Goal: Task Accomplishment & Management: Manage account settings

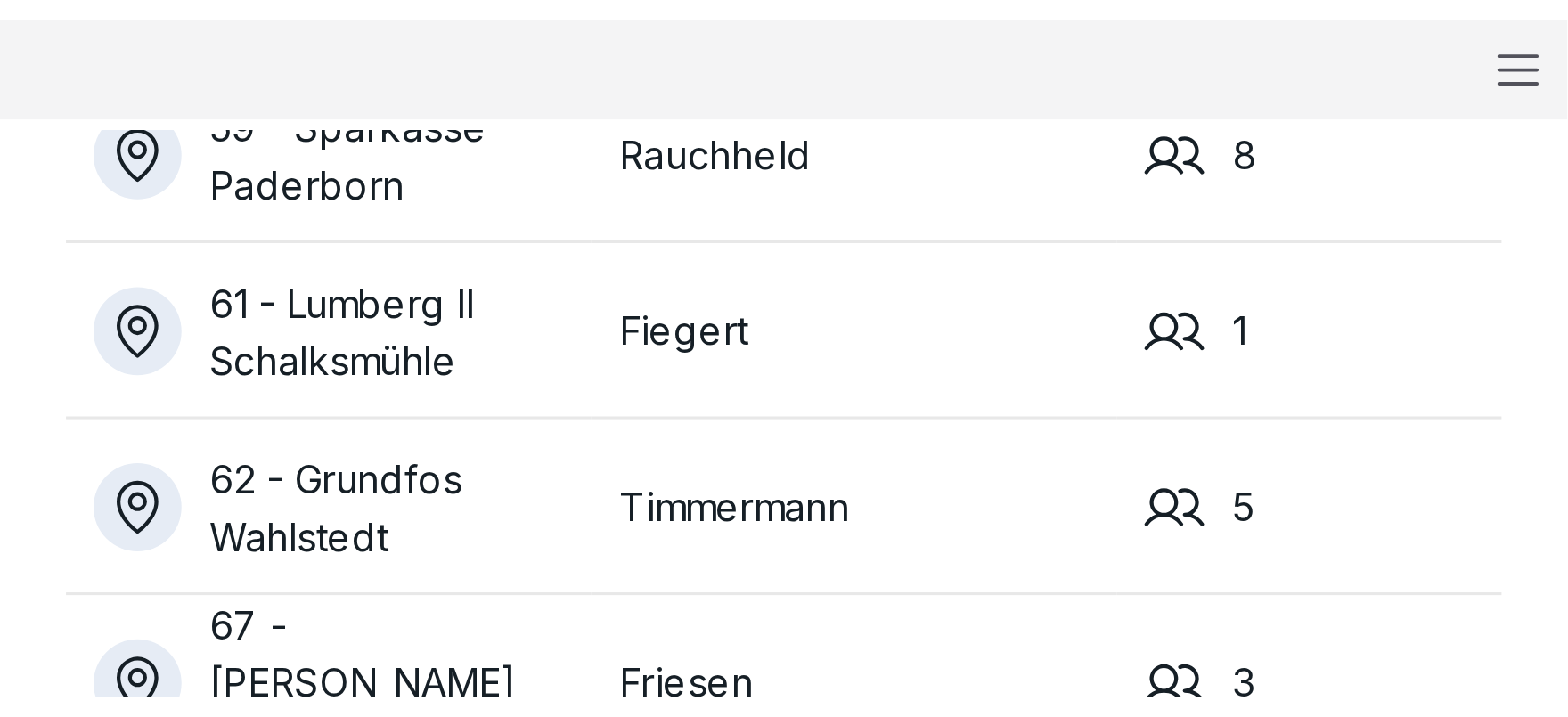
scroll to position [12751, 0]
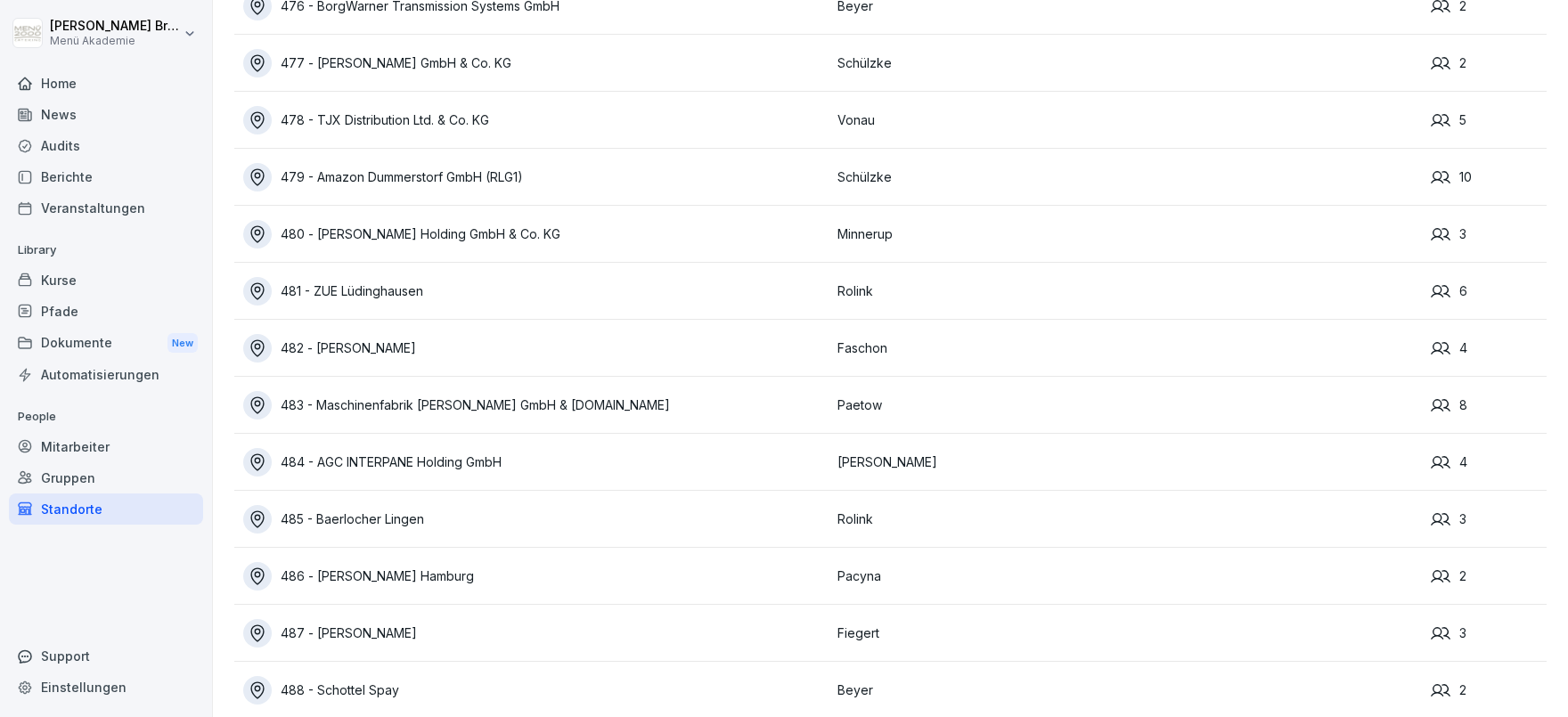
click at [62, 438] on div "Mitarbeiter" at bounding box center [106, 446] width 195 height 31
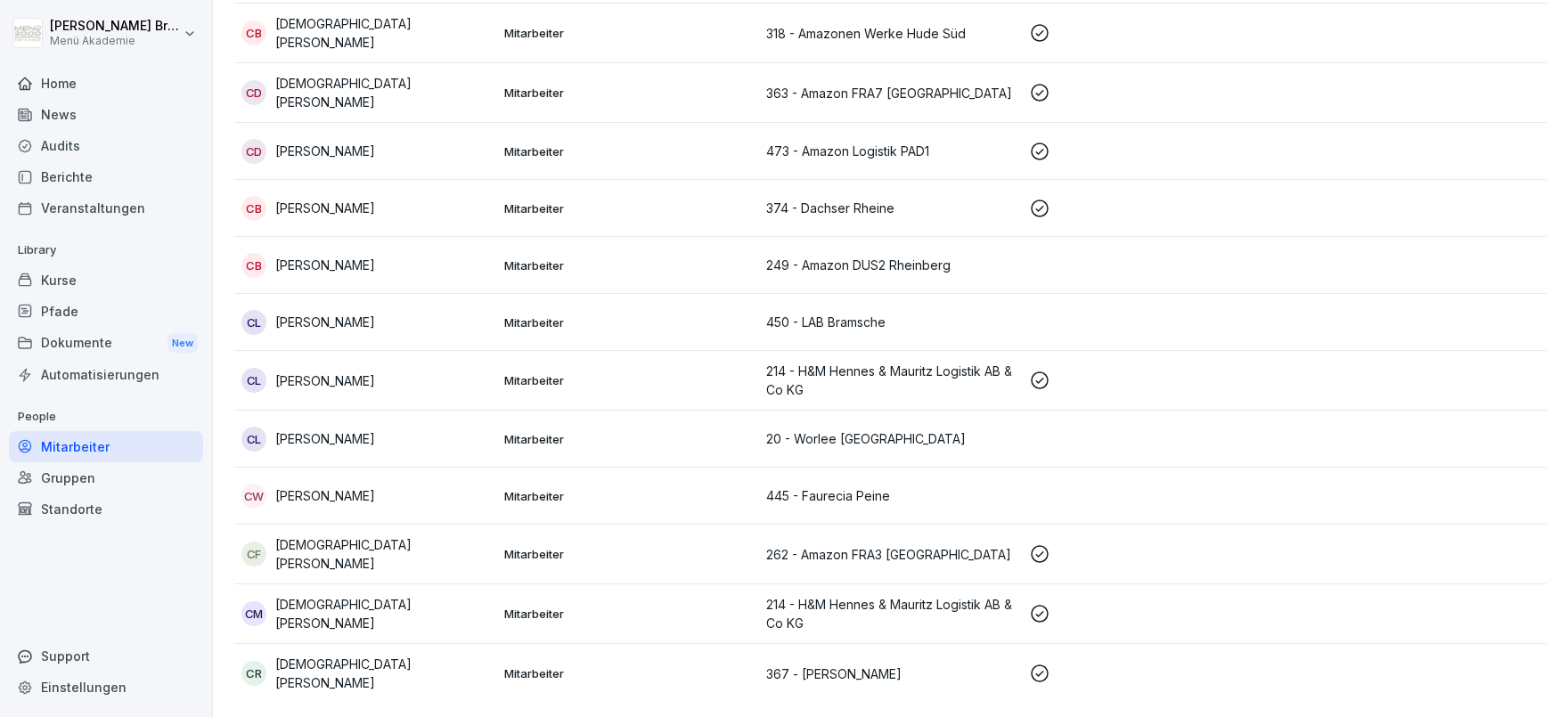
scroll to position [17, 0]
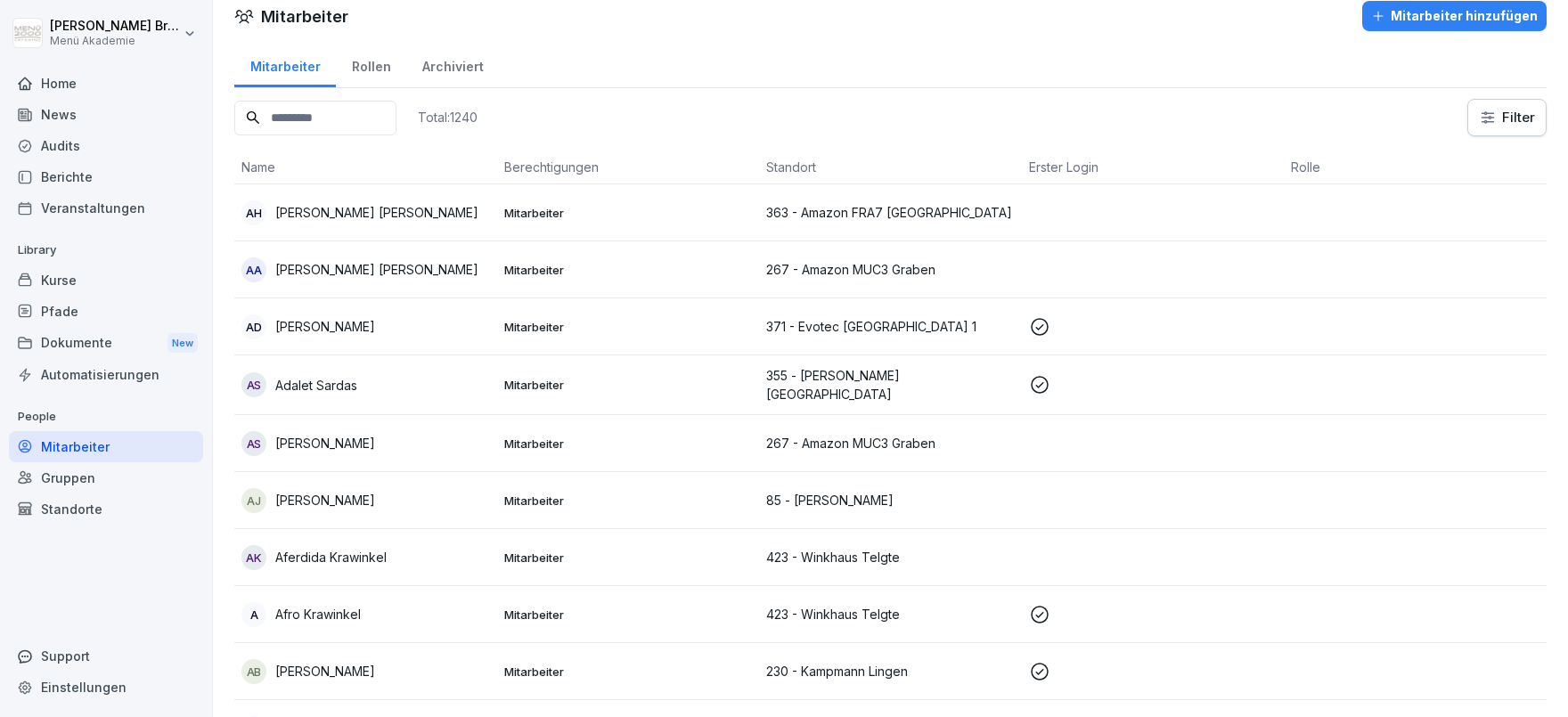
click at [369, 123] on input at bounding box center [316, 118] width 162 height 35
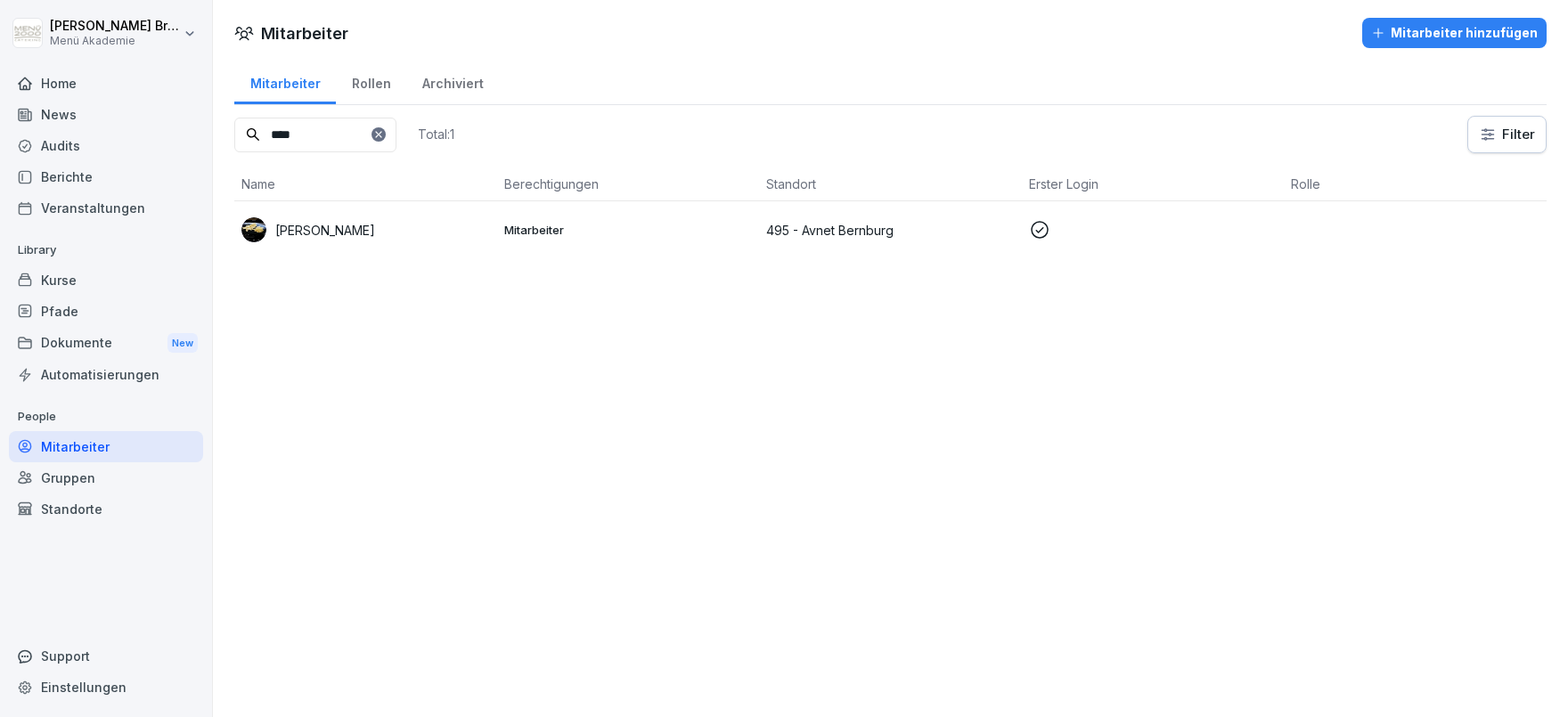
click at [349, 224] on p "[PERSON_NAME]" at bounding box center [326, 230] width 100 height 19
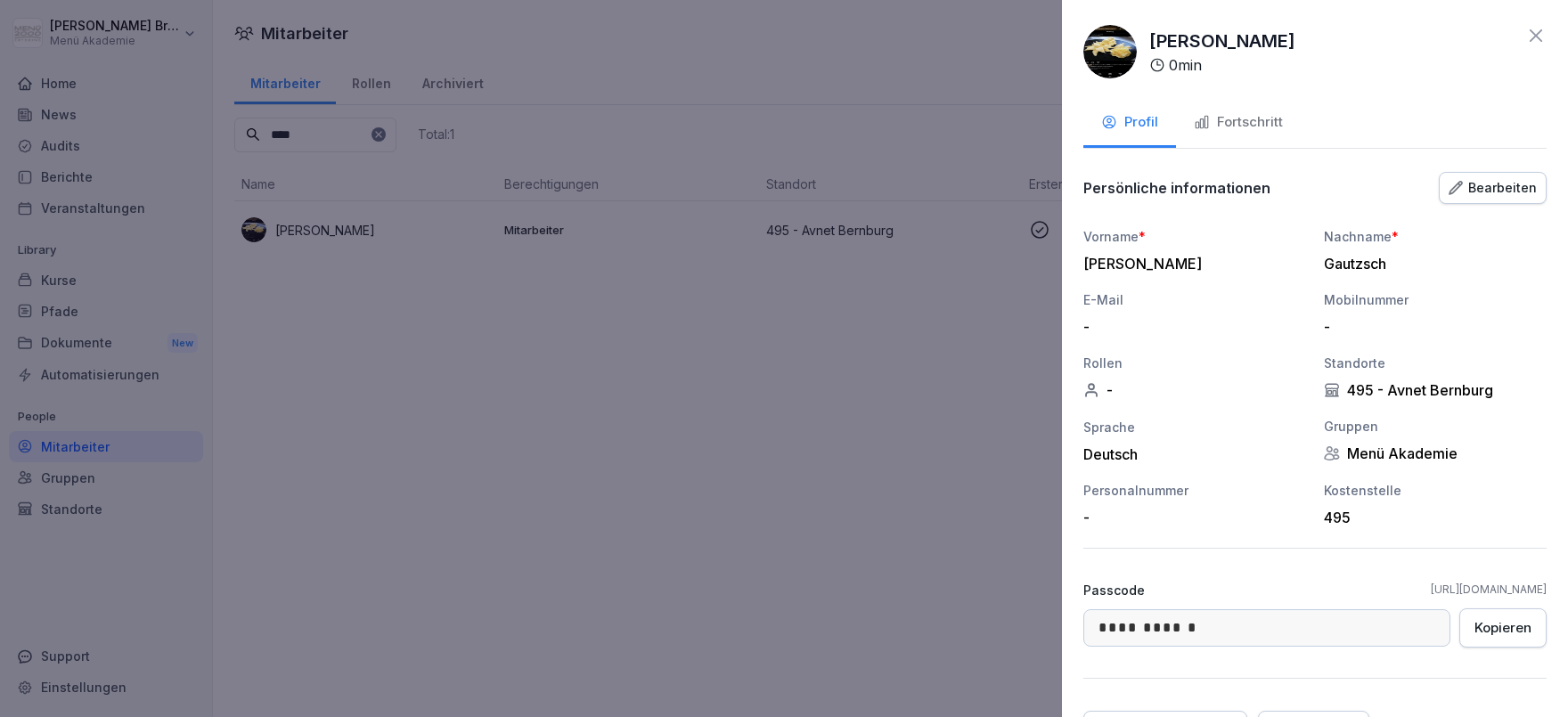
click at [1230, 134] on button "Fortschritt" at bounding box center [1238, 124] width 125 height 48
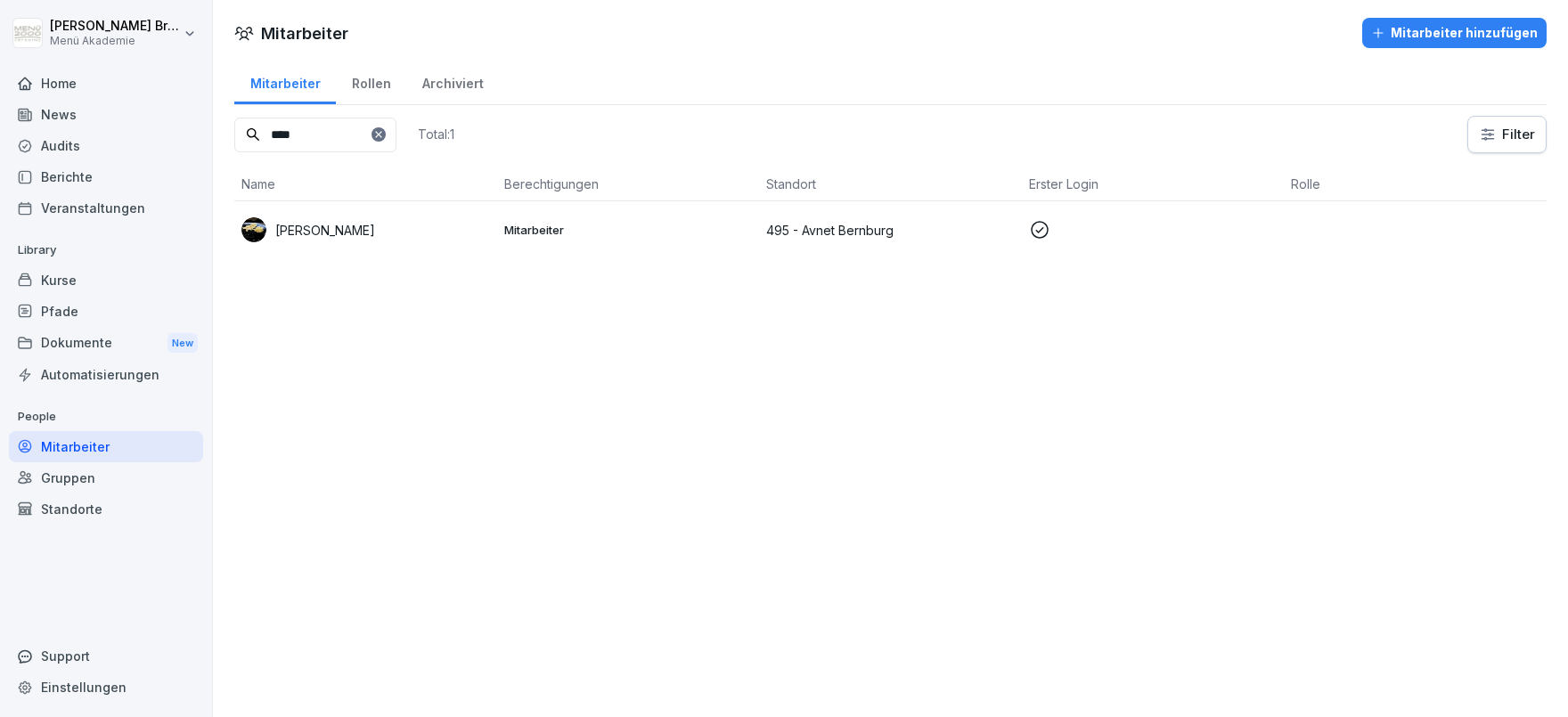
drag, startPoint x: 355, startPoint y: 138, endPoint x: 41, endPoint y: 133, distance: 314.0
click at [235, 133] on input "****" at bounding box center [316, 135] width 162 height 35
type input "******"
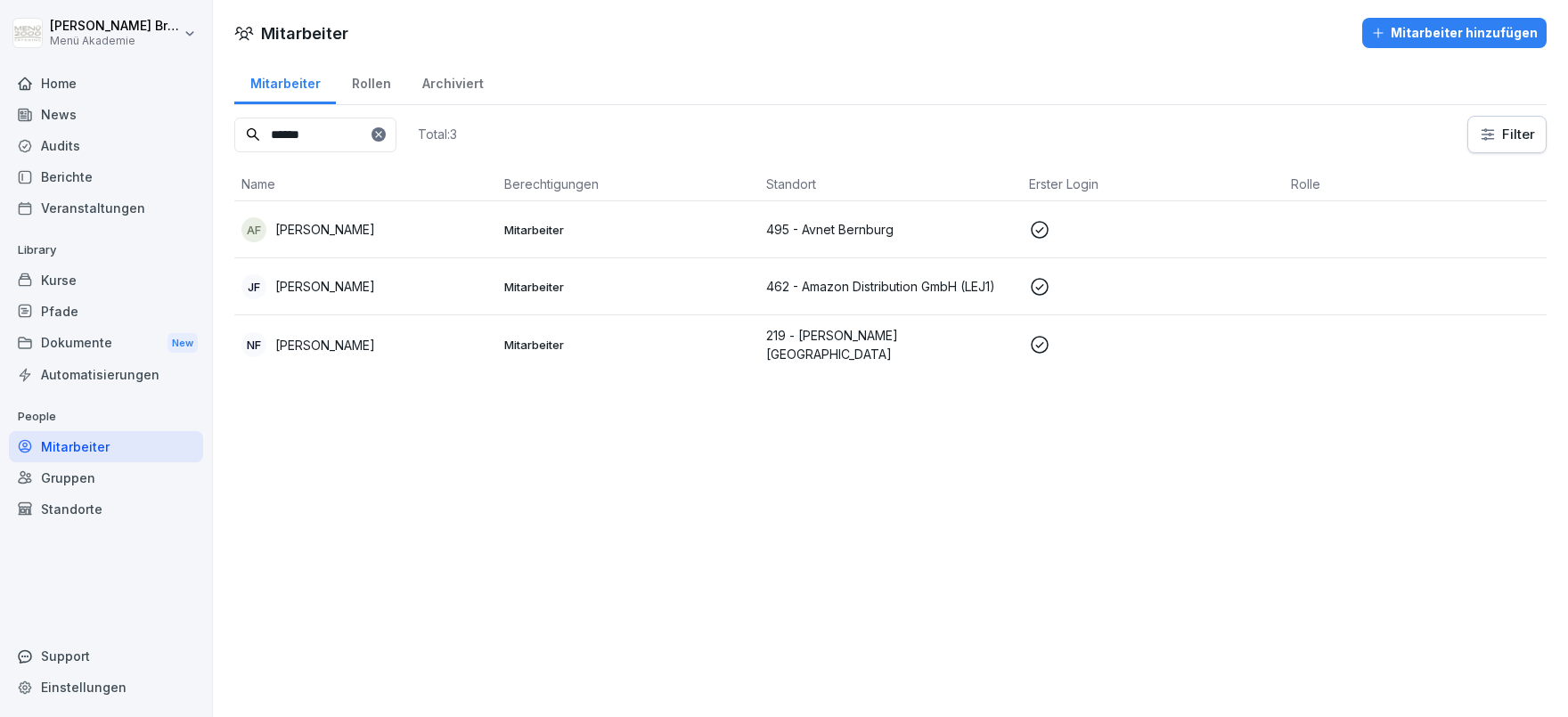
click at [301, 213] on td "AF Annette Friedrich" at bounding box center [366, 230] width 263 height 57
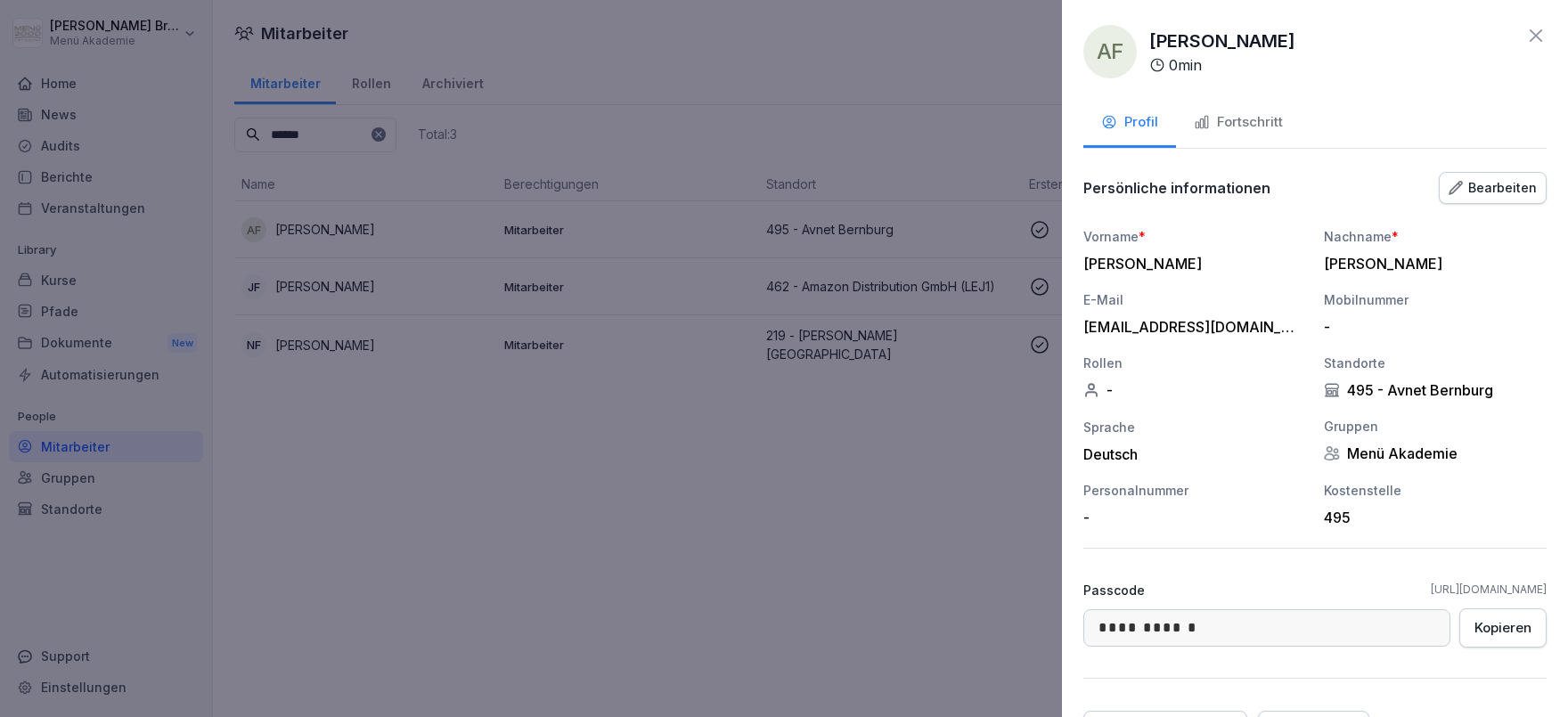
click at [1277, 119] on div "Fortschritt" at bounding box center [1238, 122] width 89 height 21
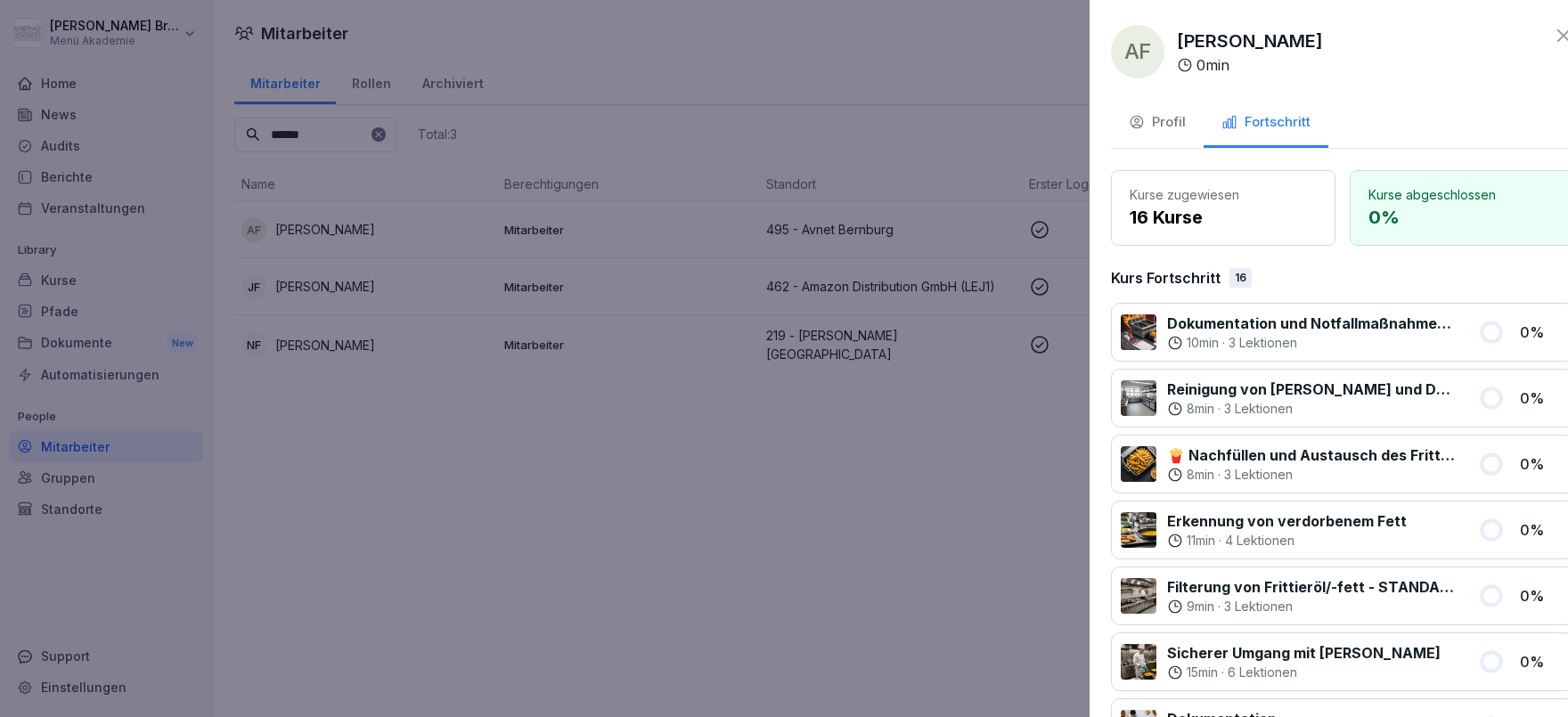
click at [530, 495] on div at bounding box center [784, 358] width 1568 height 717
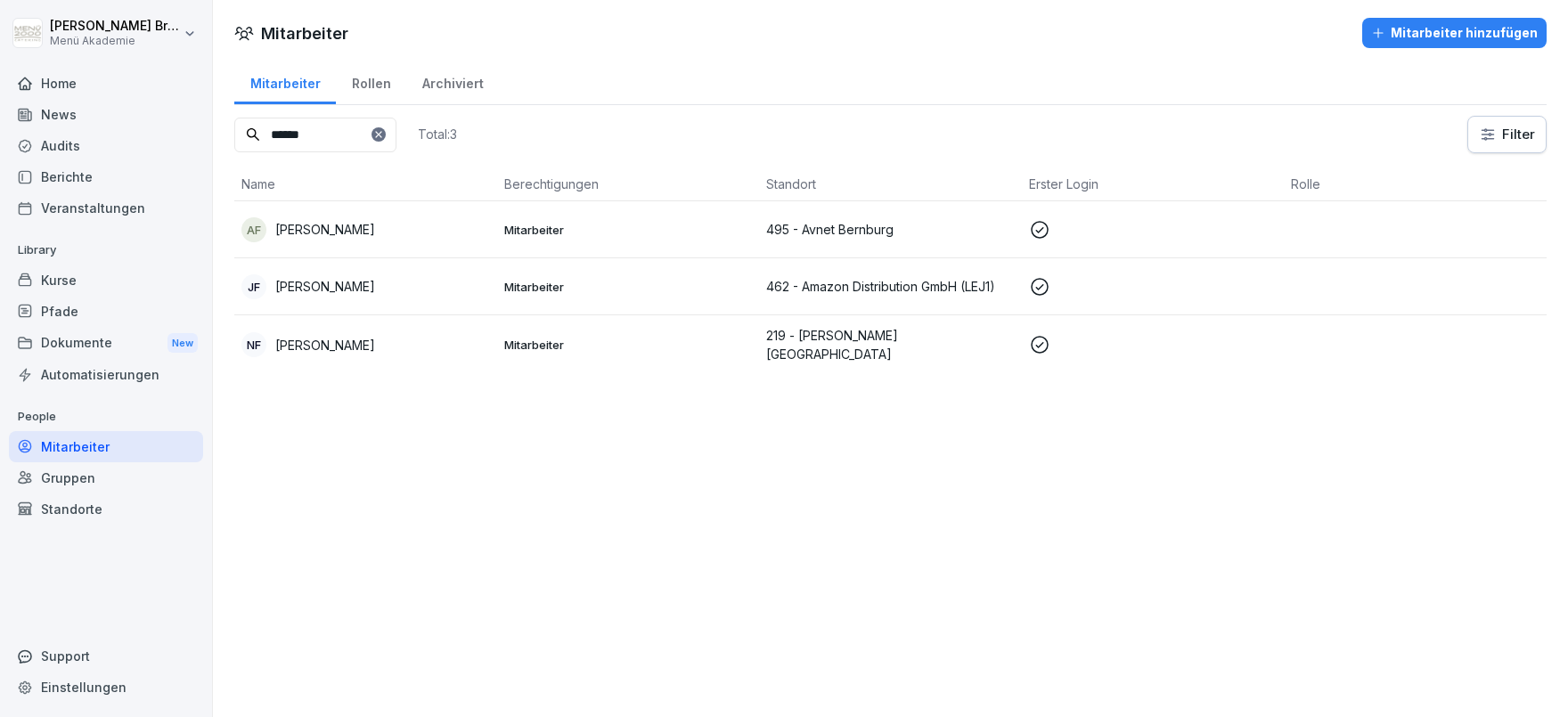
click at [112, 452] on div "Mitarbeiter" at bounding box center [106, 446] width 195 height 31
click at [78, 514] on div "Standorte" at bounding box center [106, 508] width 195 height 31
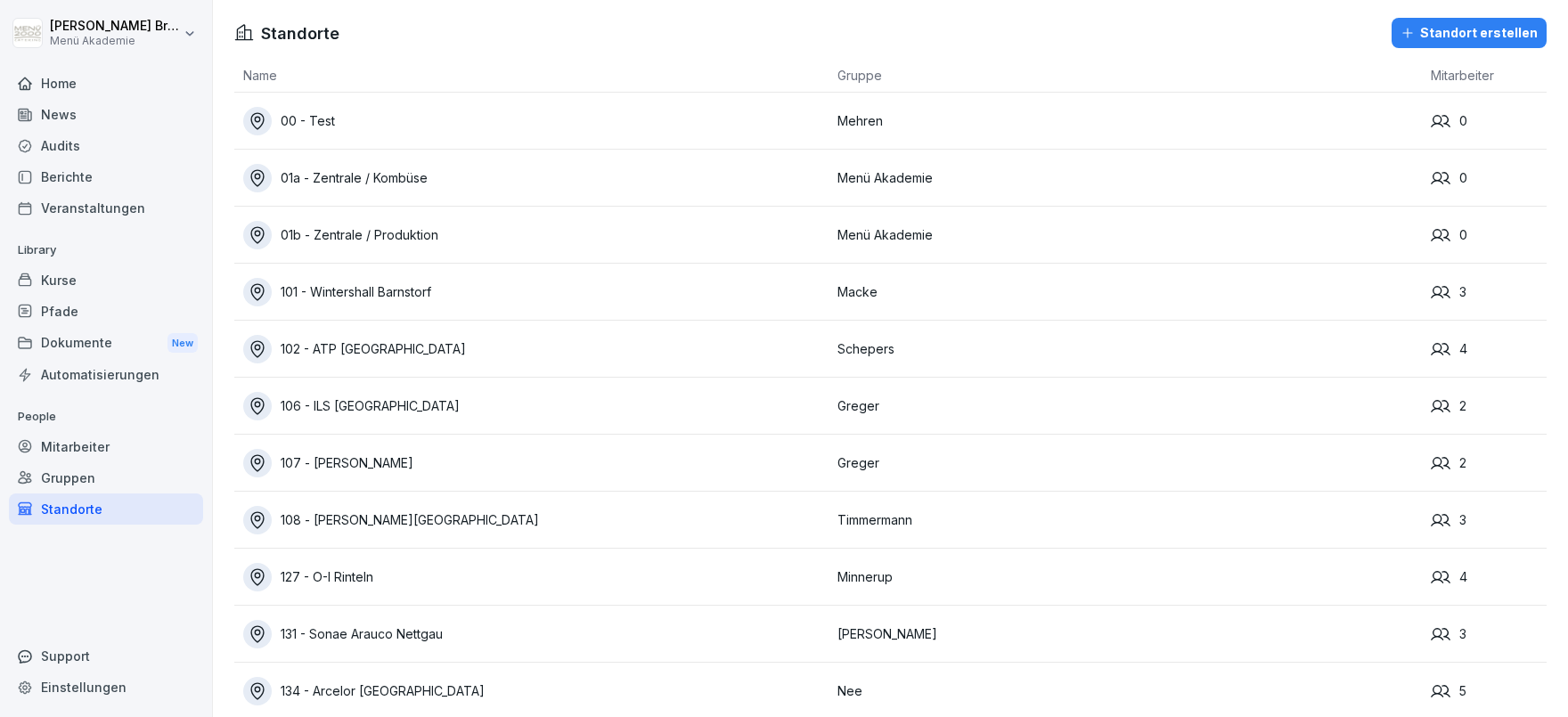
scroll to position [10254, 0]
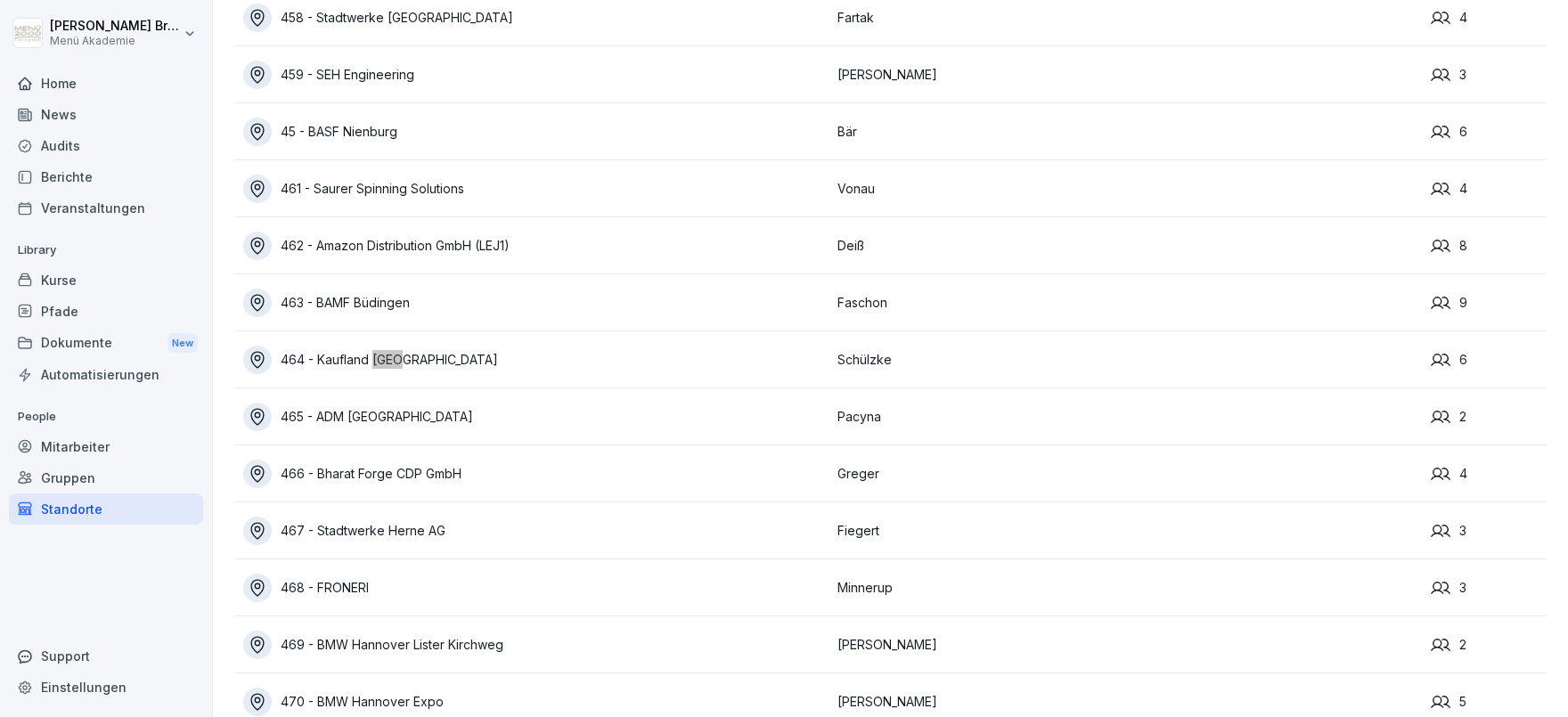
click at [427, 358] on div "464 - Kaufland [GEOGRAPHIC_DATA]" at bounding box center [536, 359] width 585 height 29
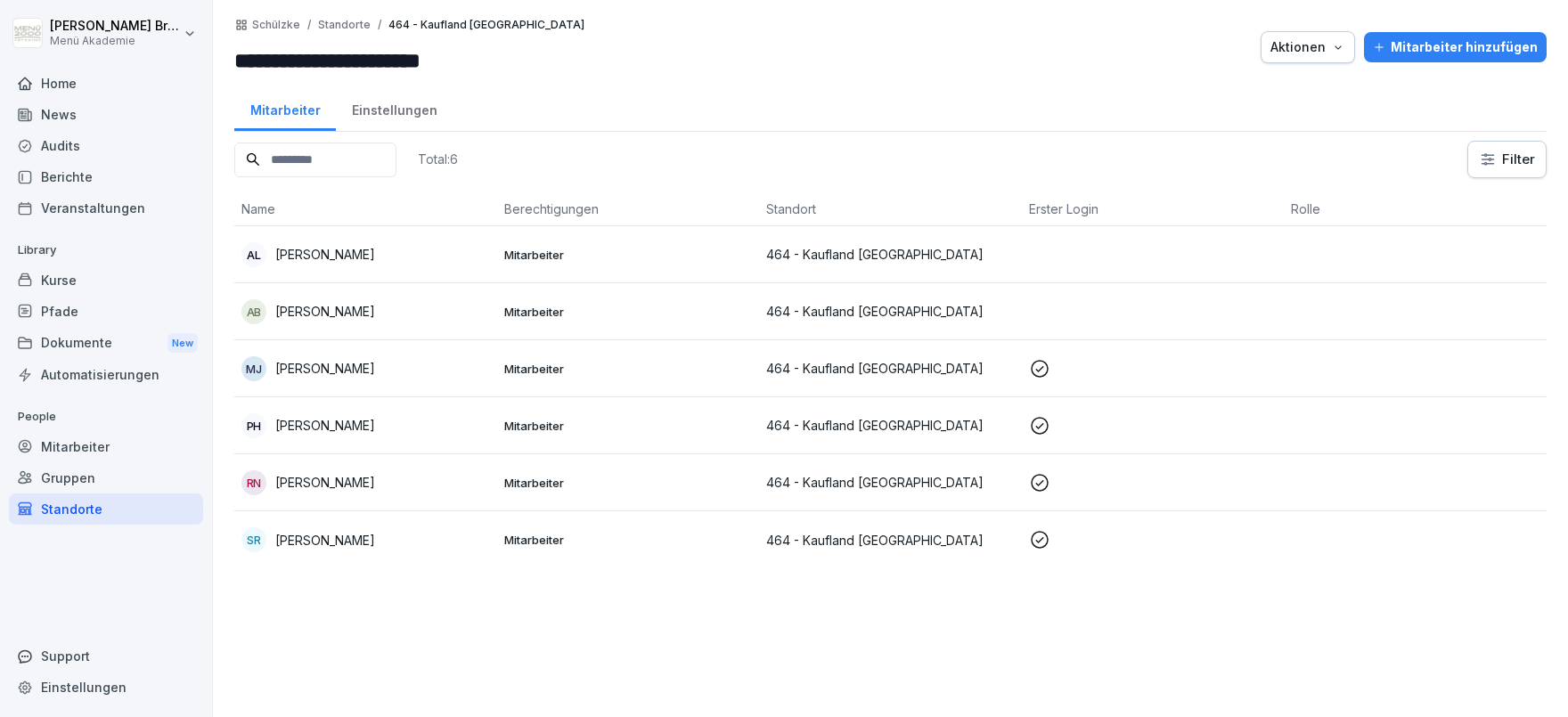
click at [319, 261] on p "Anke Lemke" at bounding box center [326, 254] width 100 height 19
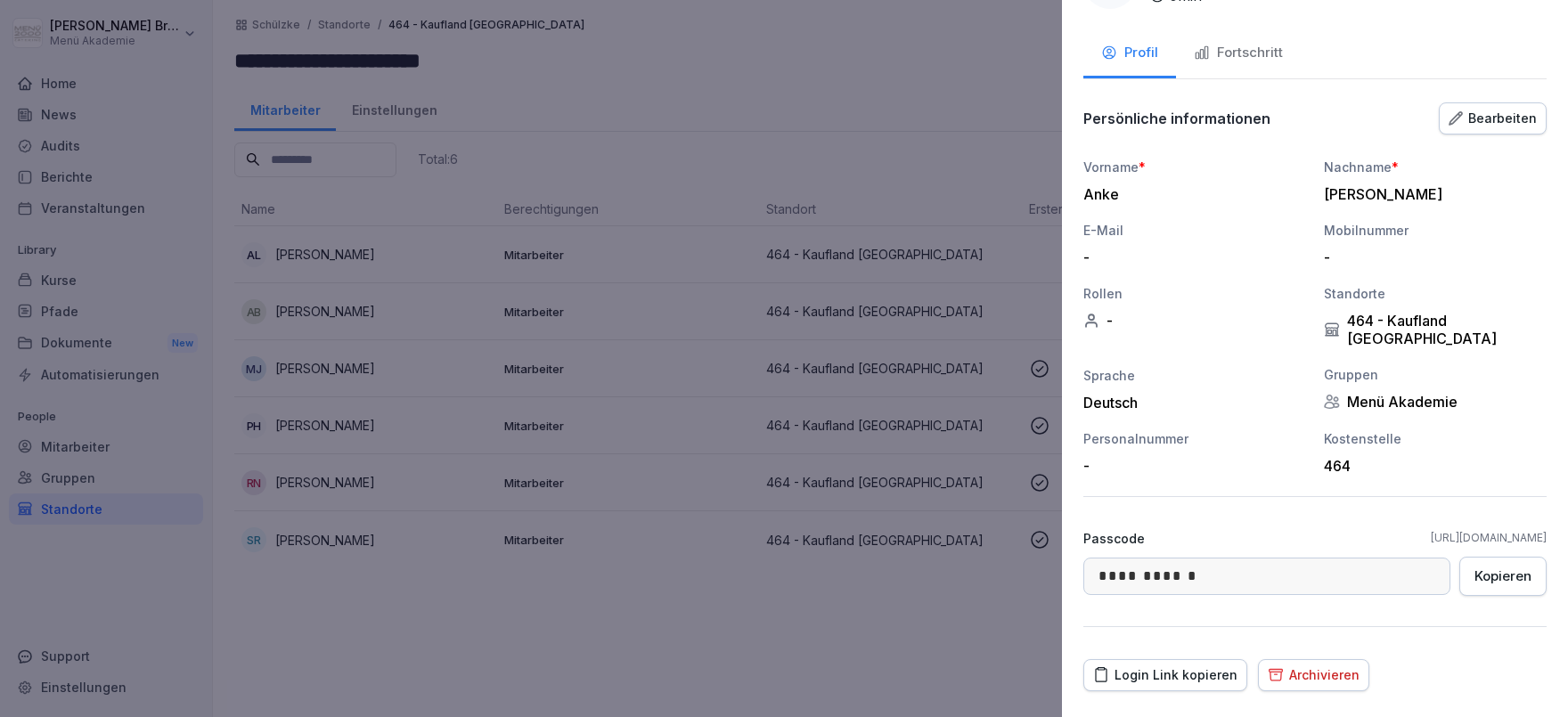
scroll to position [94, 0]
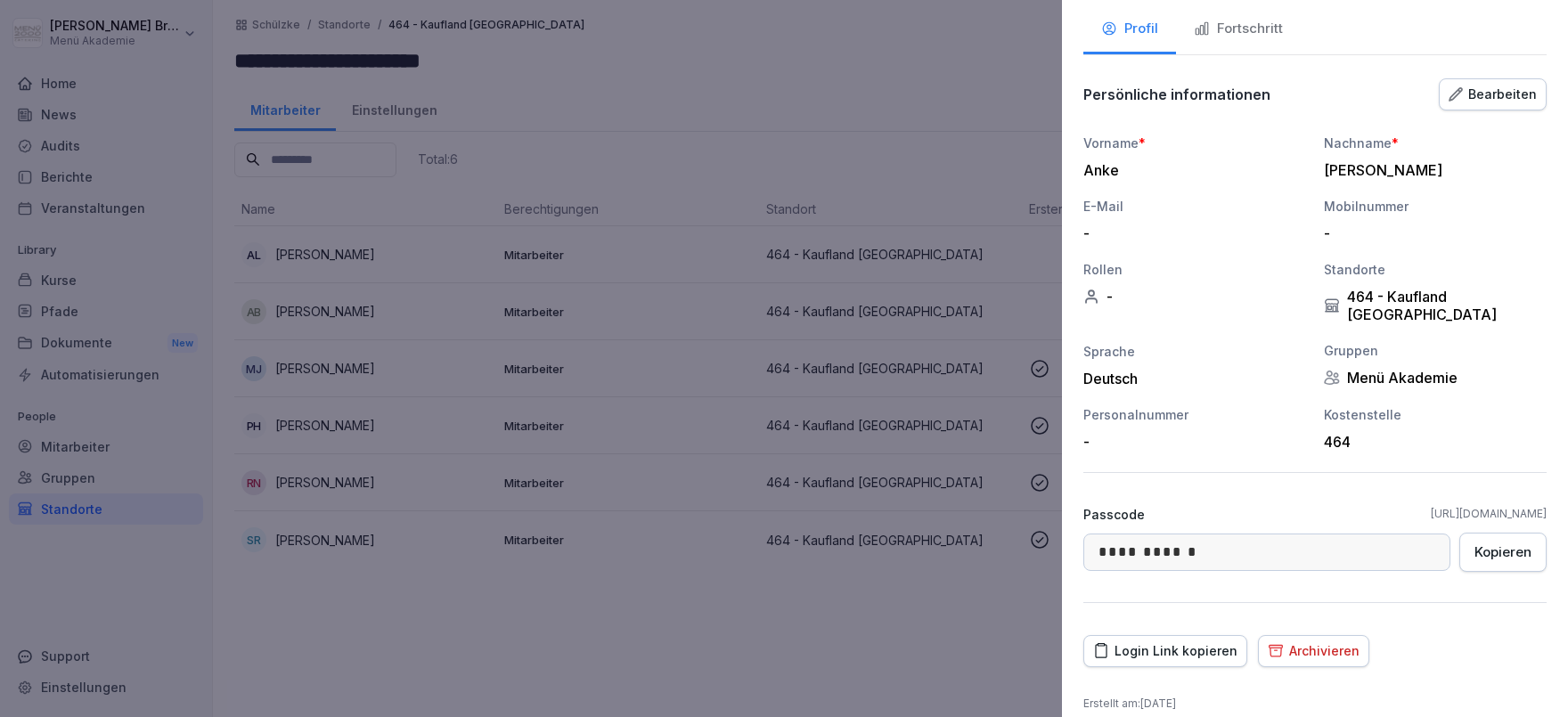
click at [1501, 542] on div "Kopieren" at bounding box center [1503, 552] width 57 height 20
drag, startPoint x: 1316, startPoint y: 493, endPoint x: 1554, endPoint y: 485, distance: 238.1
click at [1554, 485] on div "**********" at bounding box center [1315, 358] width 506 height 717
copy link "https://app.bounti.co/login/menue_akademie"
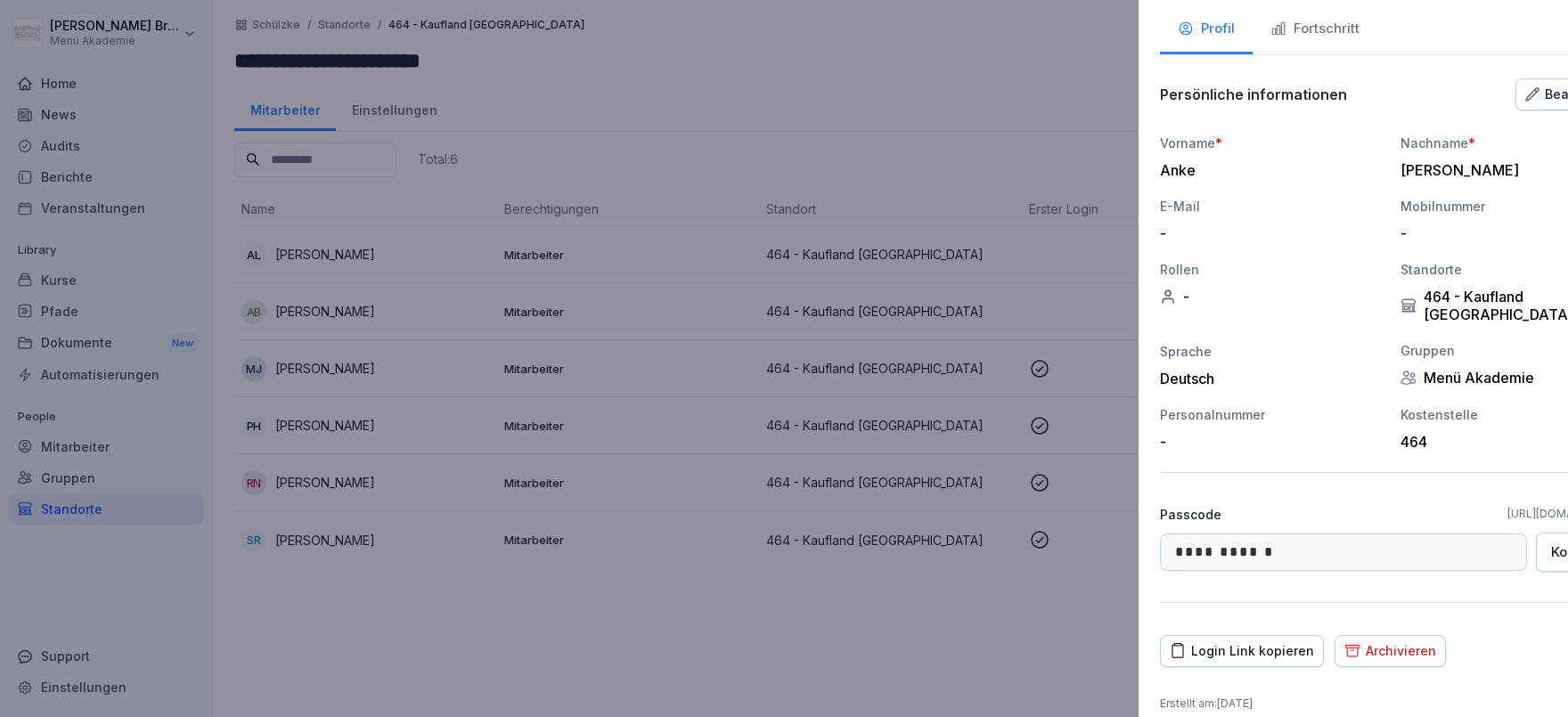
click at [114, 512] on div at bounding box center [784, 358] width 1568 height 717
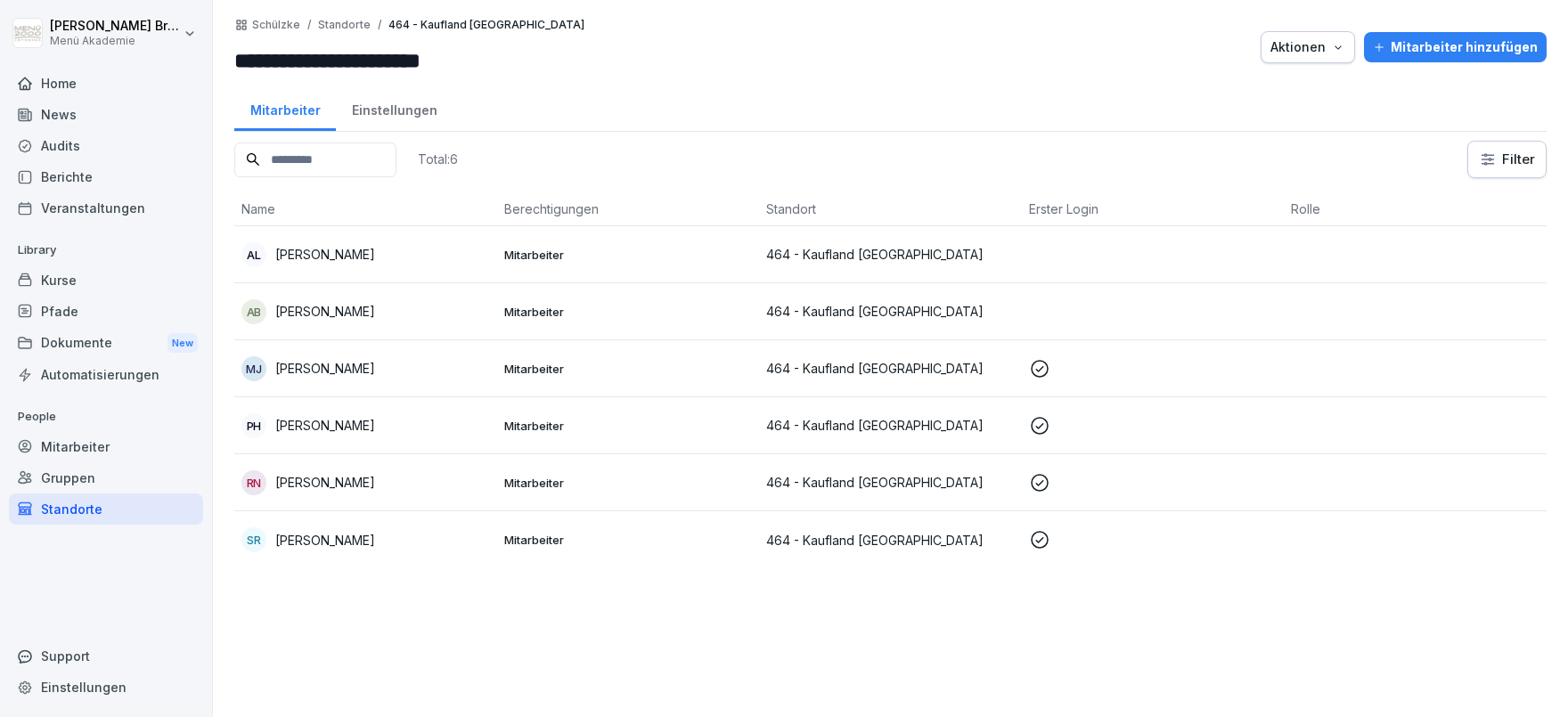
click at [67, 507] on div "Standorte" at bounding box center [106, 508] width 195 height 31
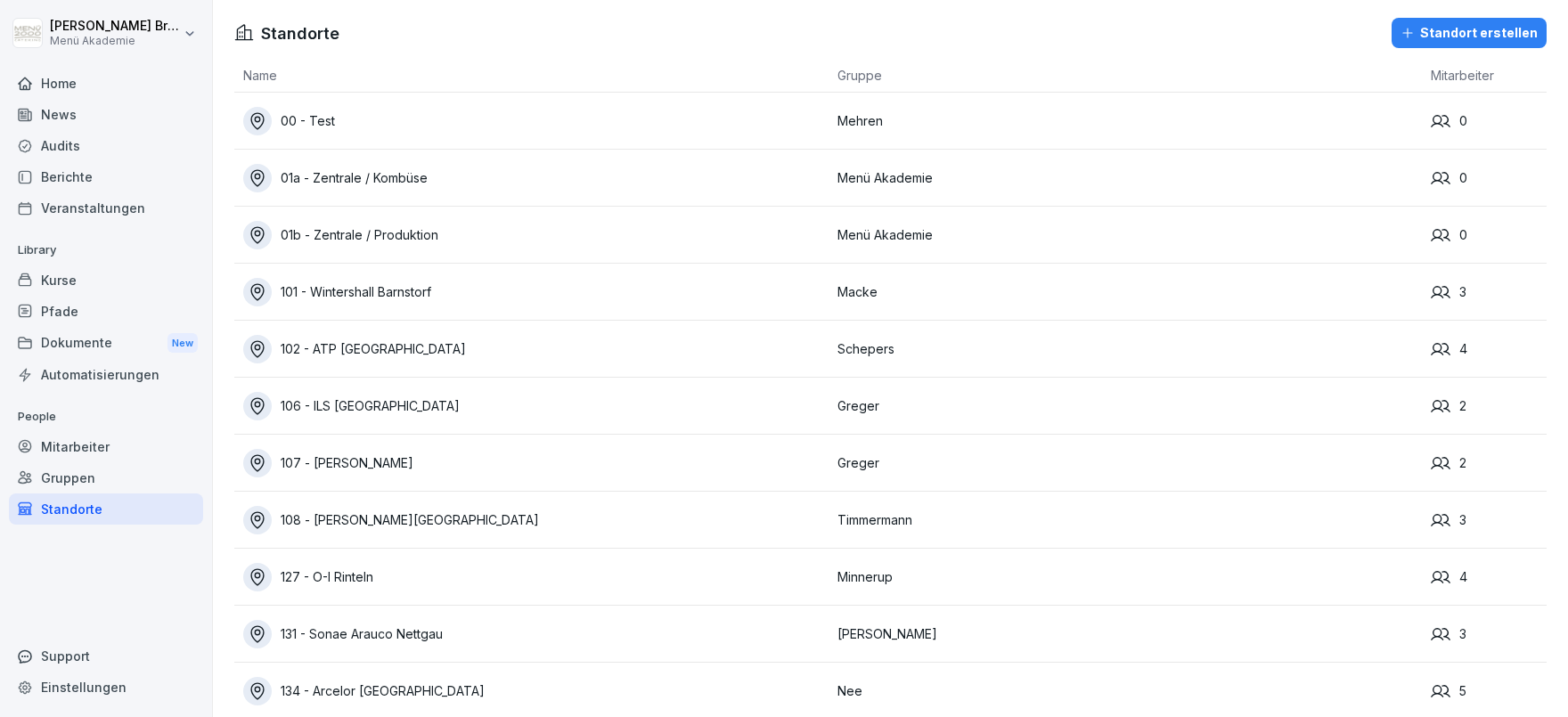
click at [171, 505] on div "Standorte" at bounding box center [106, 508] width 195 height 31
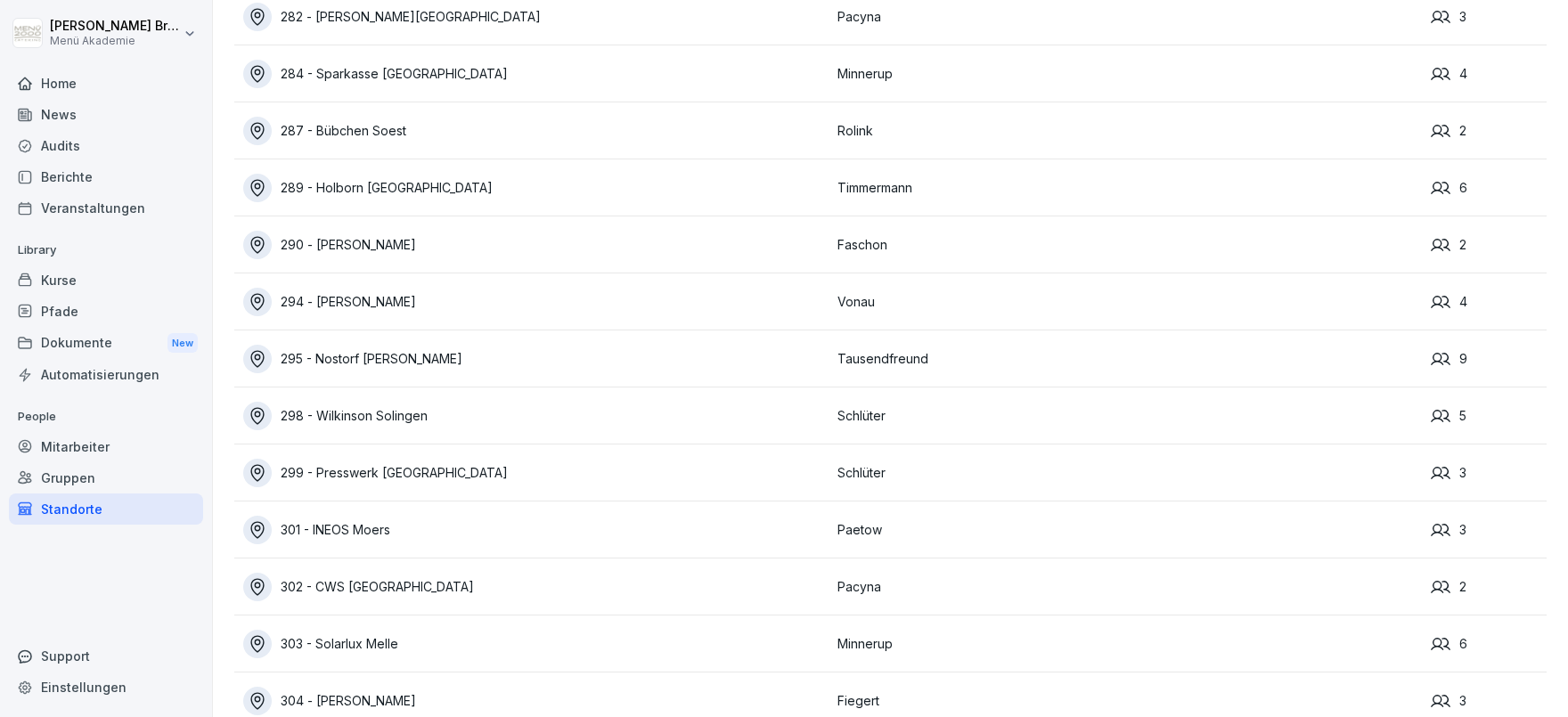
scroll to position [10997, 0]
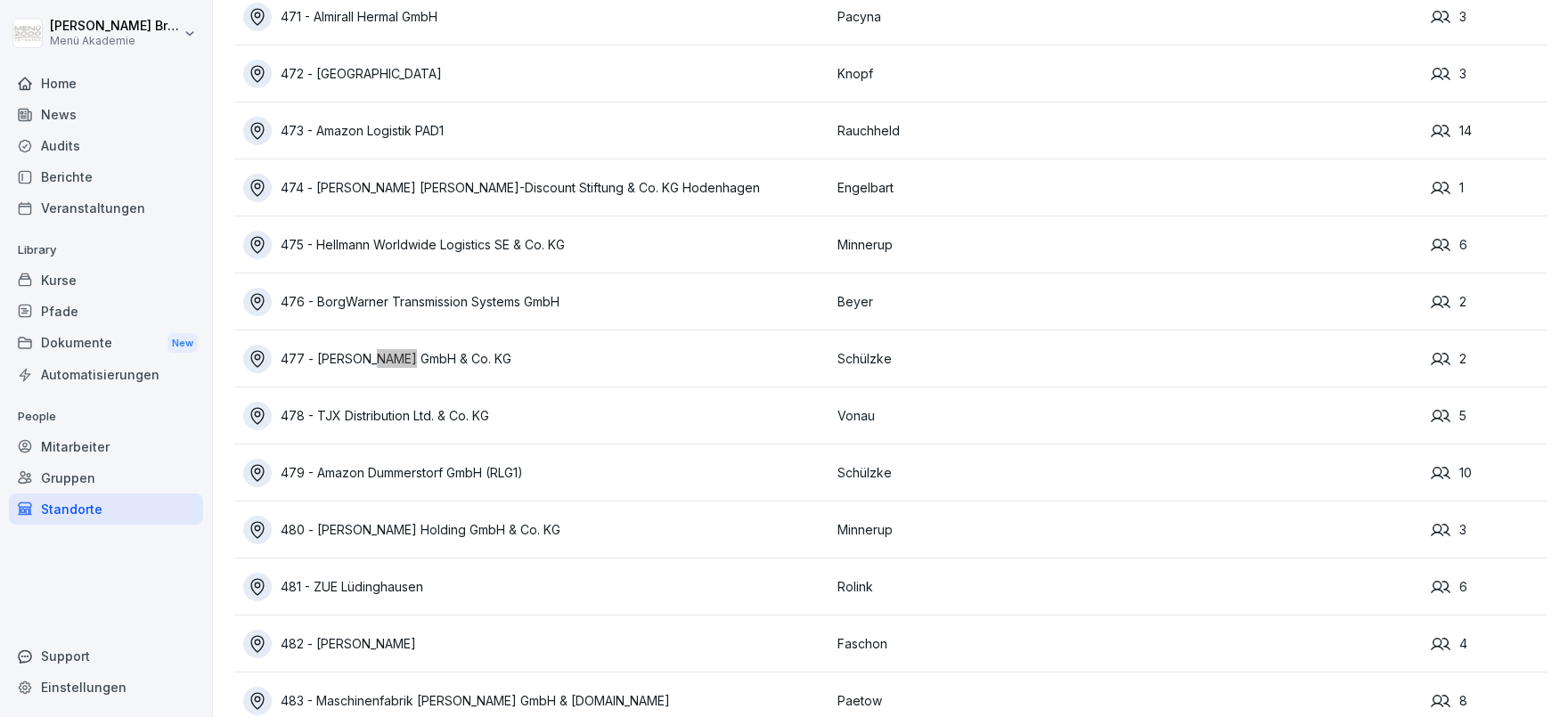
click at [362, 353] on div "477 - [PERSON_NAME] GmbH & Co. KG" at bounding box center [536, 358] width 585 height 29
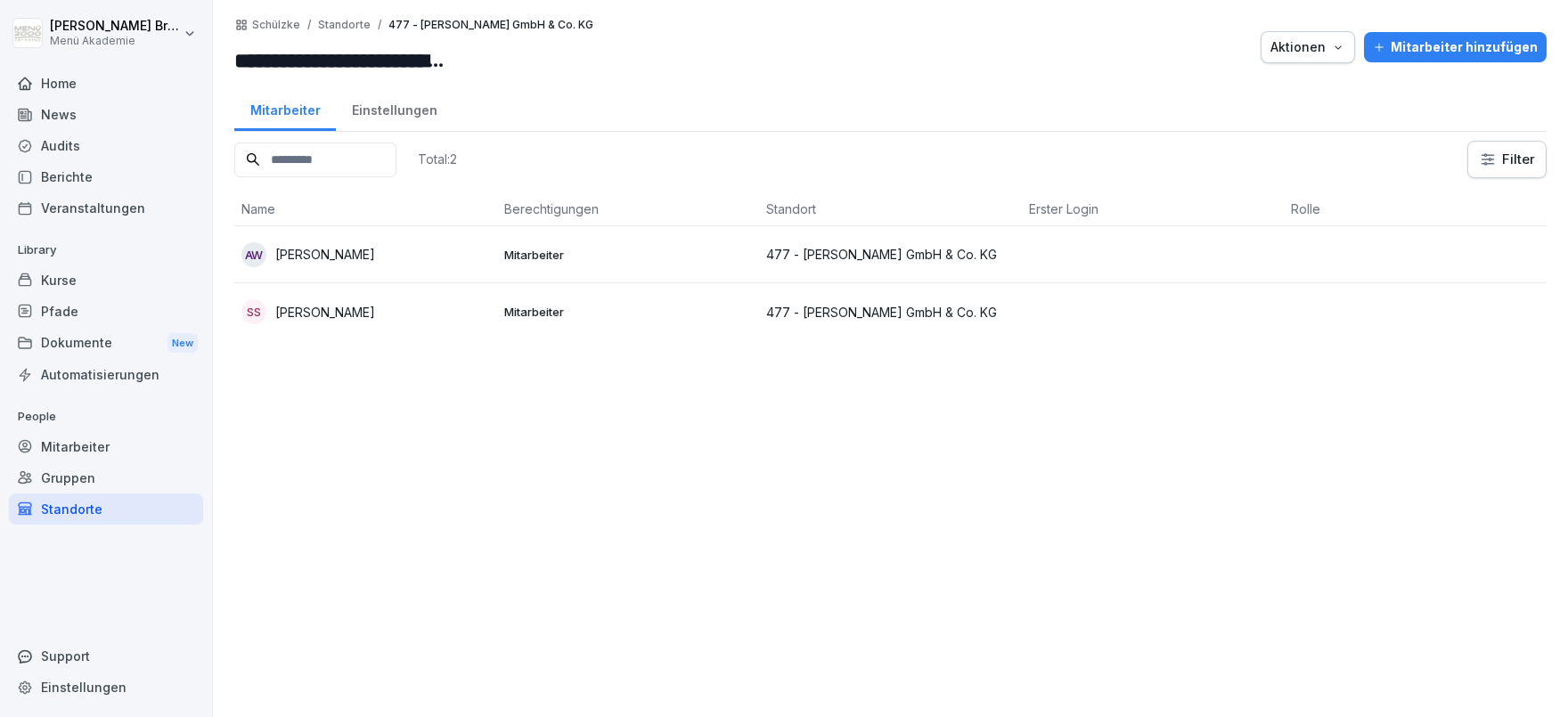
click at [395, 474] on div "Total: 2 Filter Name Berechtigungen Standort Erster Login Rolle AW Andreas Warn…" at bounding box center [891, 419] width 1312 height 558
click at [79, 507] on div "Standorte" at bounding box center [106, 508] width 195 height 31
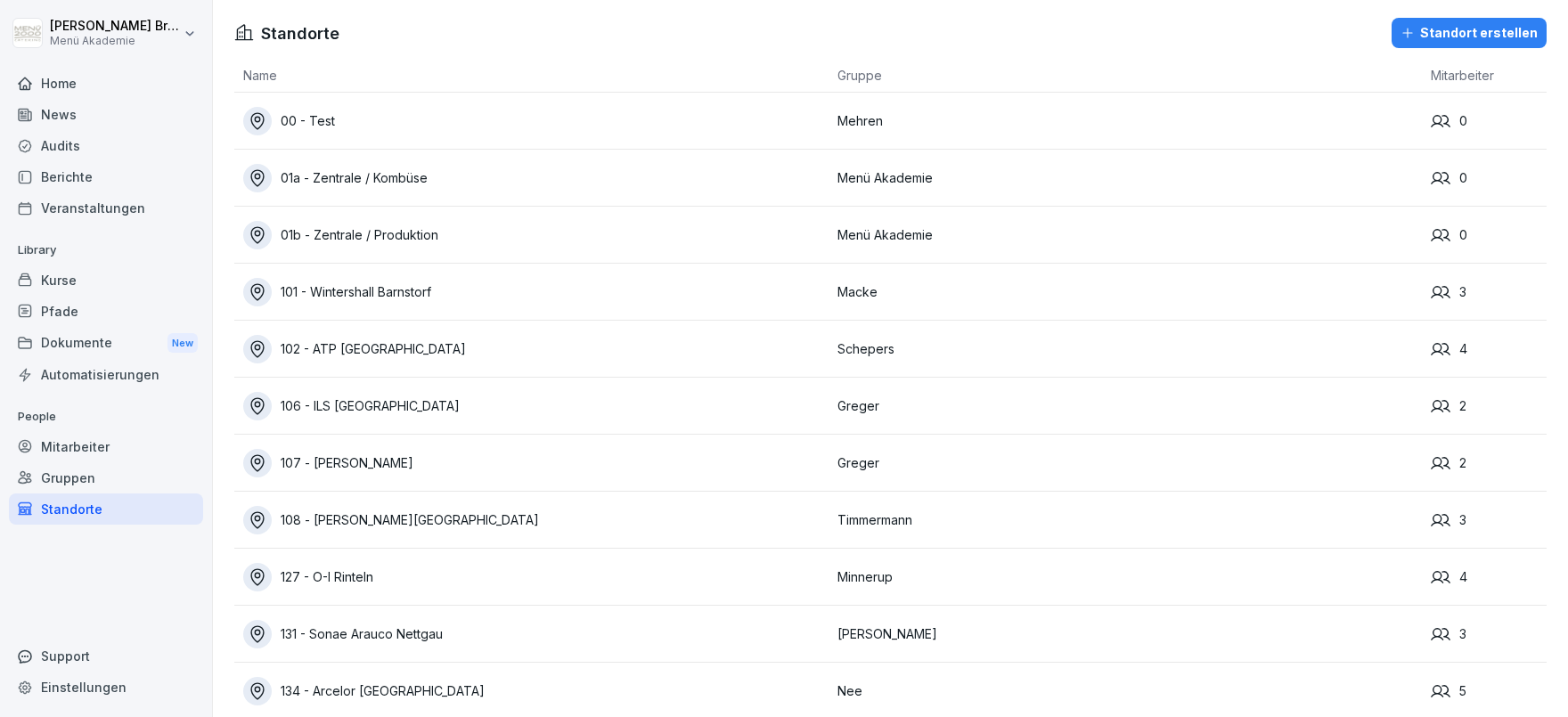
click at [1433, 20] on button "Standort erstellen" at bounding box center [1469, 33] width 155 height 30
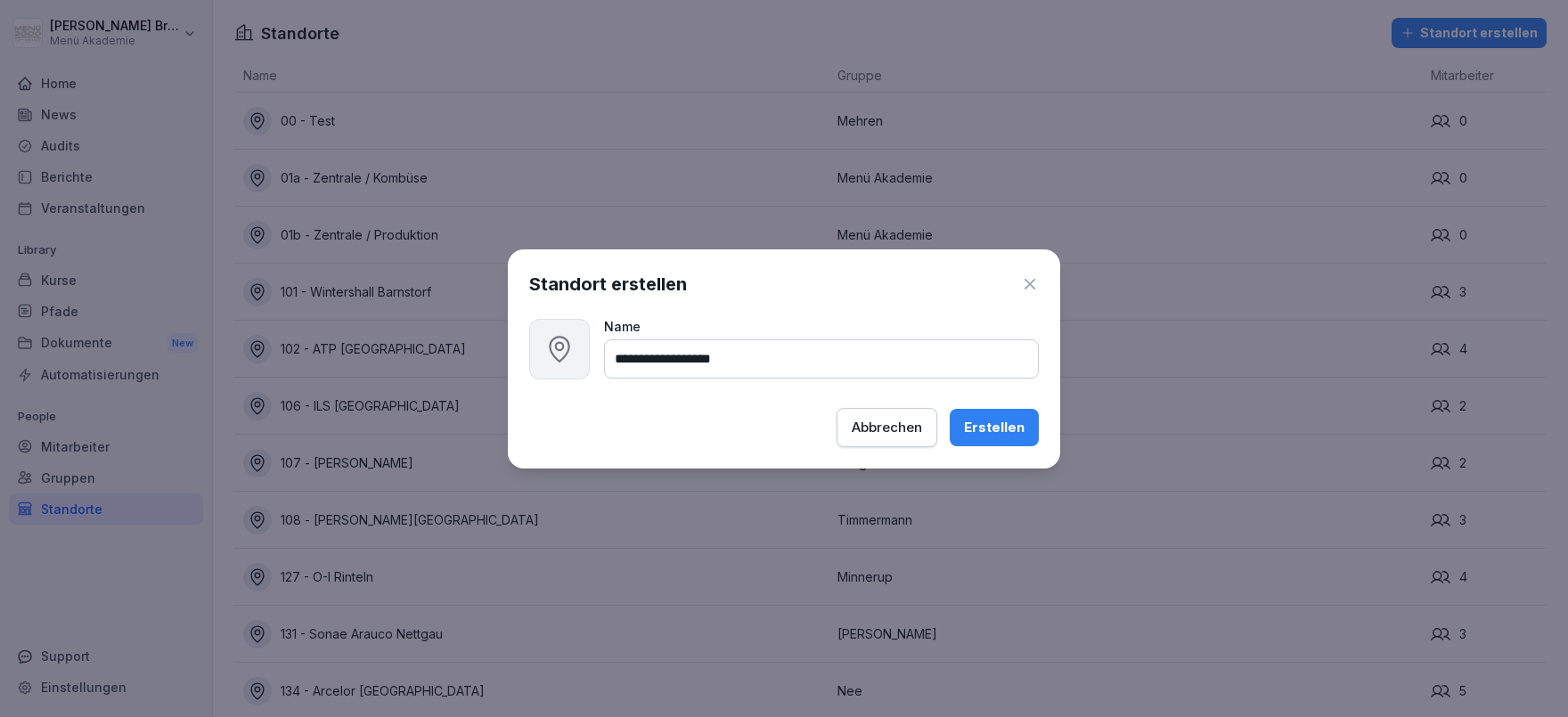
type input "**********"
click at [997, 418] on div "Erstellen" at bounding box center [994, 427] width 61 height 20
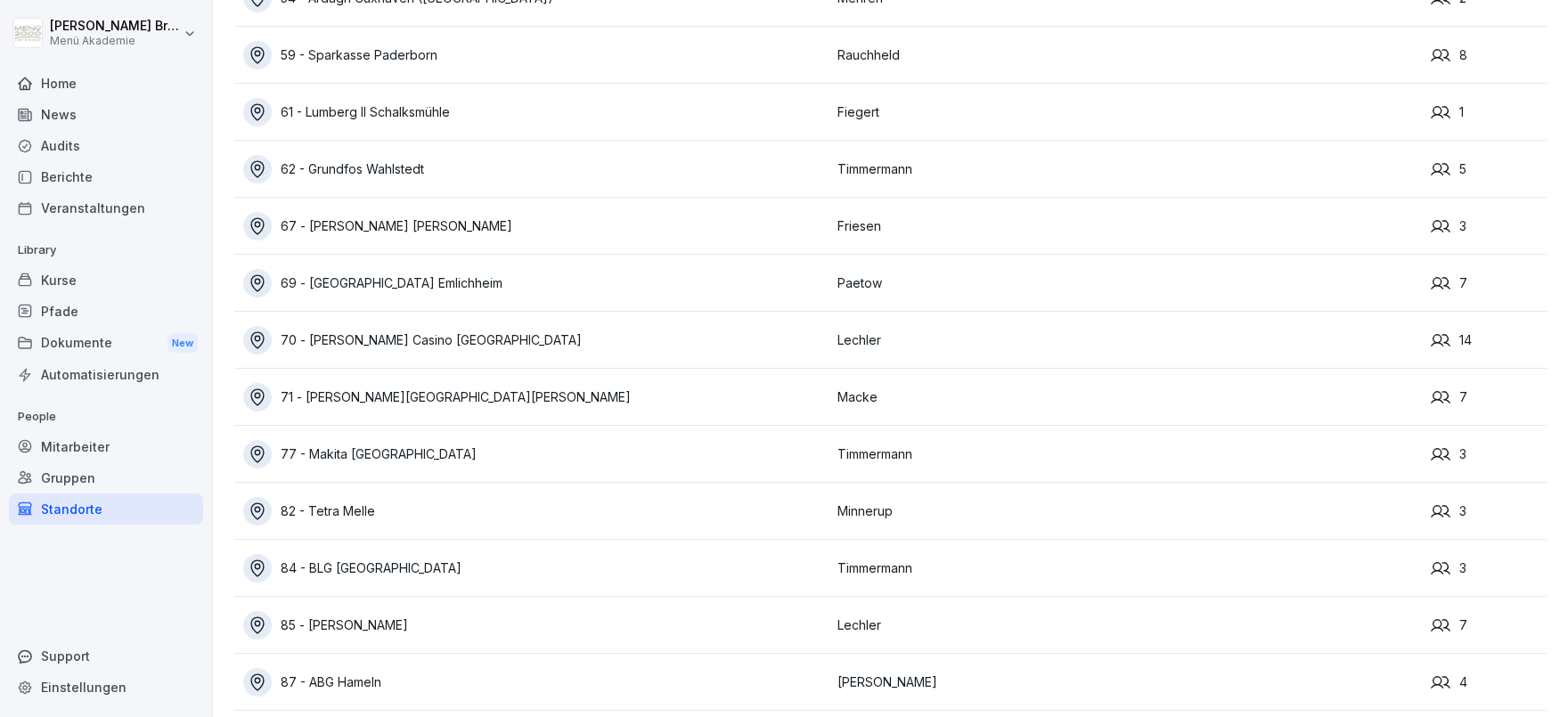
scroll to position [12791, 0]
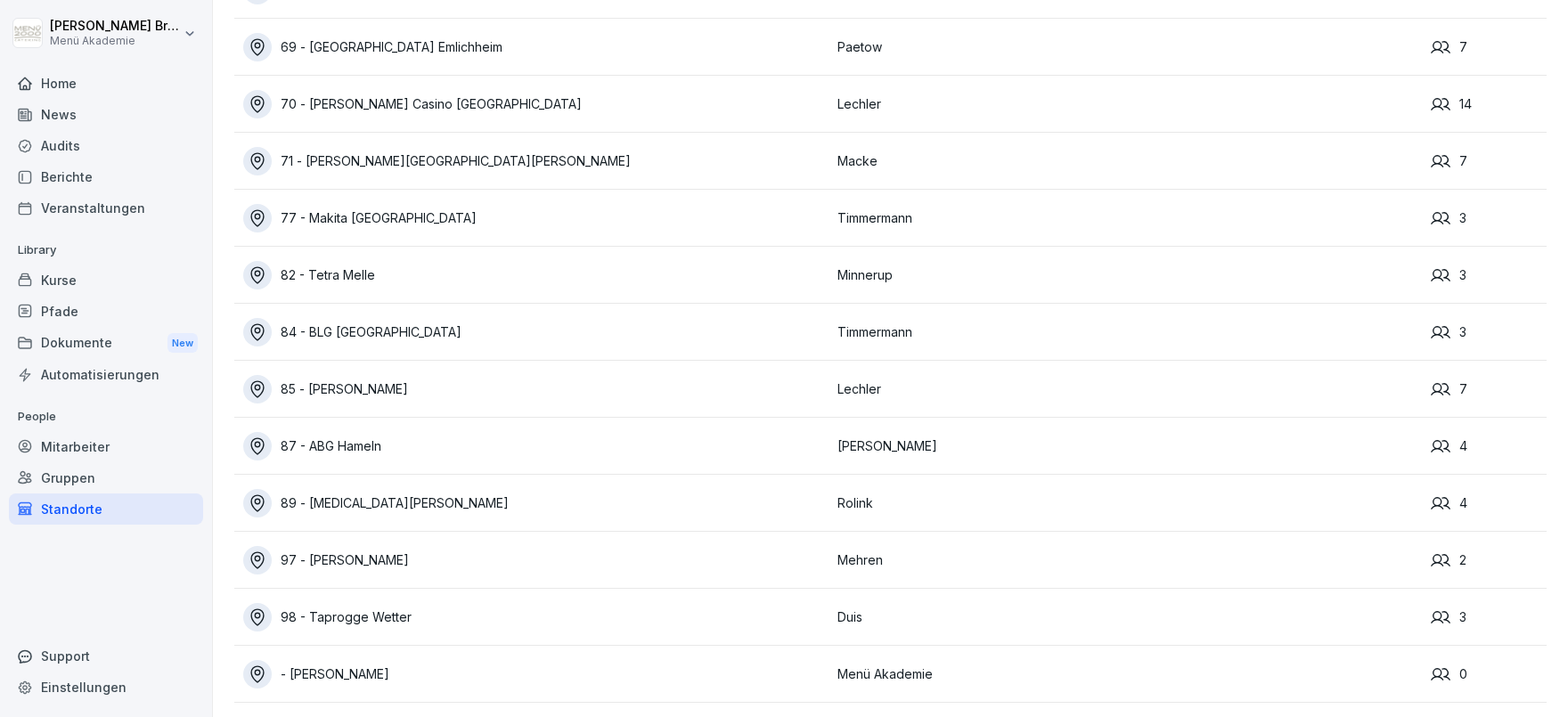
click at [377, 672] on div "- [PERSON_NAME]" at bounding box center [536, 674] width 585 height 29
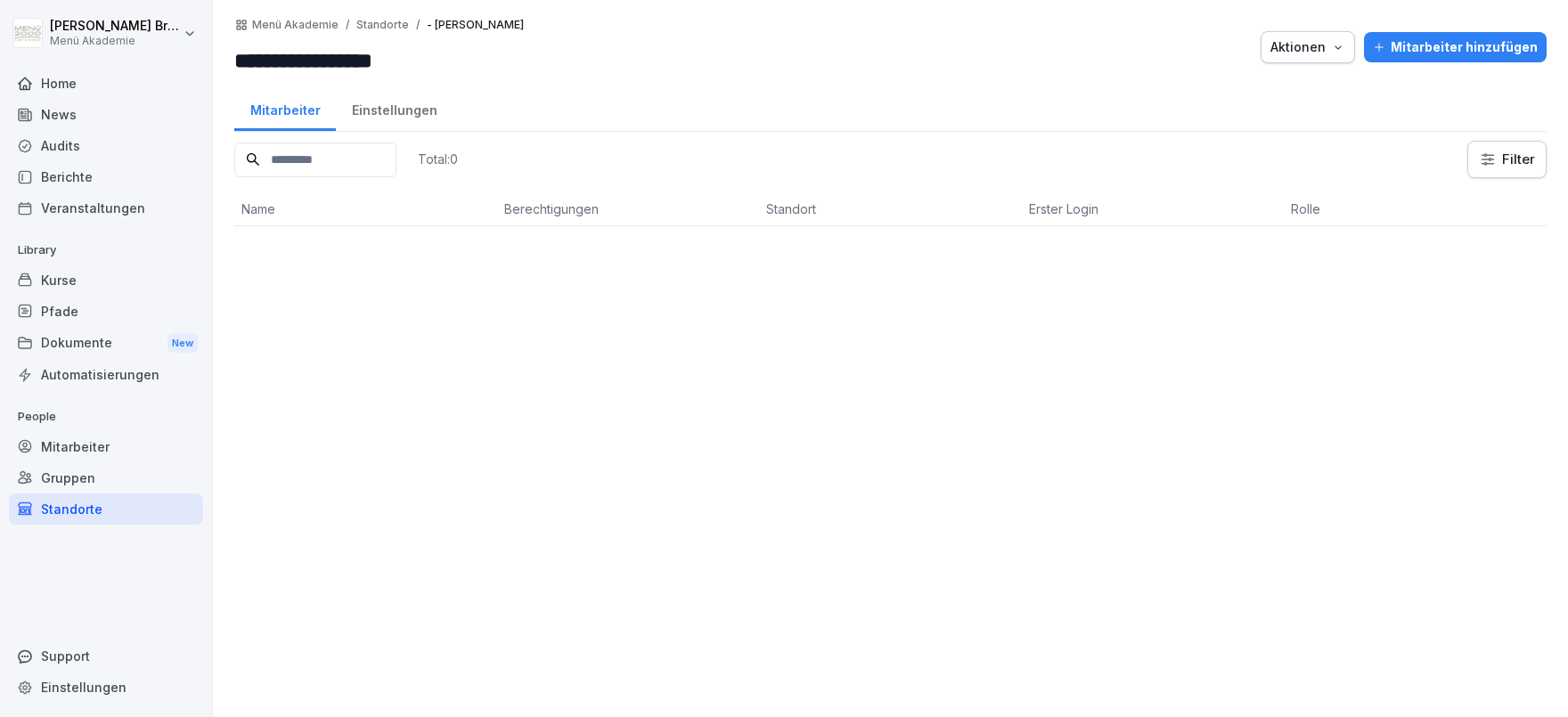
click at [1298, 36] on button "Aktionen" at bounding box center [1308, 47] width 95 height 32
click at [1293, 123] on p "Standort verschieben" at bounding box center [1264, 120] width 128 height 16
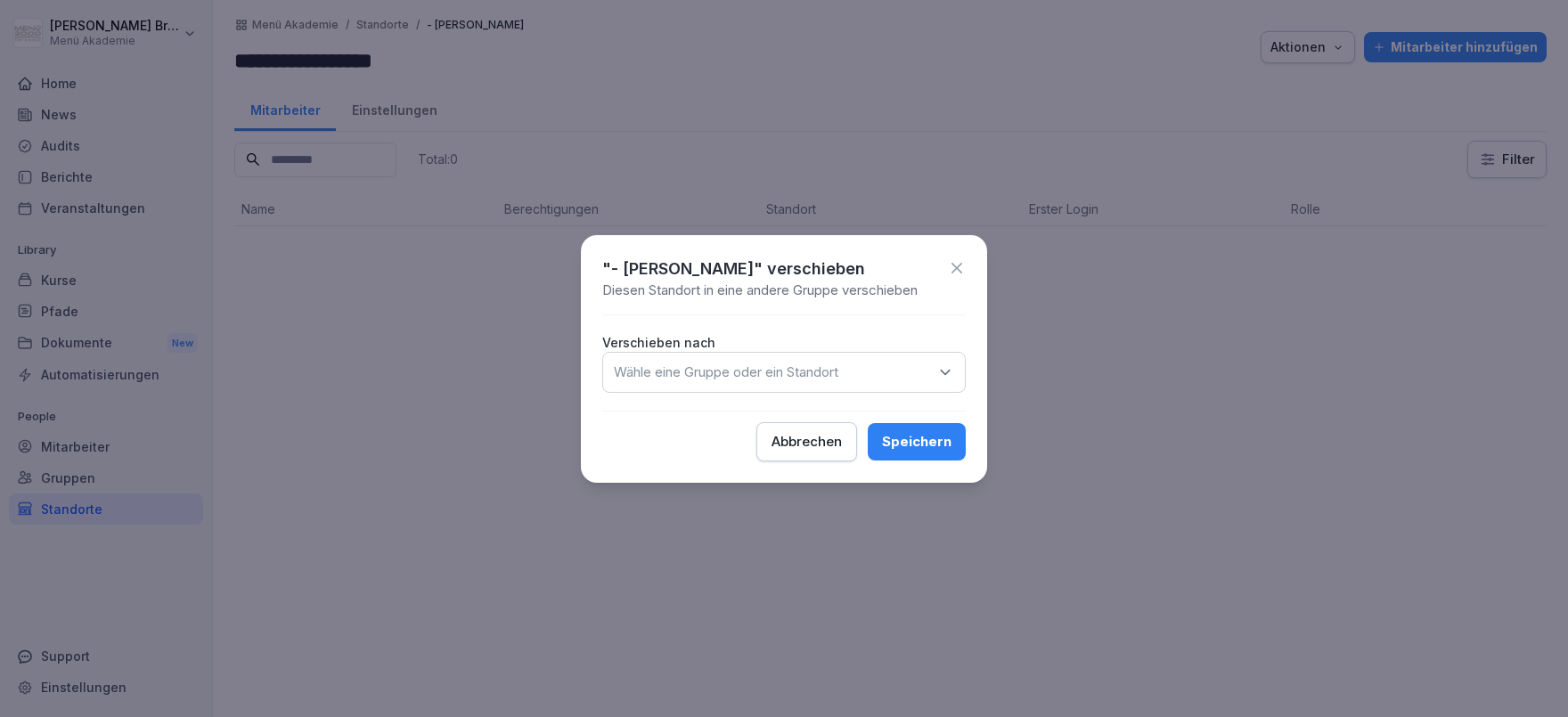
click at [839, 369] on p "Wähle eine Gruppe oder ein Standort" at bounding box center [726, 372] width 225 height 18
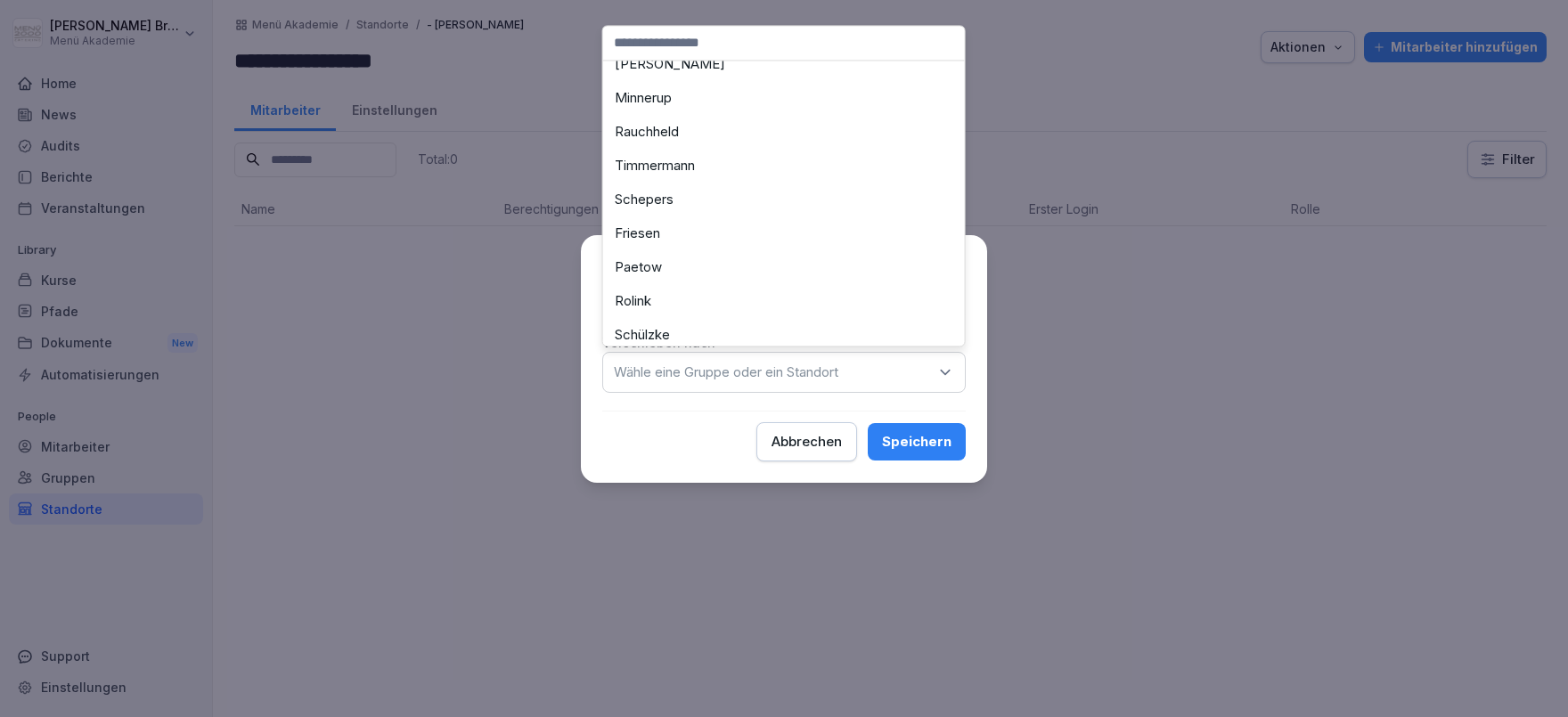
scroll to position [686, 0]
click at [675, 241] on div "Schülzke" at bounding box center [784, 237] width 353 height 34
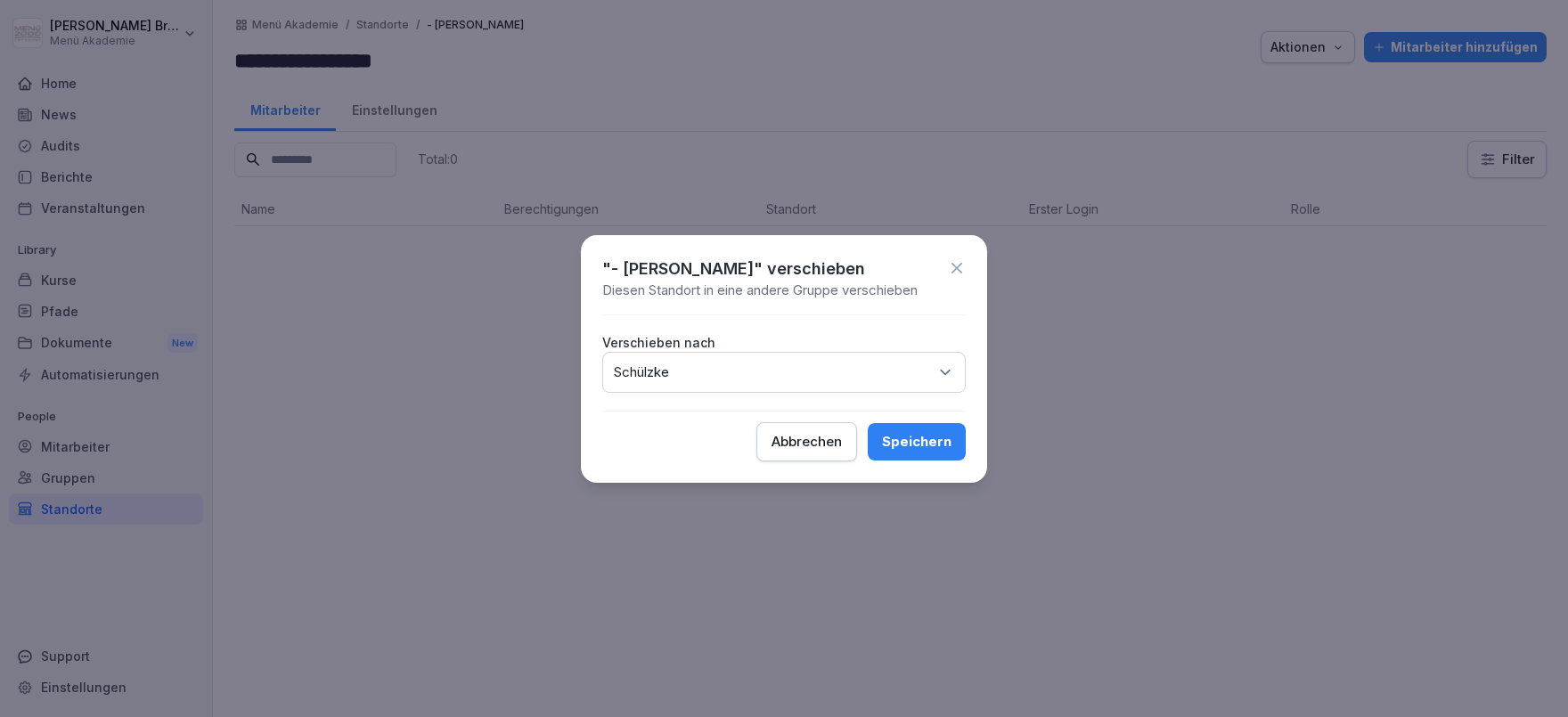
click at [926, 436] on div "Speichern" at bounding box center [917, 442] width 70 height 20
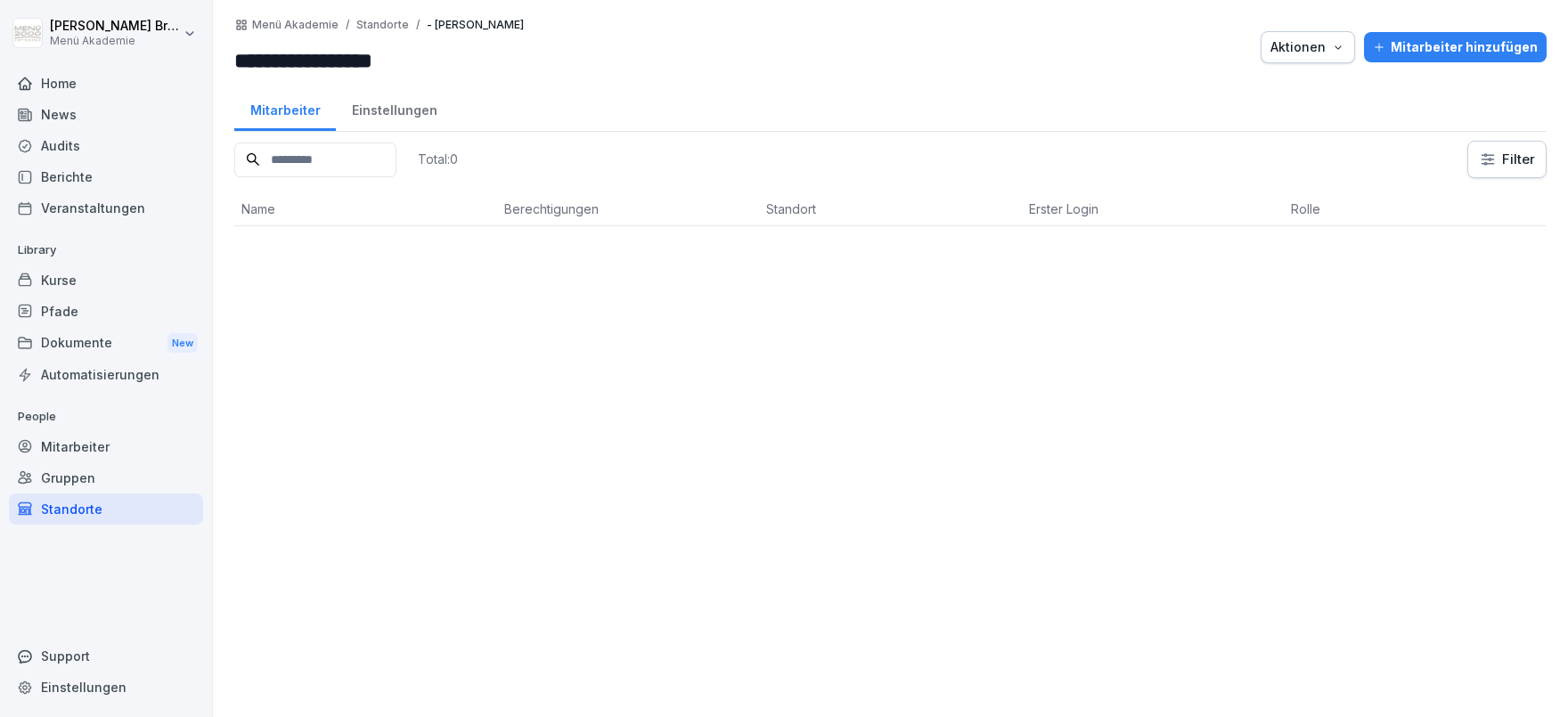
click at [1442, 45] on div "Mitarbeiter hinzufügen" at bounding box center [1455, 47] width 165 height 20
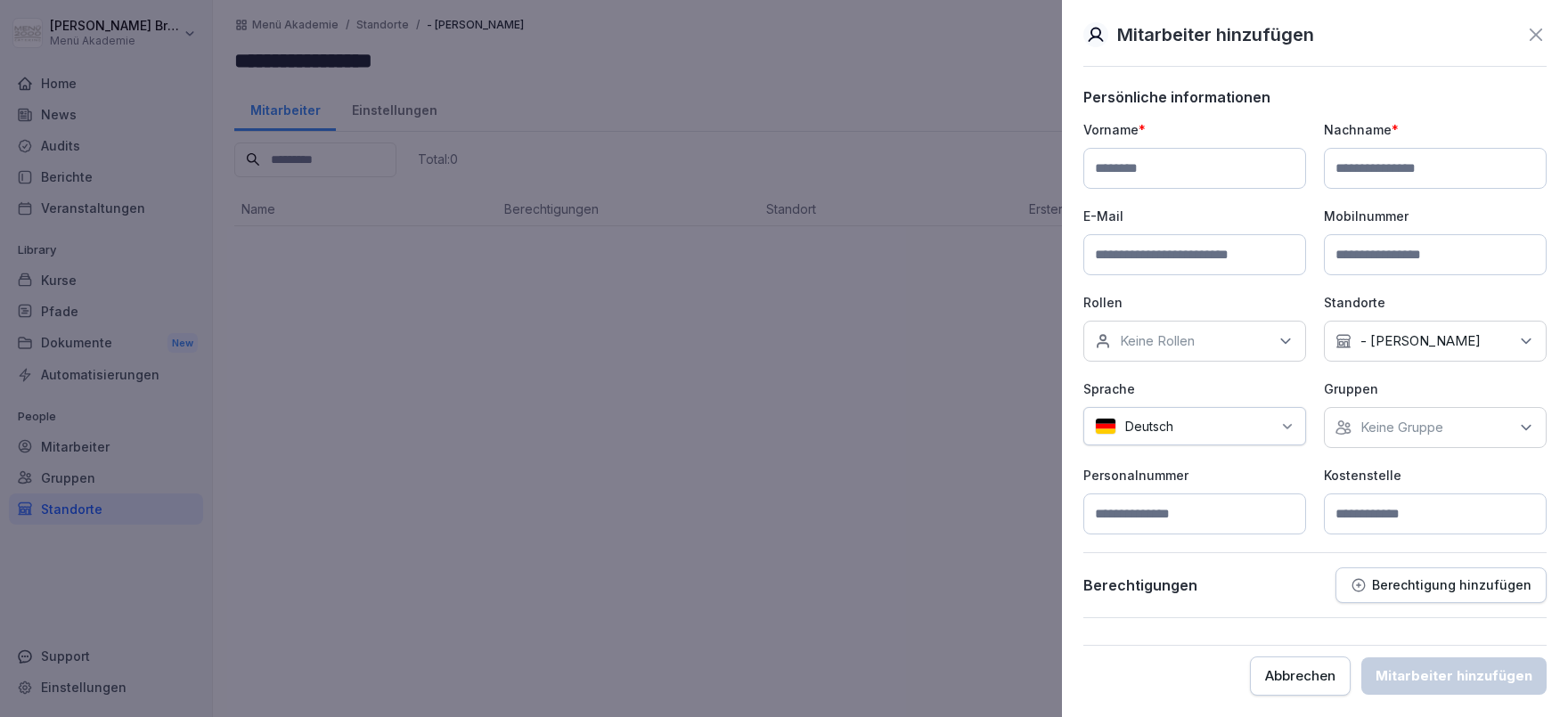
click at [1205, 156] on input at bounding box center [1194, 168] width 223 height 41
click at [1170, 162] on input at bounding box center [1194, 168] width 223 height 41
paste input "******"
type input "******"
click at [1484, 168] on input at bounding box center [1435, 168] width 223 height 41
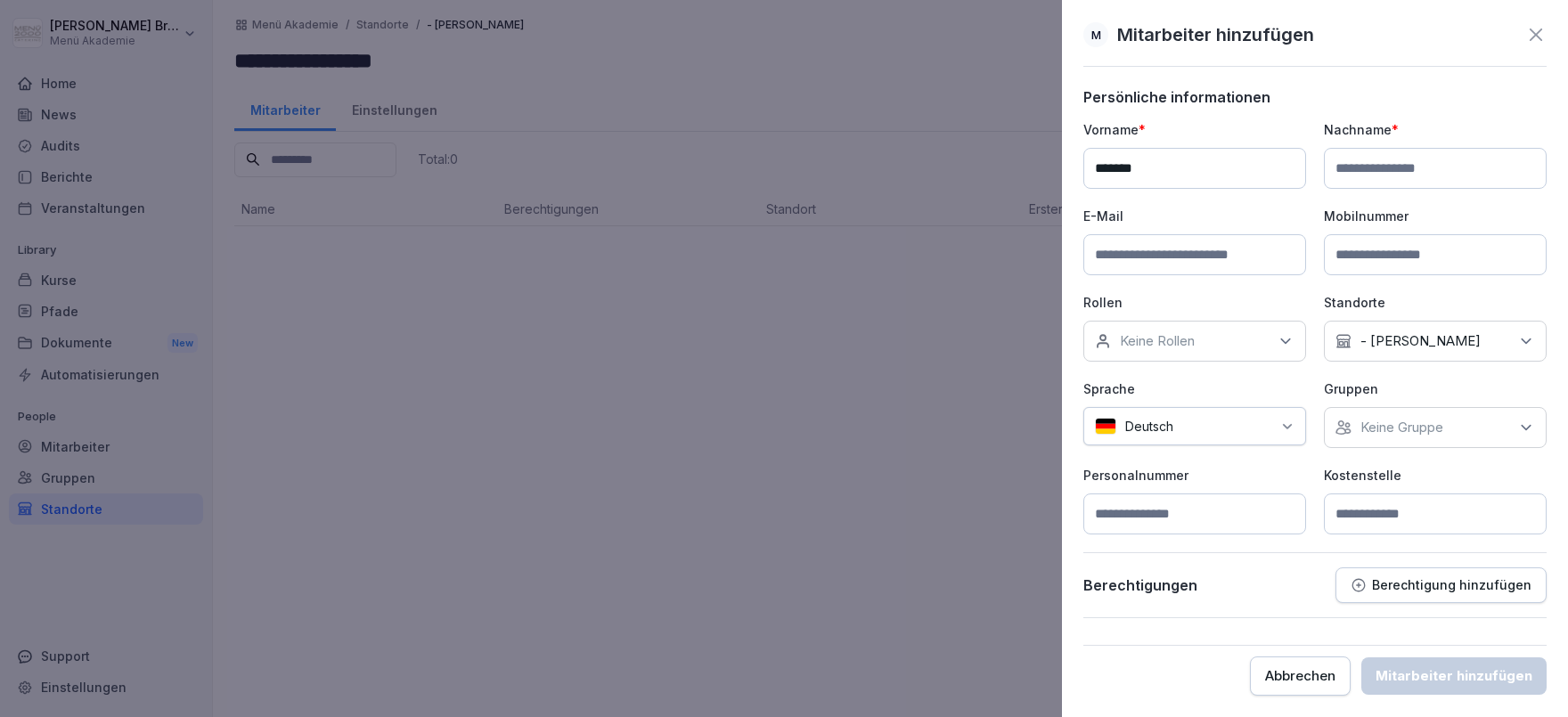
paste input "*********"
type input "*********"
click at [1143, 270] on input at bounding box center [1194, 255] width 223 height 41
paste input "**********"
type input "**********"
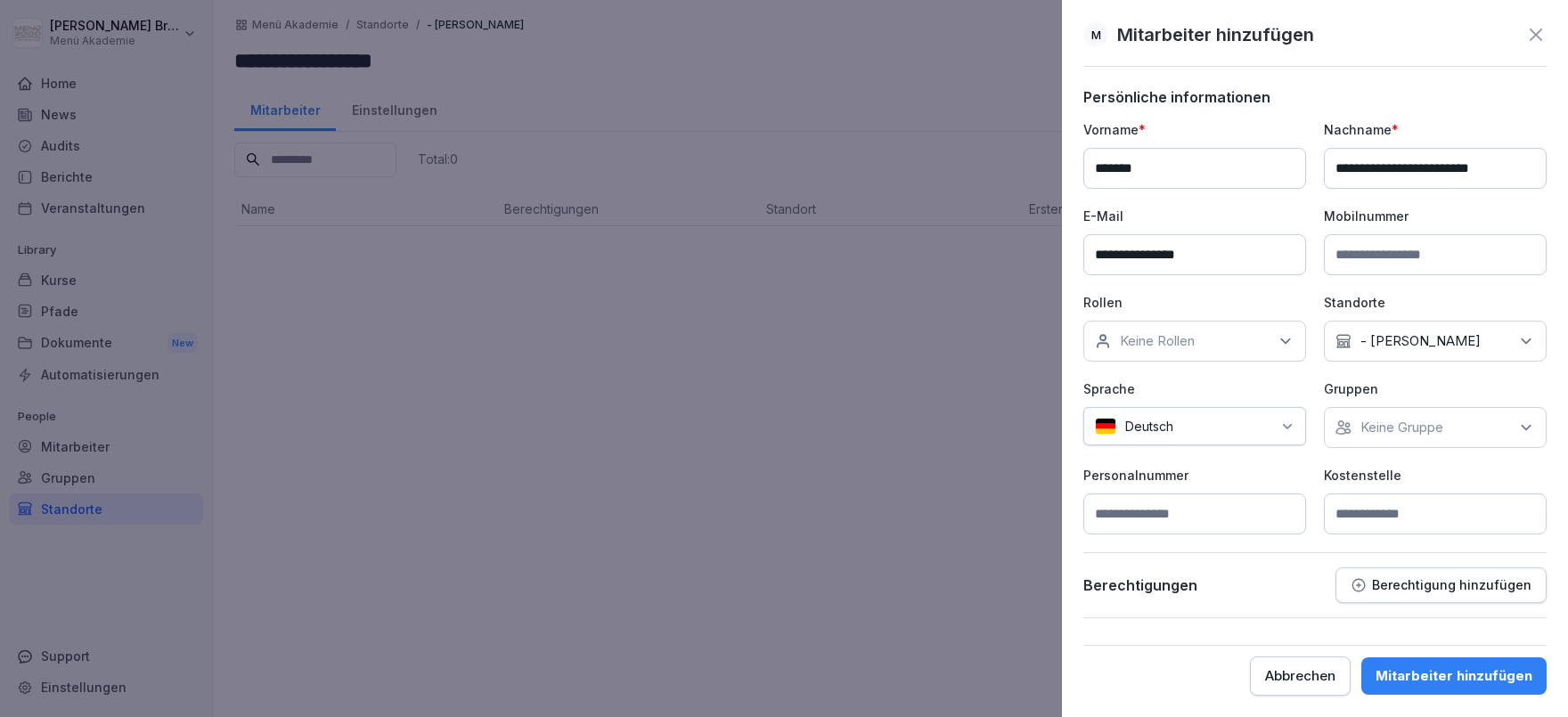
click at [1451, 429] on div "Keine Gruppe" at bounding box center [1435, 427] width 223 height 41
click at [1401, 508] on label "Menü Akademie" at bounding box center [1411, 508] width 100 height 16
click at [1293, 473] on p "Personalnummer" at bounding box center [1194, 475] width 223 height 19
click at [1452, 684] on div "Mitarbeiter hinzufügen" at bounding box center [1454, 676] width 157 height 20
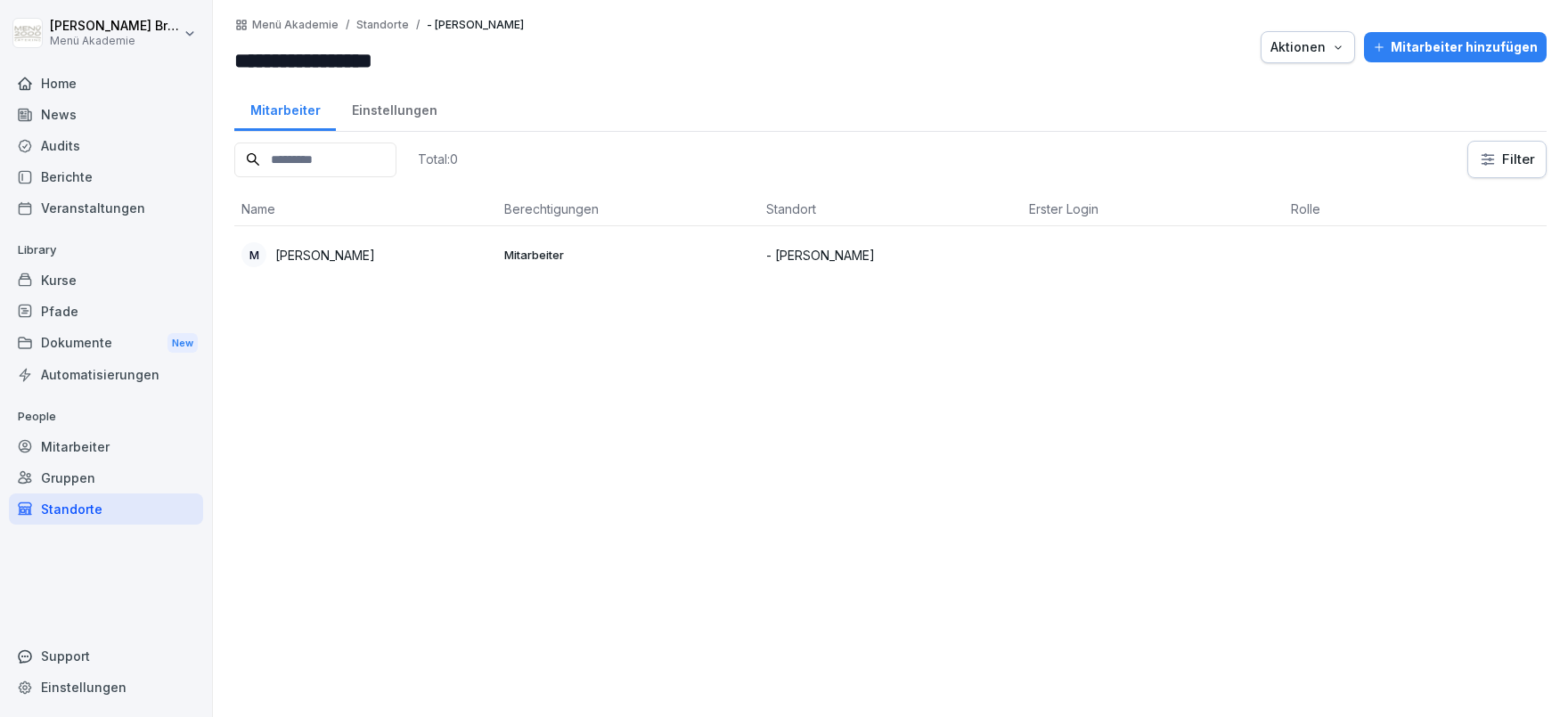
click at [1419, 44] on div "Mitarbeiter hinzufügen" at bounding box center [1455, 47] width 165 height 20
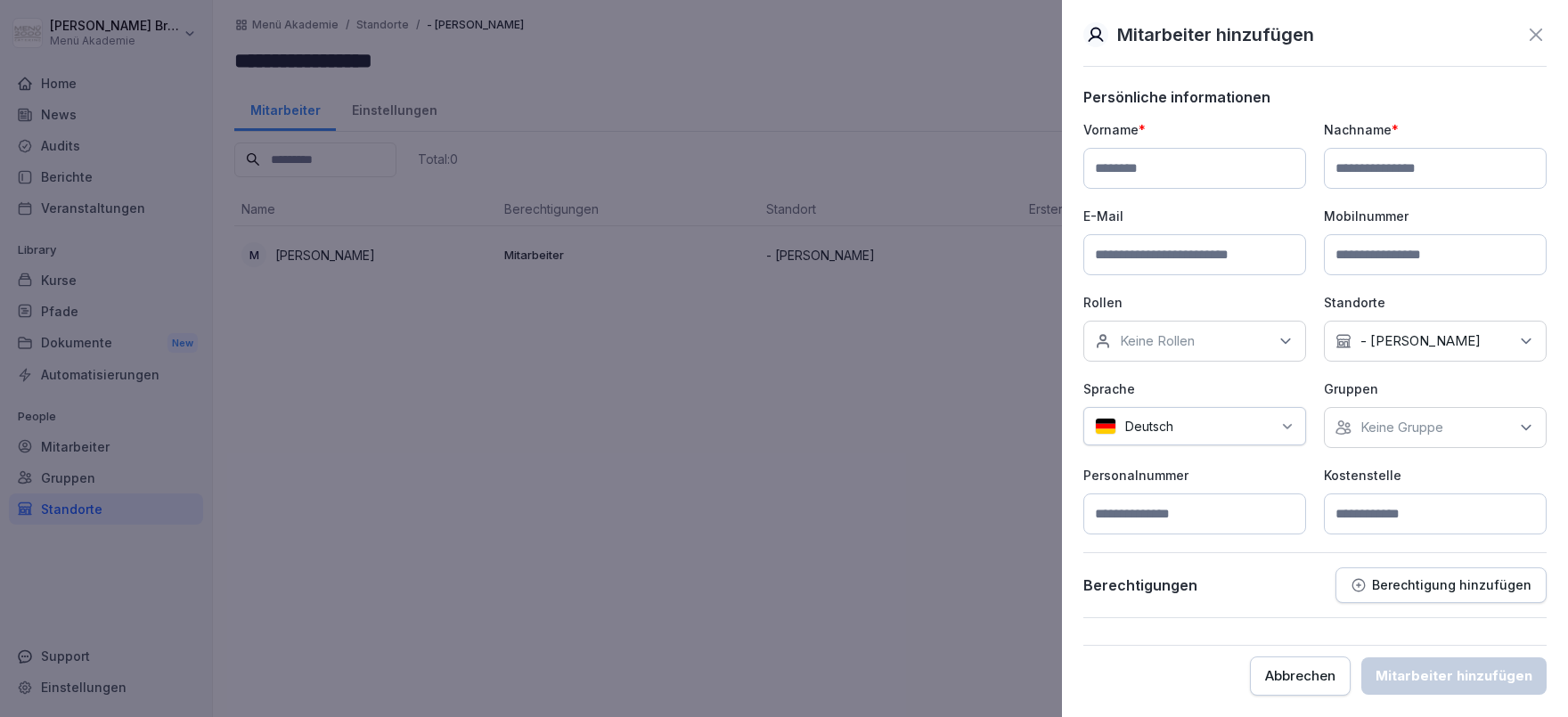
click at [1130, 163] on input at bounding box center [1194, 168] width 223 height 41
paste input "*******"
type input "*******"
click at [1487, 178] on input at bounding box center [1435, 168] width 223 height 41
paste input "*******"
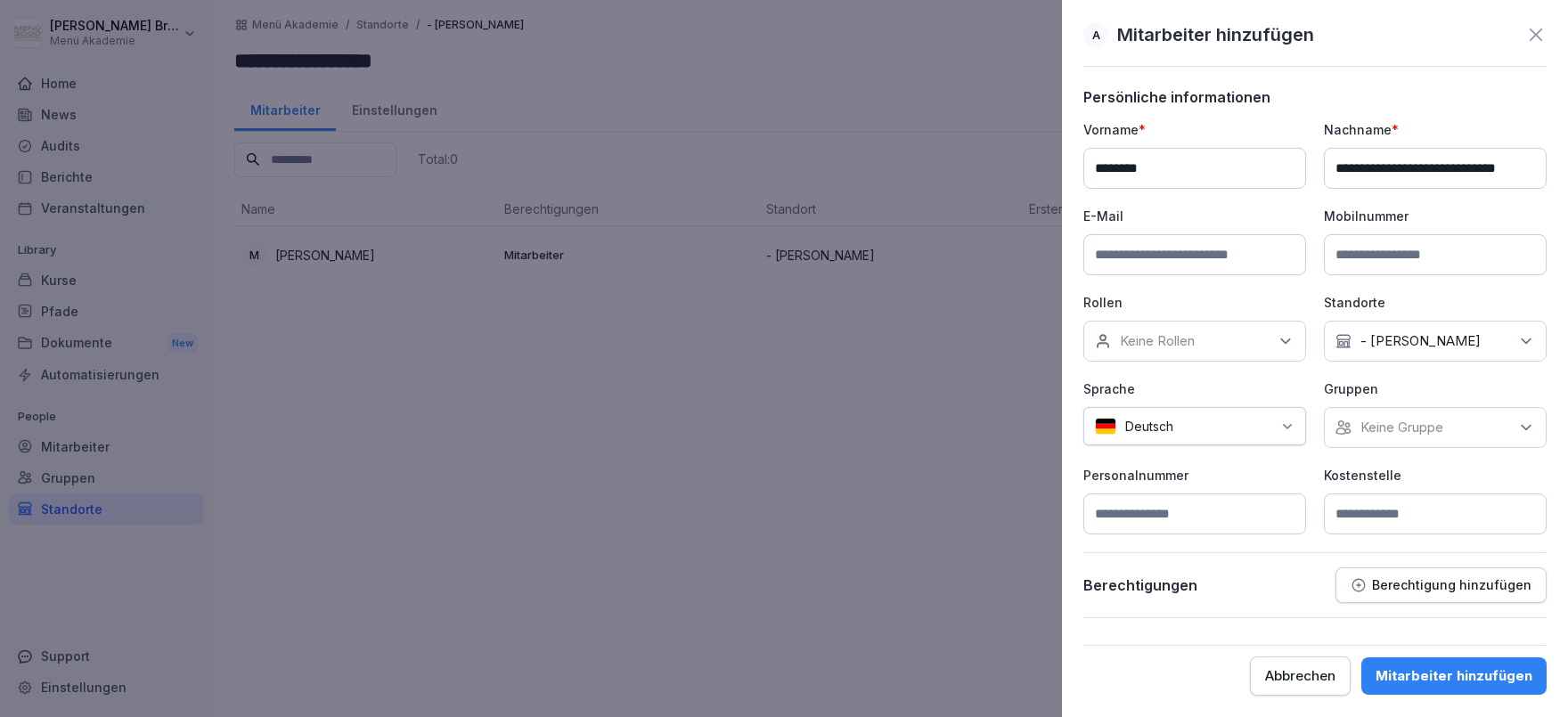
type input "*******"
click at [1190, 294] on p "Rollen" at bounding box center [1194, 303] width 223 height 19
click at [1427, 431] on p "Keine Gruppe" at bounding box center [1402, 427] width 83 height 18
click at [1409, 500] on div "Menü Akademie" at bounding box center [1439, 509] width 221 height 34
click at [1215, 471] on p "Personalnummer" at bounding box center [1194, 475] width 223 height 19
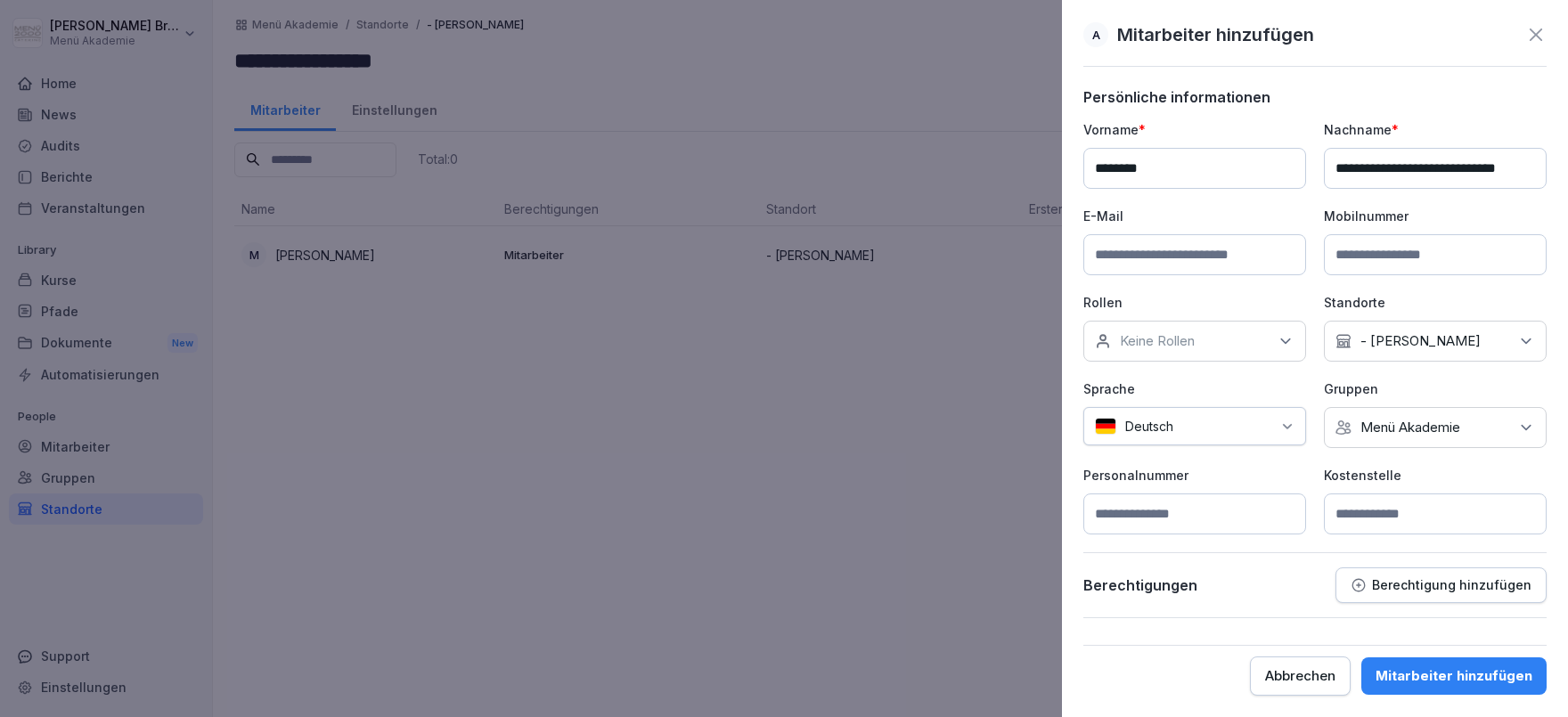
click at [1429, 670] on div "Mitarbeiter hinzufügen" at bounding box center [1454, 676] width 157 height 20
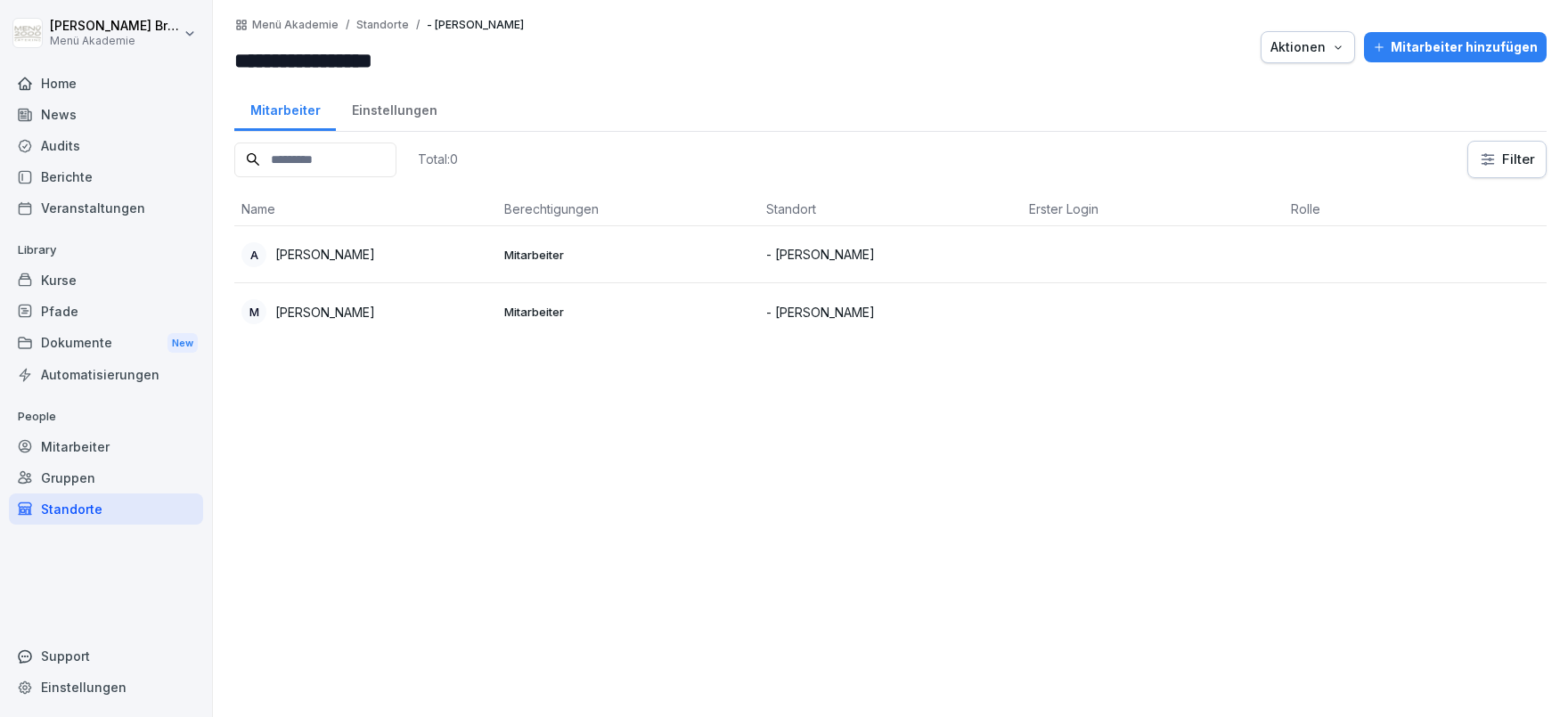
drag, startPoint x: 850, startPoint y: 545, endPoint x: 397, endPoint y: 228, distance: 552.9
click at [833, 531] on div "Total: 0 Filter Name Berechtigungen Standort Erster Login Rolle A Andreas Strei…" at bounding box center [891, 419] width 1312 height 558
click at [346, 253] on p "Andreas Streich" at bounding box center [326, 254] width 100 height 19
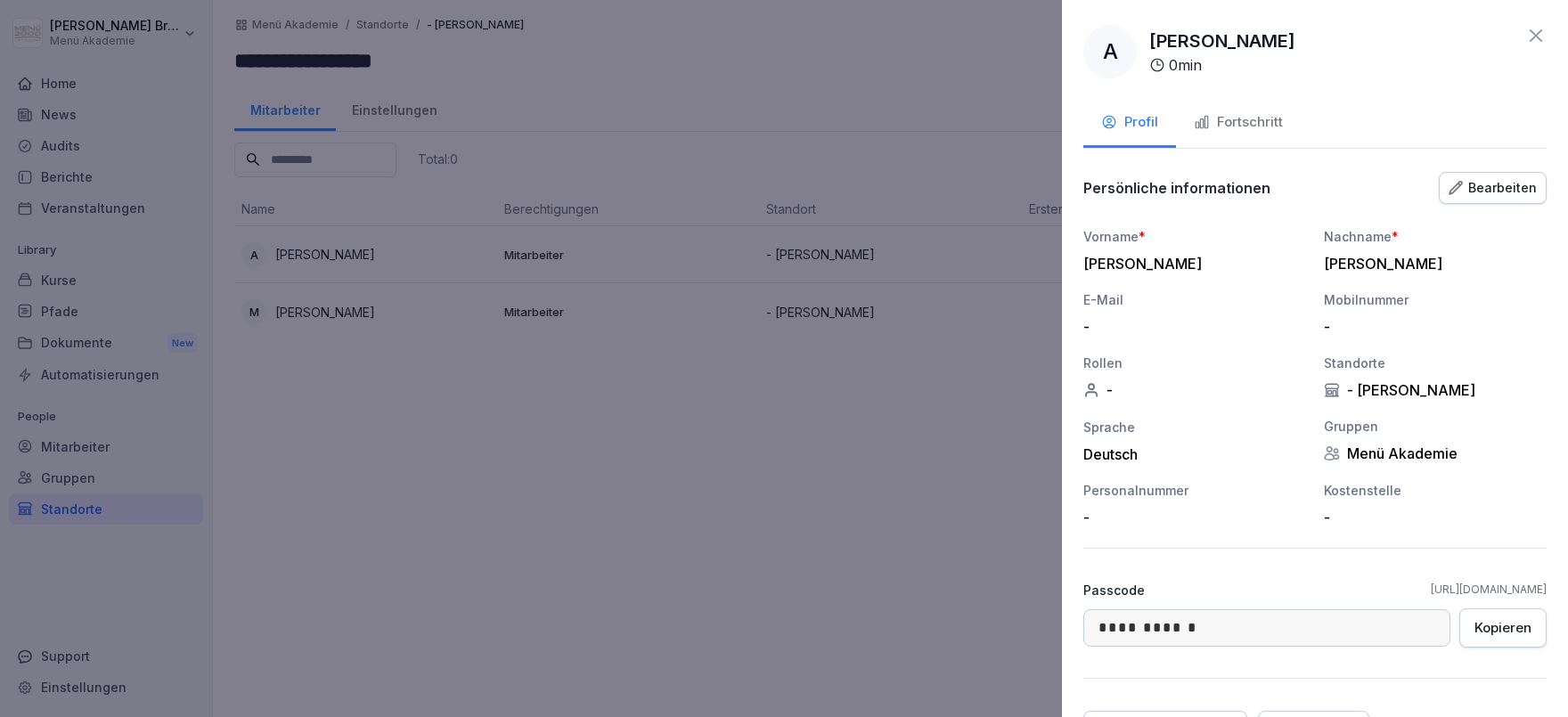
click at [1273, 127] on div "Fortschritt" at bounding box center [1238, 122] width 89 height 21
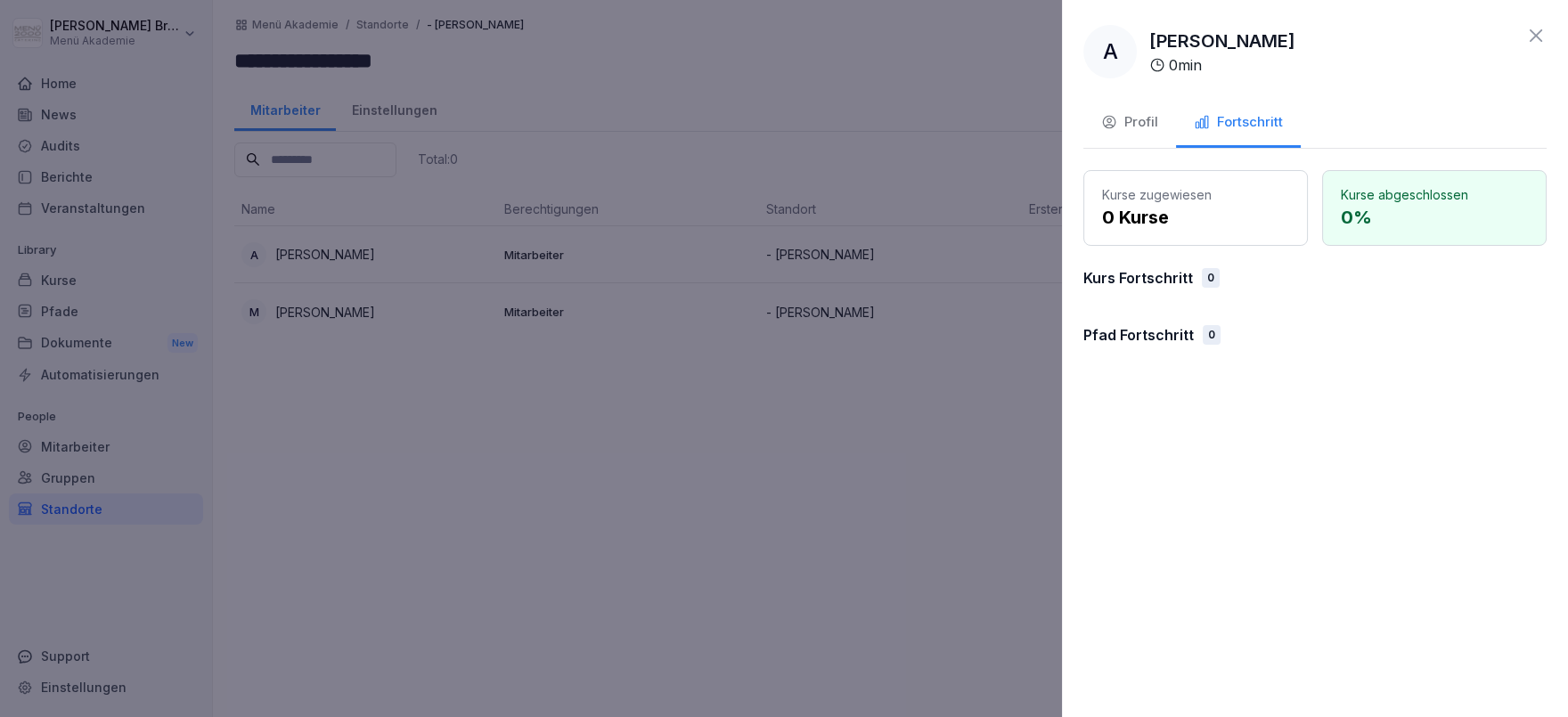
click at [981, 467] on div at bounding box center [784, 358] width 1568 height 717
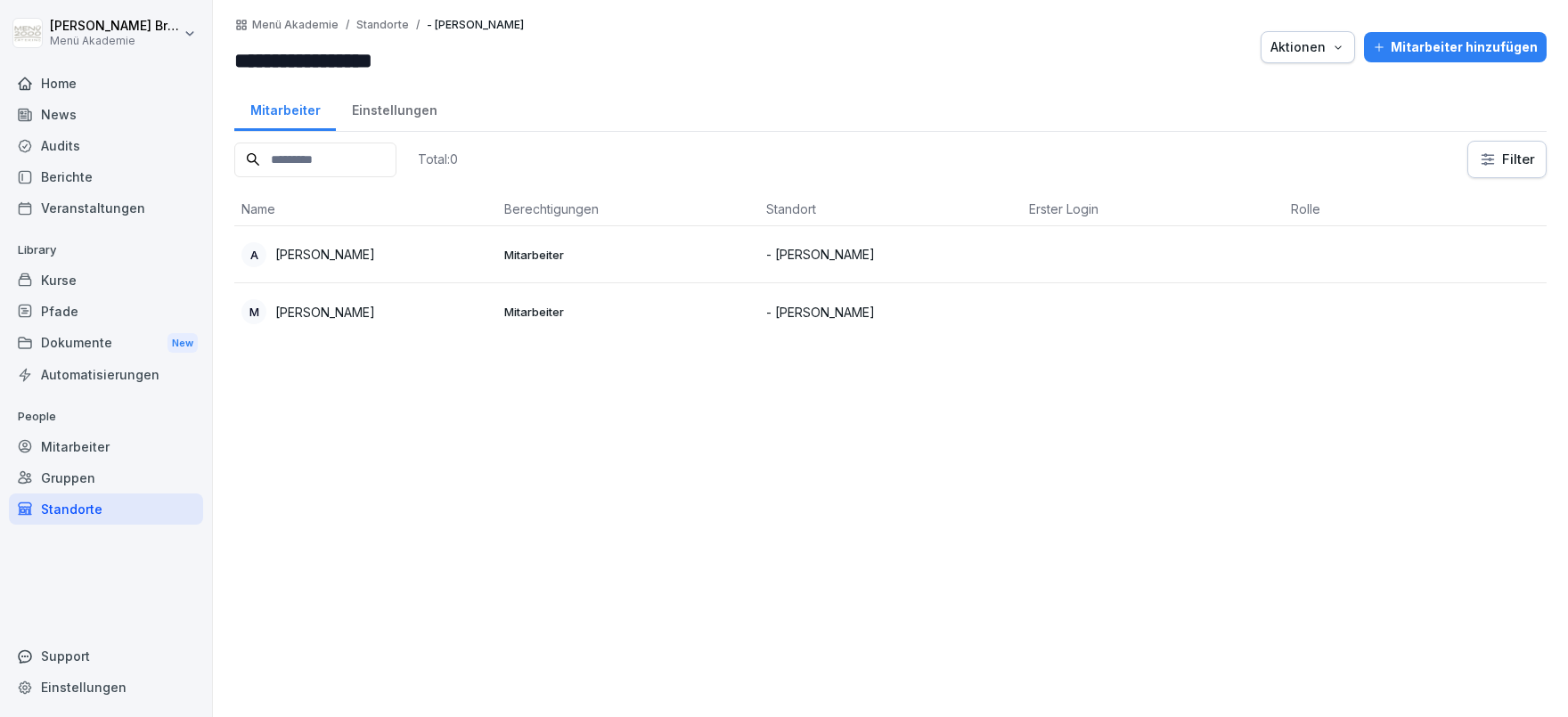
click at [83, 281] on div "Kurse" at bounding box center [106, 280] width 195 height 31
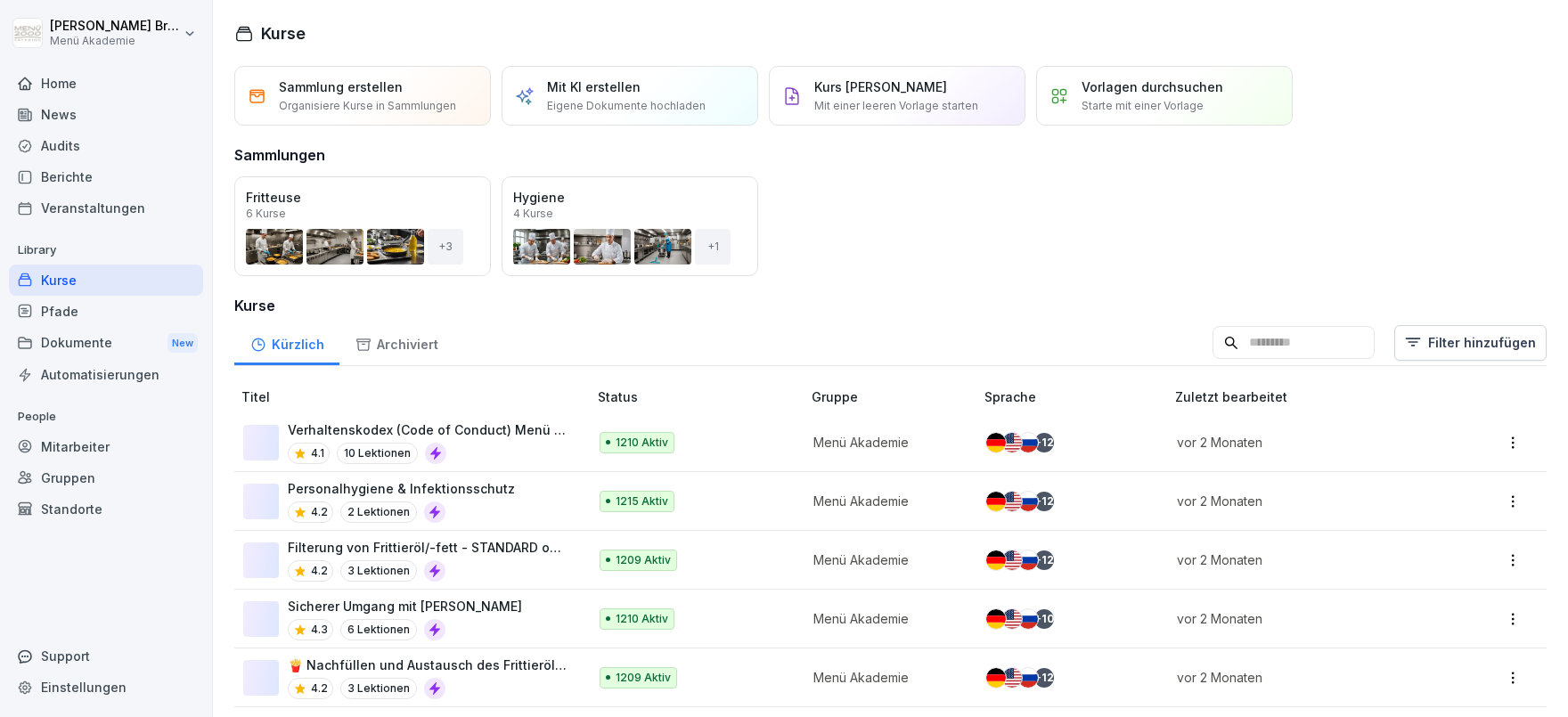
click at [83, 281] on div "Kurse" at bounding box center [106, 280] width 195 height 31
click at [79, 309] on div "Pfade" at bounding box center [106, 311] width 195 height 31
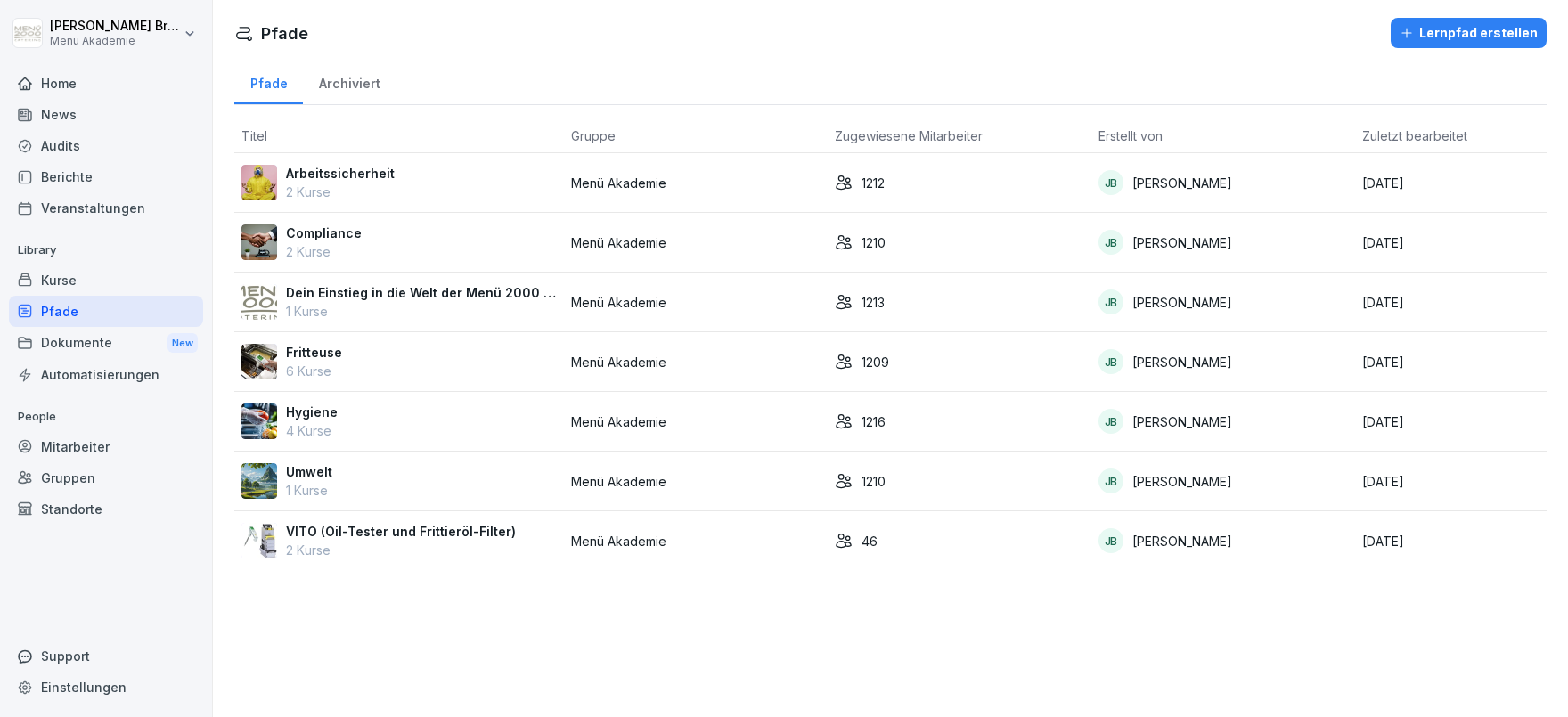
click at [320, 172] on p "Arbeitssicherheit" at bounding box center [340, 173] width 109 height 19
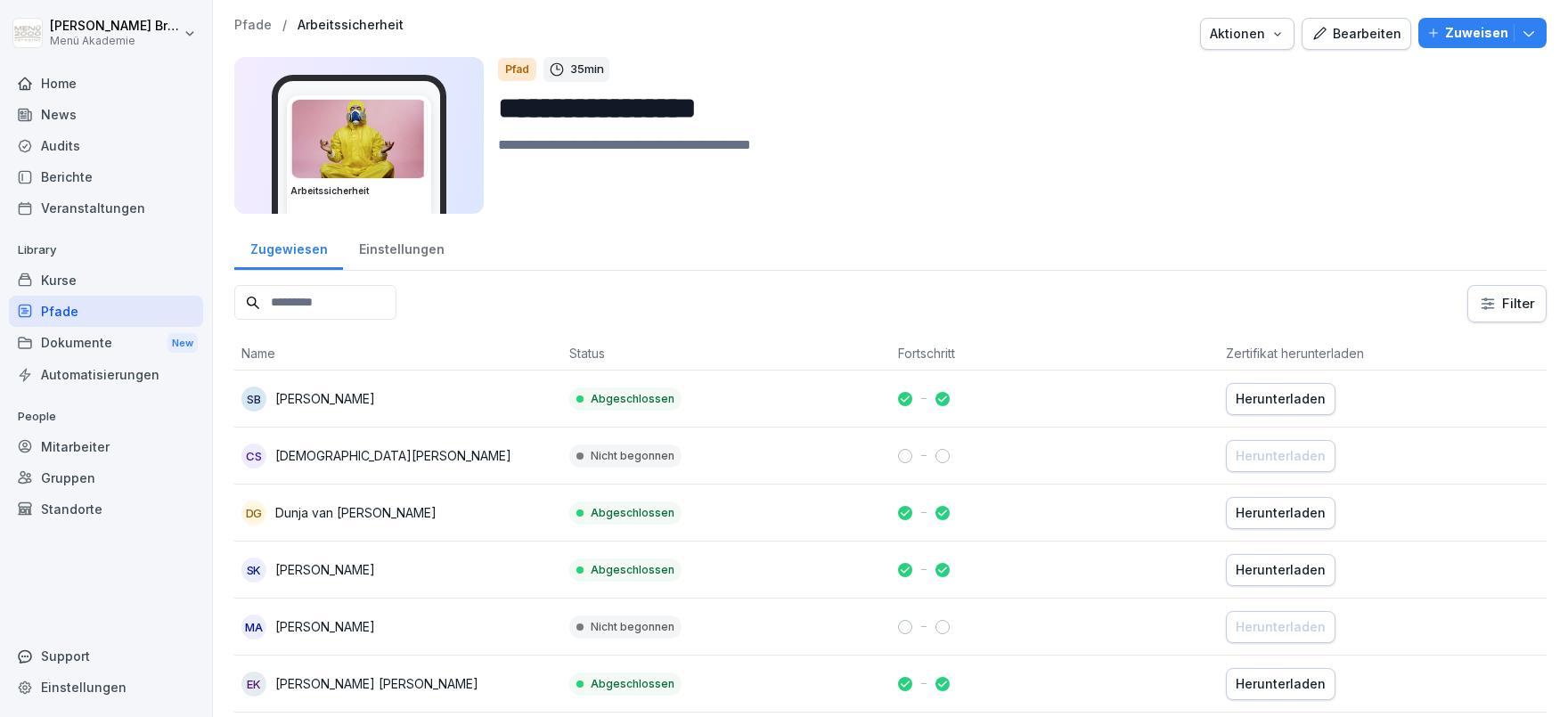
click at [395, 241] on div "Einstellungen" at bounding box center [401, 248] width 117 height 46
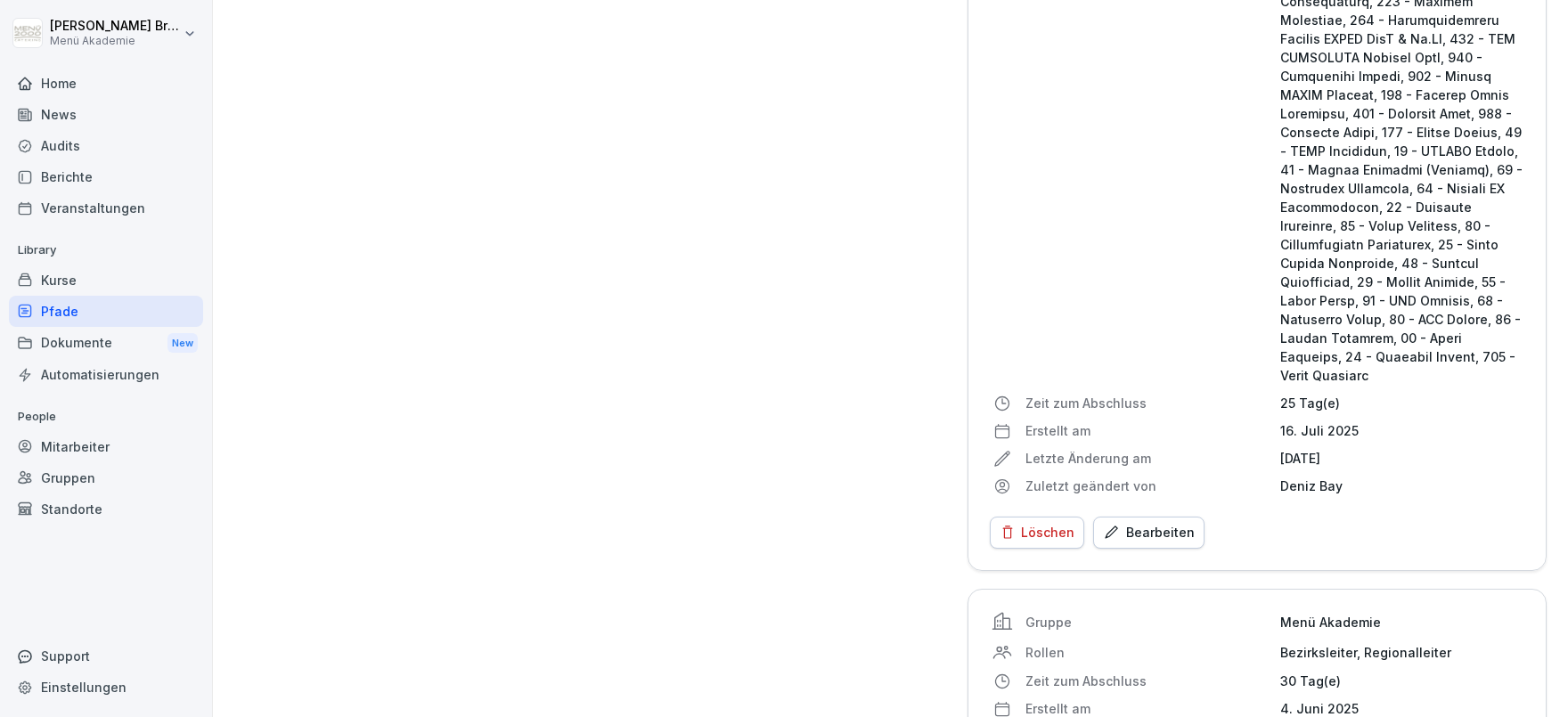
scroll to position [3548, 0]
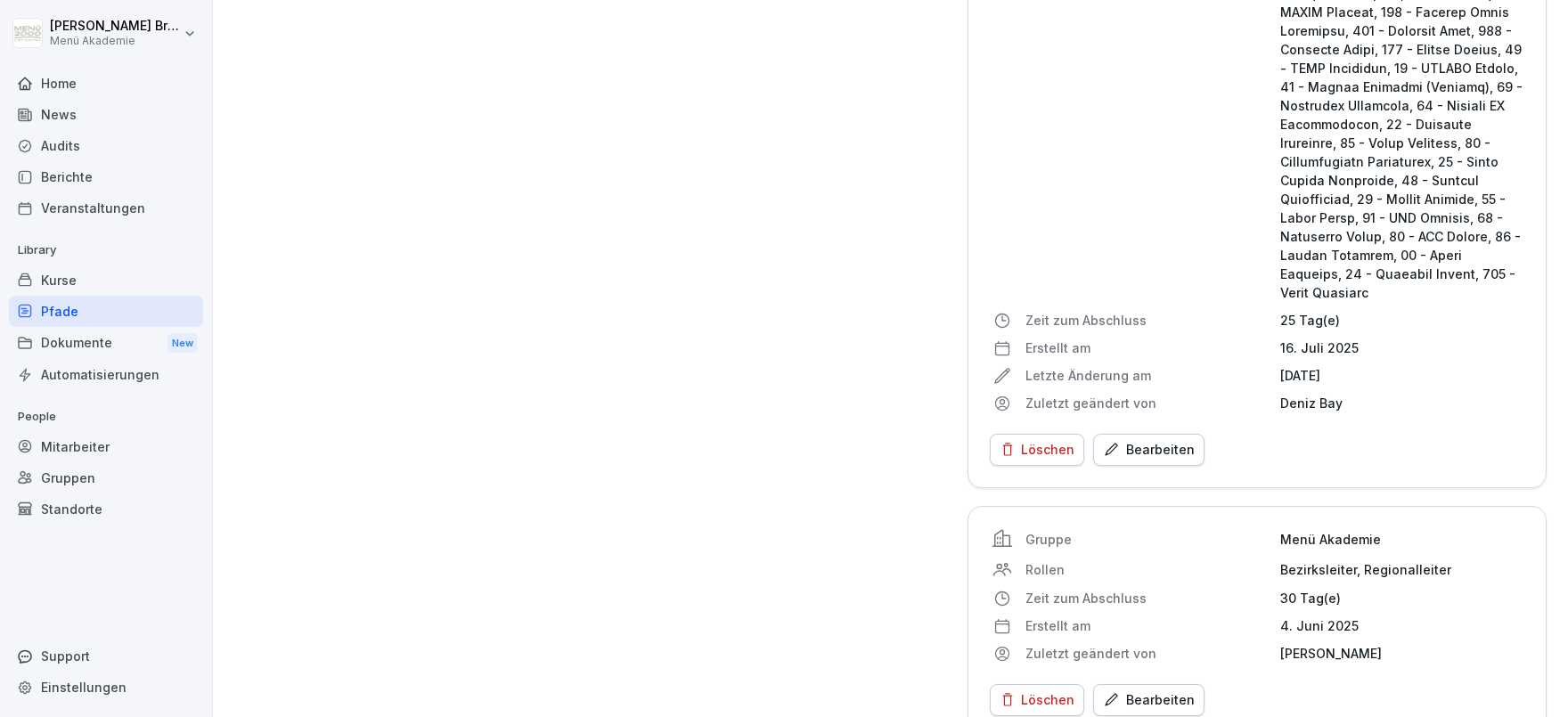
click at [1166, 440] on div "Bearbeiten" at bounding box center [1150, 450] width 92 height 20
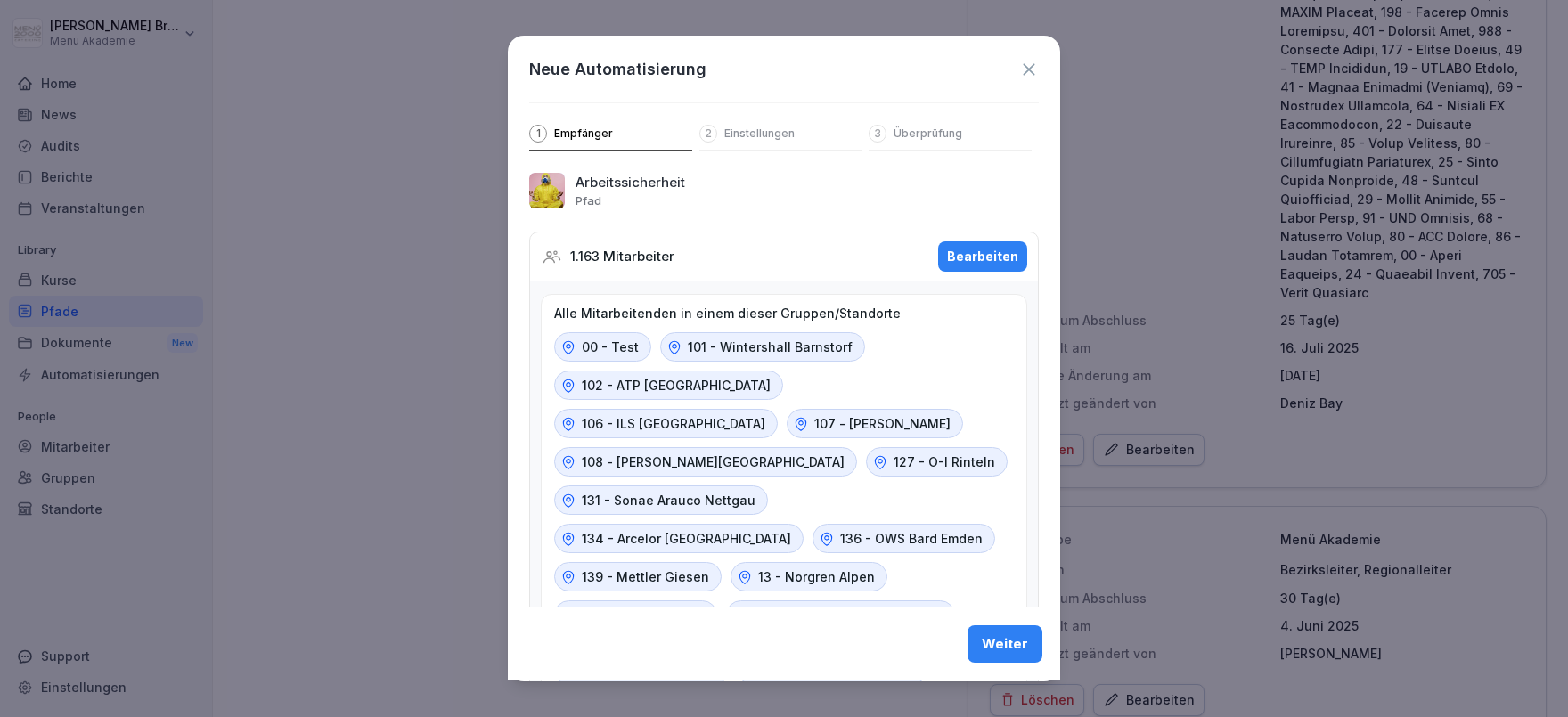
click at [982, 261] on div "Bearbeiten" at bounding box center [982, 257] width 71 height 20
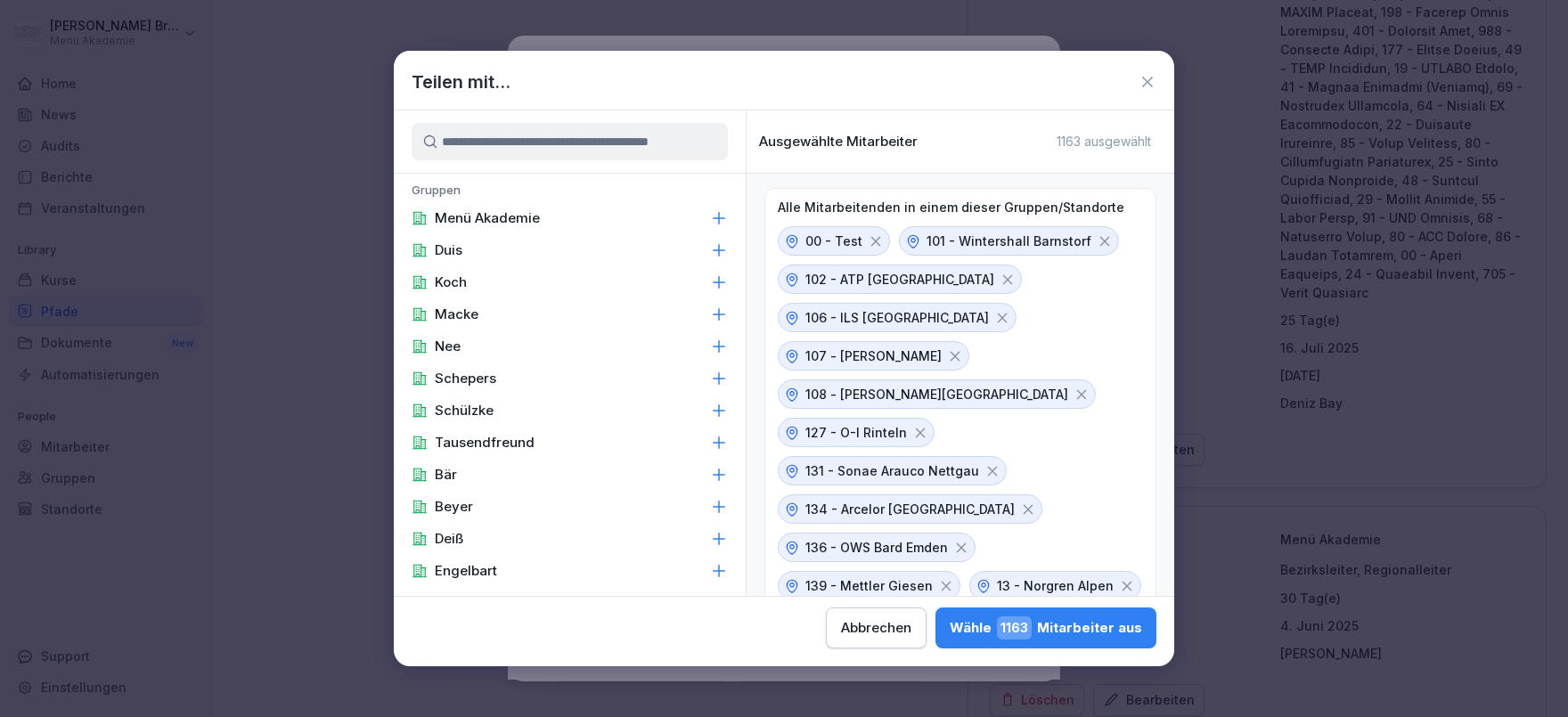
click at [550, 146] on input at bounding box center [569, 141] width 317 height 37
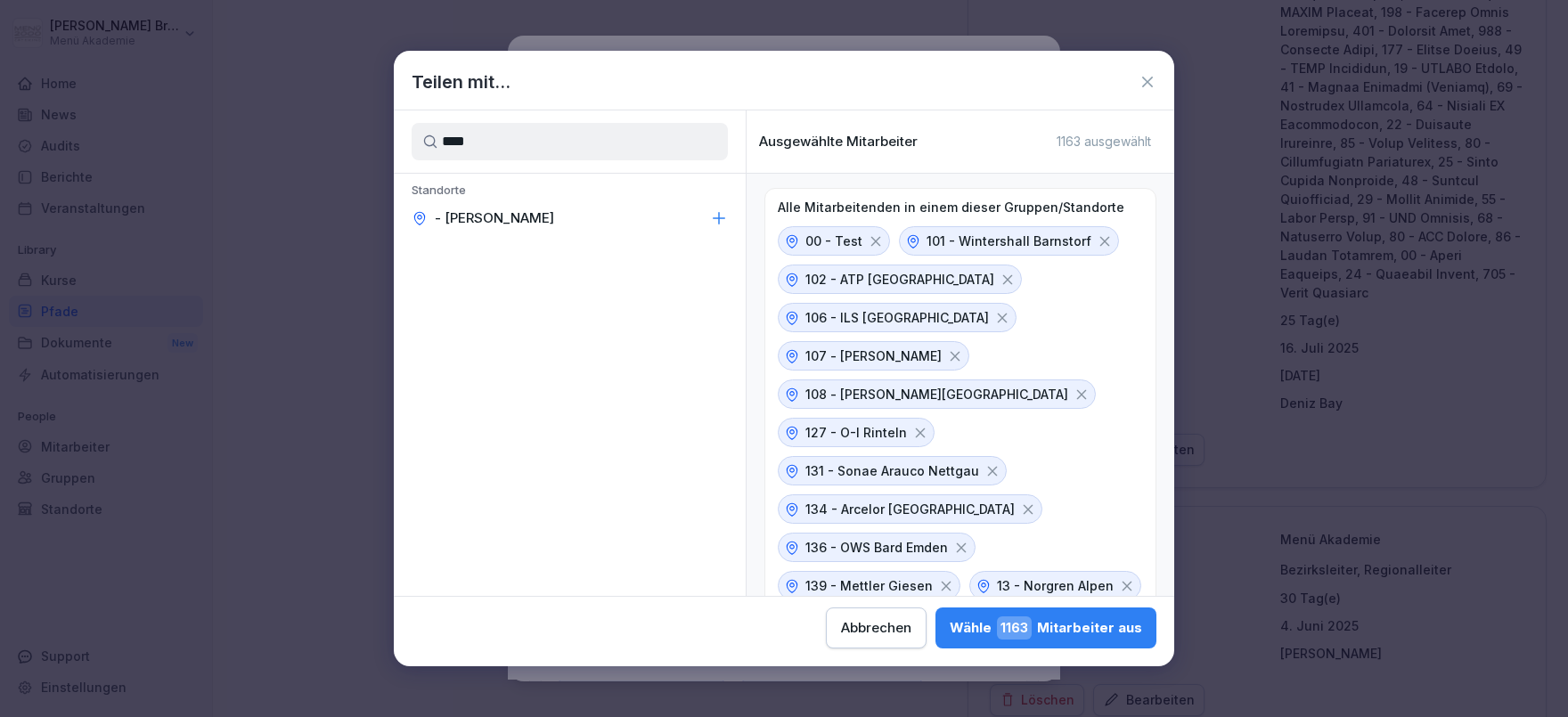
type input "****"
click at [711, 220] on icon at bounding box center [719, 219] width 18 height 18
click at [950, 624] on div "Wähle 1165 Mitarbeiter aus" at bounding box center [1046, 627] width 193 height 23
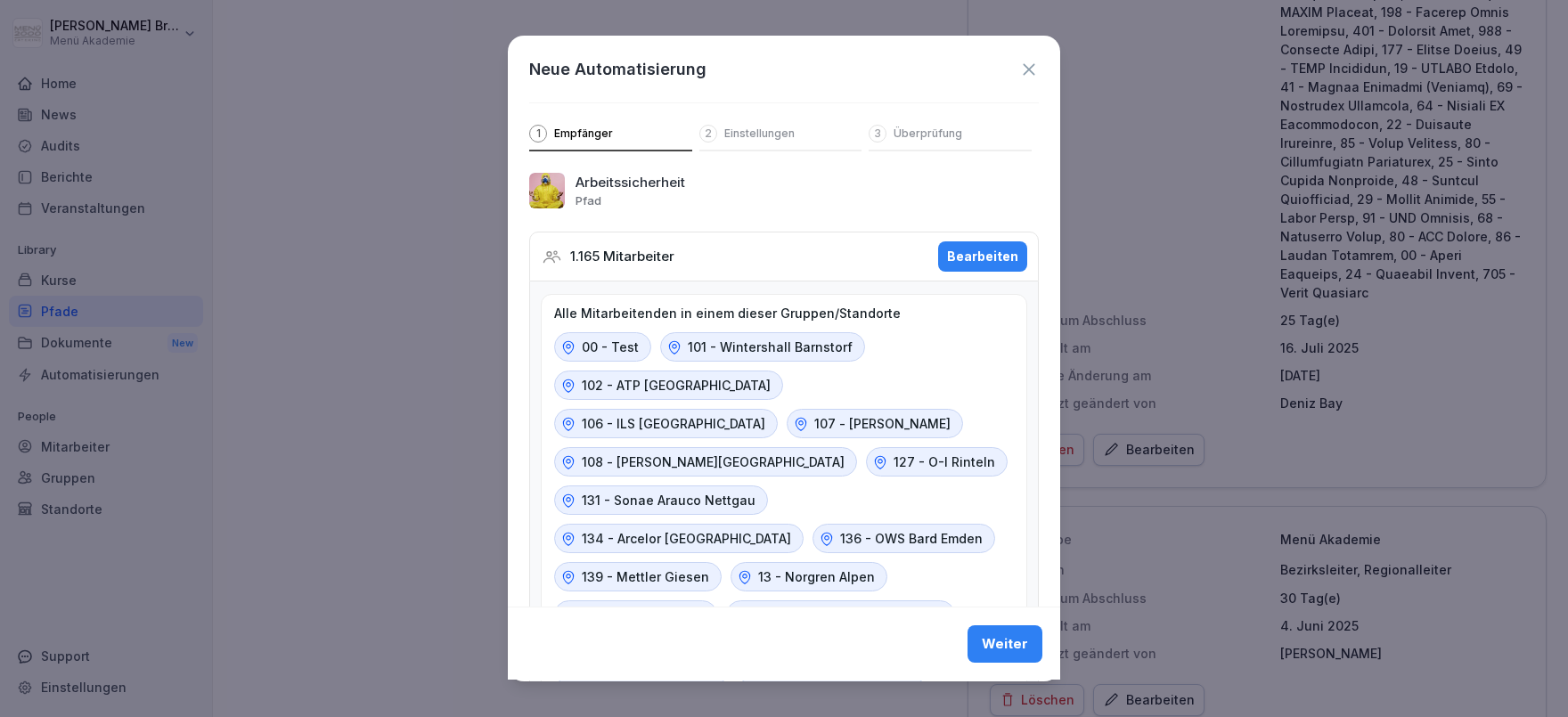
click at [1014, 652] on div "Weiter" at bounding box center [1005, 645] width 46 height 20
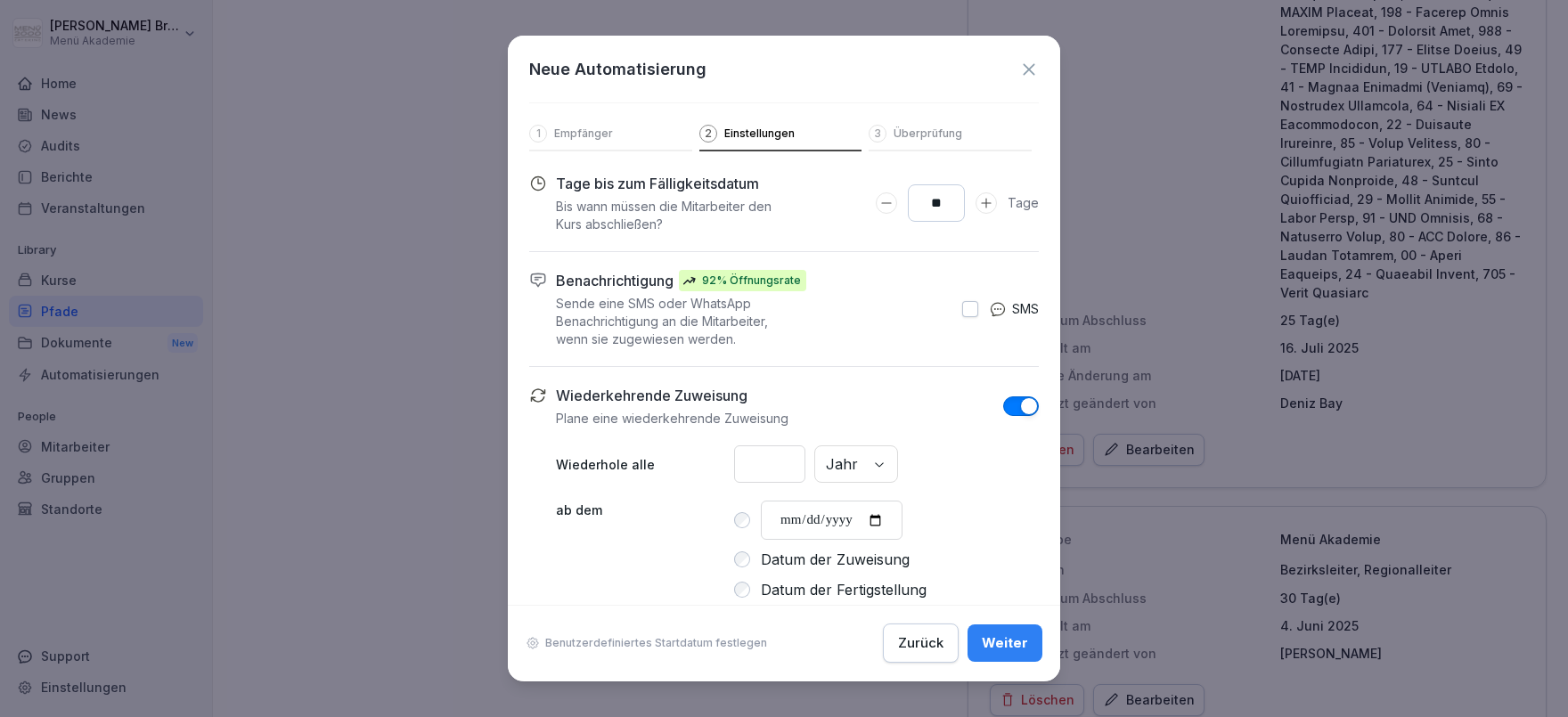
click at [1014, 654] on button "Weiter" at bounding box center [1005, 643] width 75 height 37
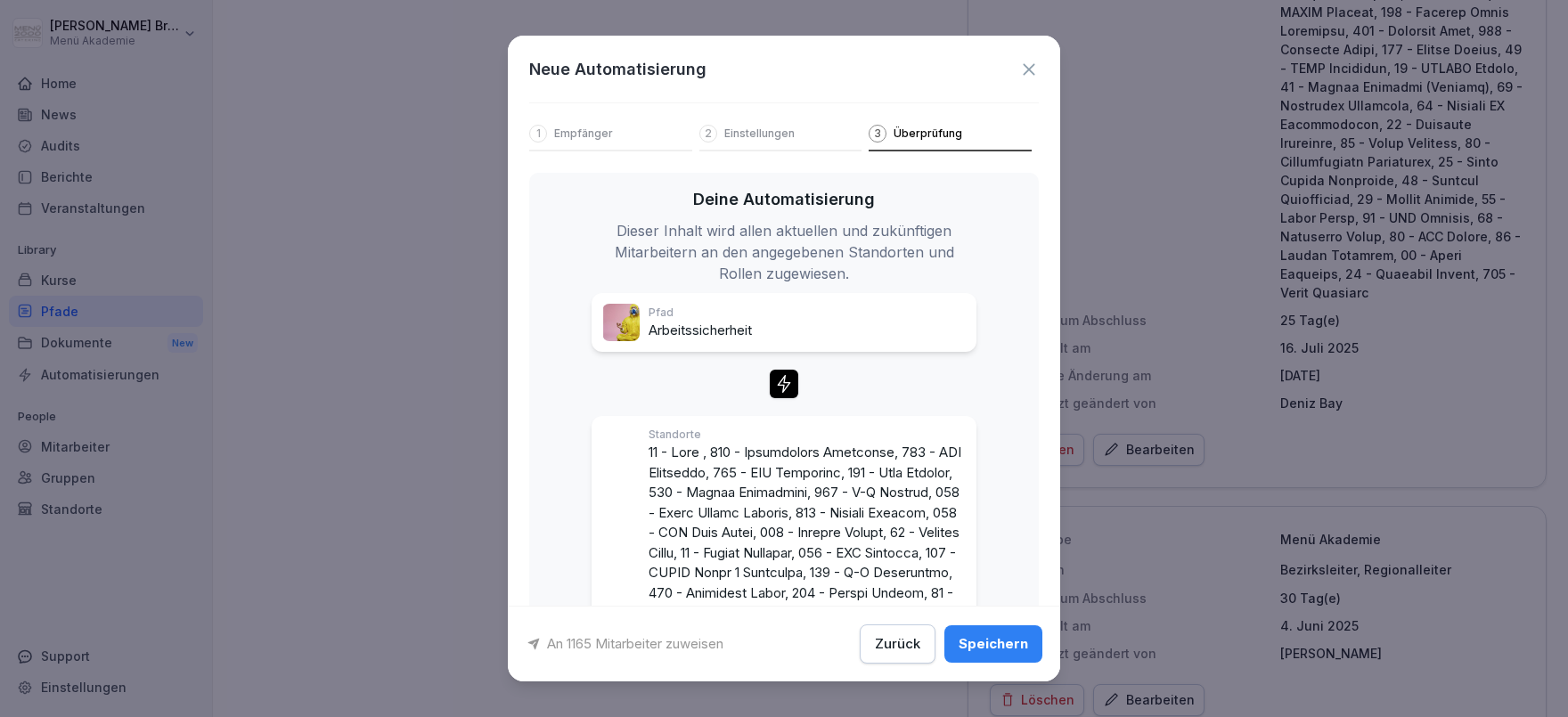
click at [1014, 654] on button "Speichern" at bounding box center [994, 643] width 98 height 37
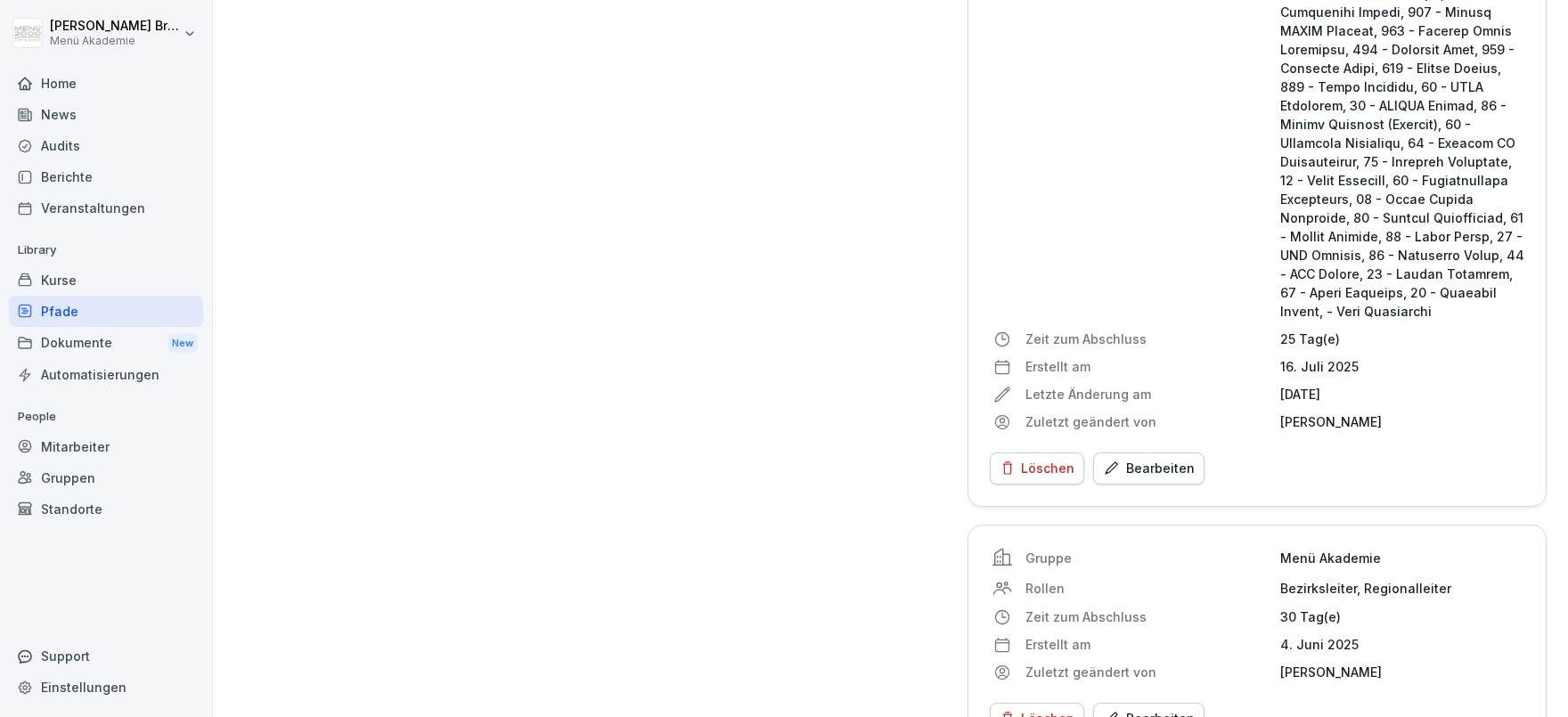
click at [108, 447] on div "Mitarbeiter" at bounding box center [106, 446] width 195 height 31
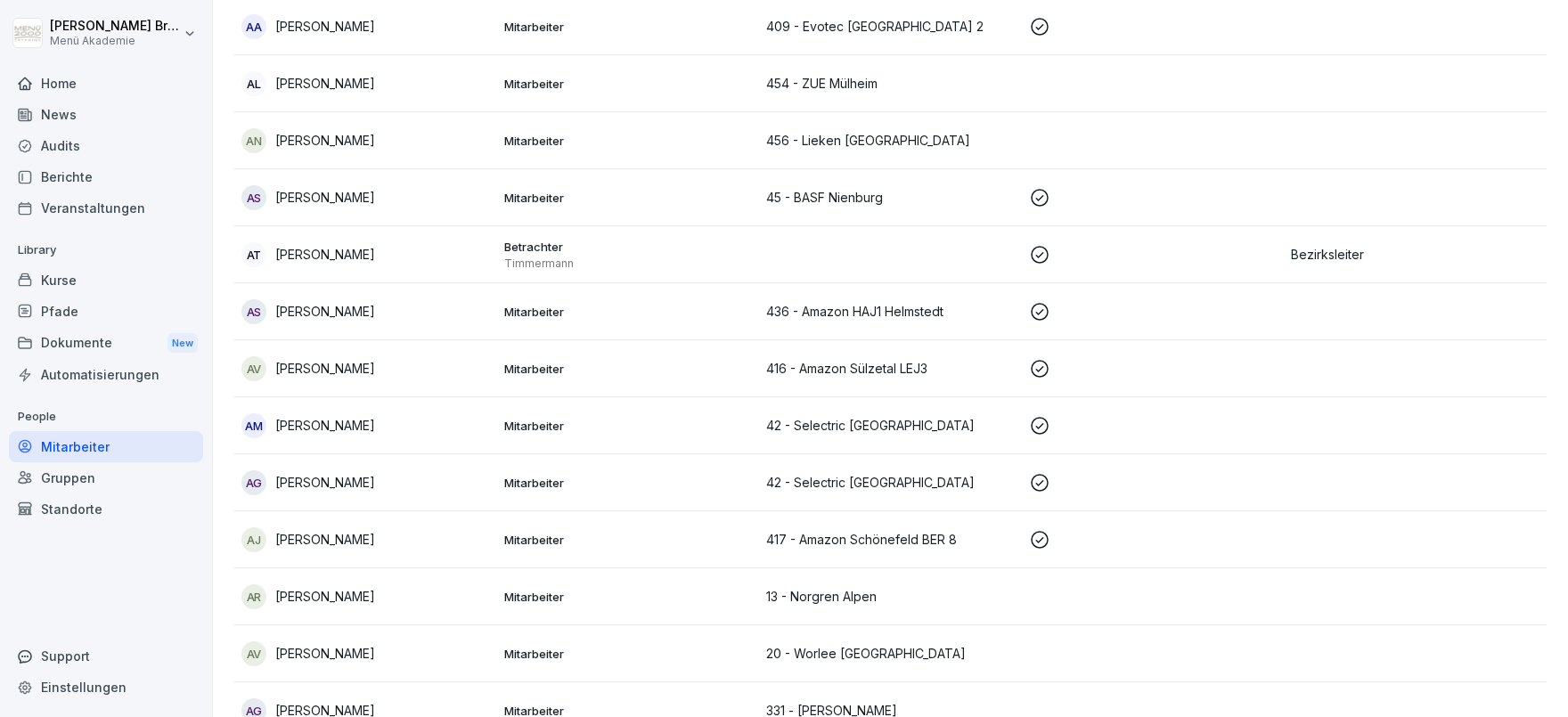
scroll to position [17, 0]
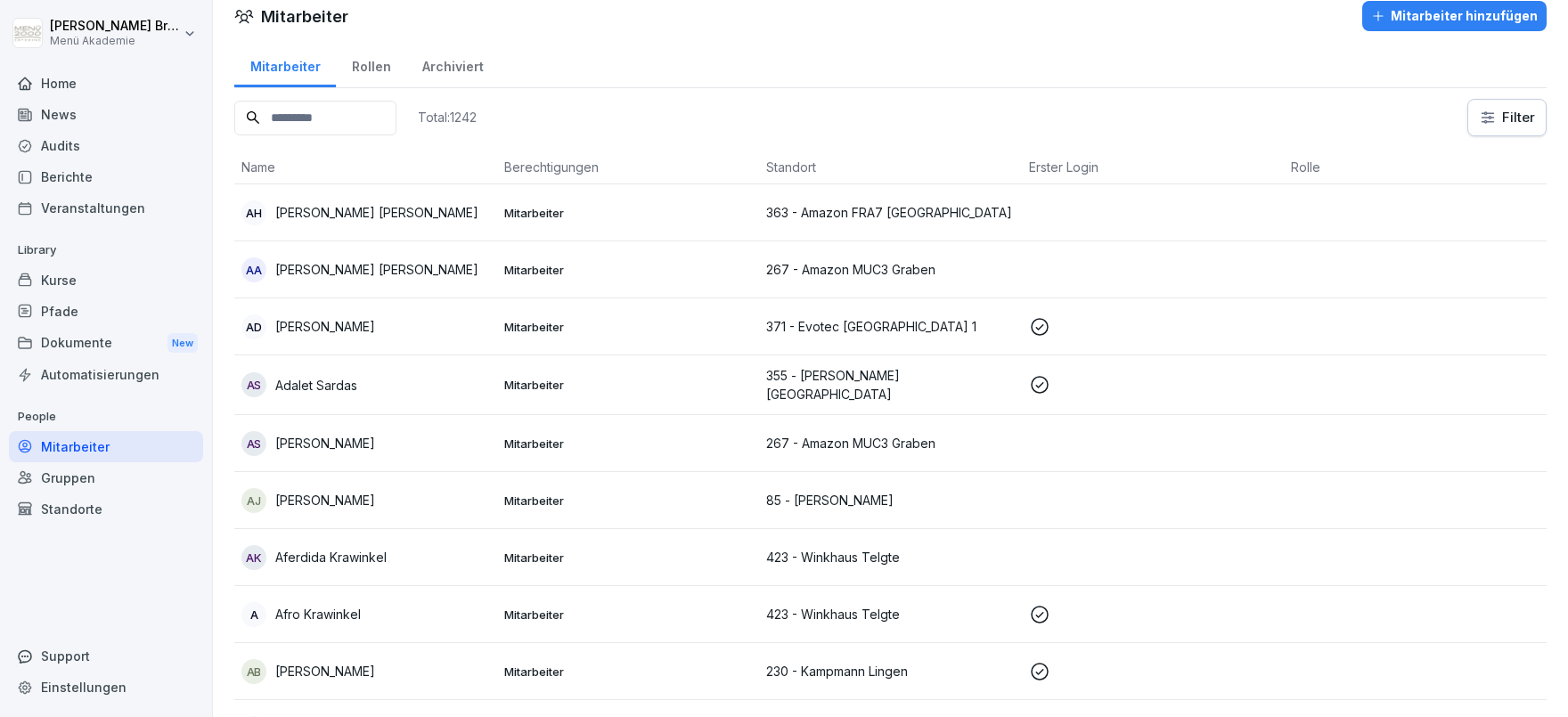
click at [323, 379] on p "Adalet Sardas" at bounding box center [317, 385] width 82 height 19
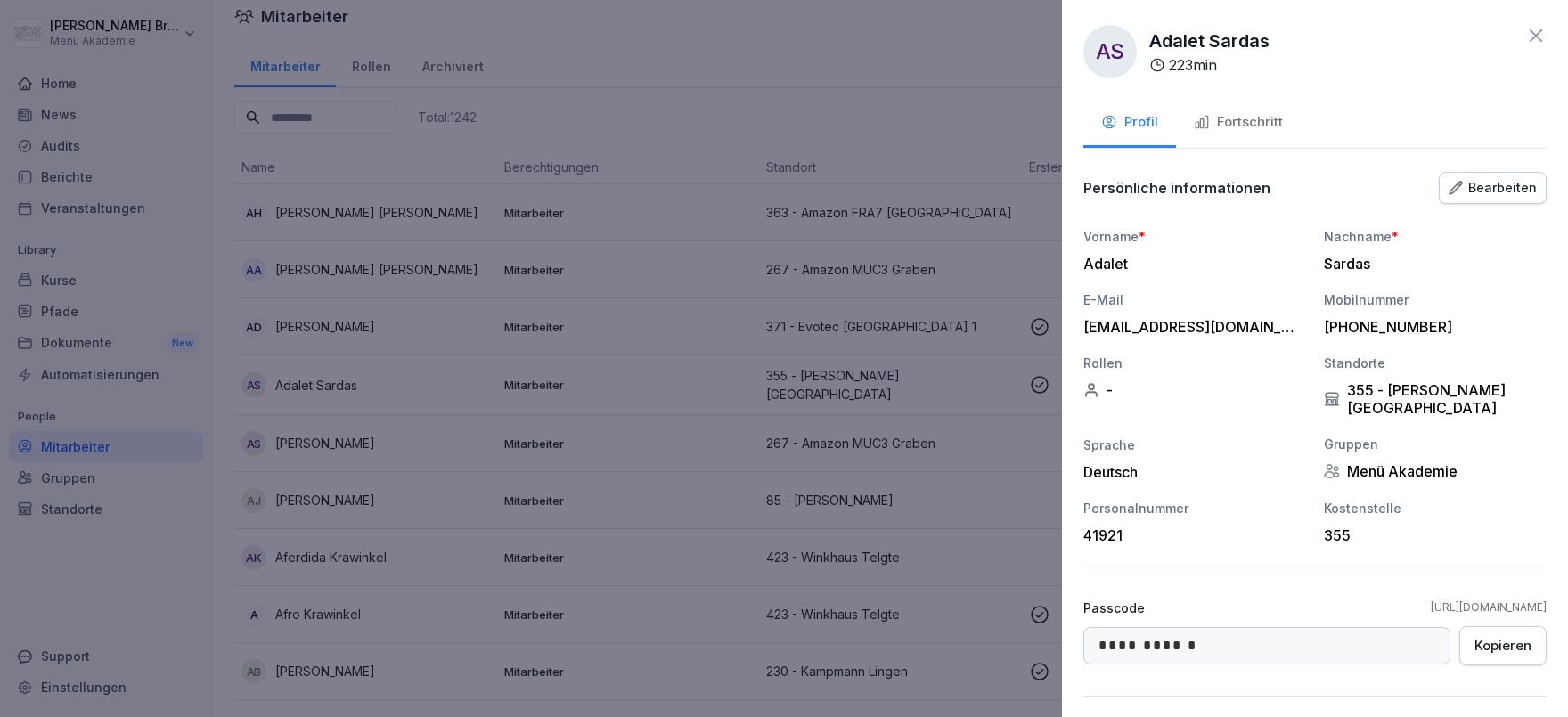
click at [1253, 125] on div "Fortschritt" at bounding box center [1238, 122] width 89 height 21
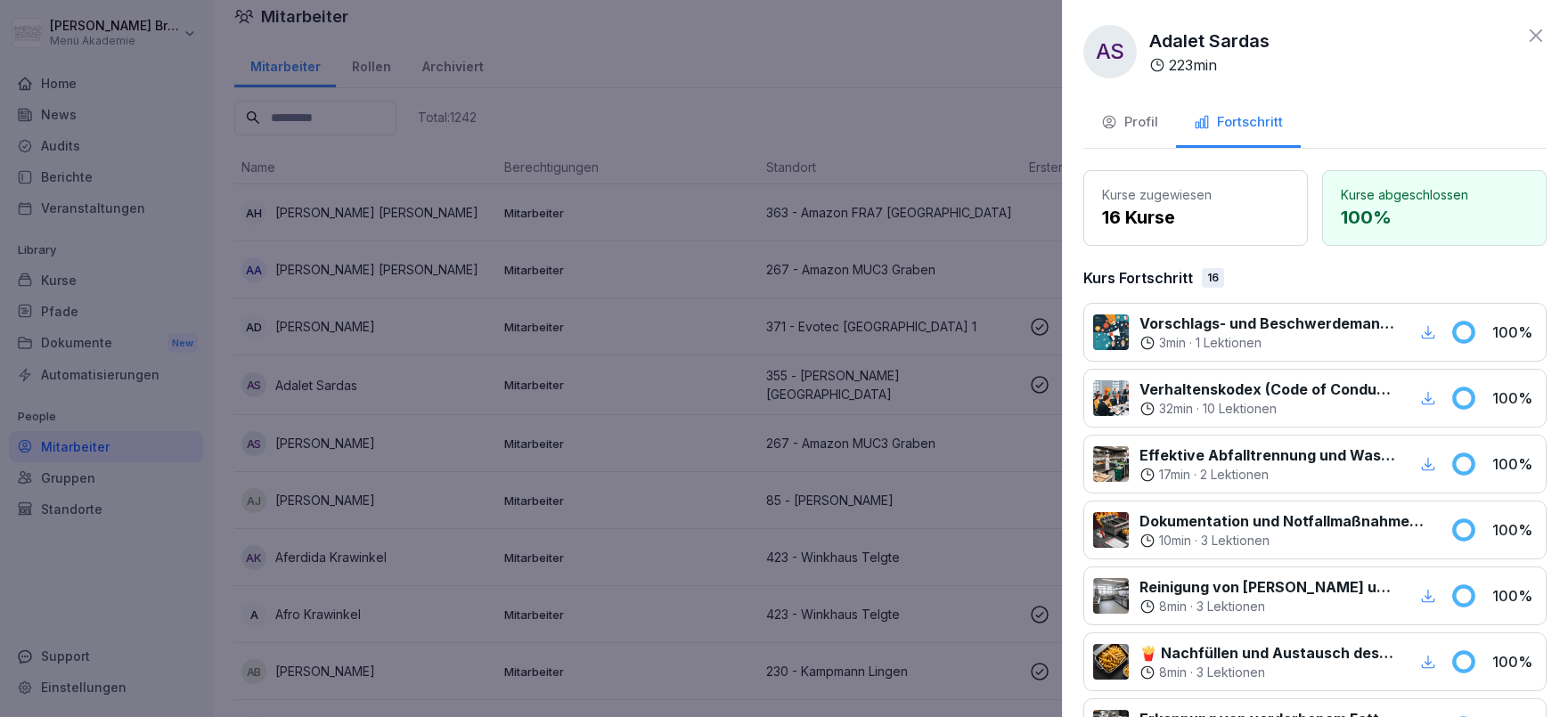
scroll to position [1104, 0]
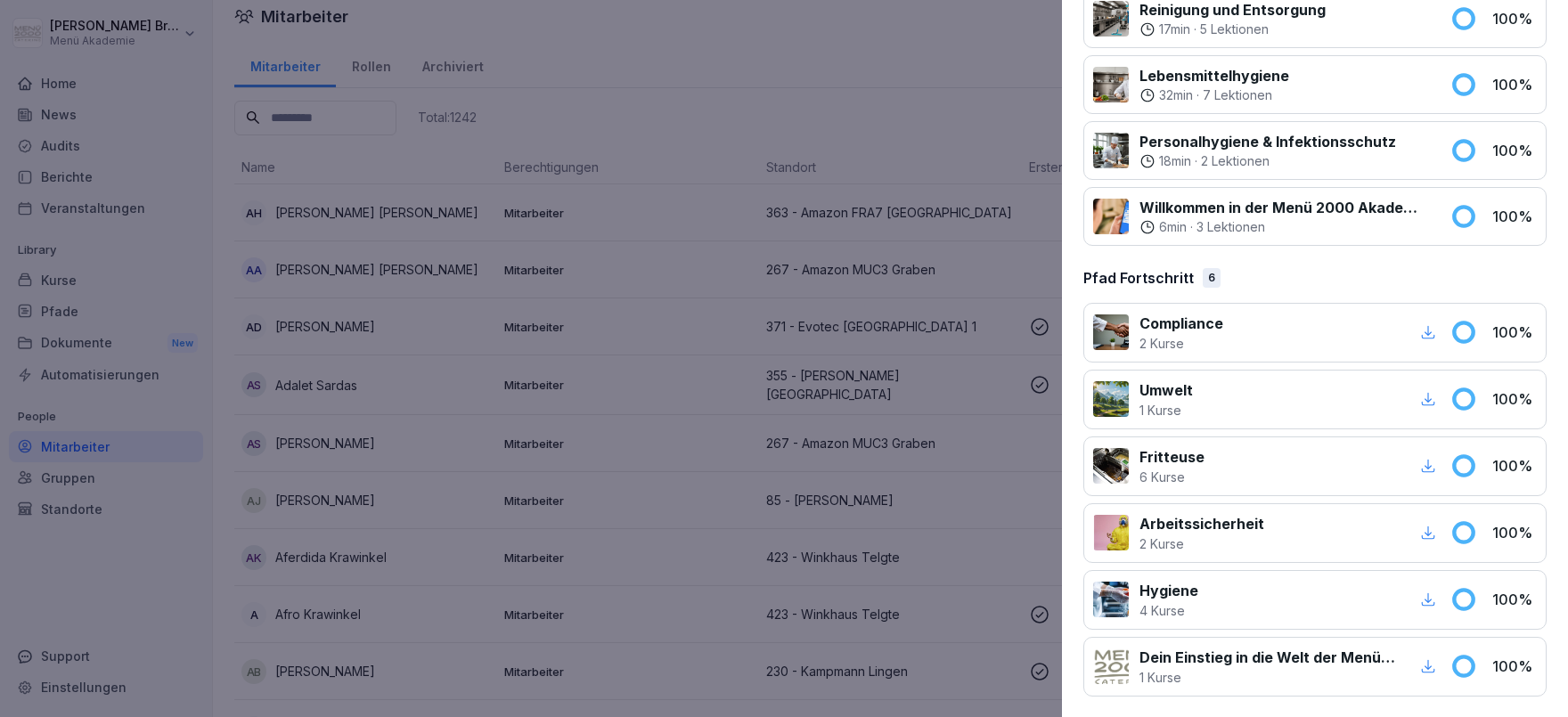
click at [54, 254] on div at bounding box center [784, 358] width 1568 height 717
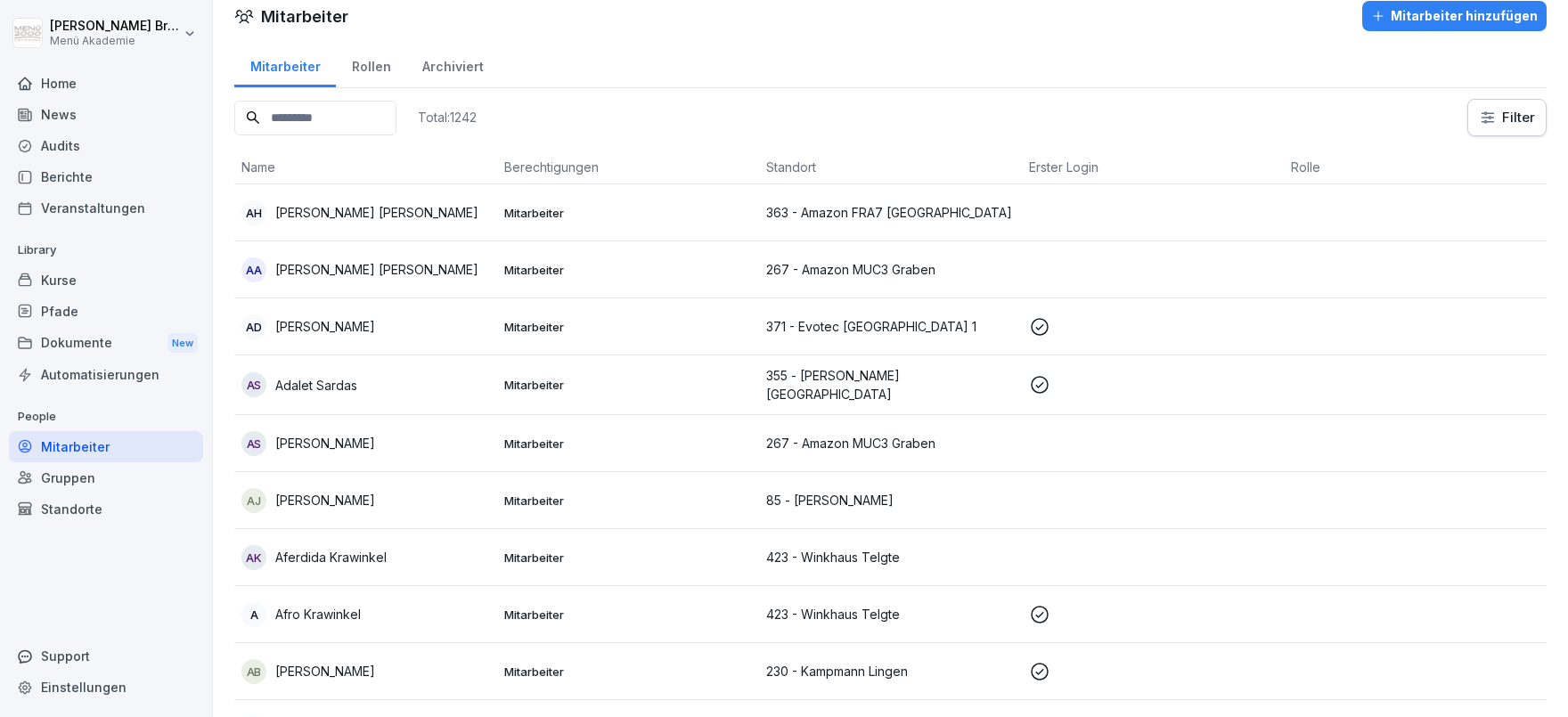
scroll to position [17, 0]
click at [101, 507] on div "Standorte" at bounding box center [106, 508] width 195 height 31
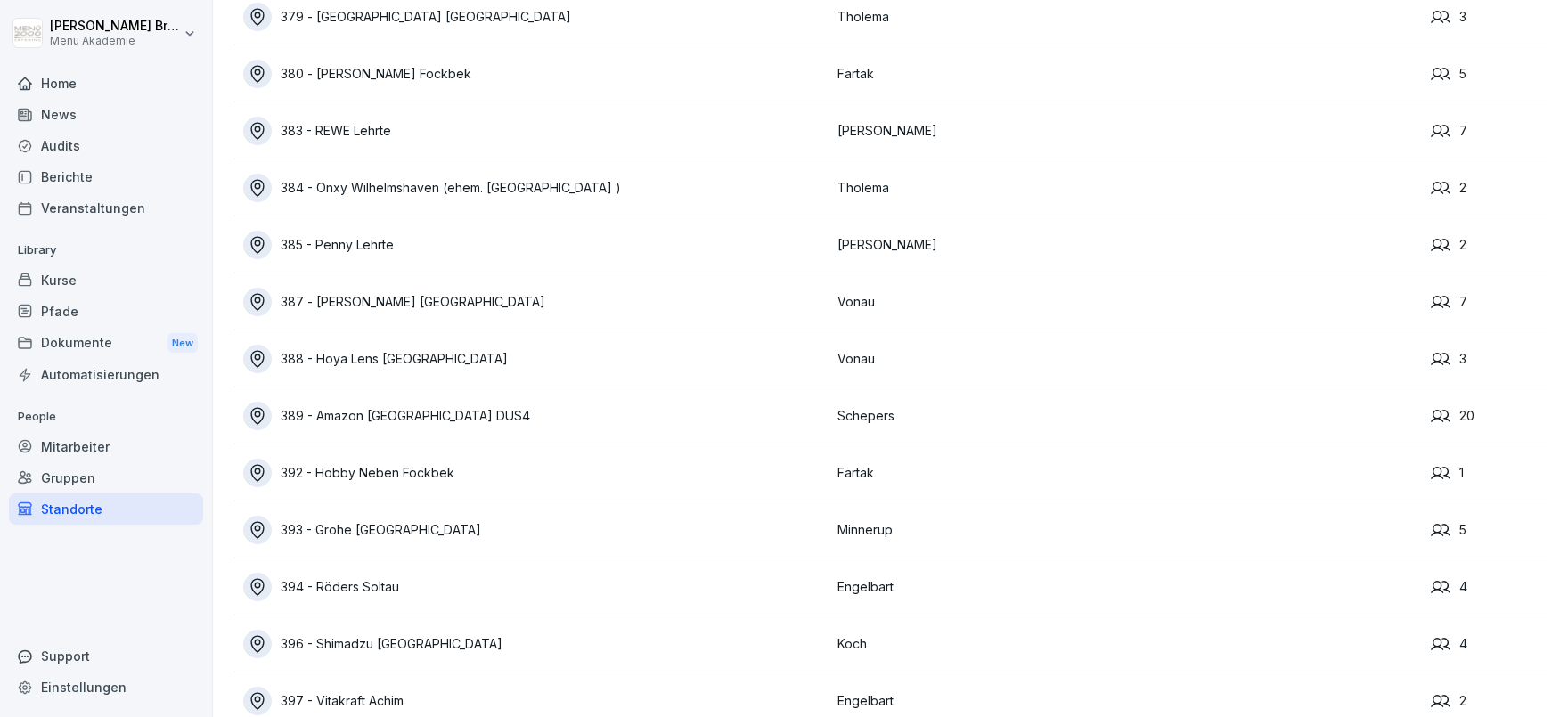
scroll to position [12791, 0]
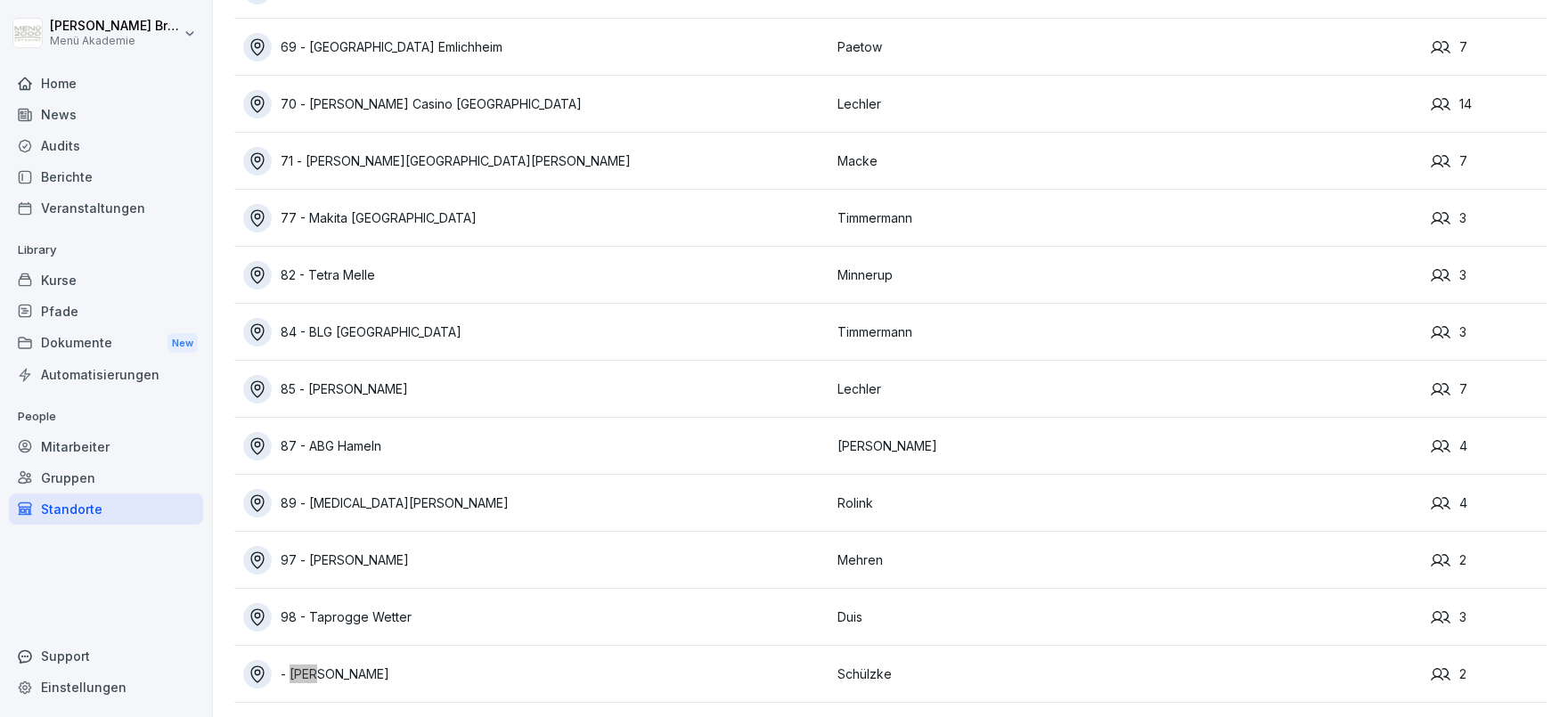
click at [381, 677] on div "- [PERSON_NAME]" at bounding box center [536, 674] width 585 height 29
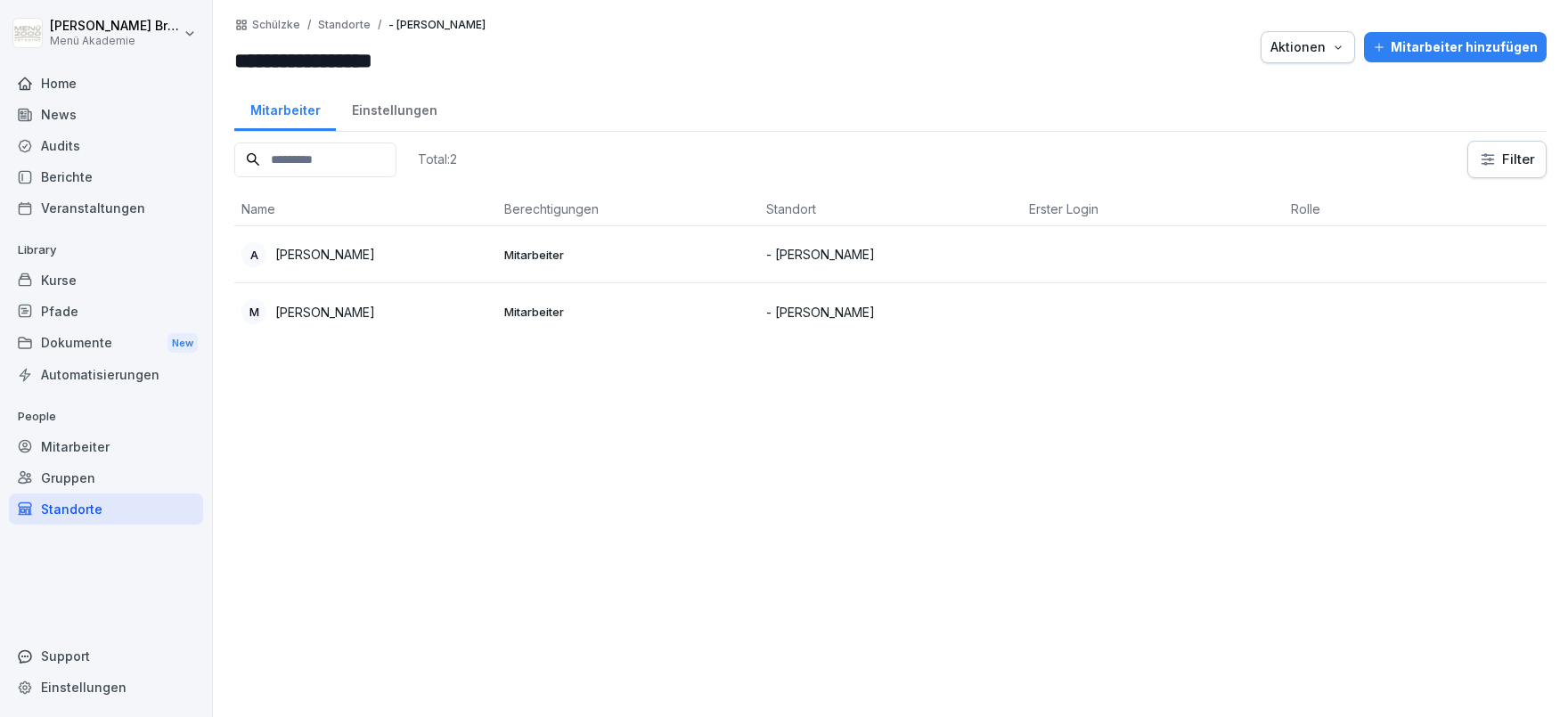
click at [306, 256] on p "Andreas Streich" at bounding box center [326, 254] width 100 height 19
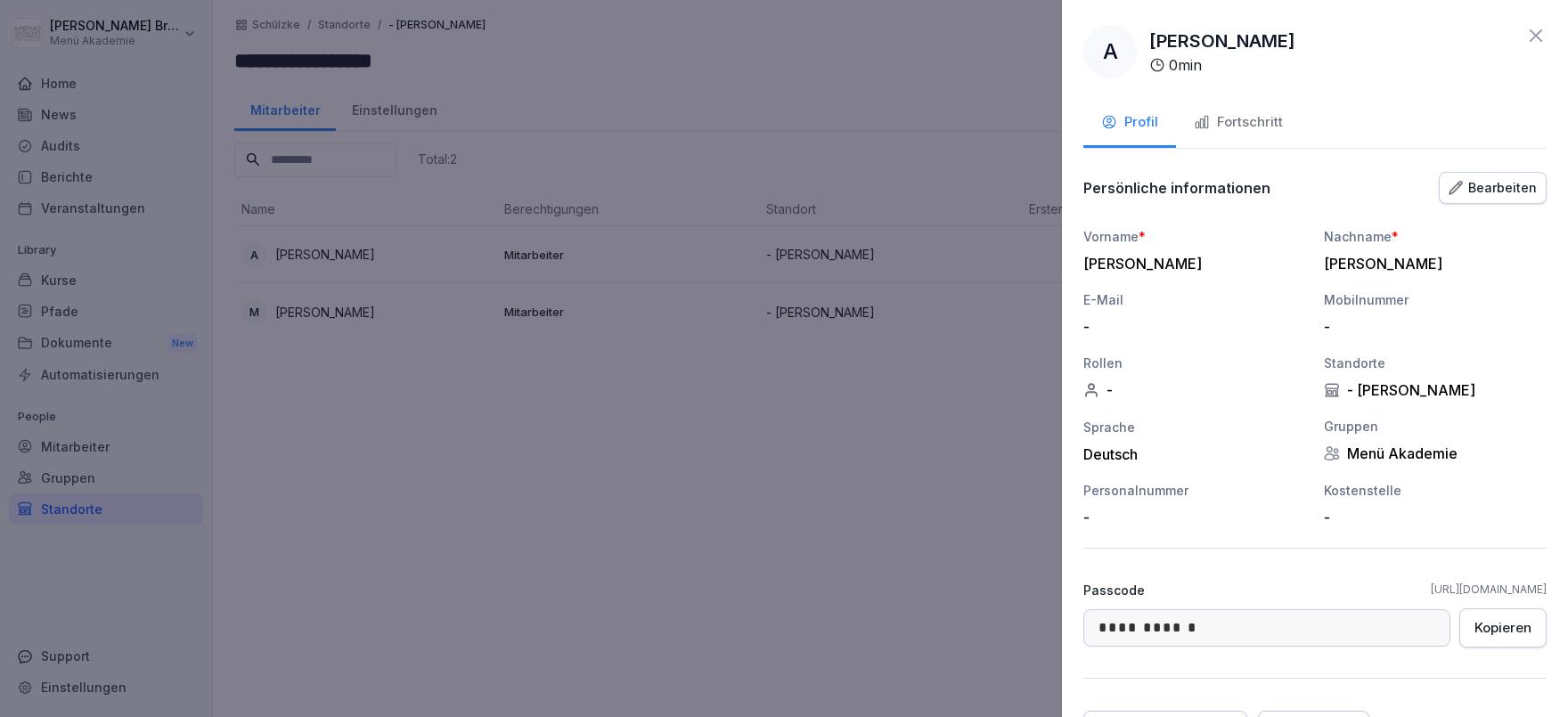
click at [1235, 127] on div "Fortschritt" at bounding box center [1238, 122] width 89 height 21
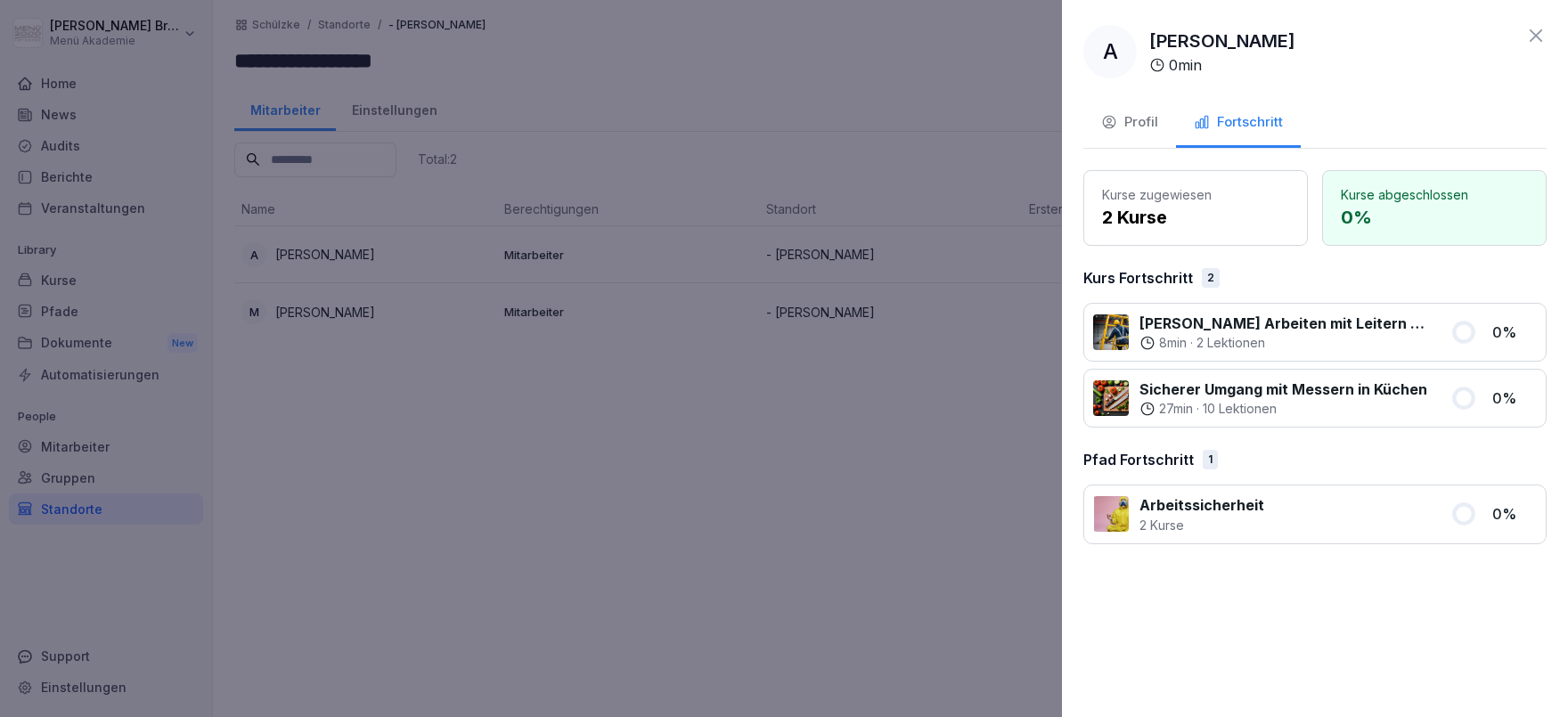
click at [922, 485] on div at bounding box center [784, 358] width 1568 height 717
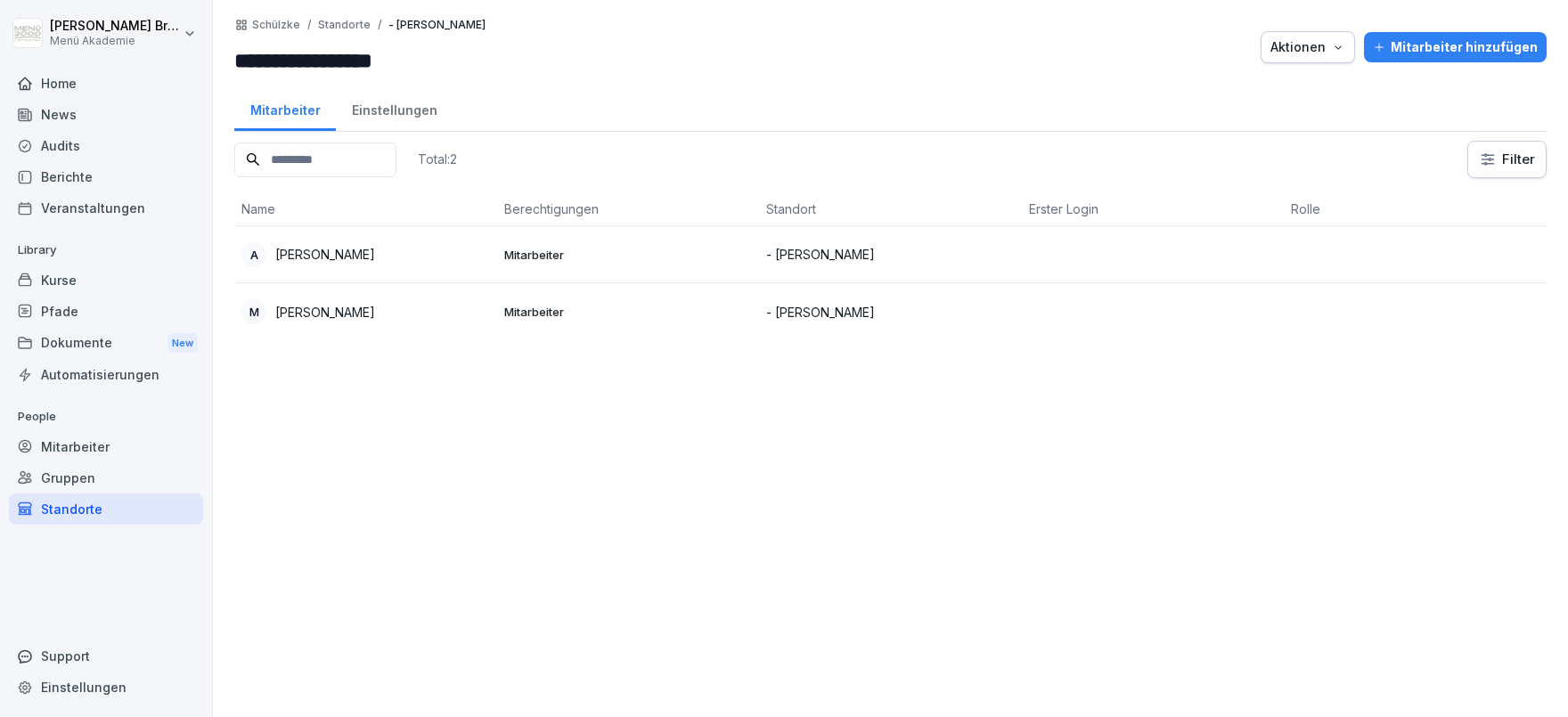
click at [74, 310] on div "Pfade" at bounding box center [106, 311] width 195 height 31
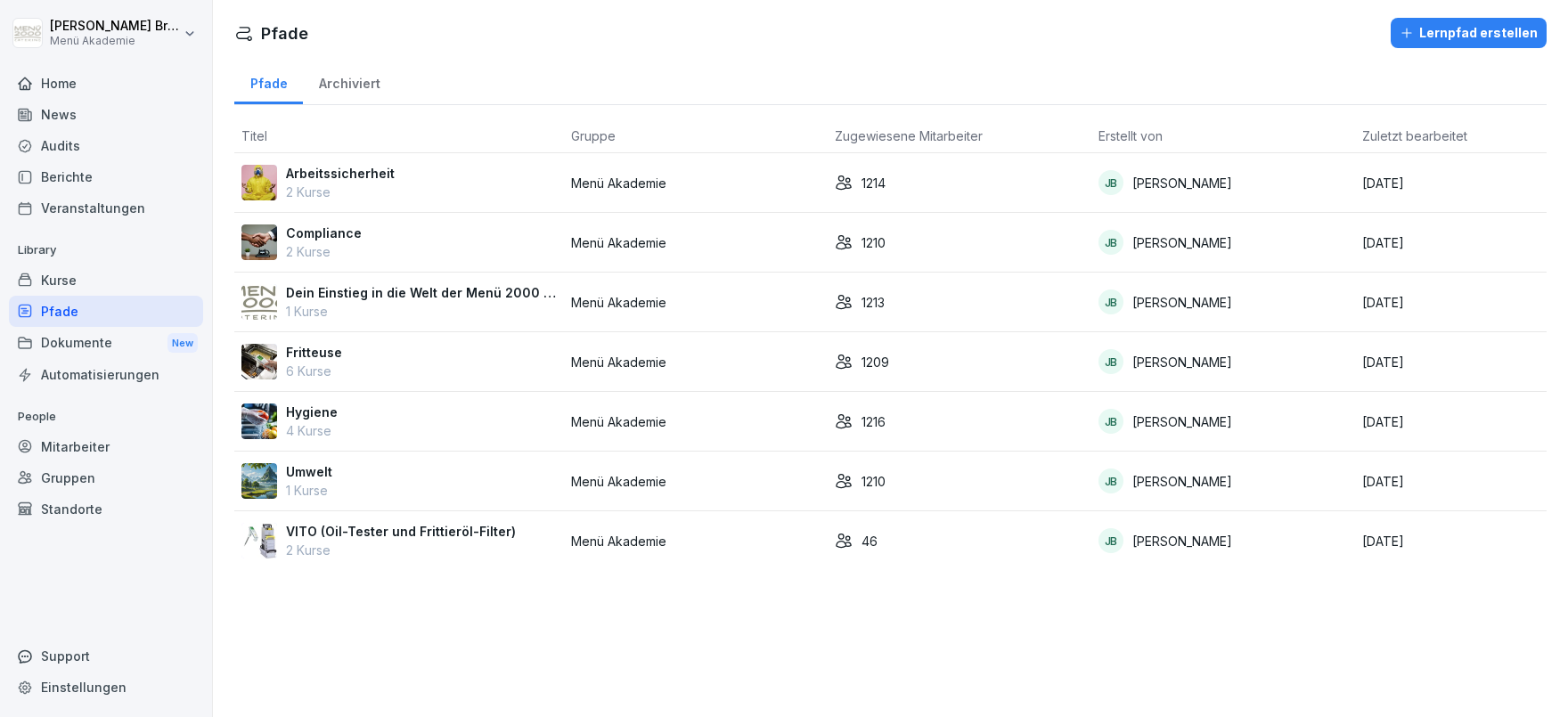
click at [335, 237] on p "Compliance" at bounding box center [324, 233] width 76 height 19
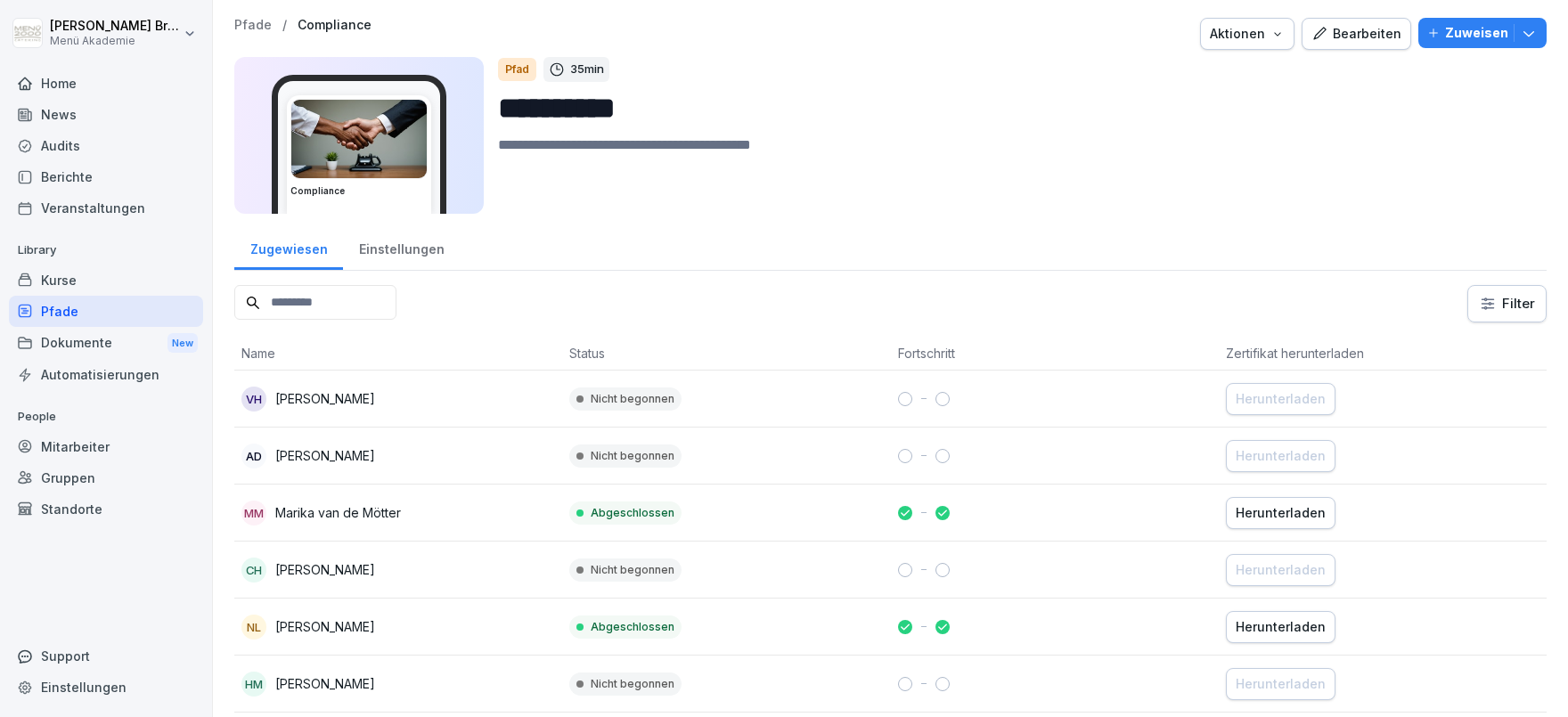
click at [405, 251] on div "Einstellungen" at bounding box center [401, 248] width 117 height 46
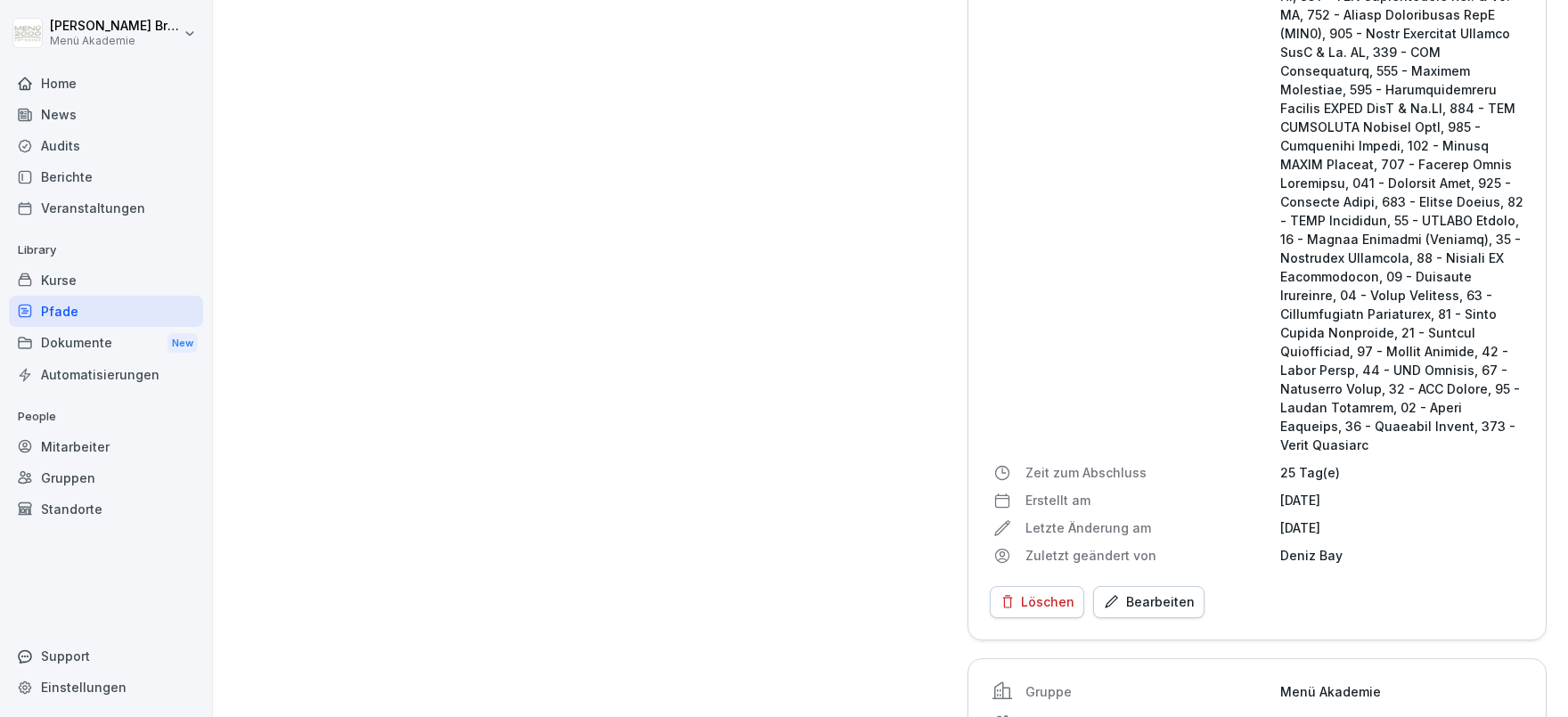
scroll to position [3548, 0]
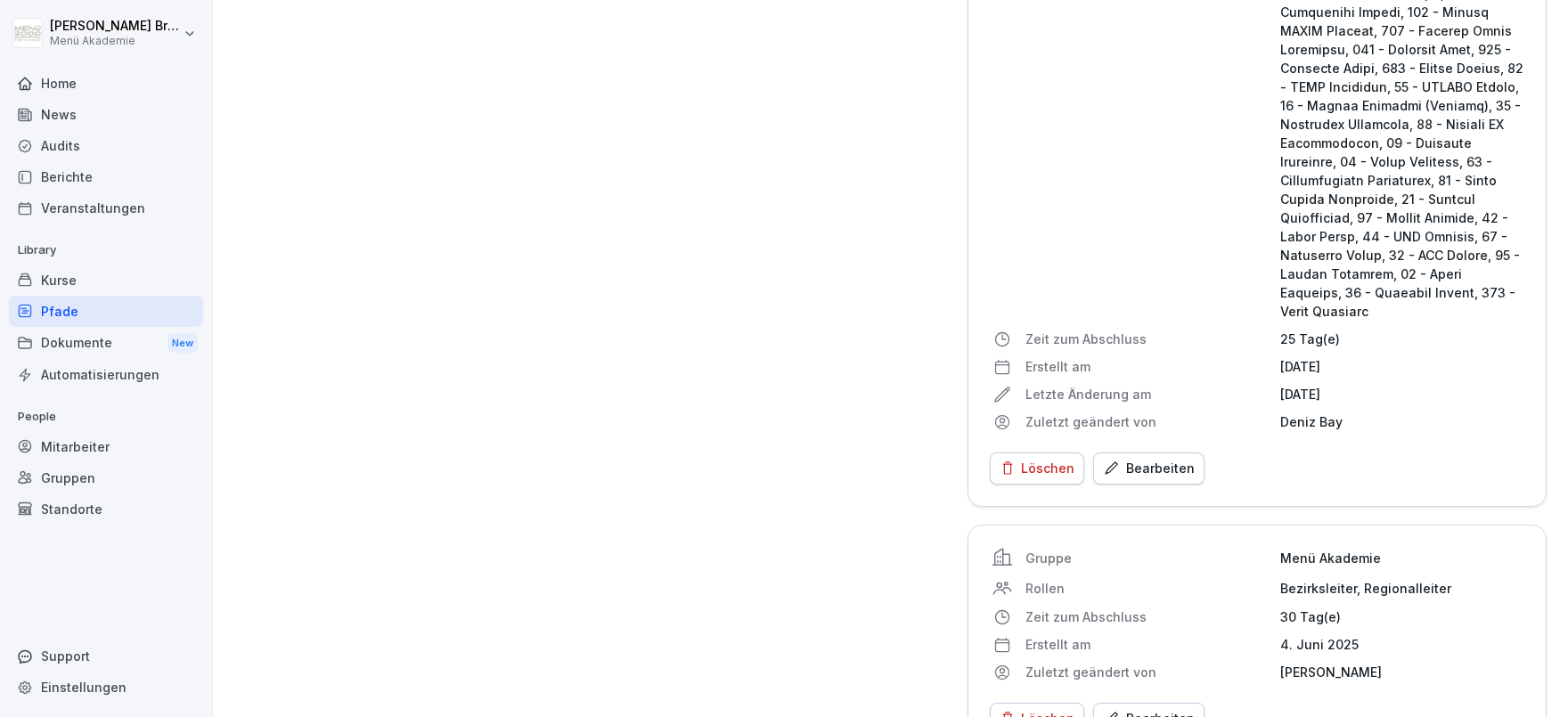
click at [1135, 459] on div "Bearbeiten" at bounding box center [1150, 469] width 92 height 20
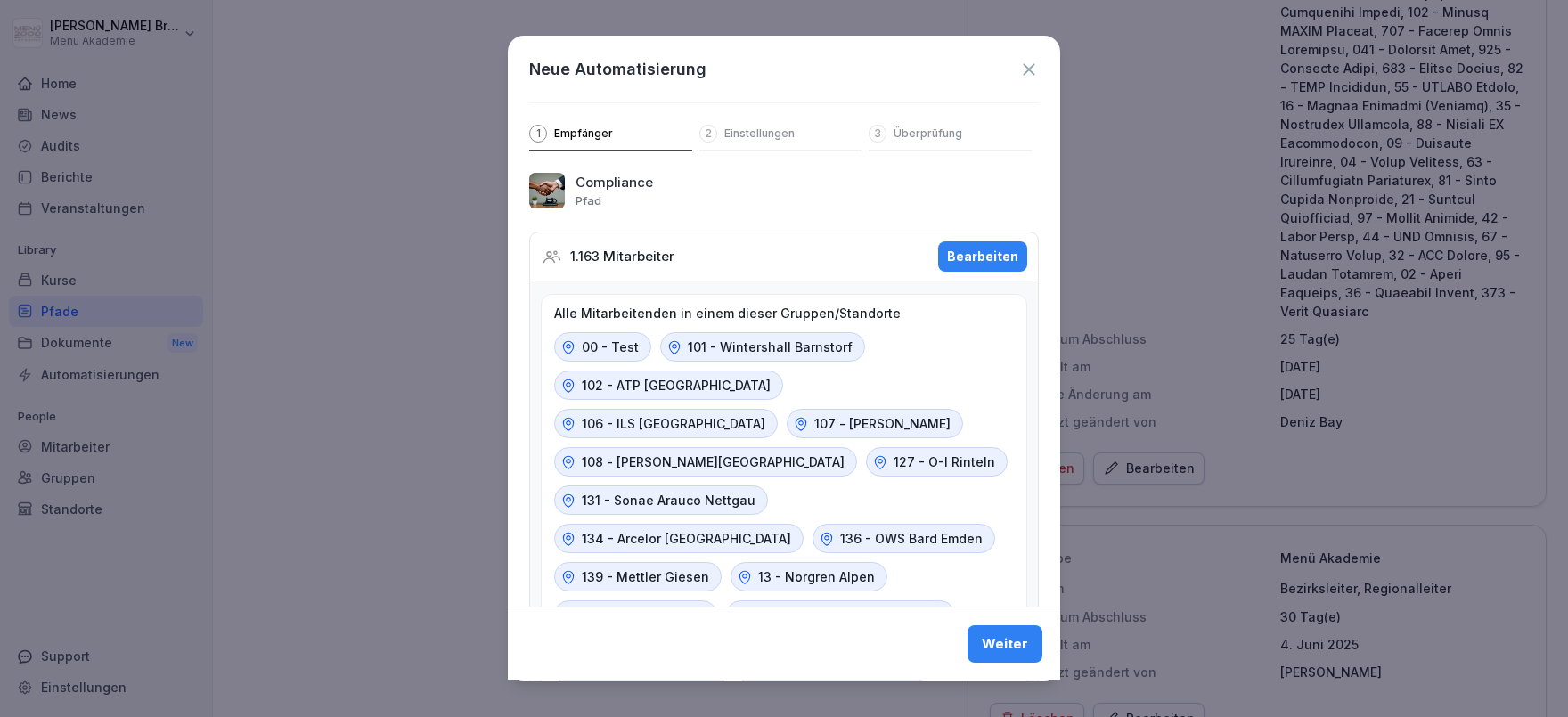
click at [991, 261] on div "Bearbeiten" at bounding box center [982, 257] width 71 height 20
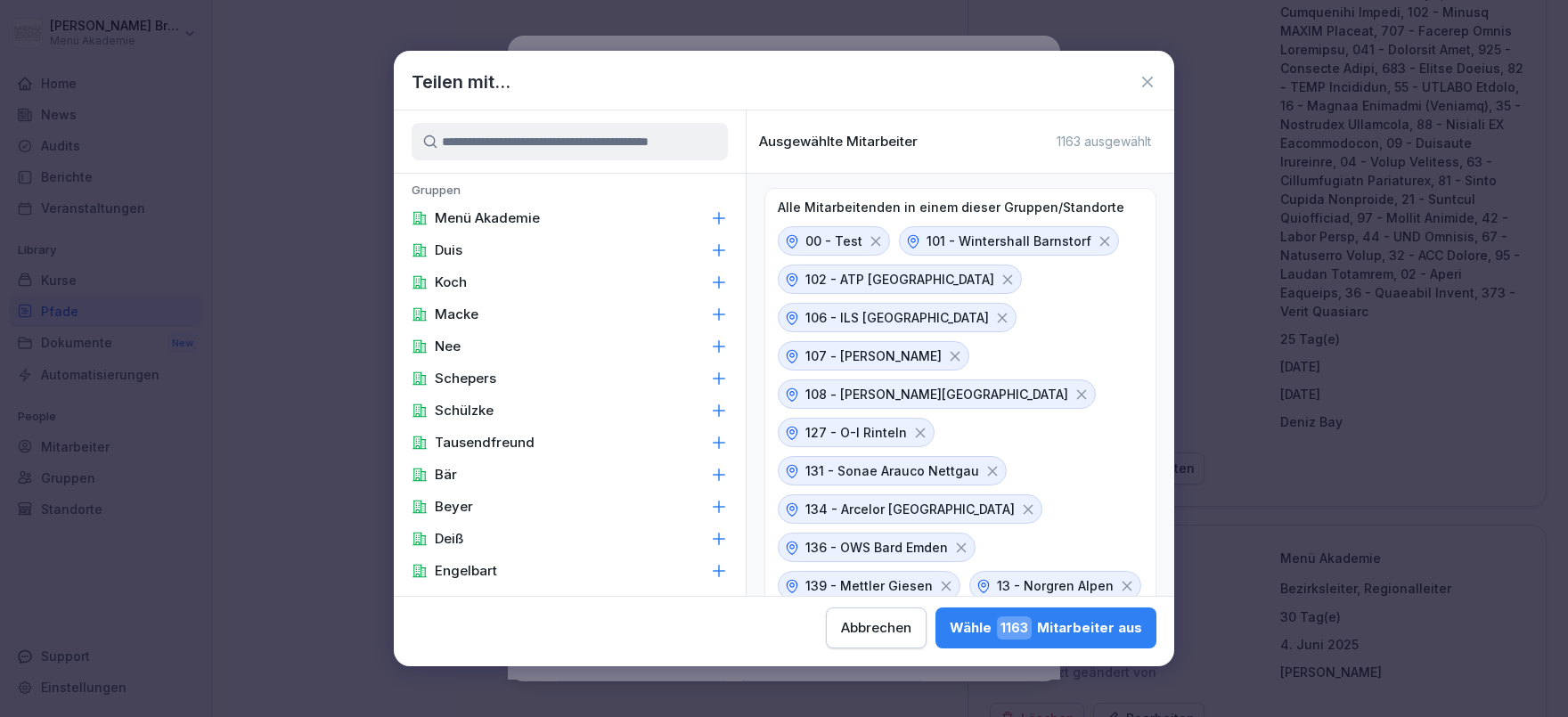
click at [578, 142] on input at bounding box center [569, 141] width 317 height 37
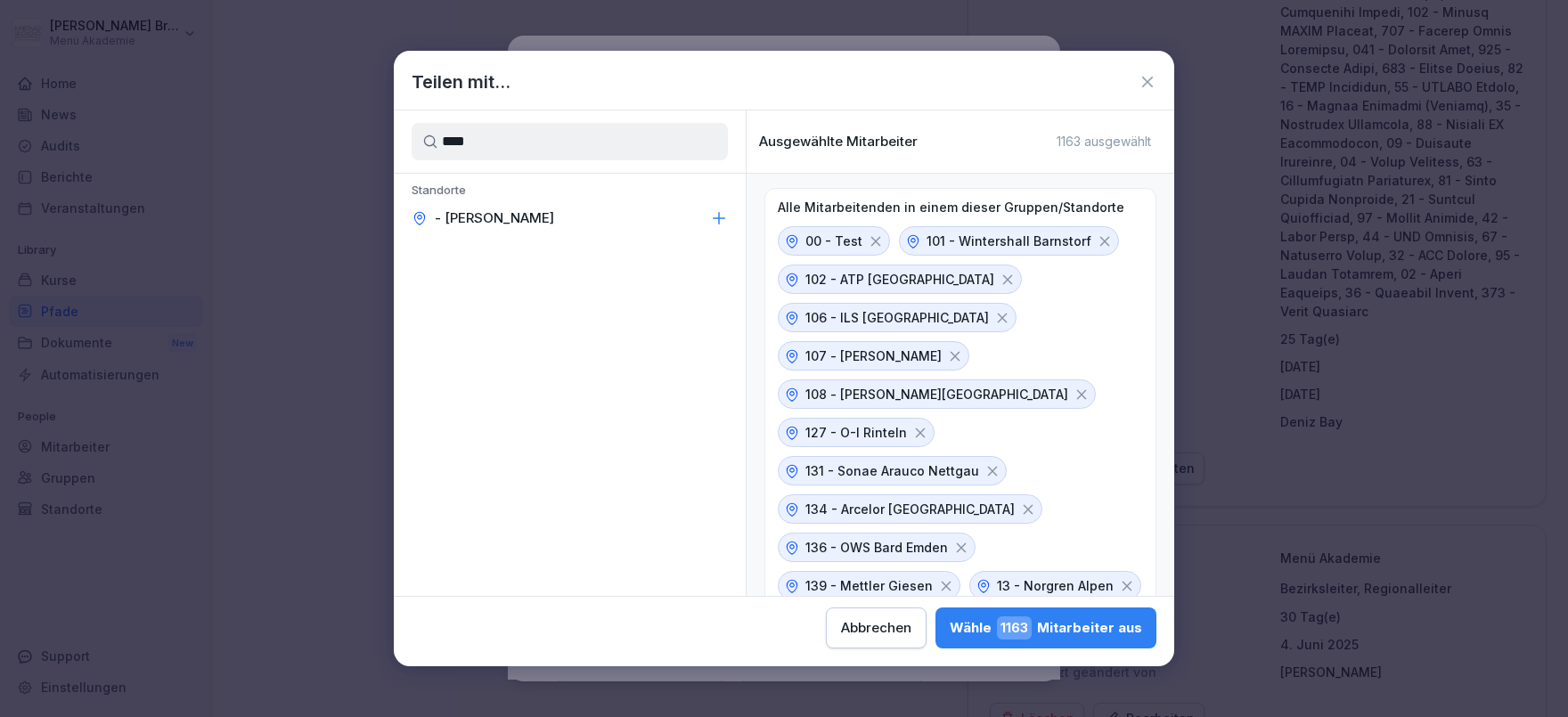
type input "****"
click at [666, 221] on div "- [PERSON_NAME]" at bounding box center [569, 219] width 352 height 32
click at [950, 625] on div "[PERSON_NAME] 1165 Mitarbeiter aus" at bounding box center [1046, 627] width 193 height 23
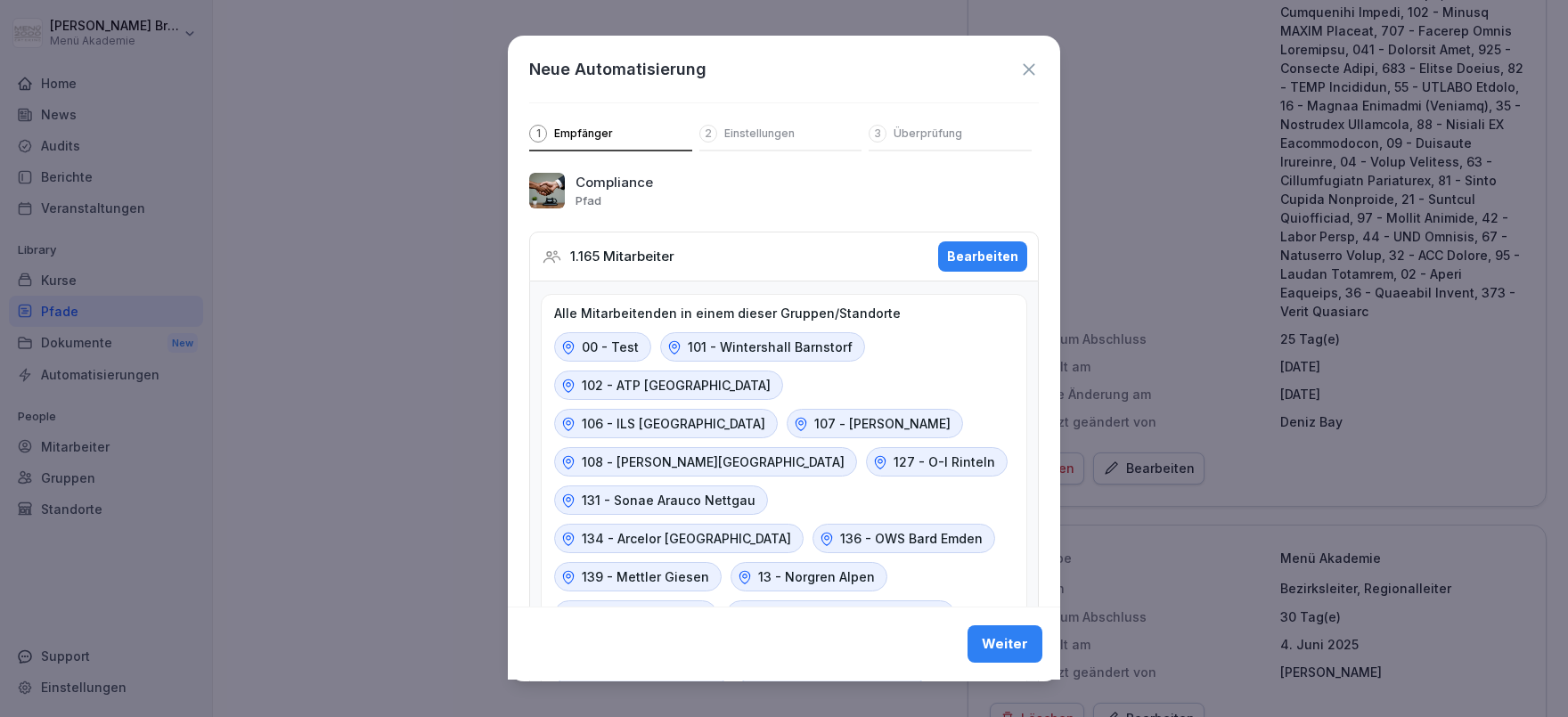
click at [1013, 649] on div "Weiter" at bounding box center [1005, 645] width 46 height 20
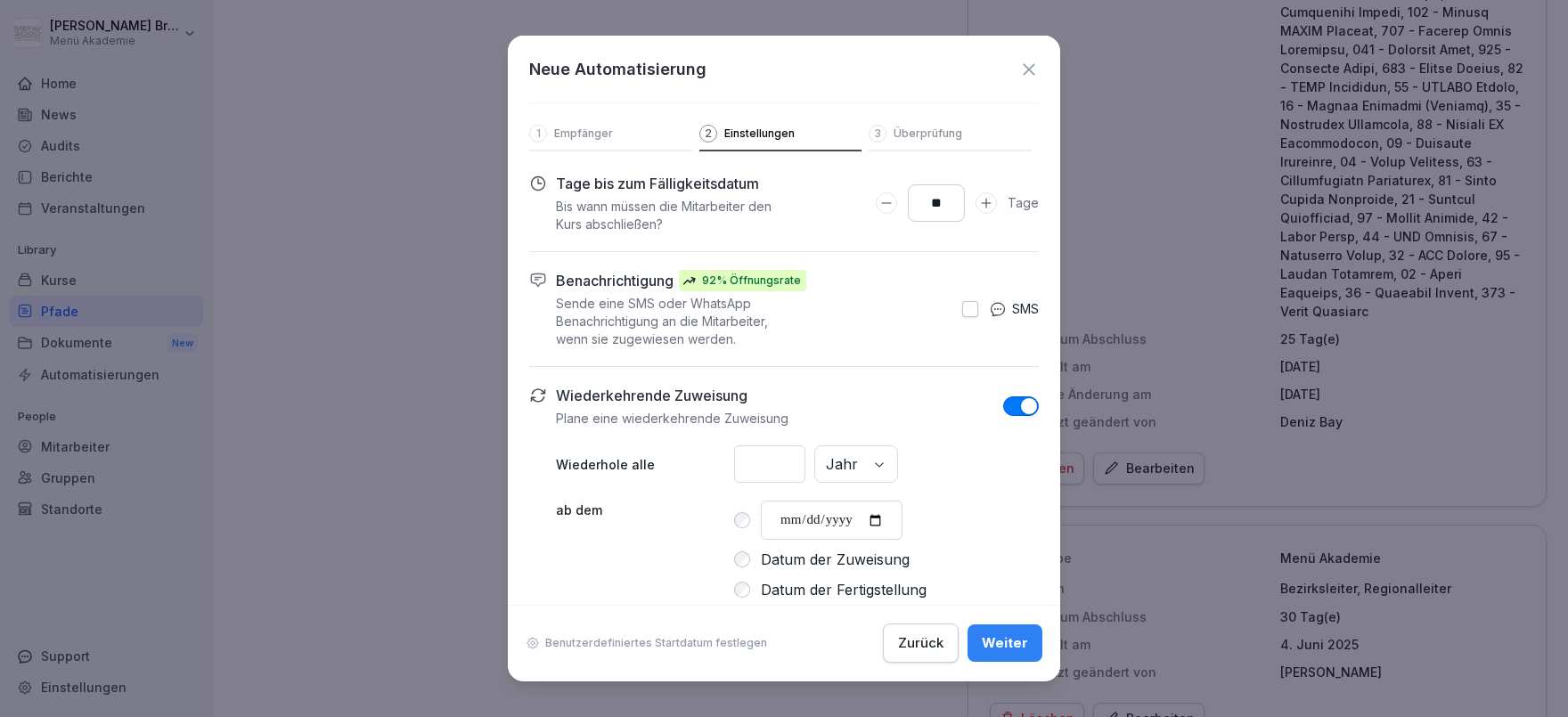
click at [1011, 649] on div "Weiter" at bounding box center [1005, 644] width 46 height 20
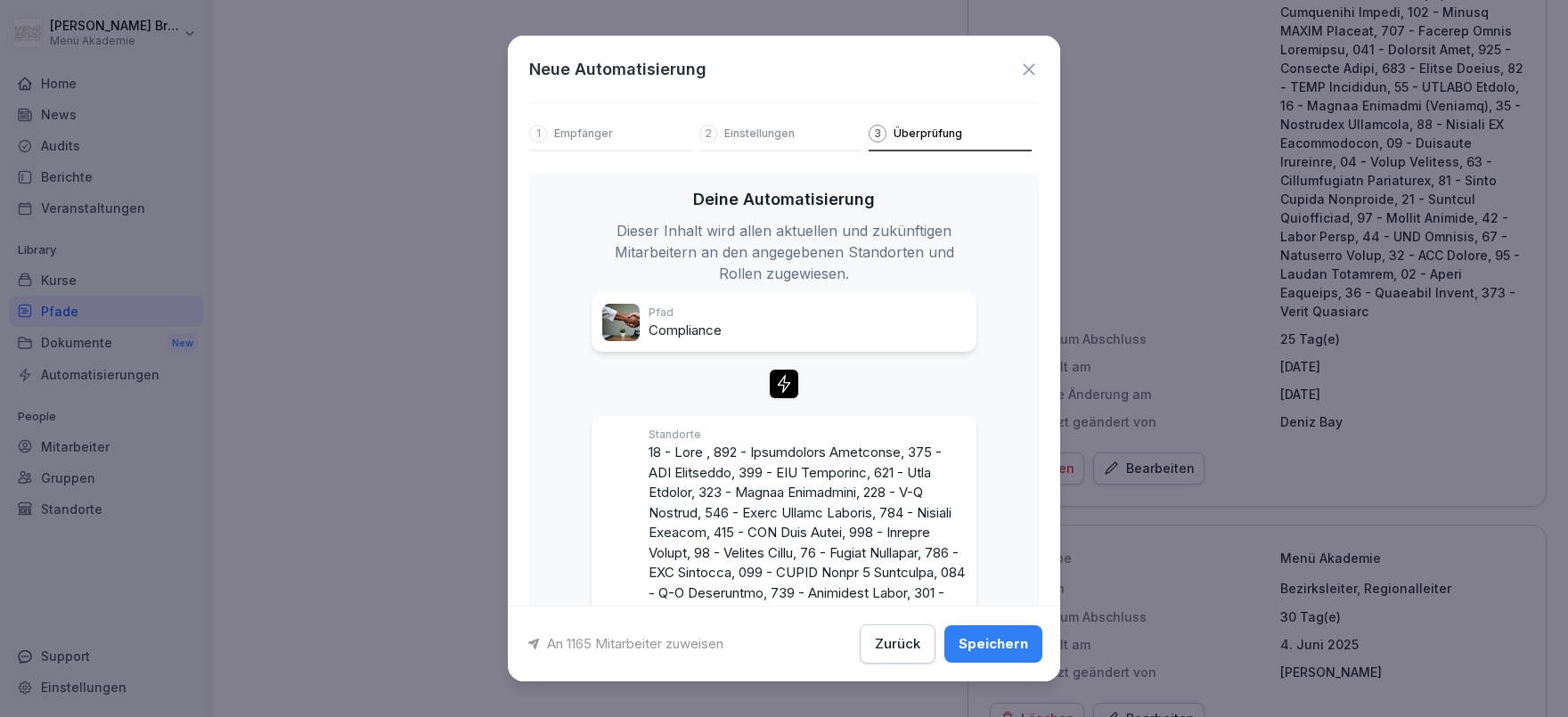
click at [1011, 649] on div "Speichern" at bounding box center [994, 644] width 70 height 20
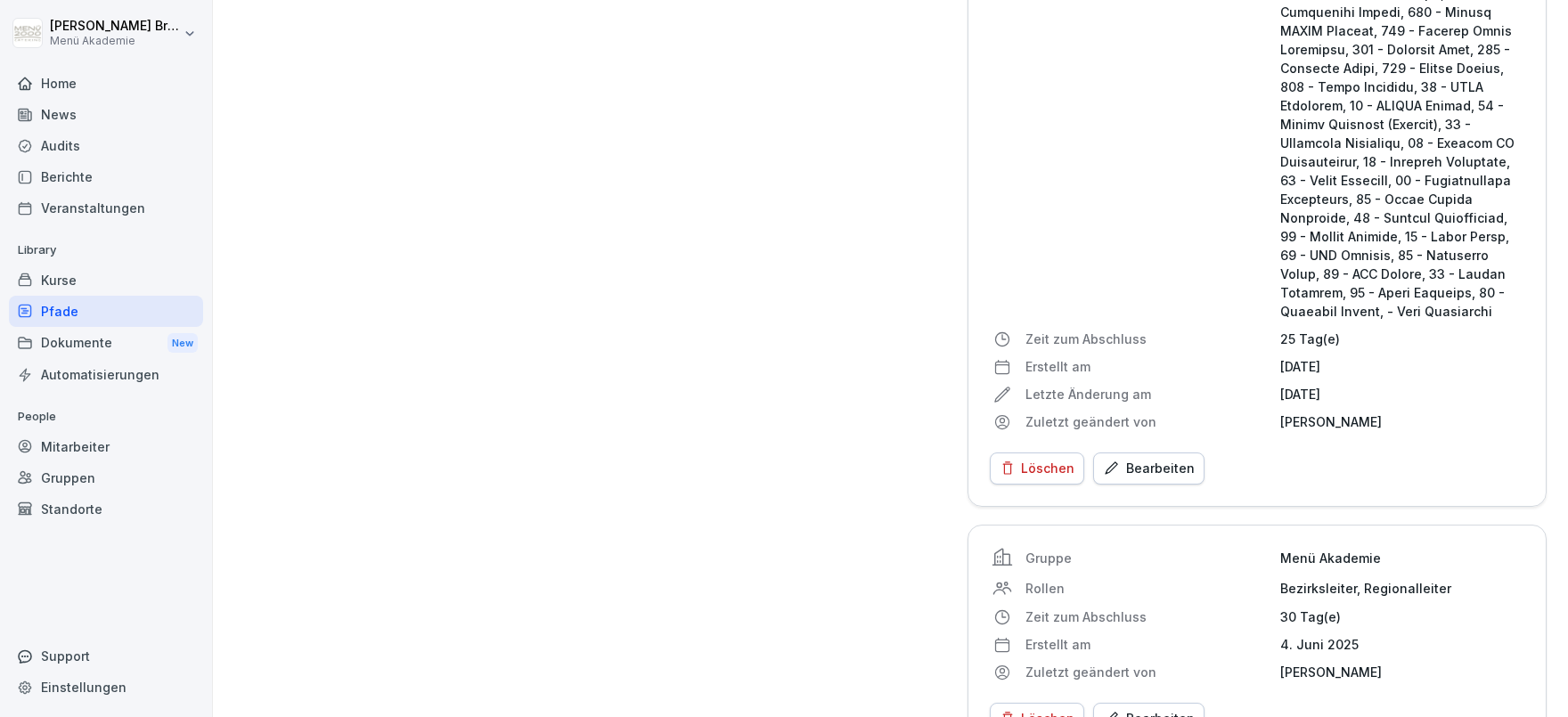
click at [89, 315] on div "Pfade" at bounding box center [106, 311] width 195 height 31
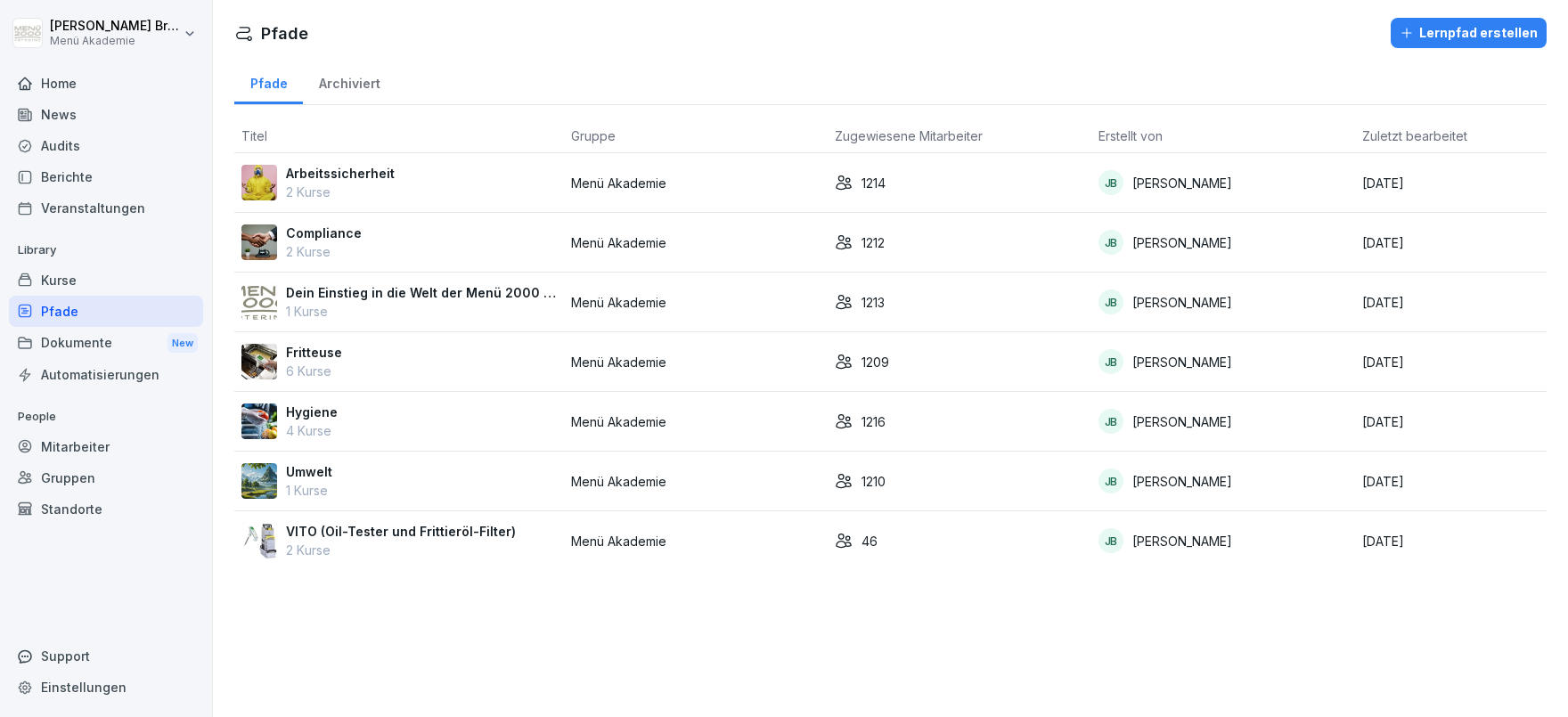
click at [357, 295] on p "Dein Einstieg in die Welt der Menü 2000 Akademie" at bounding box center [420, 293] width 271 height 19
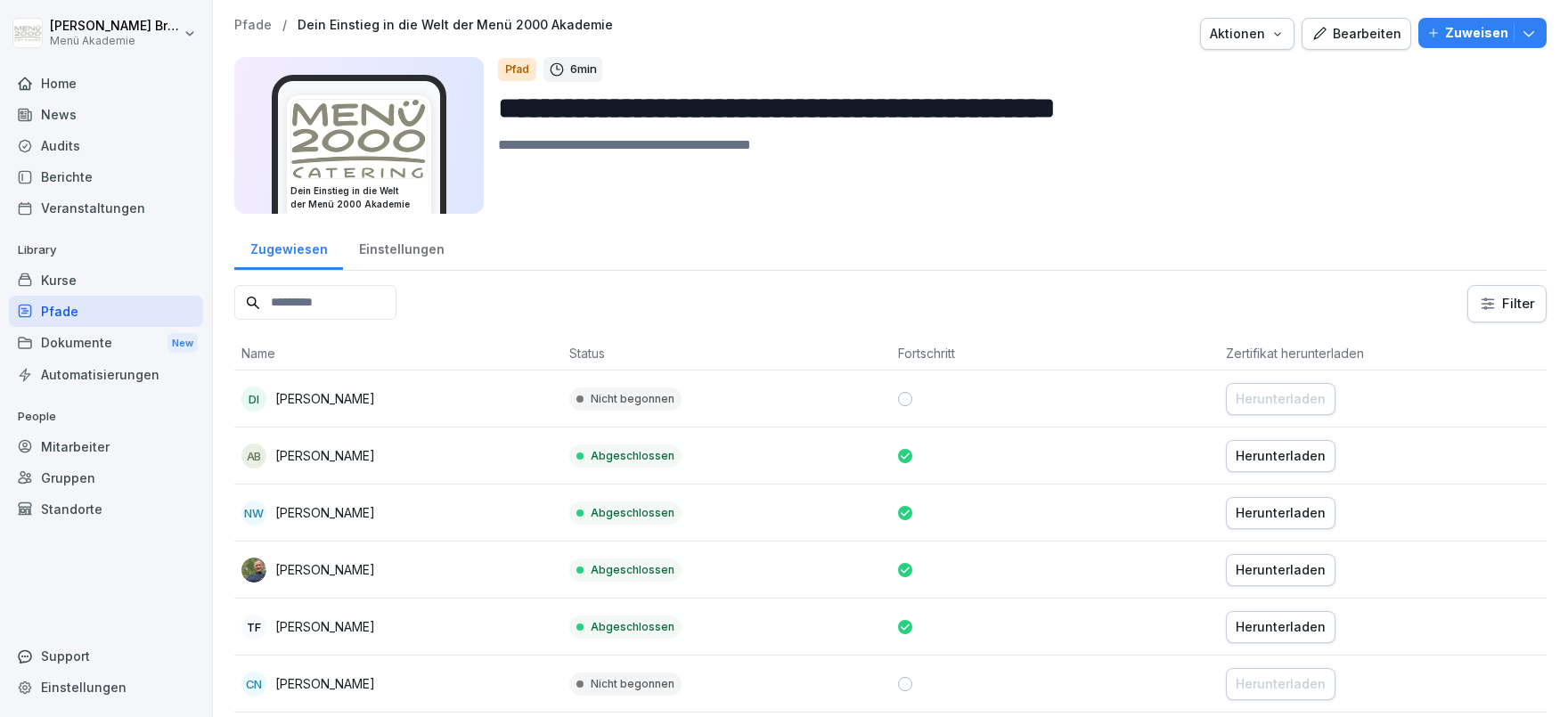
click at [1466, 30] on p "Zuweisen" at bounding box center [1476, 33] width 63 height 20
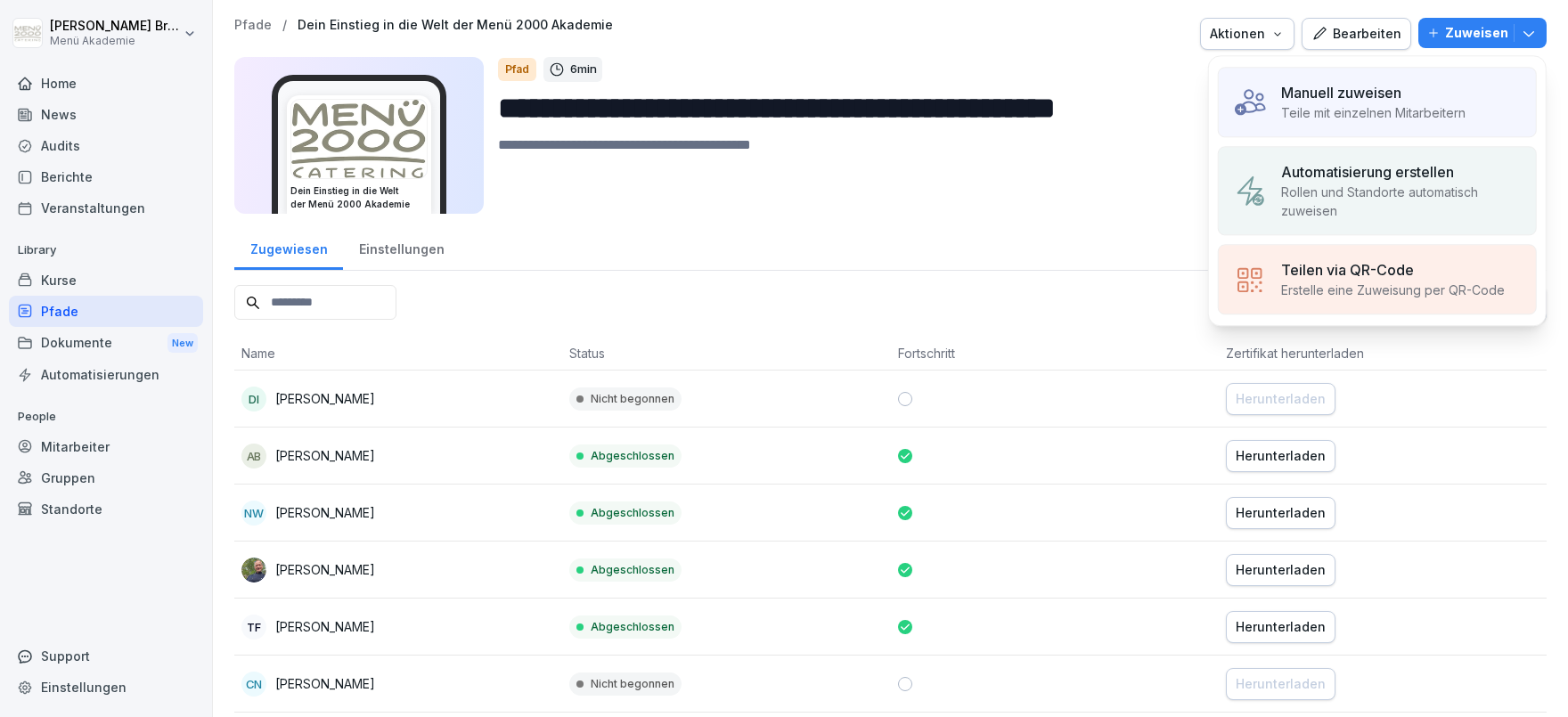
click at [1064, 214] on div "**********" at bounding box center [891, 121] width 1312 height 207
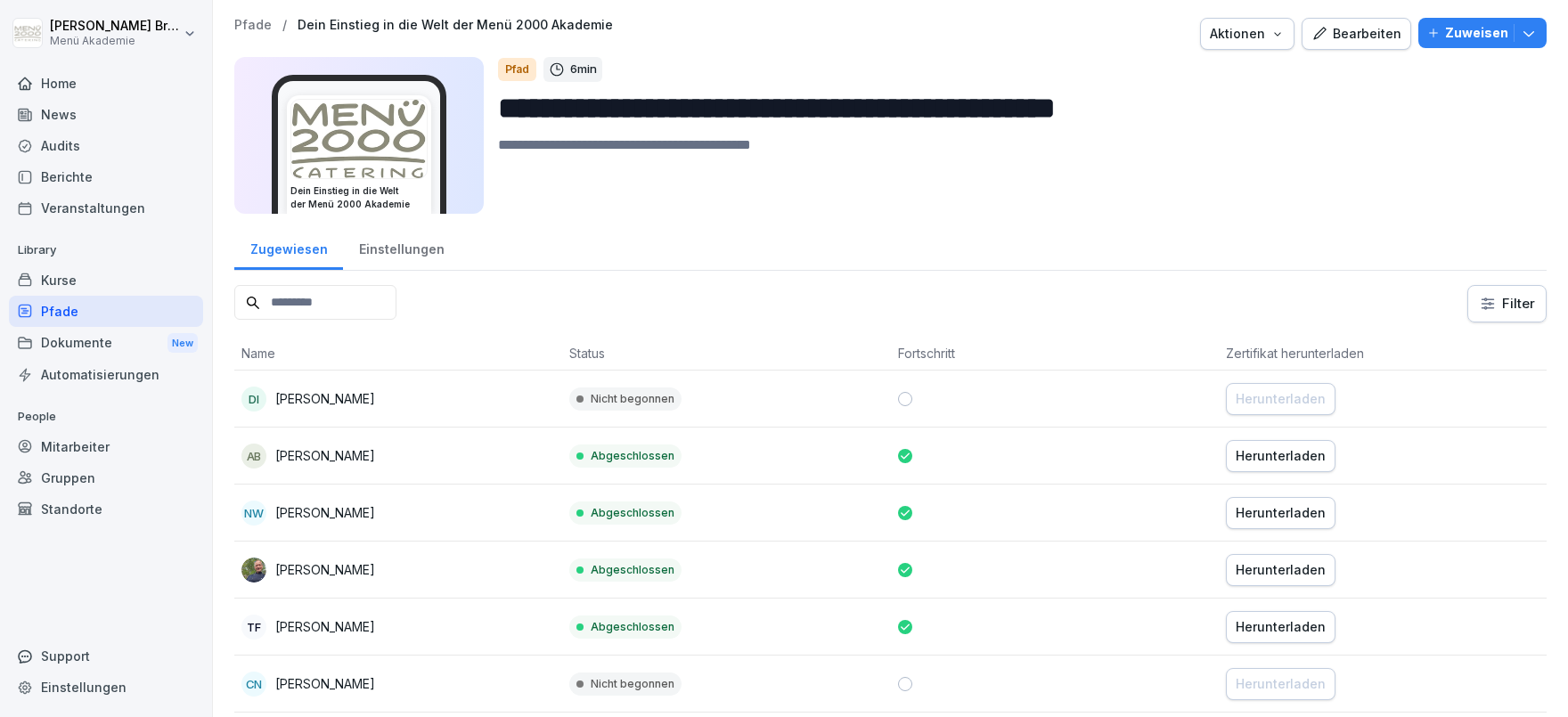
click at [406, 251] on div "Einstellungen" at bounding box center [401, 248] width 117 height 46
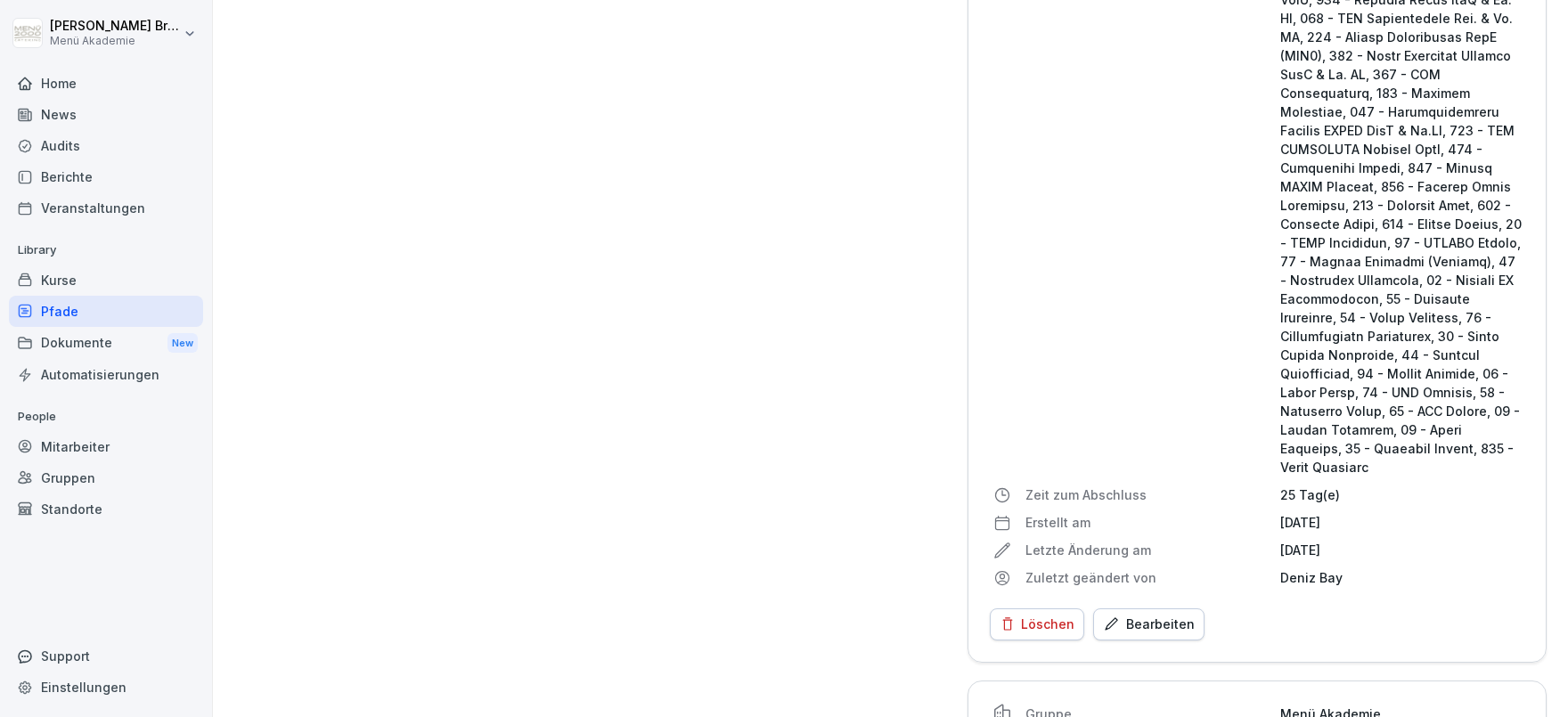
scroll to position [3293, 0]
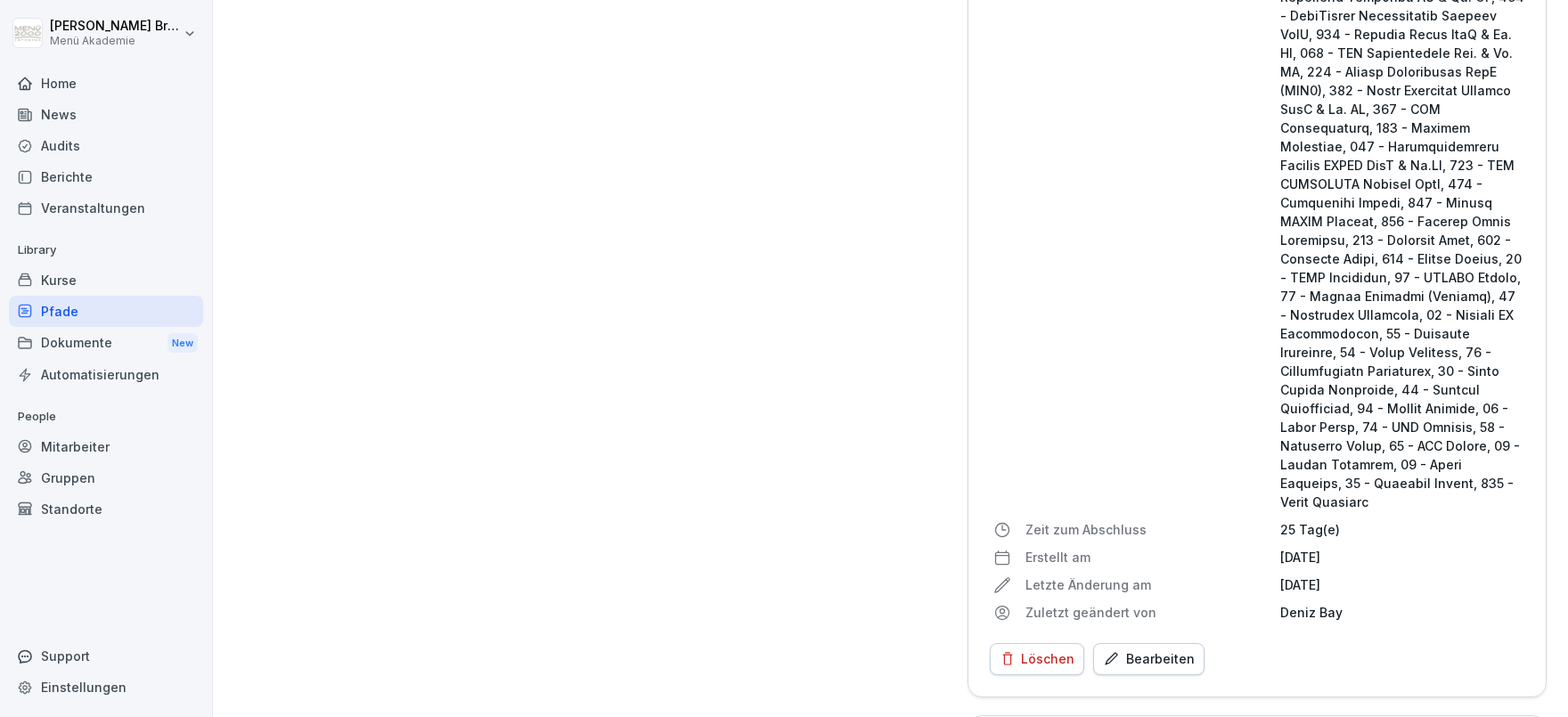
click at [1175, 649] on div "Bearbeiten" at bounding box center [1150, 659] width 92 height 20
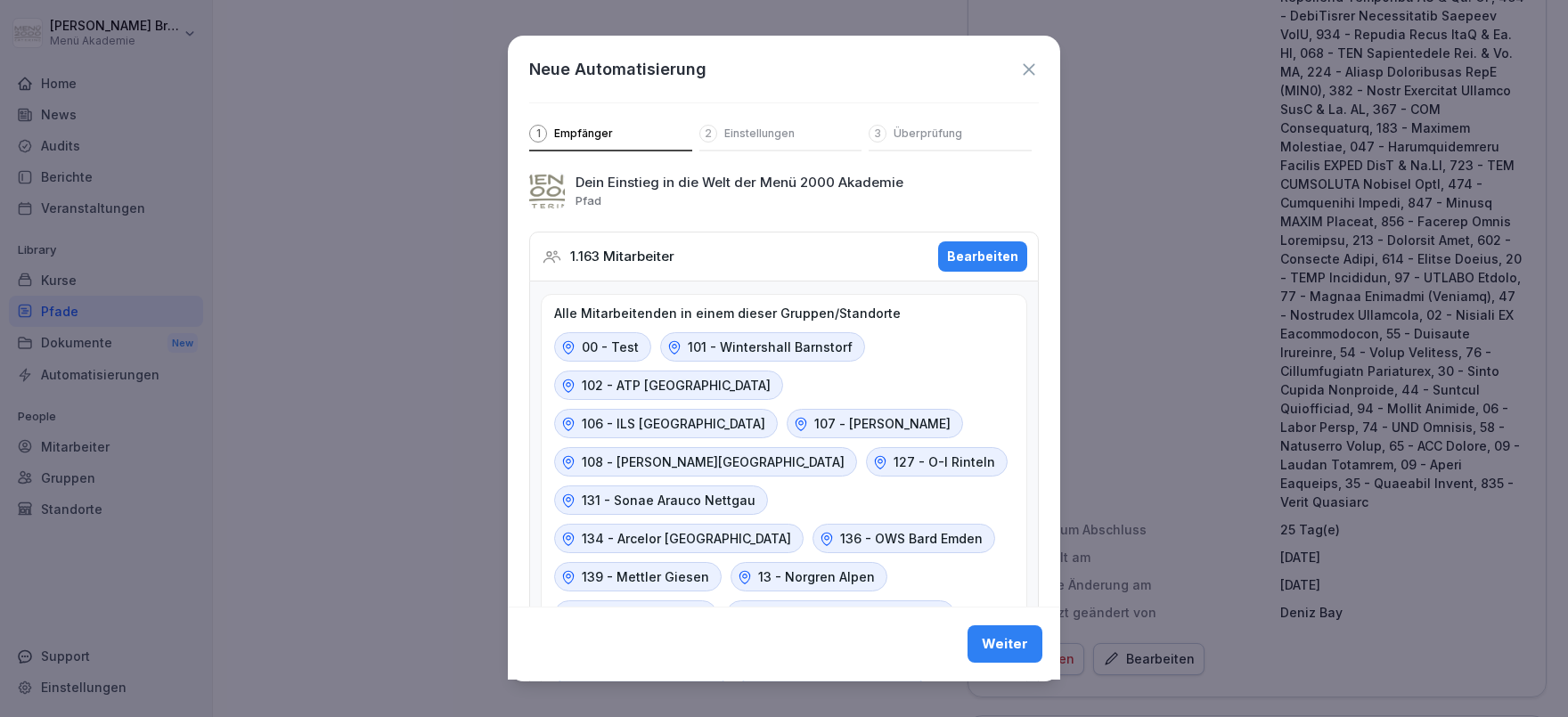
click at [996, 253] on div "Bearbeiten" at bounding box center [982, 257] width 71 height 20
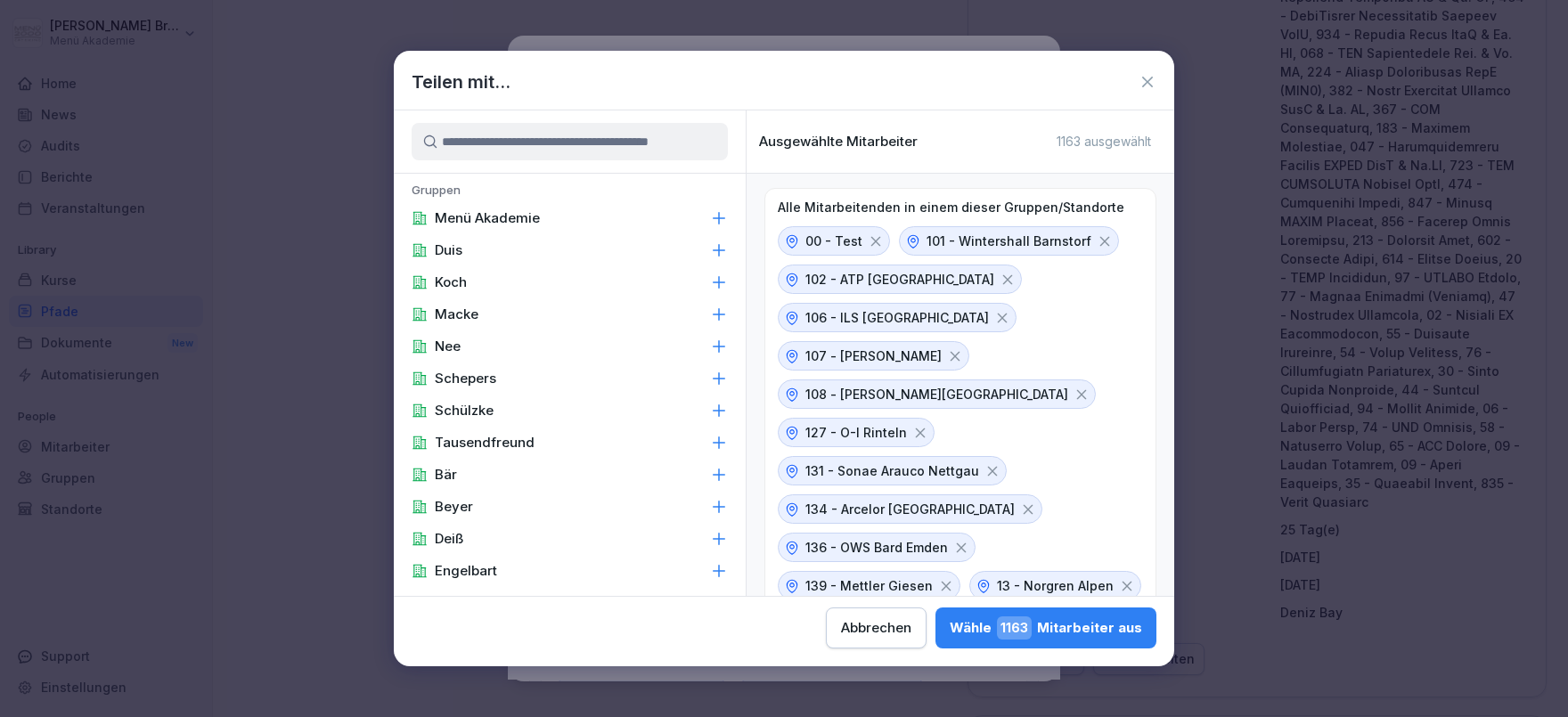
click at [605, 142] on input at bounding box center [569, 141] width 317 height 37
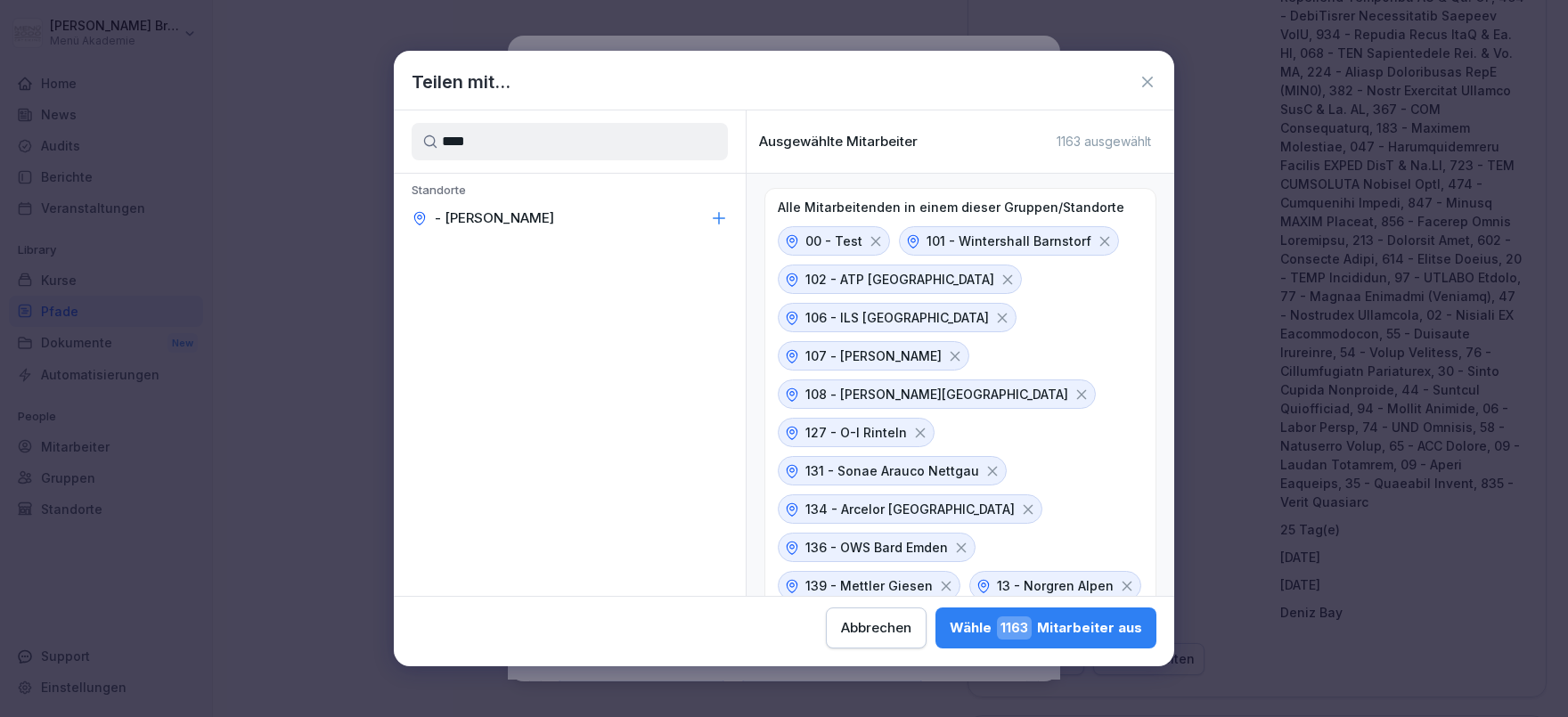
type input "****"
click at [642, 213] on div "- [PERSON_NAME]" at bounding box center [569, 219] width 352 height 32
click at [950, 620] on div "[PERSON_NAME] 1165 Mitarbeiter aus" at bounding box center [1046, 627] width 193 height 23
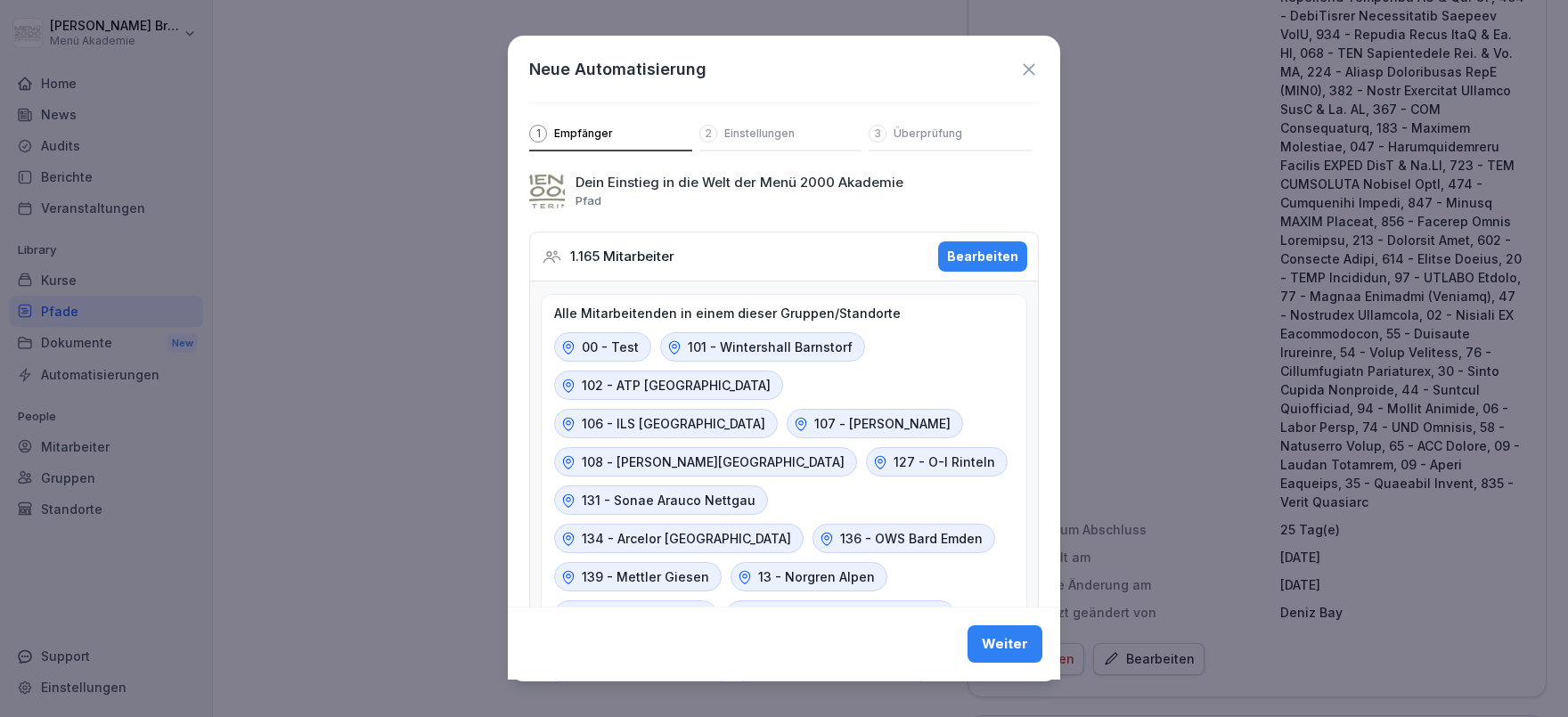
click at [999, 637] on div "Weiter" at bounding box center [1005, 645] width 46 height 20
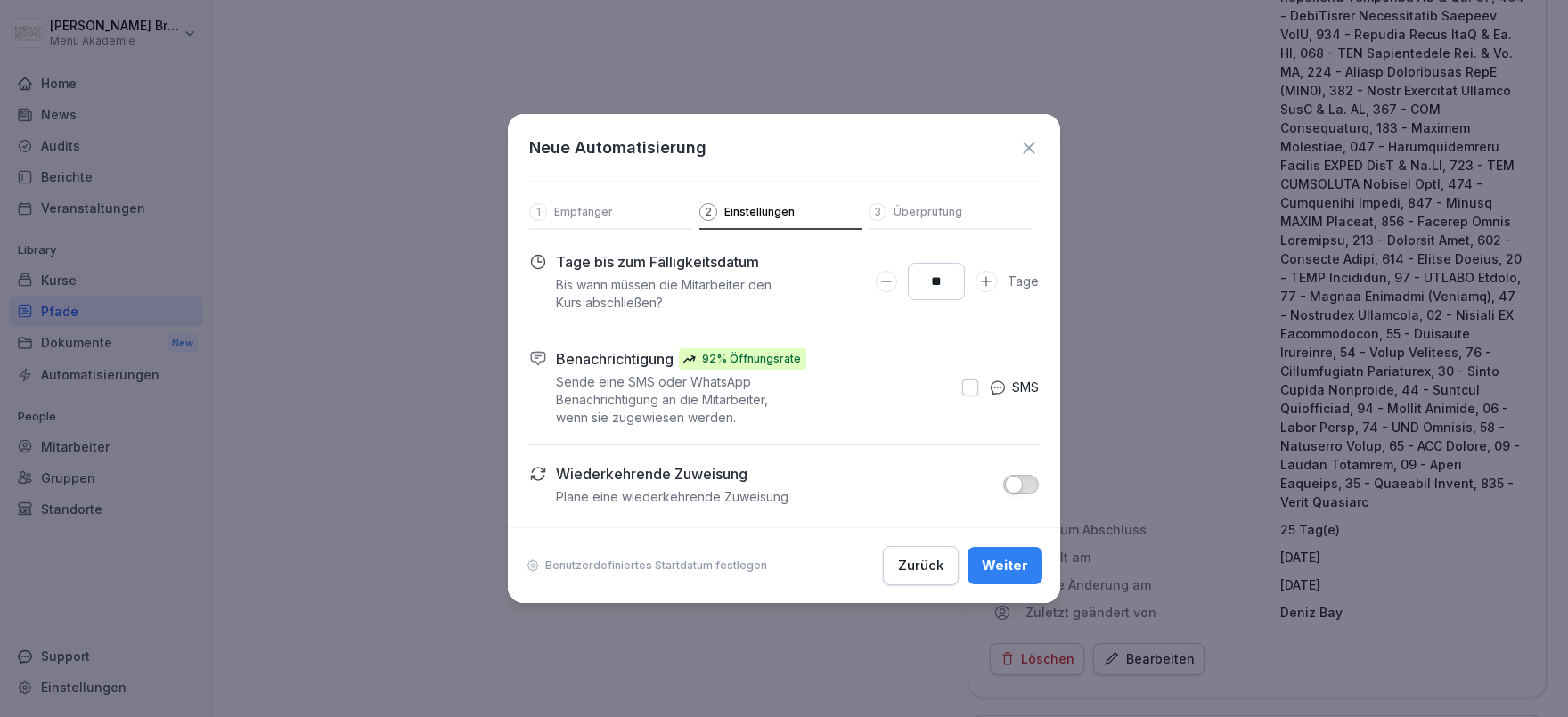
click at [1015, 573] on div "Weiter" at bounding box center [1005, 566] width 46 height 20
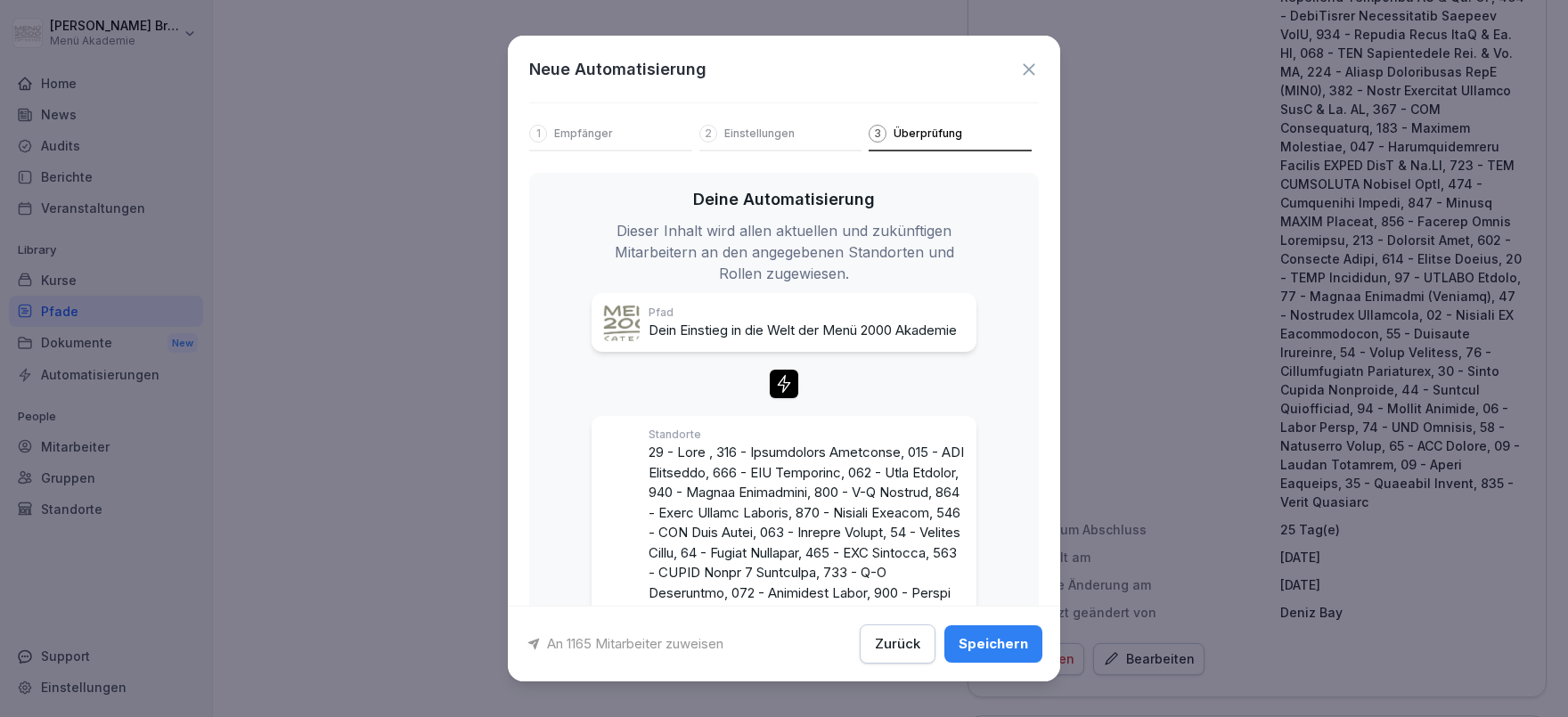
click at [1023, 647] on div "Speichern" at bounding box center [994, 644] width 70 height 20
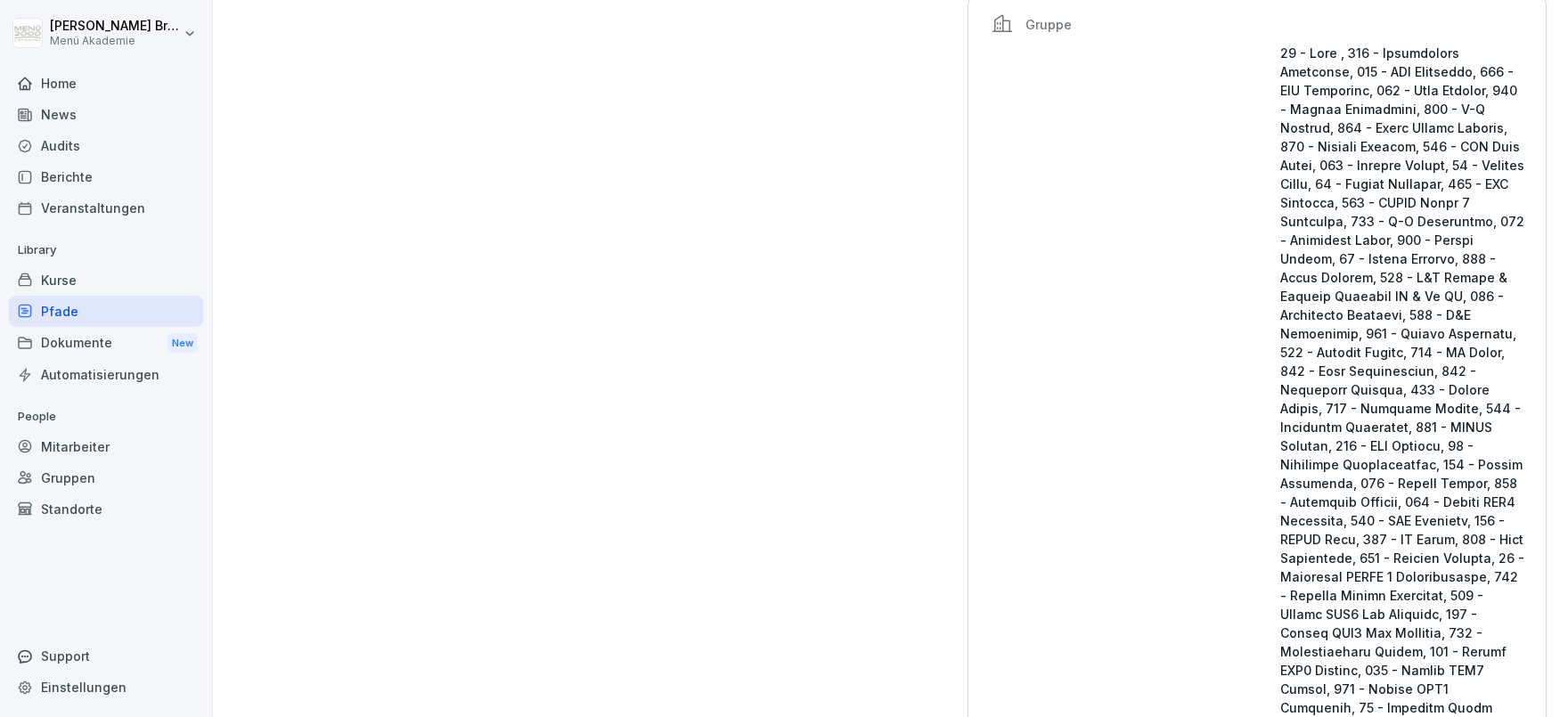
scroll to position [0, 0]
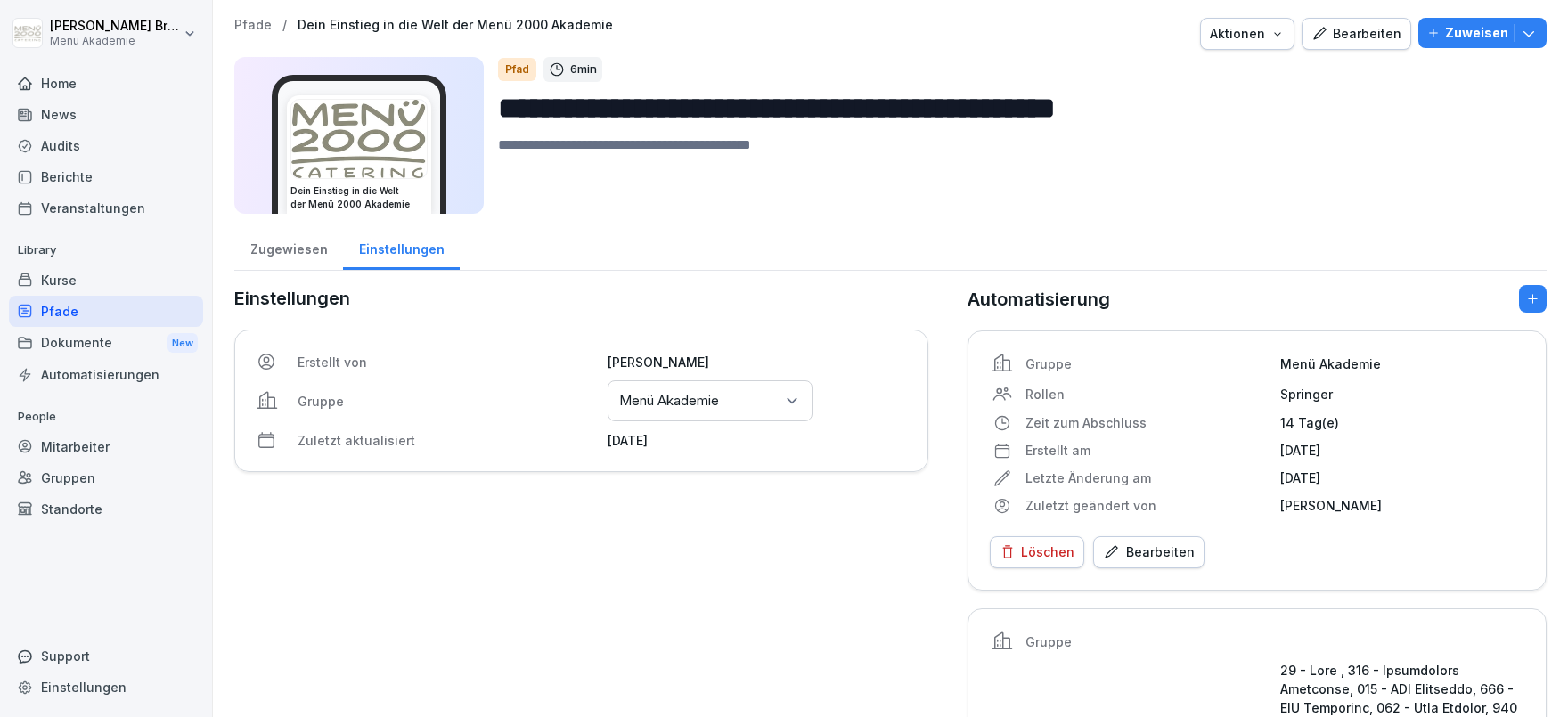
click at [74, 312] on div "Pfade" at bounding box center [106, 311] width 195 height 31
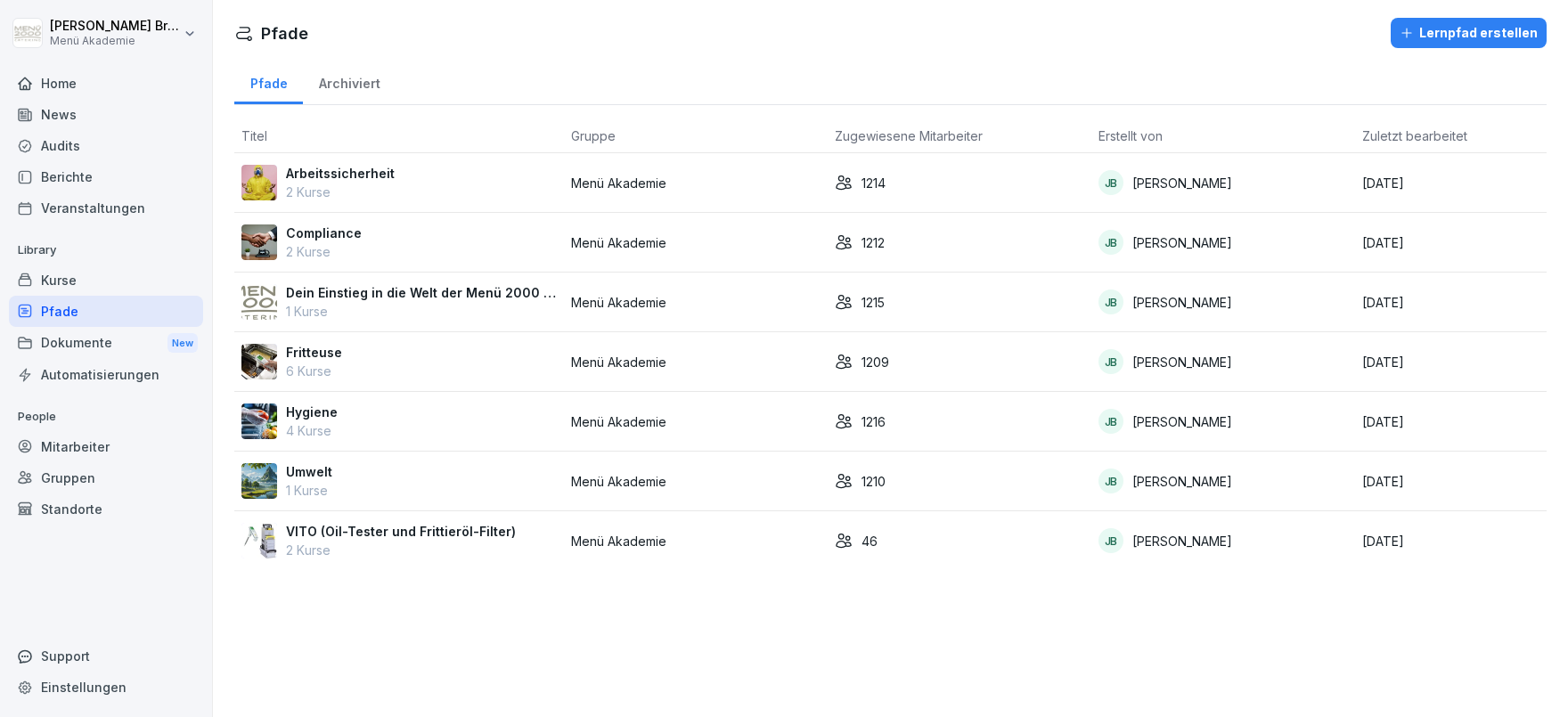
click at [310, 344] on p "Fritteuse" at bounding box center [314, 353] width 56 height 19
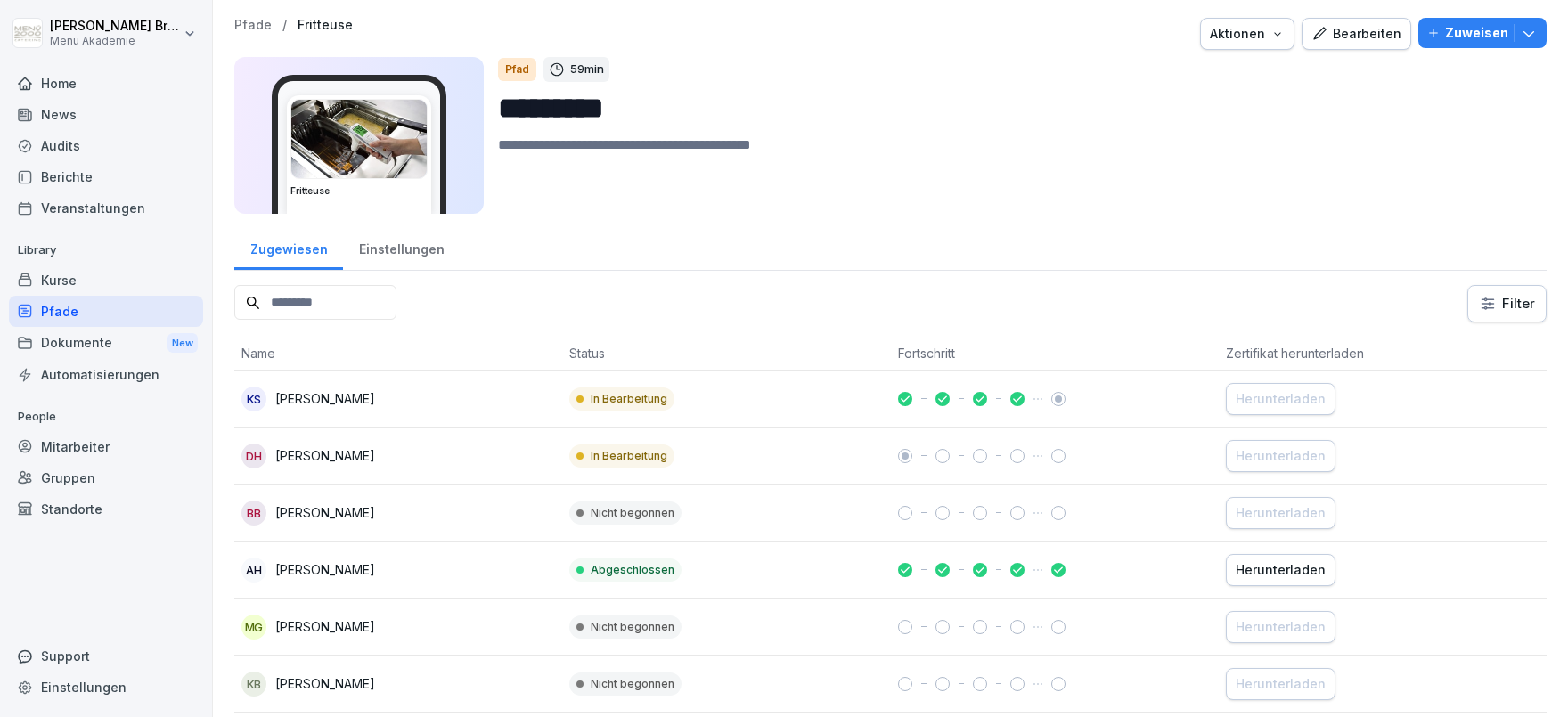
click at [430, 255] on div "Einstellungen" at bounding box center [401, 248] width 117 height 46
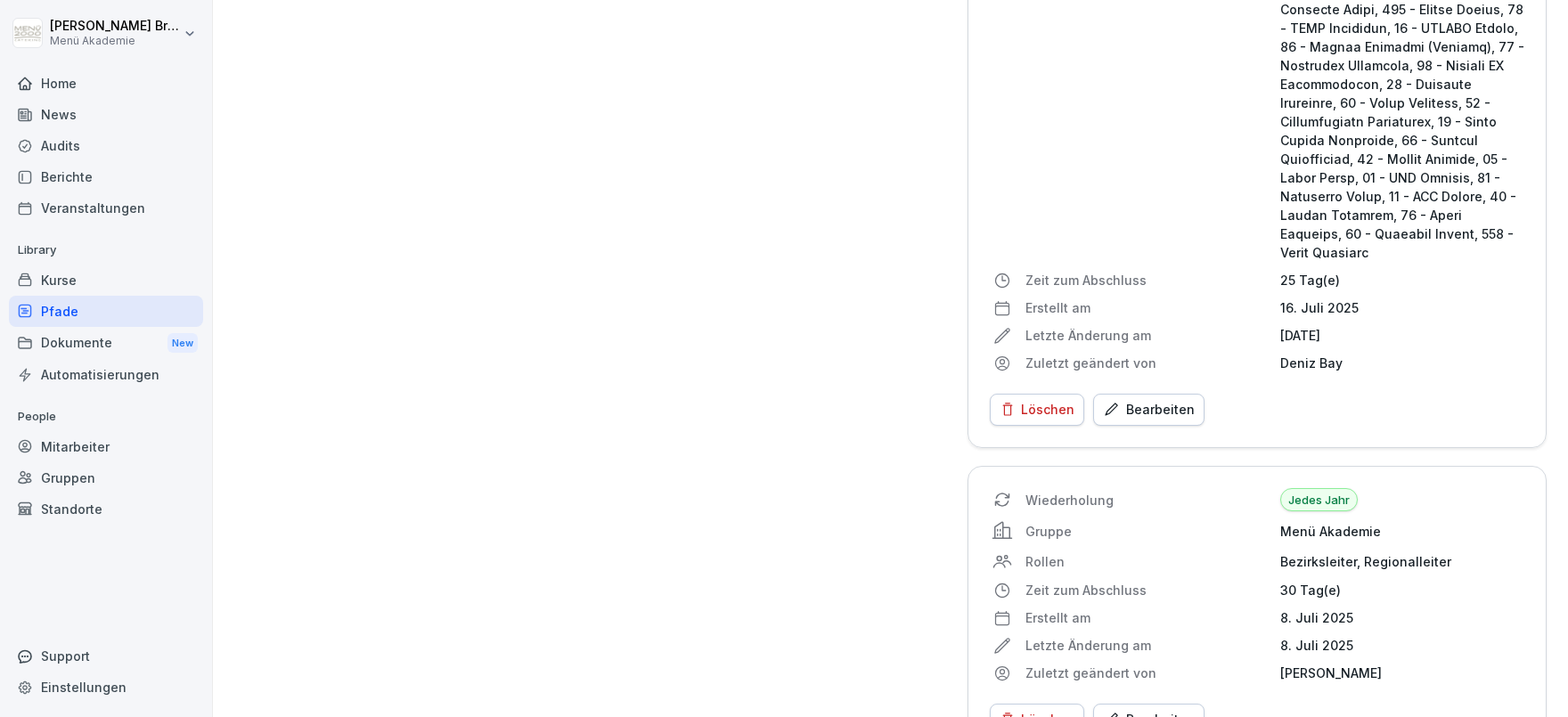
click at [1147, 400] on div "Bearbeiten" at bounding box center [1150, 410] width 92 height 20
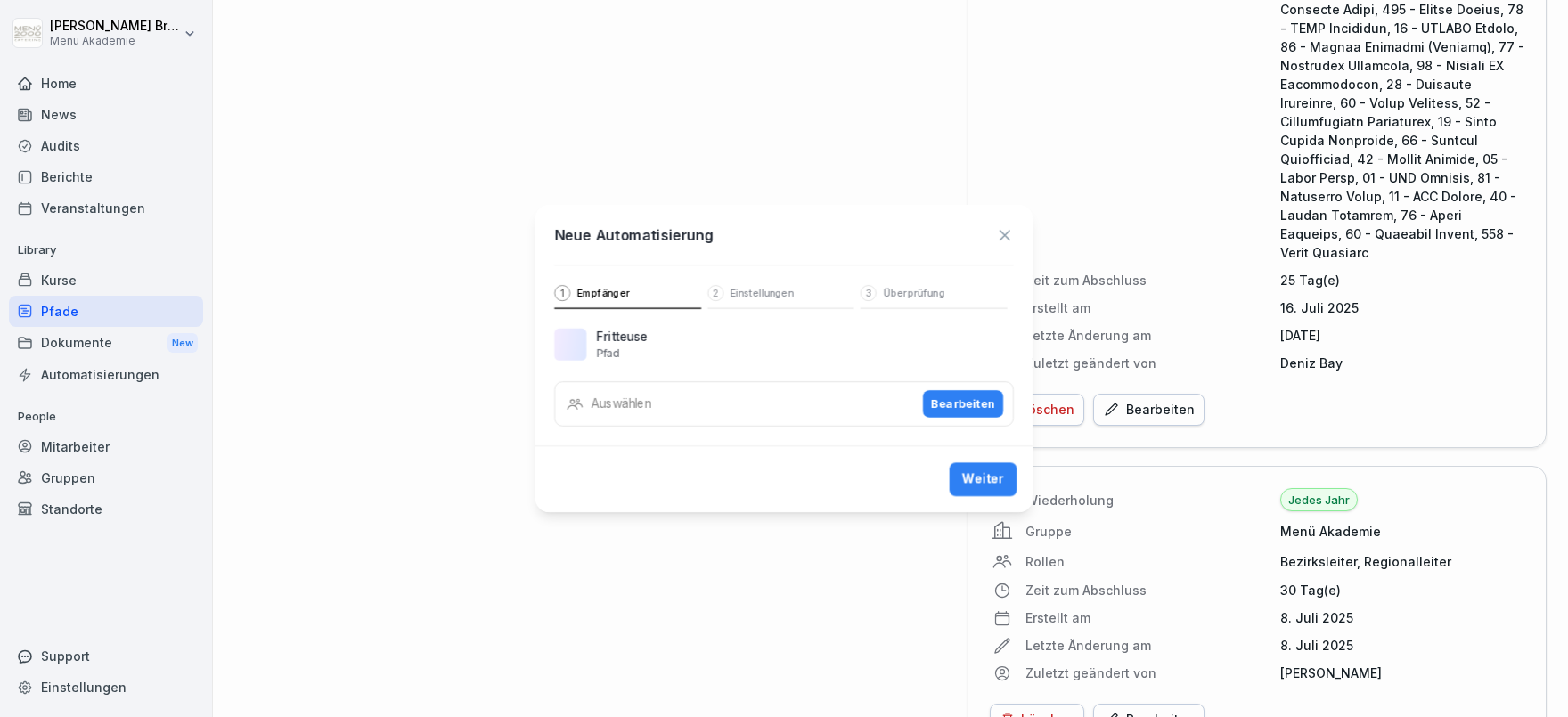
scroll to position [3607, 0]
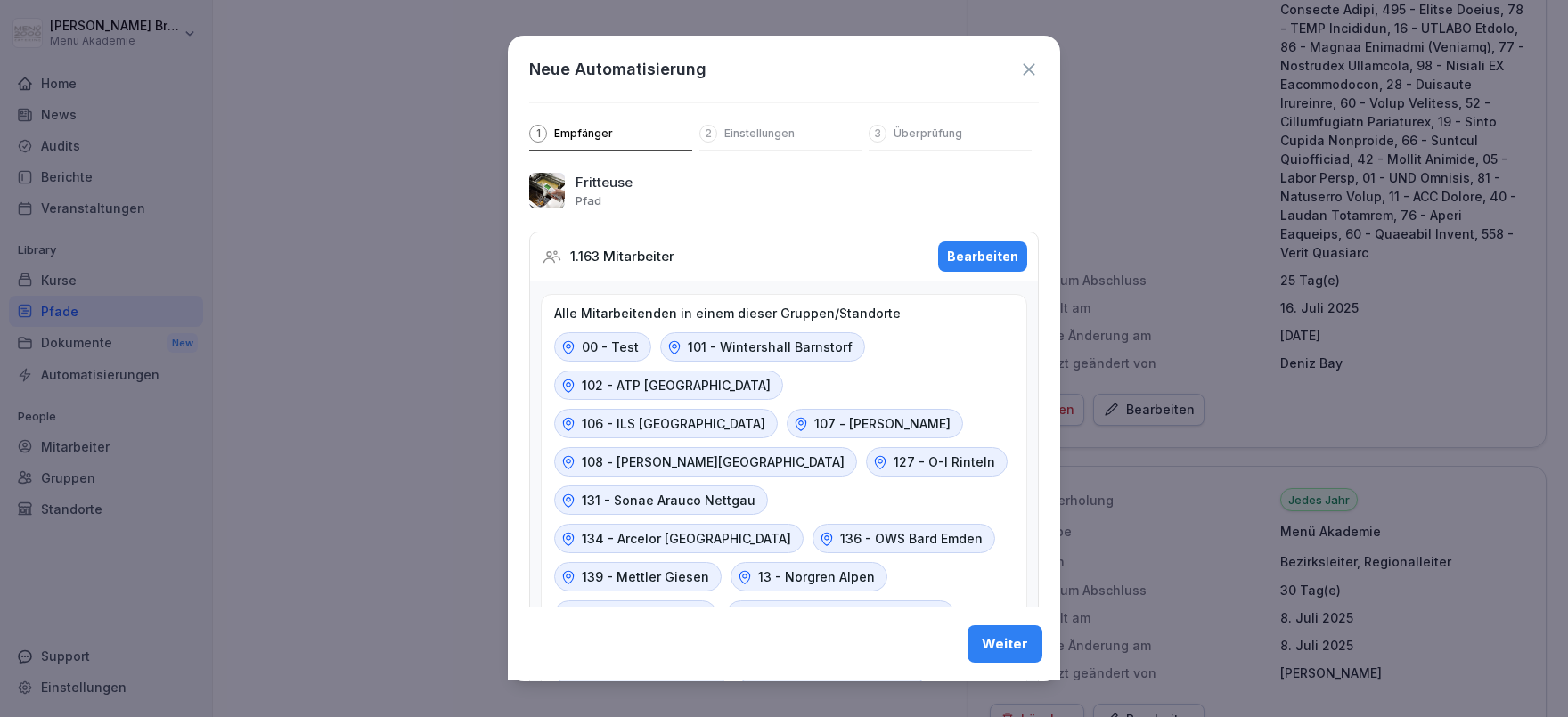
click at [1025, 245] on button "Bearbeiten" at bounding box center [983, 257] width 89 height 30
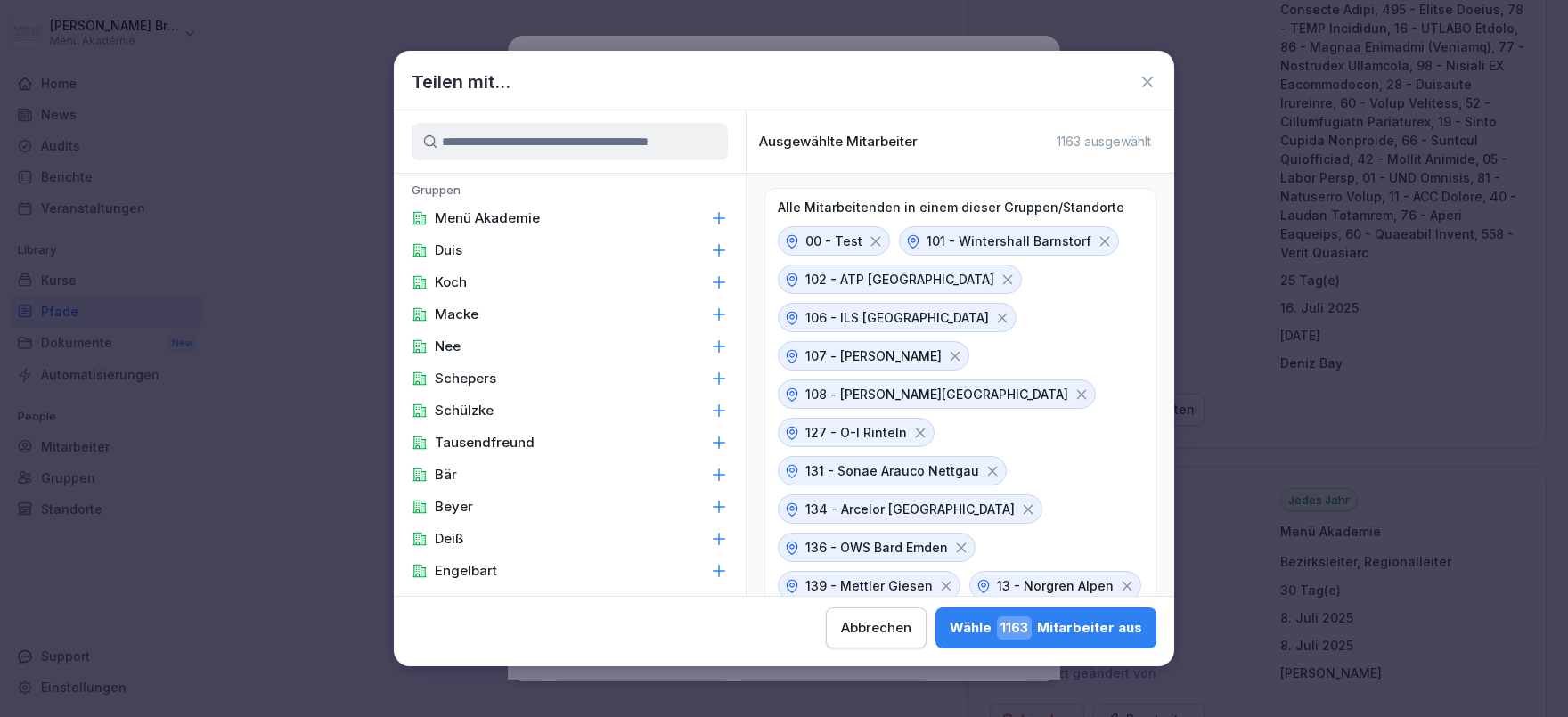
click at [628, 147] on input at bounding box center [569, 141] width 317 height 37
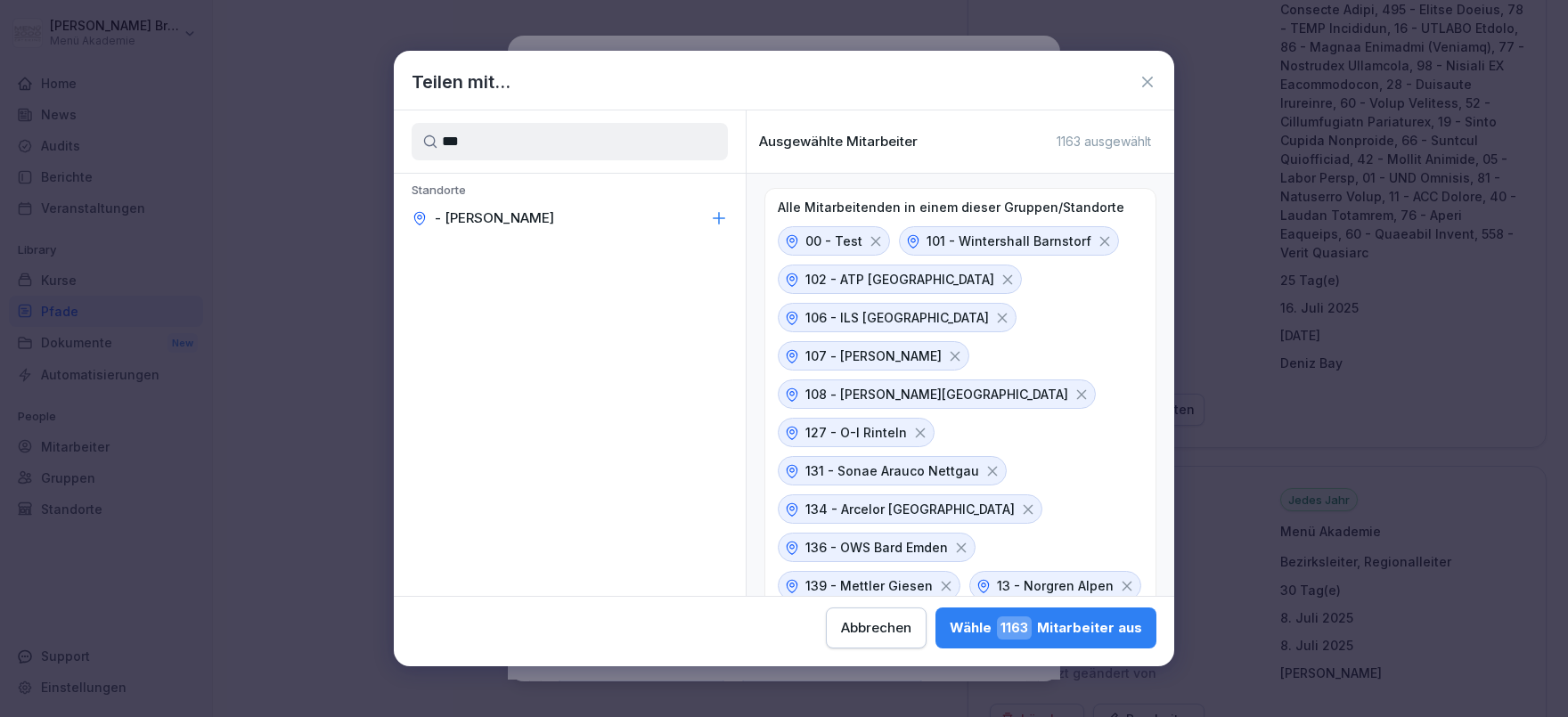
type input "***"
click at [558, 217] on div "- [PERSON_NAME]" at bounding box center [569, 219] width 352 height 32
click at [950, 621] on div "Wähle 1165 Mitarbeiter aus" at bounding box center [1046, 627] width 193 height 23
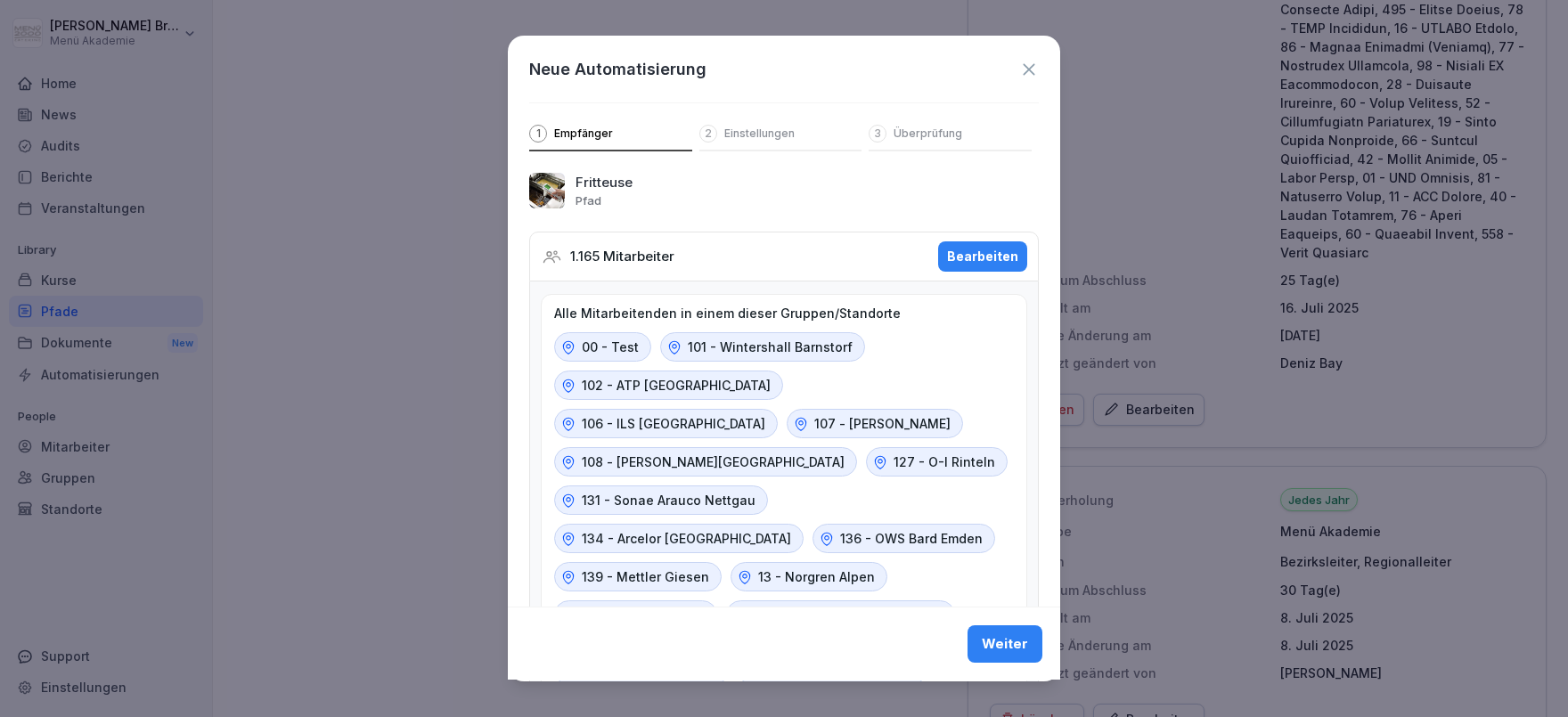
click at [1039, 659] on button "Weiter" at bounding box center [1005, 644] width 75 height 37
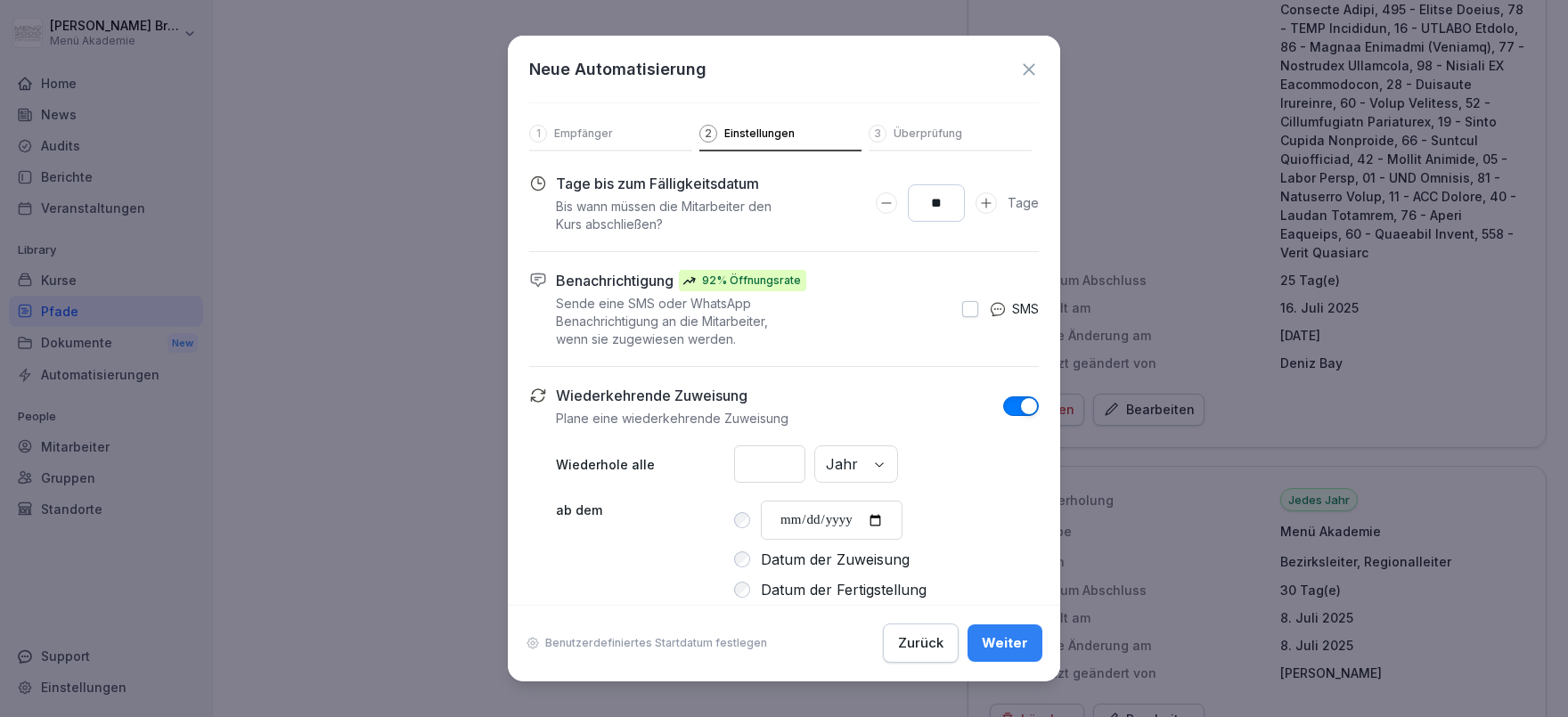
click at [1037, 652] on button "Weiter" at bounding box center [1005, 643] width 75 height 37
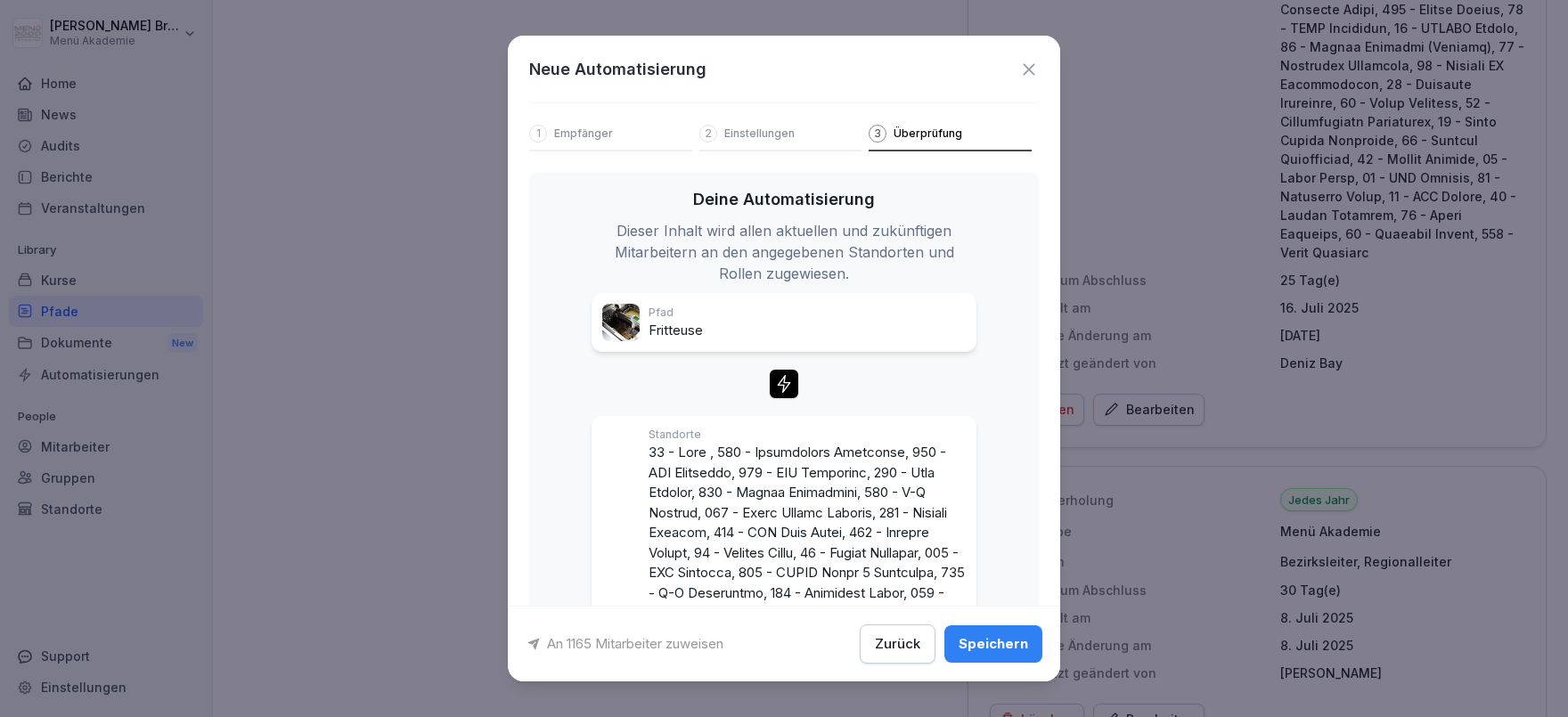
click at [1037, 652] on button "Speichern" at bounding box center [994, 643] width 98 height 37
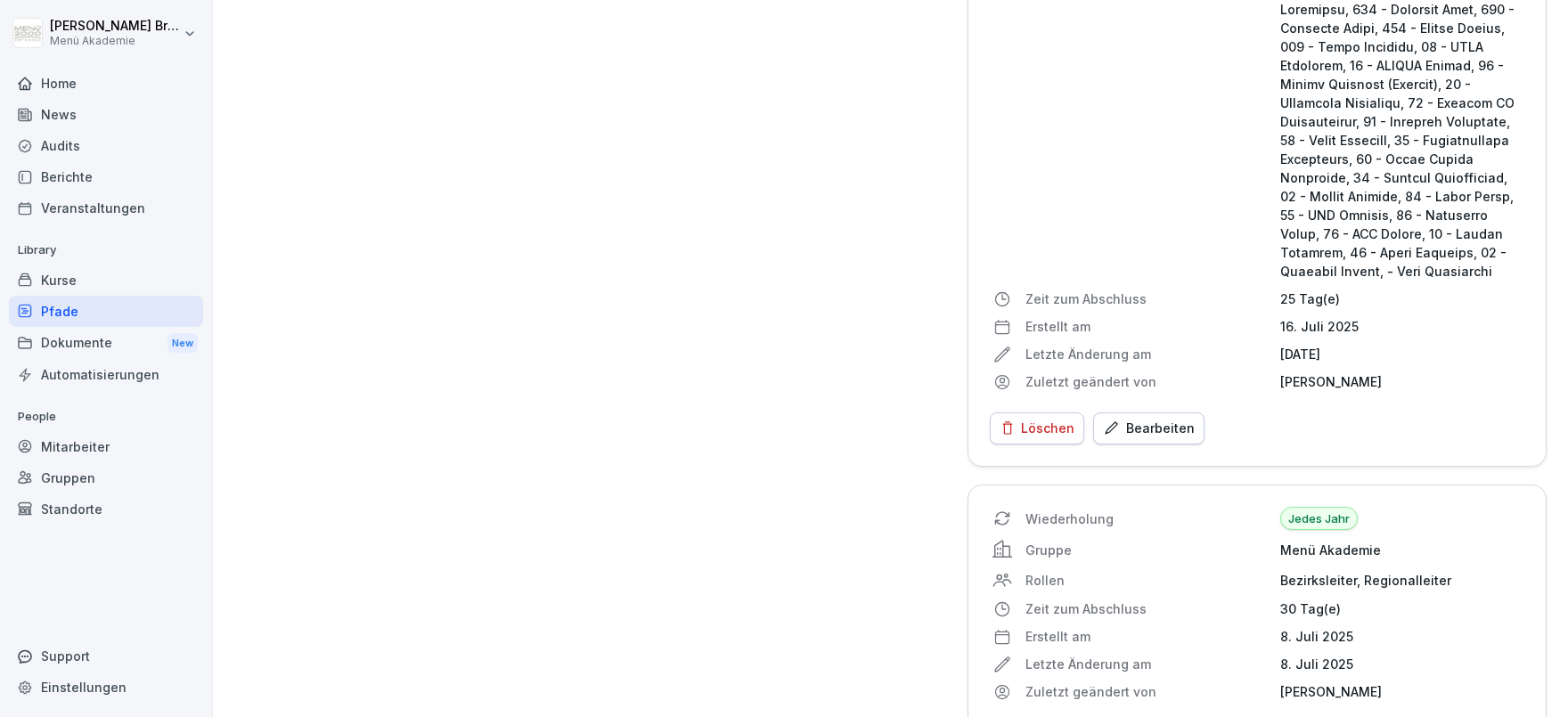
click at [82, 315] on div "Pfade" at bounding box center [106, 311] width 195 height 31
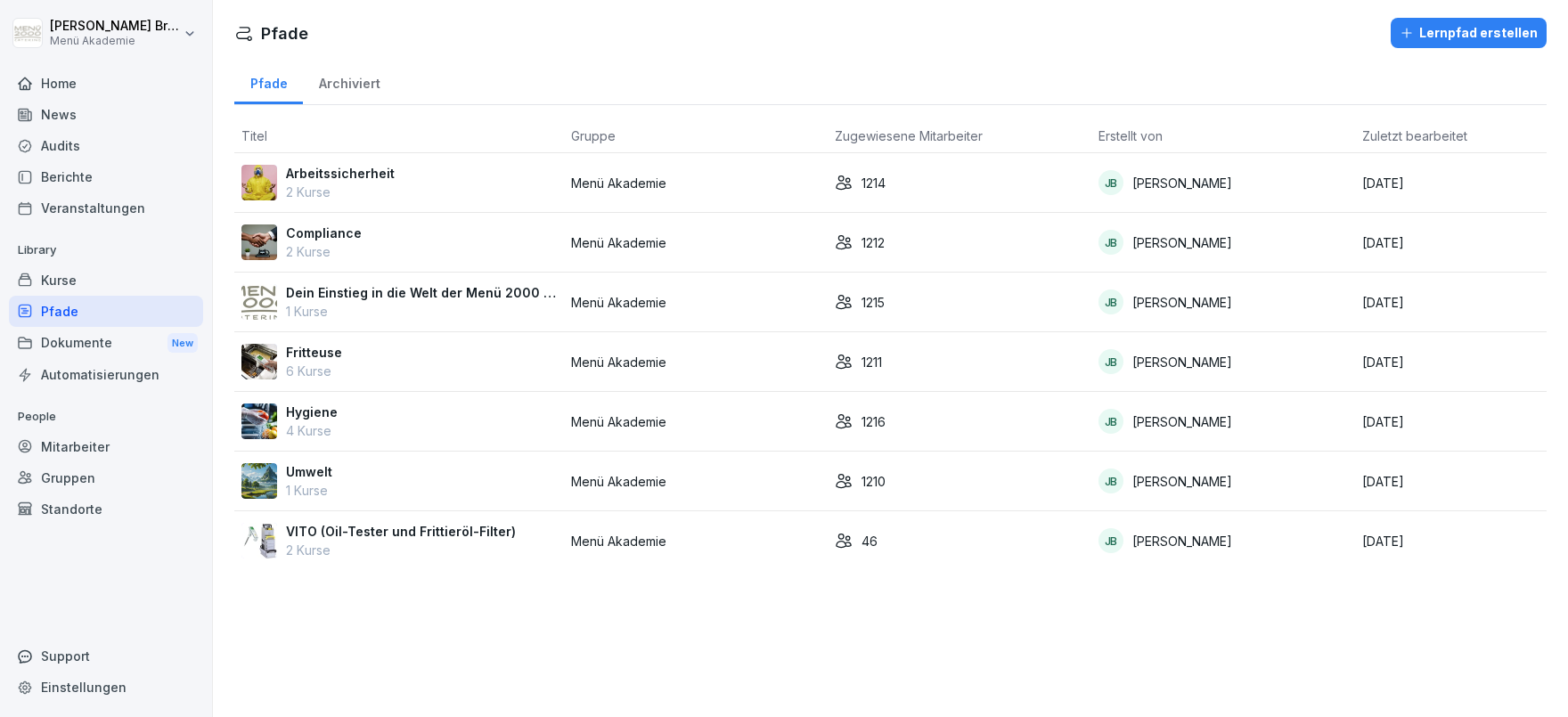
click at [318, 413] on p "Hygiene" at bounding box center [312, 411] width 52 height 19
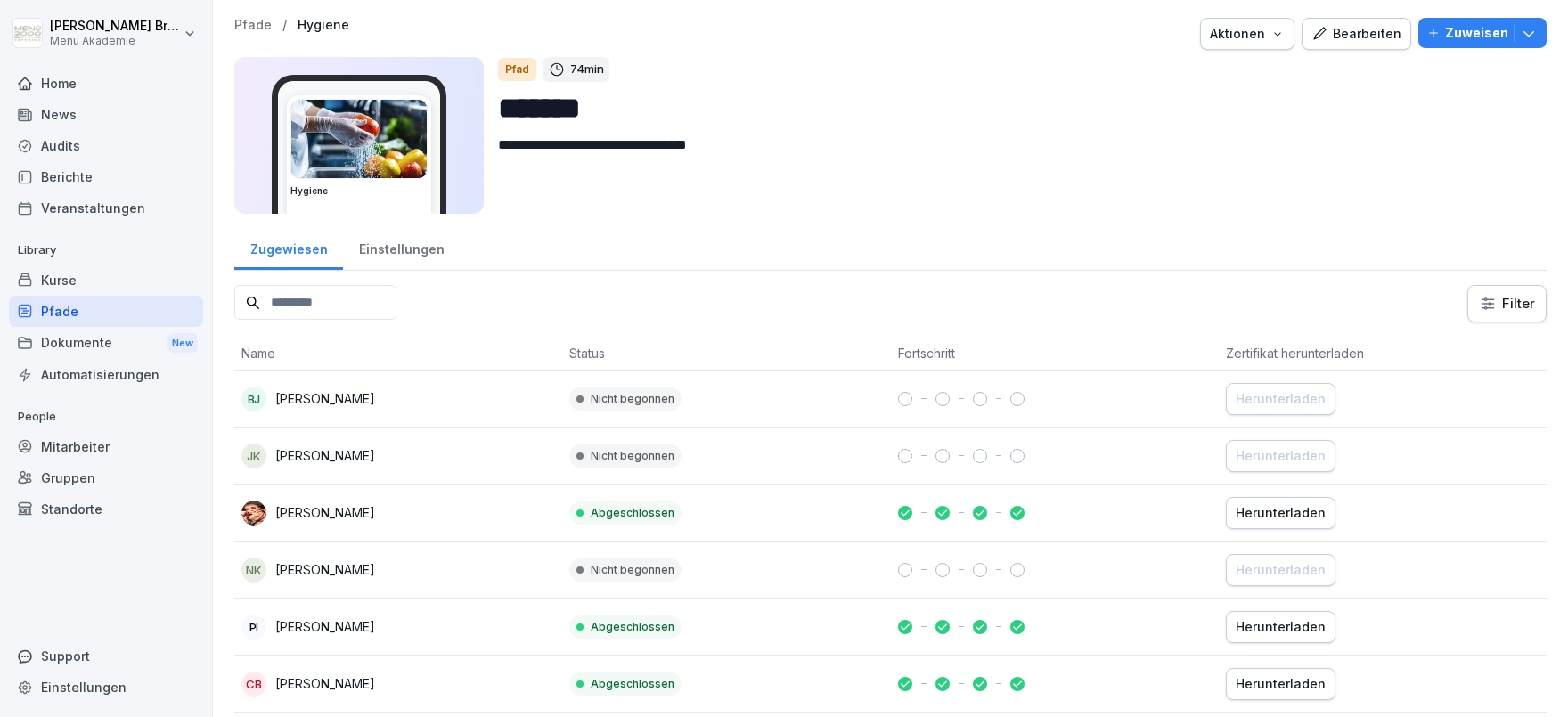
click at [1473, 32] on p "Zuweisen" at bounding box center [1476, 33] width 63 height 20
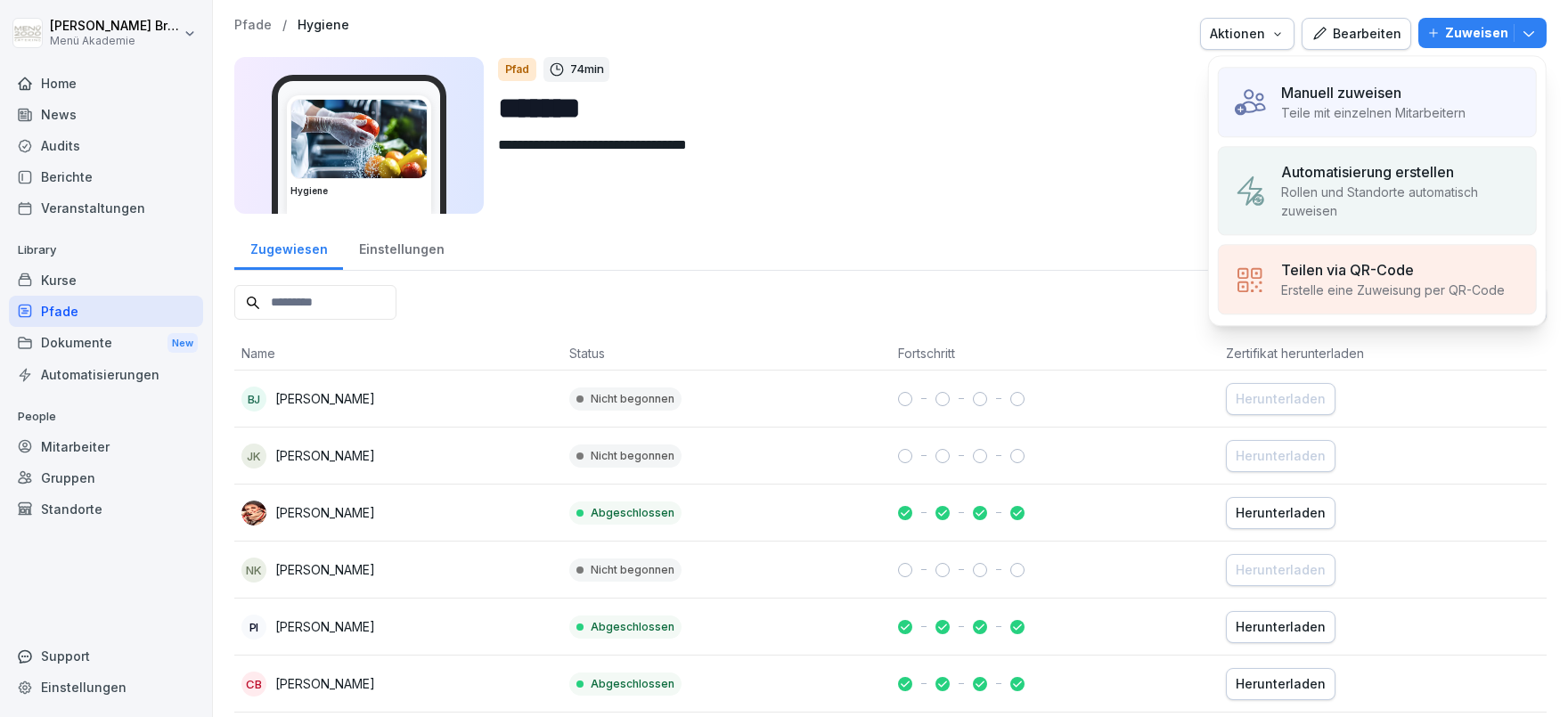
click at [1138, 132] on div "**********" at bounding box center [1016, 135] width 1035 height 157
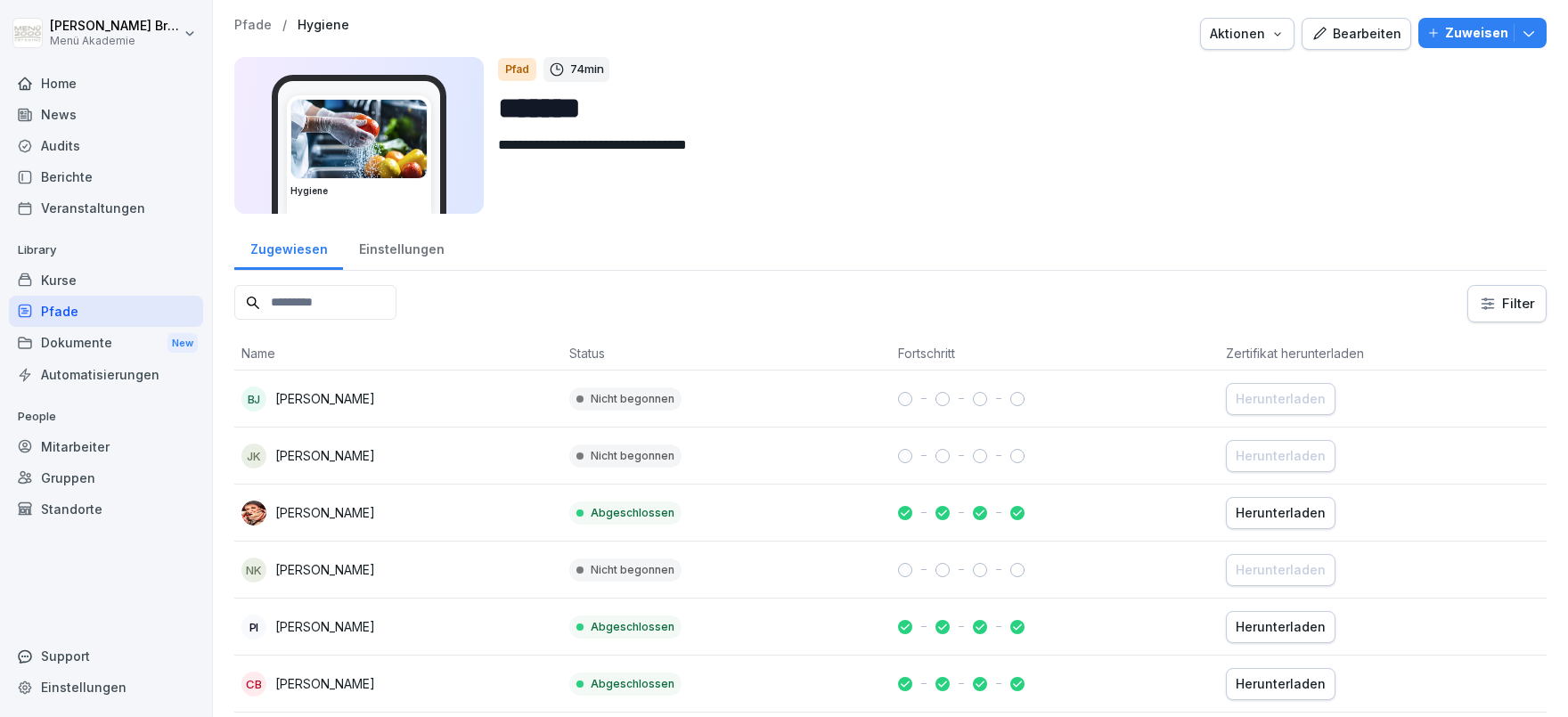
click at [388, 236] on div "Einstellungen" at bounding box center [401, 248] width 117 height 46
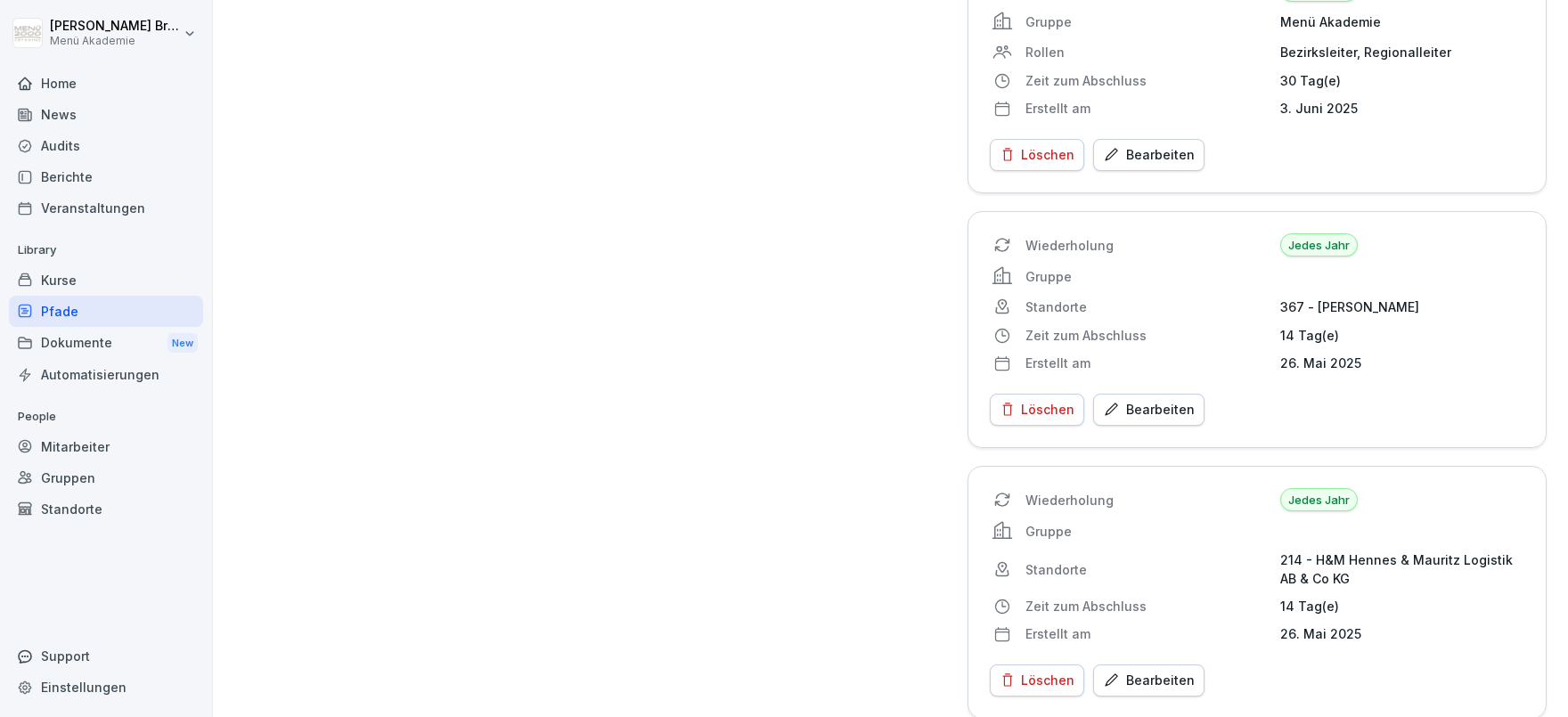
scroll to position [3499, 0]
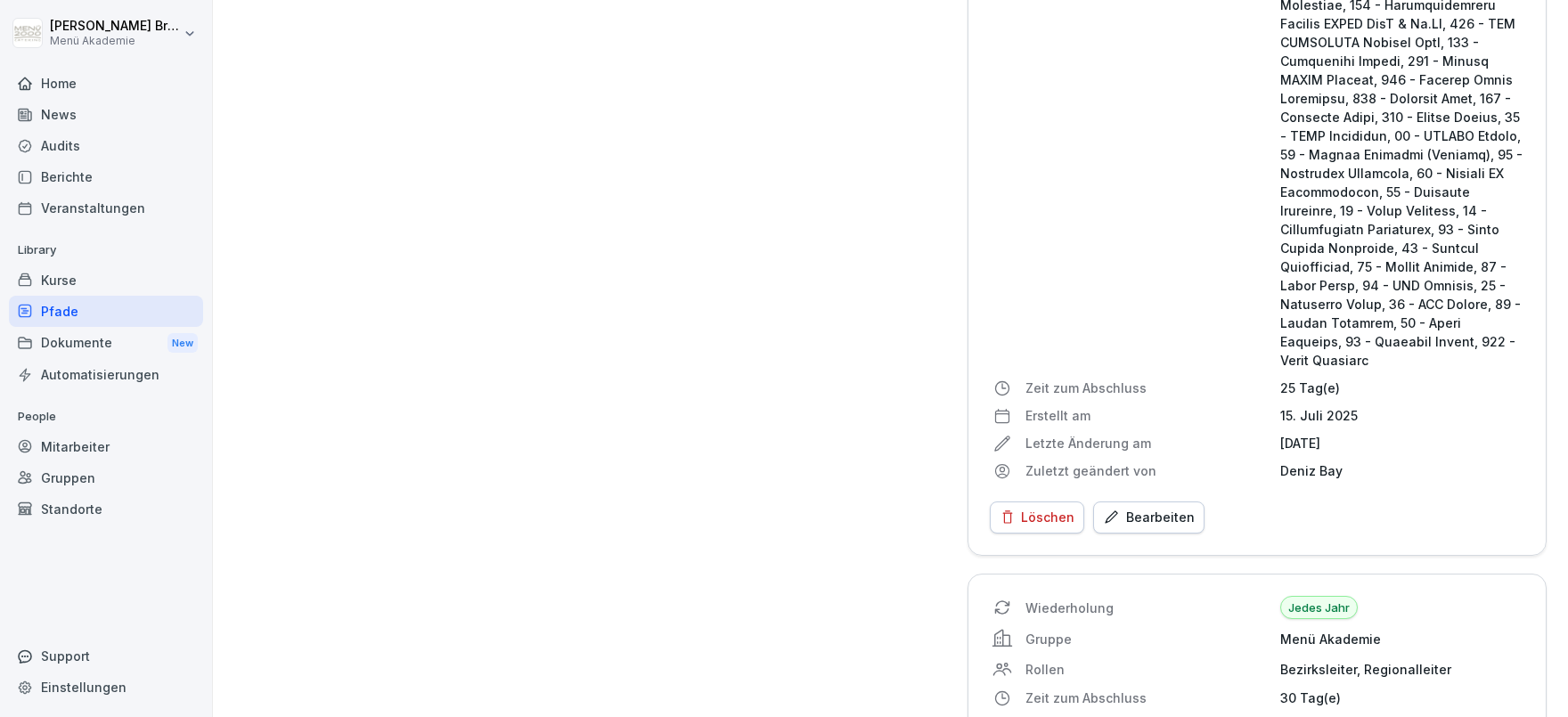
click at [1171, 508] on div "Bearbeiten" at bounding box center [1150, 518] width 92 height 20
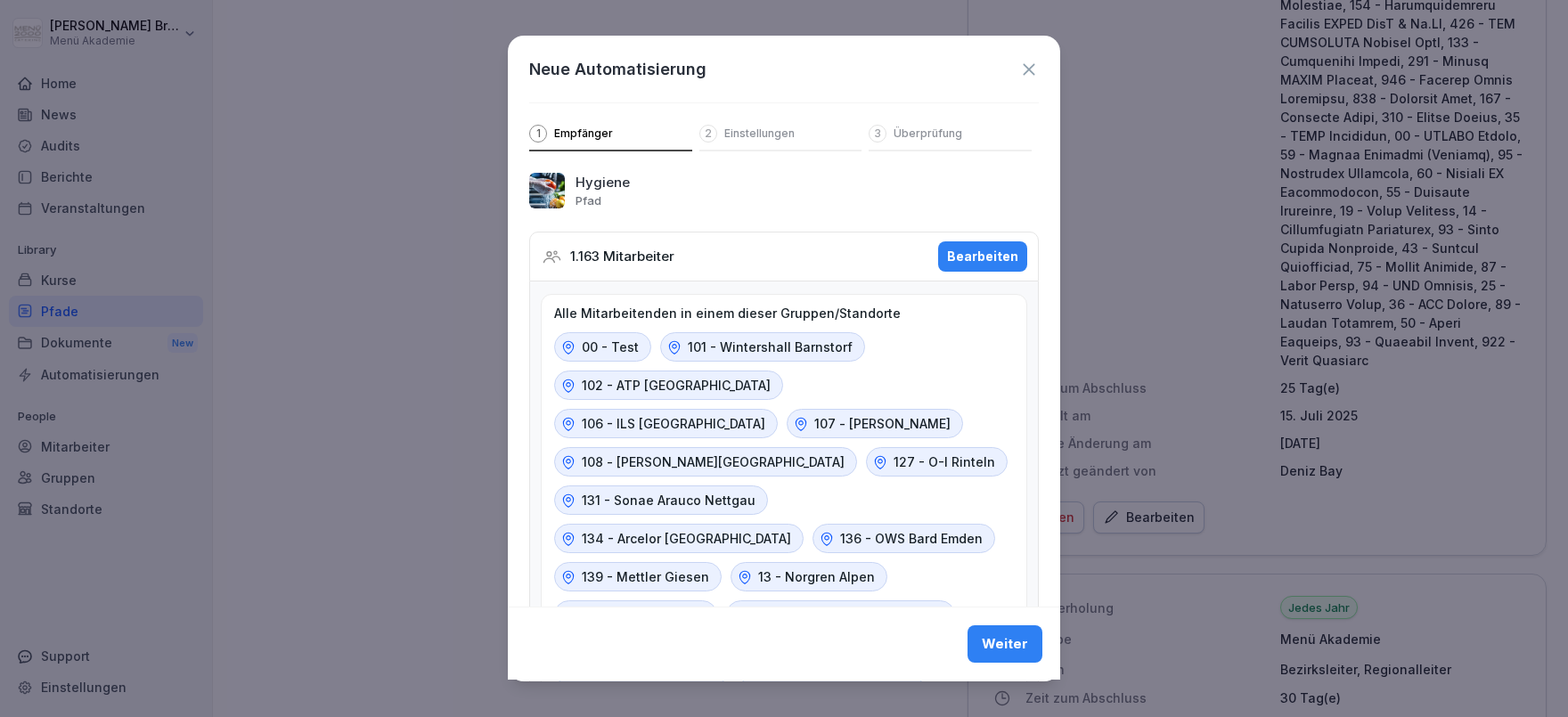
click at [982, 243] on button "Bearbeiten" at bounding box center [983, 257] width 89 height 30
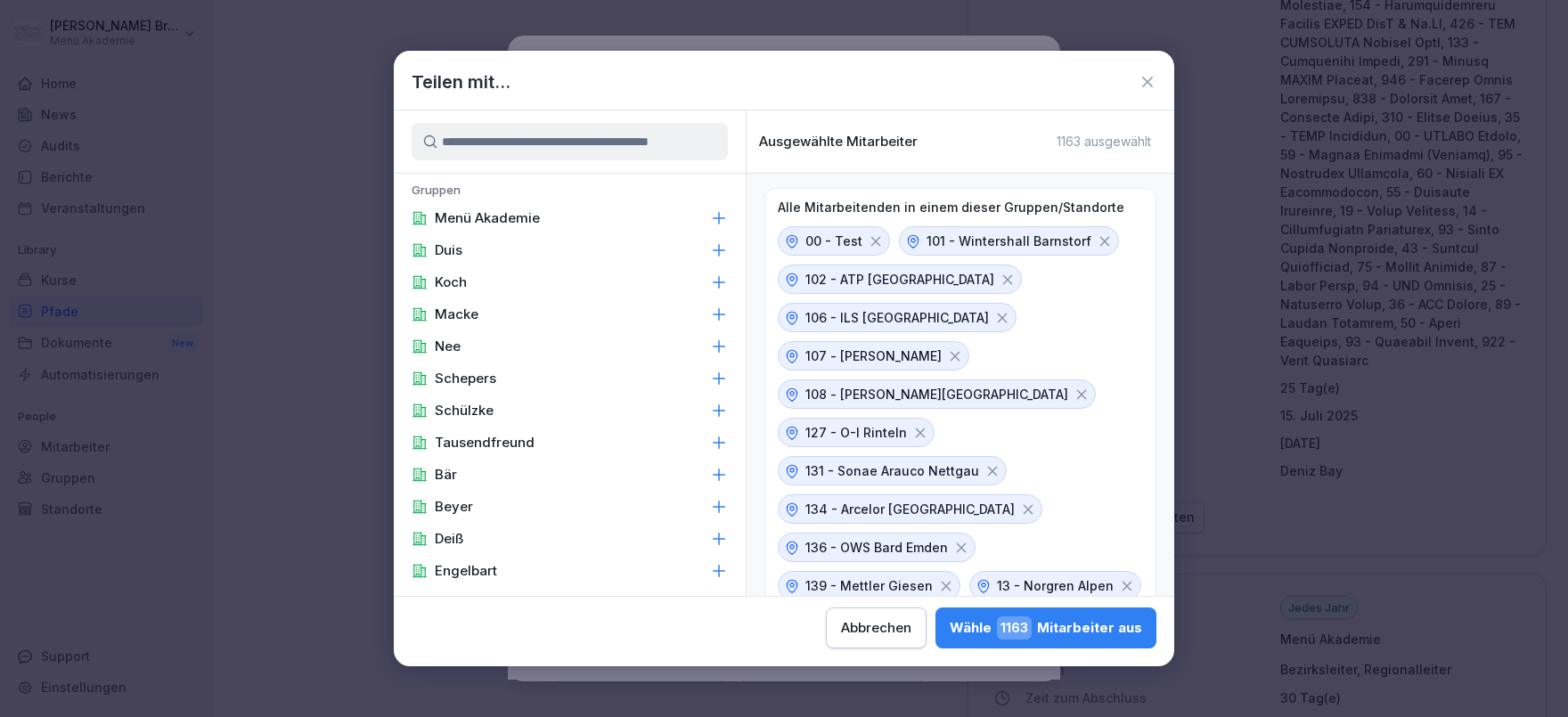
click at [574, 148] on input at bounding box center [569, 141] width 317 height 37
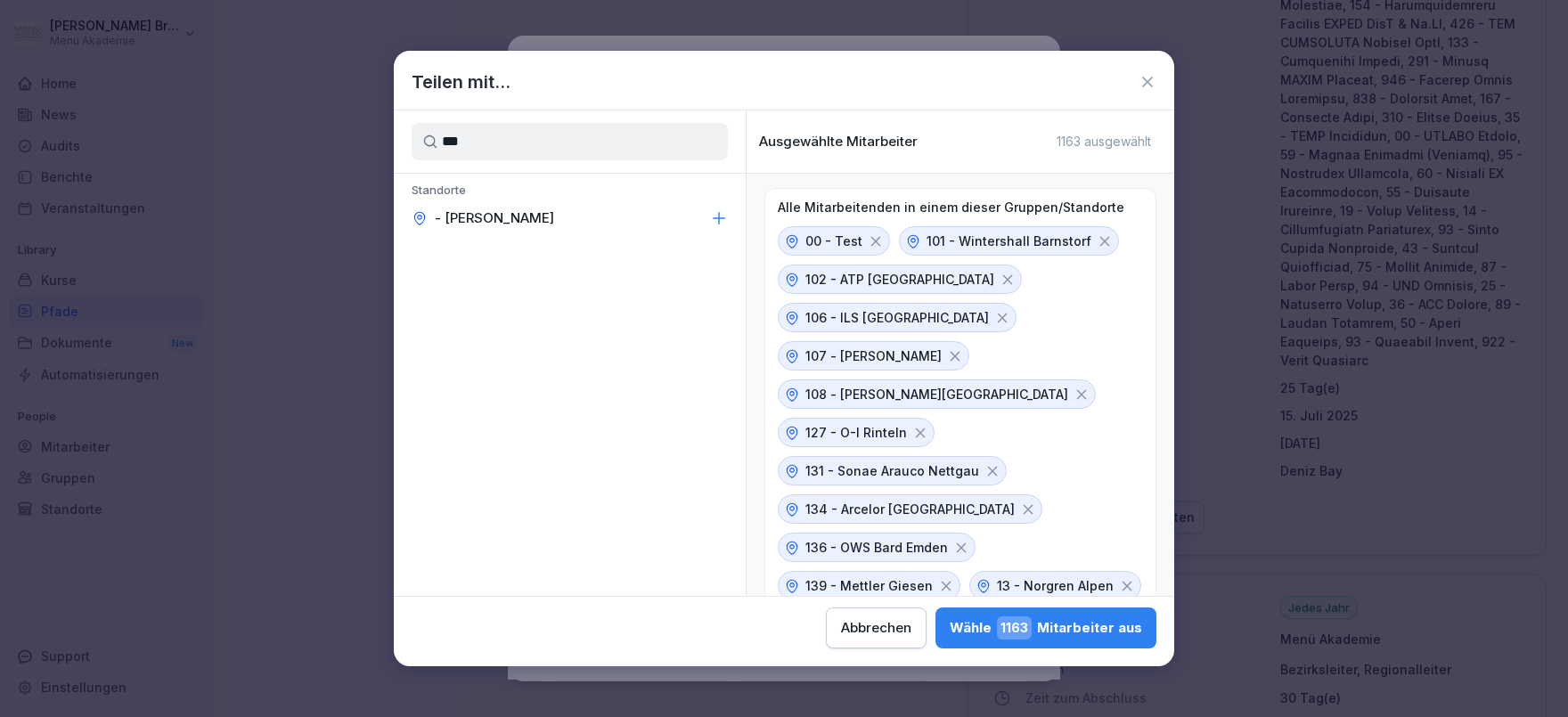
type input "***"
click at [600, 216] on div "- [PERSON_NAME]" at bounding box center [569, 219] width 352 height 32
click at [950, 631] on div "Wähle 1165 Mitarbeiter aus" at bounding box center [1046, 627] width 193 height 23
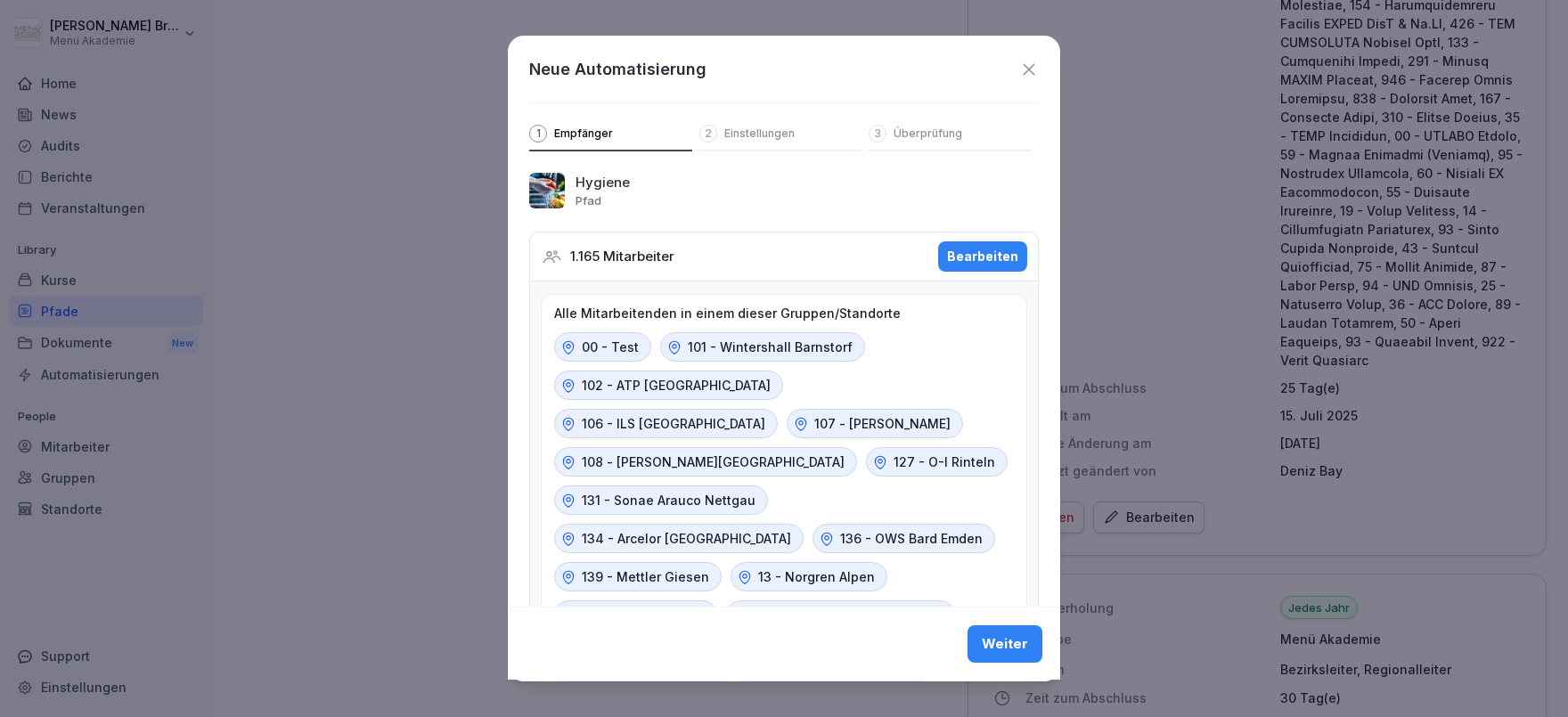
click at [1011, 642] on div "Weiter" at bounding box center [1005, 645] width 46 height 20
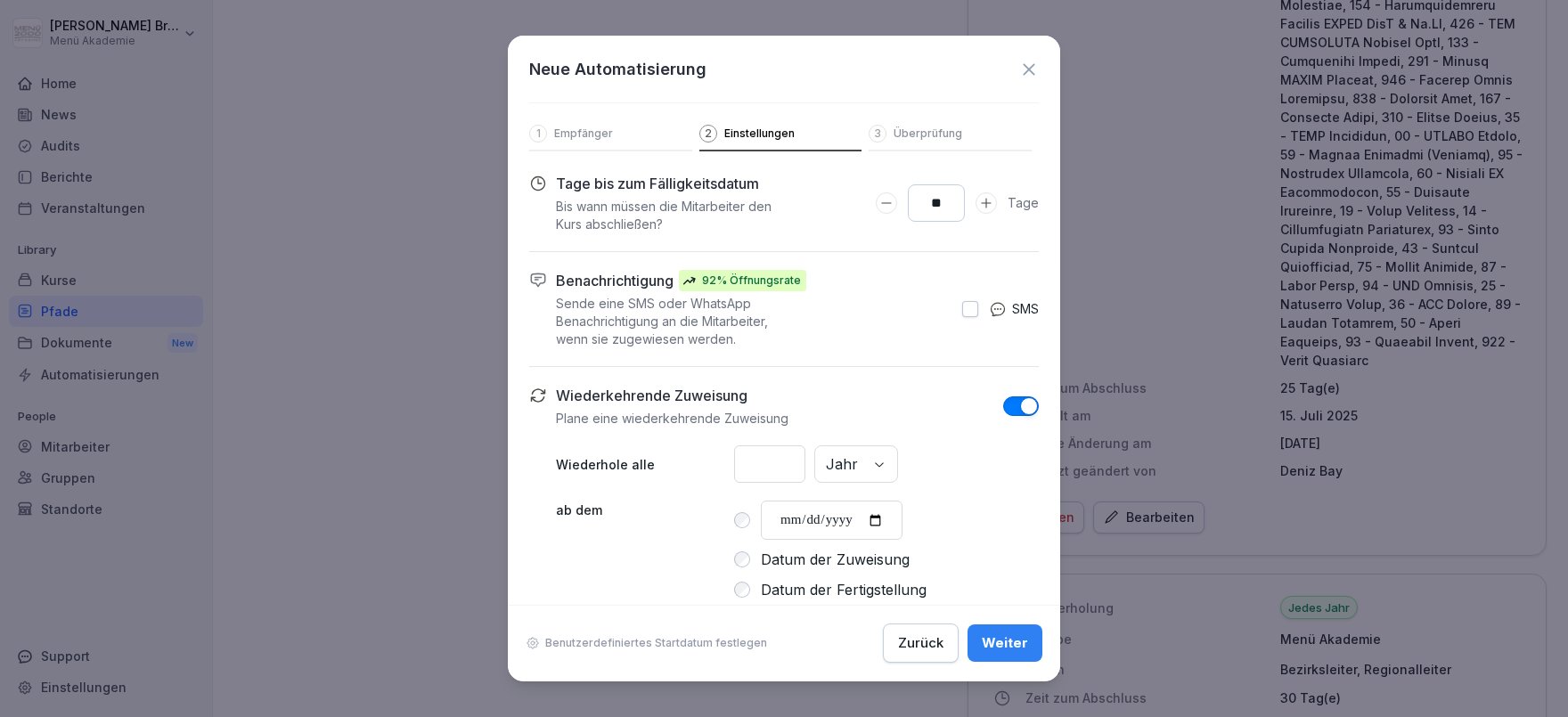
click at [1011, 642] on div "Weiter" at bounding box center [1005, 644] width 46 height 20
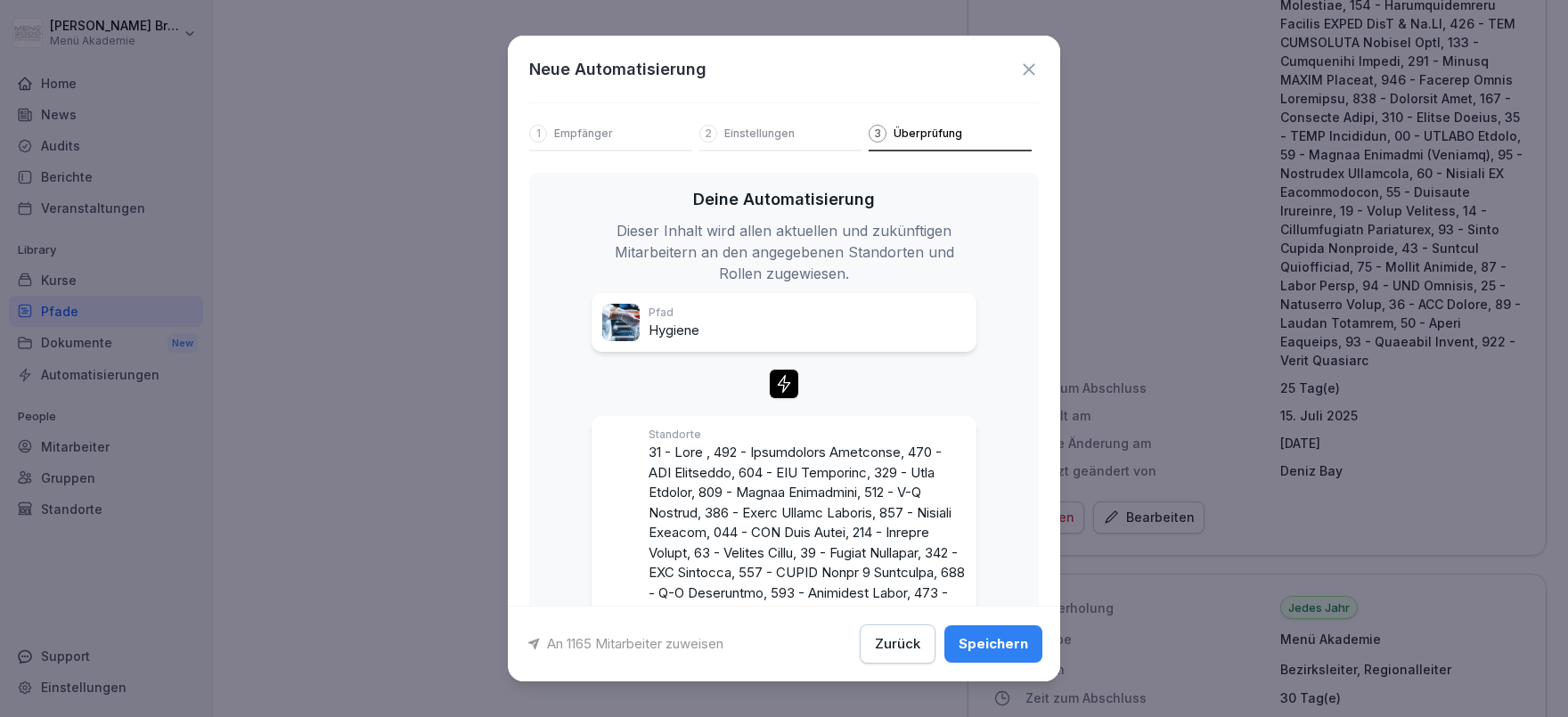
click at [1011, 642] on div "Speichern" at bounding box center [994, 644] width 70 height 20
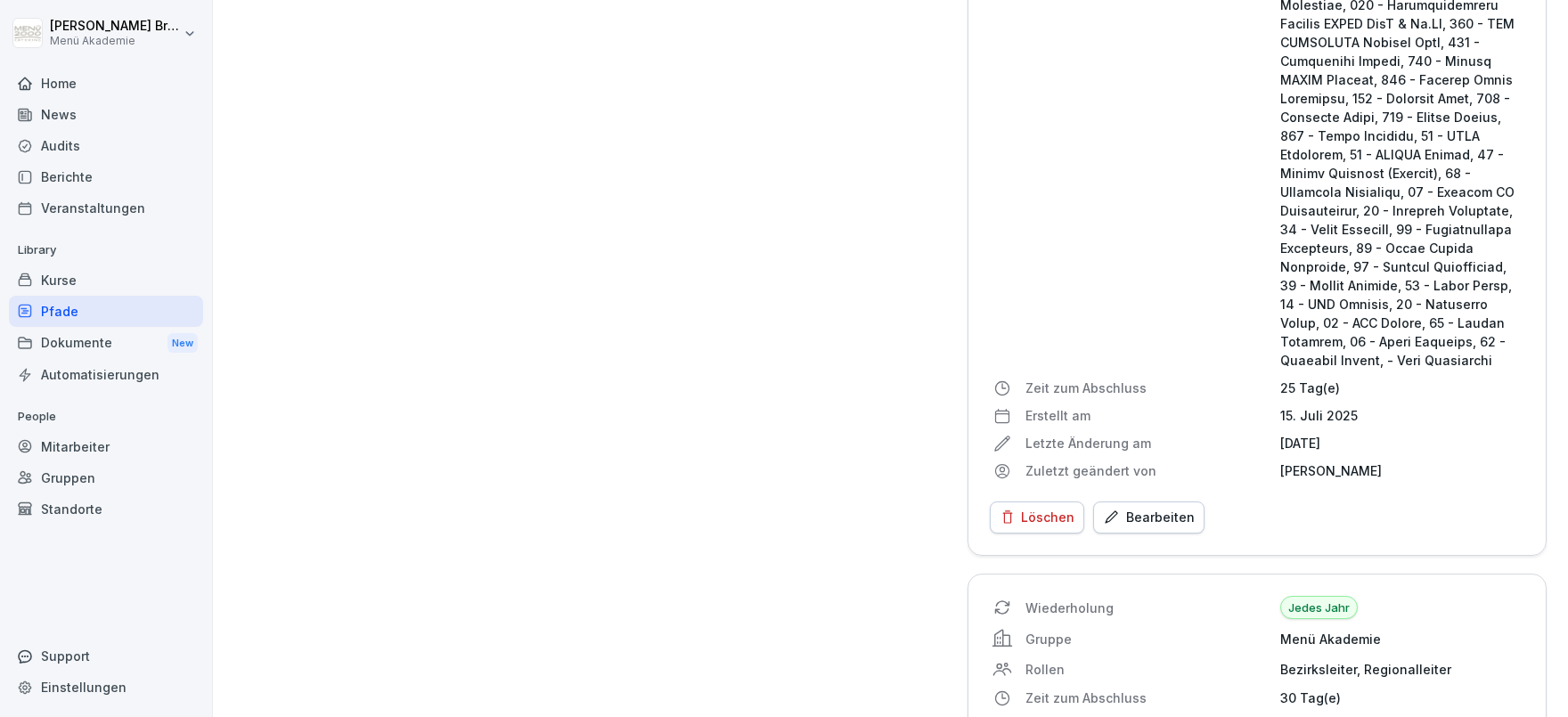
click at [64, 327] on div "Pfade" at bounding box center [106, 311] width 195 height 31
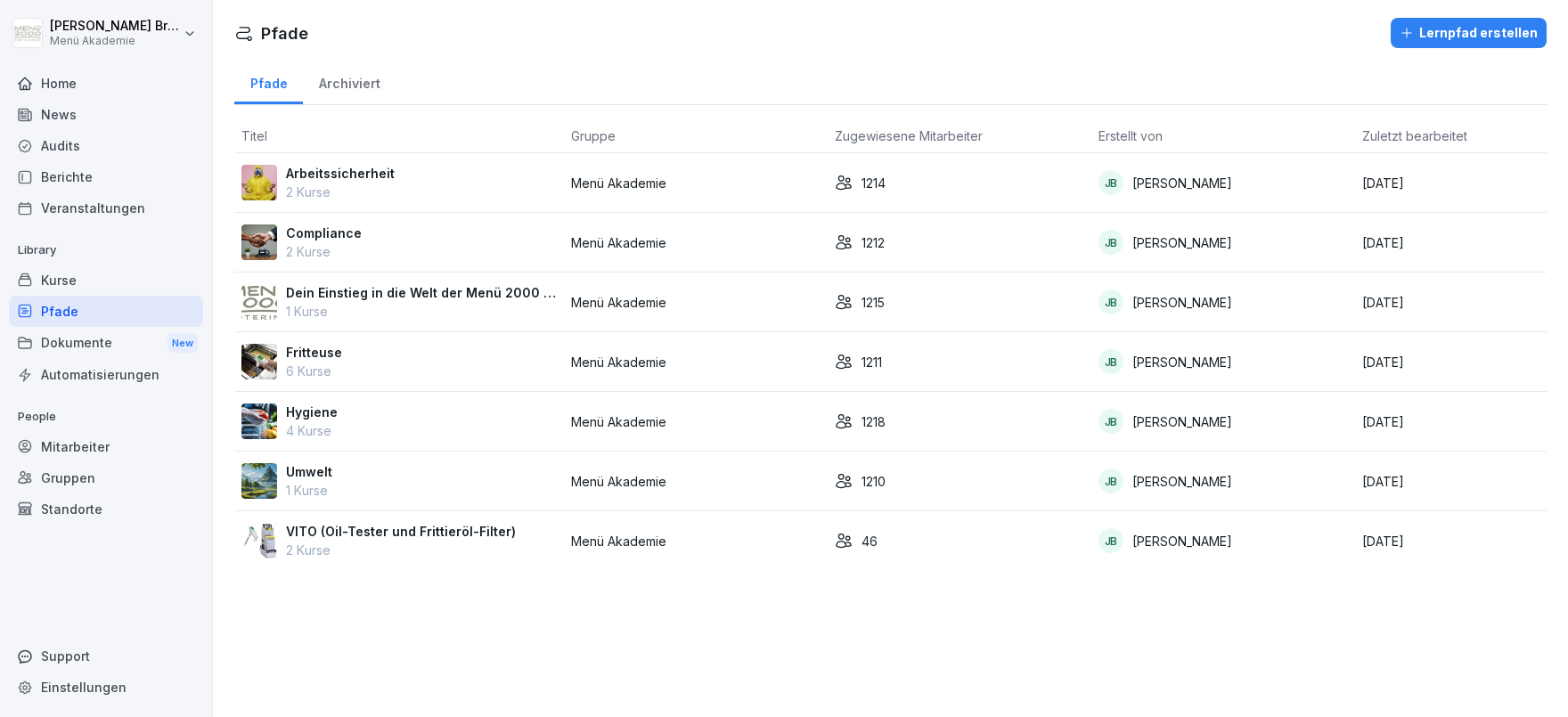
click at [325, 414] on p "Hygiene" at bounding box center [312, 411] width 52 height 19
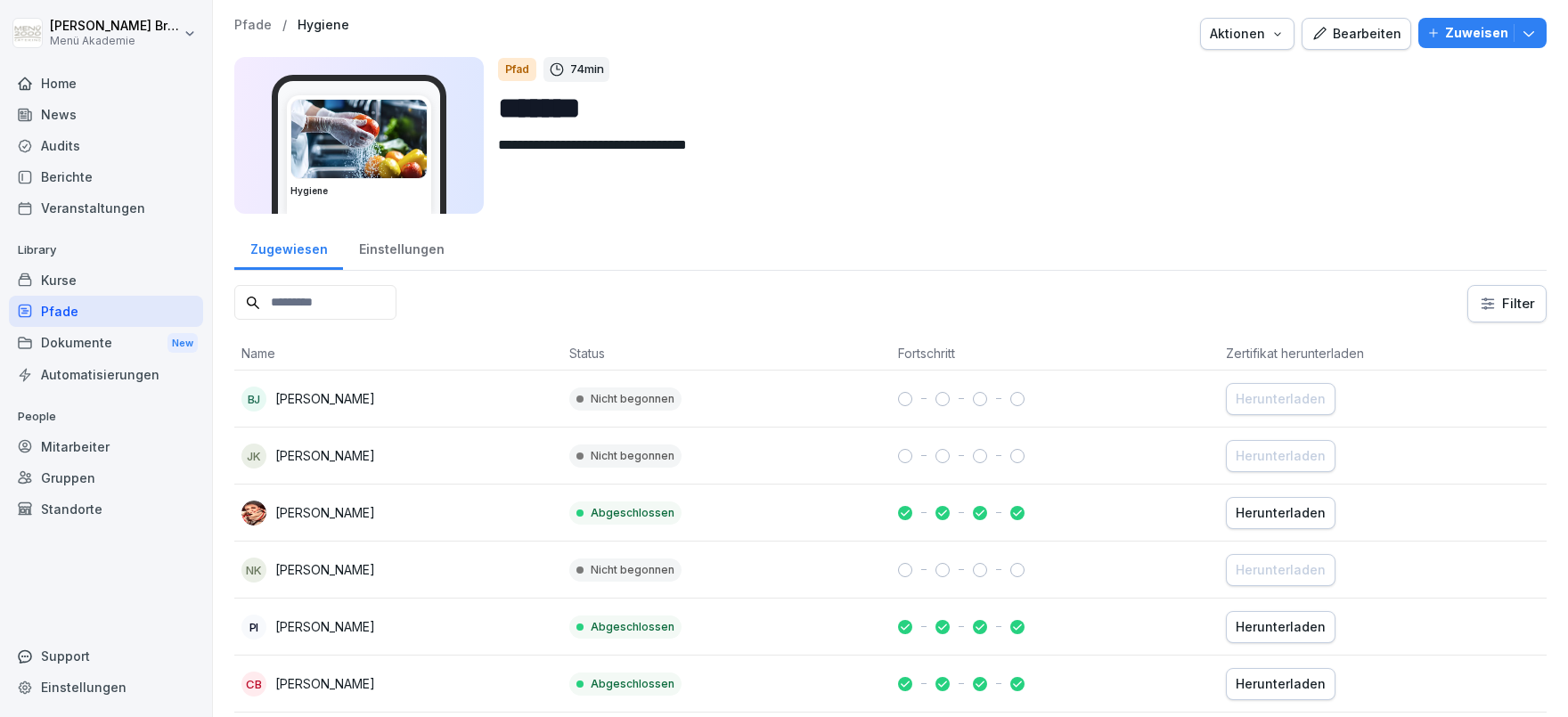
click at [402, 253] on div "Einstellungen" at bounding box center [401, 248] width 117 height 46
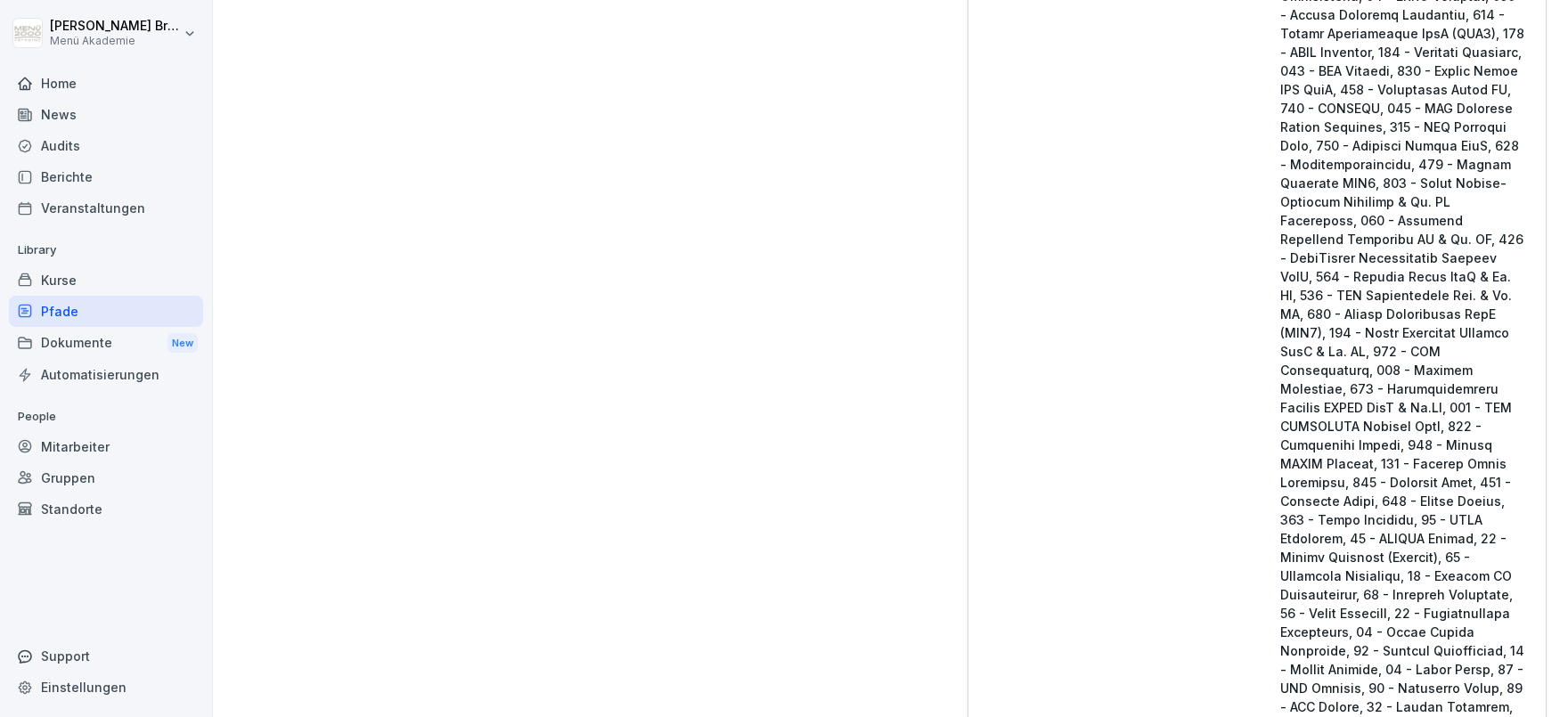
scroll to position [3088, 0]
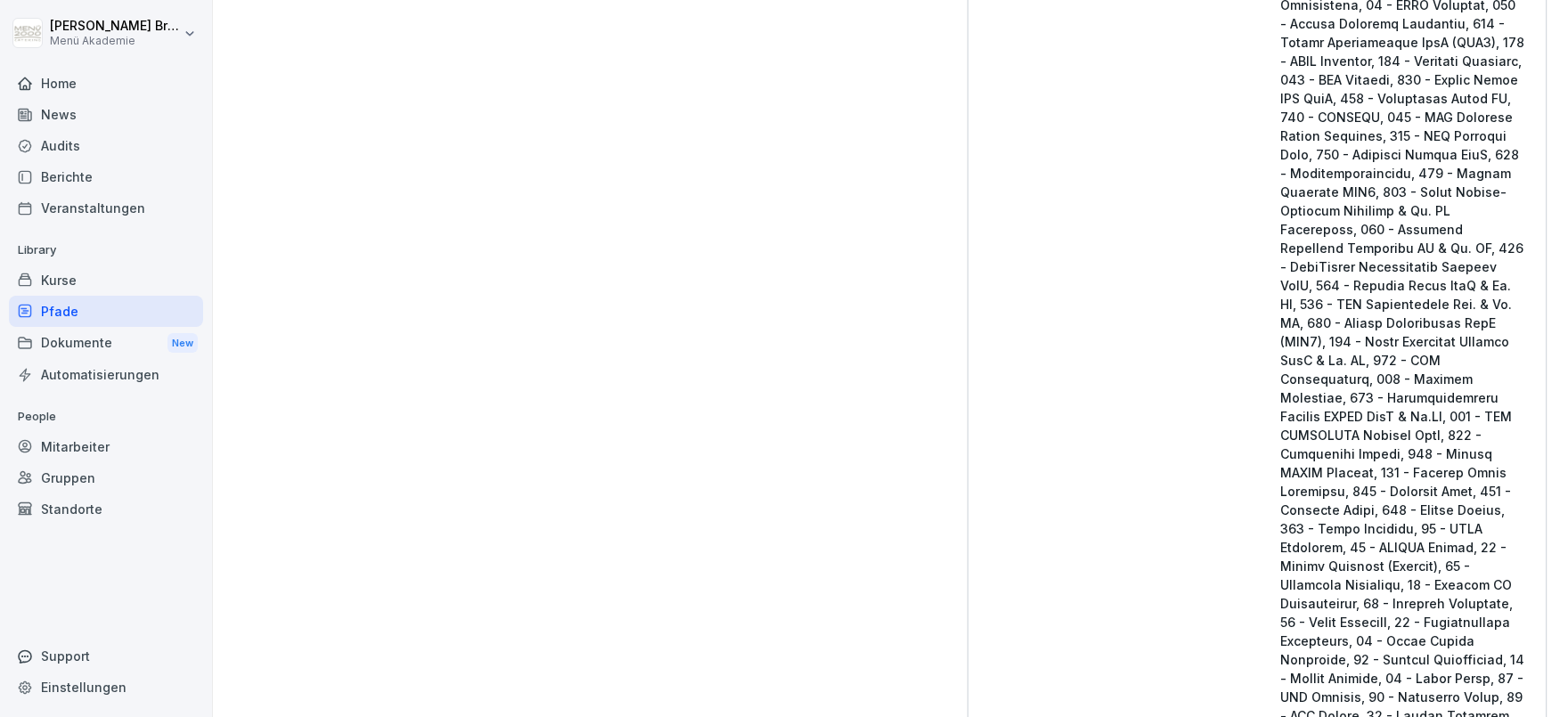
click at [71, 310] on div "Pfade" at bounding box center [106, 311] width 195 height 31
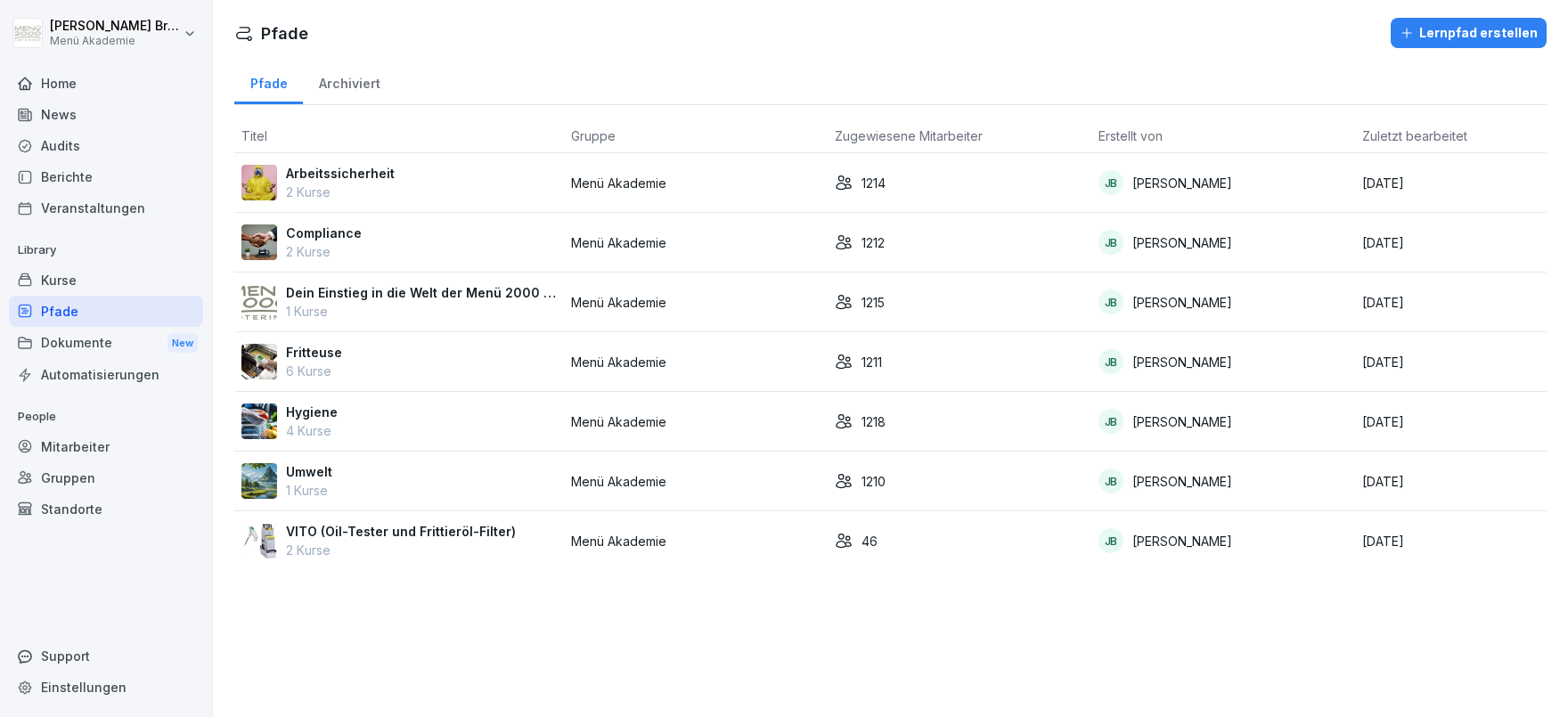
click at [299, 465] on p "Umwelt" at bounding box center [309, 471] width 46 height 19
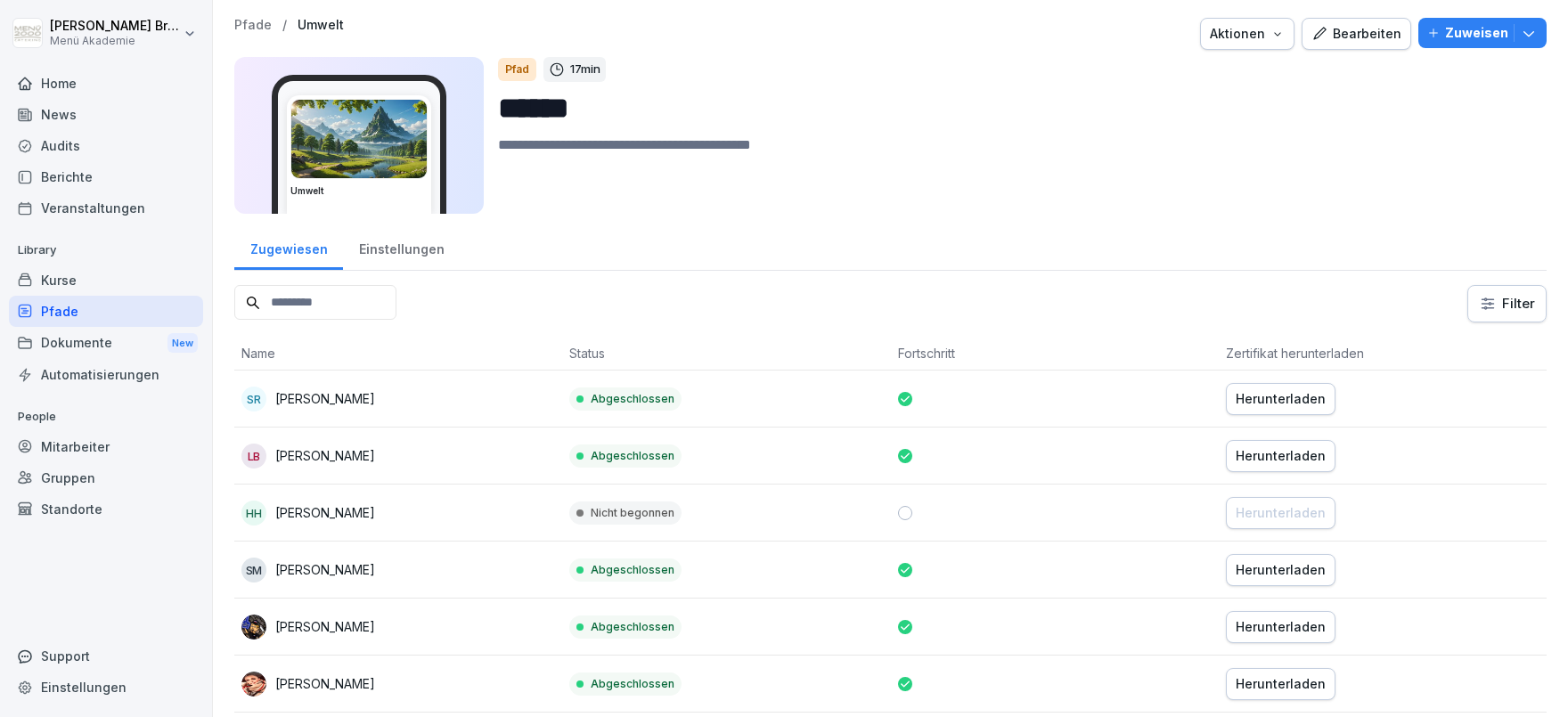
click at [407, 259] on div "Einstellungen" at bounding box center [401, 248] width 117 height 46
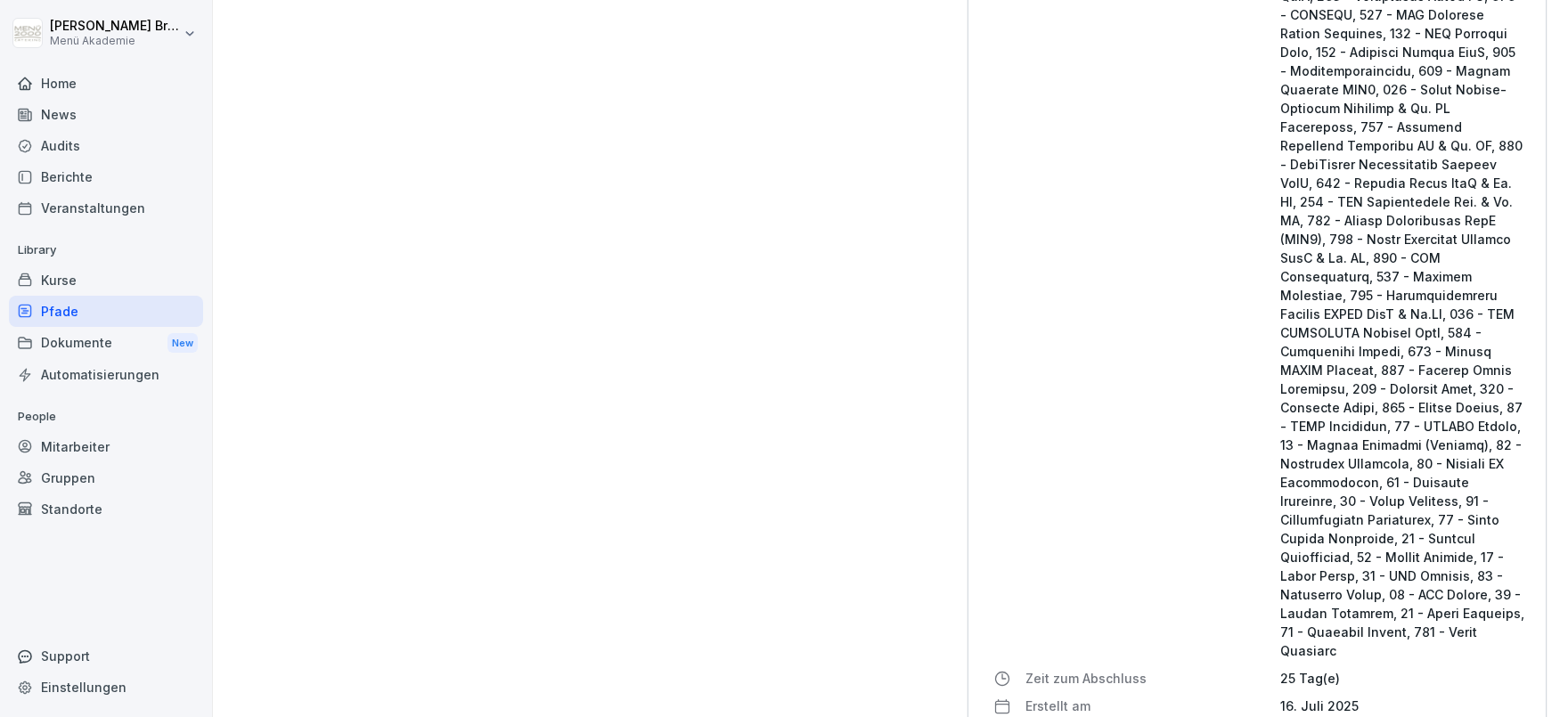
scroll to position [3576, 0]
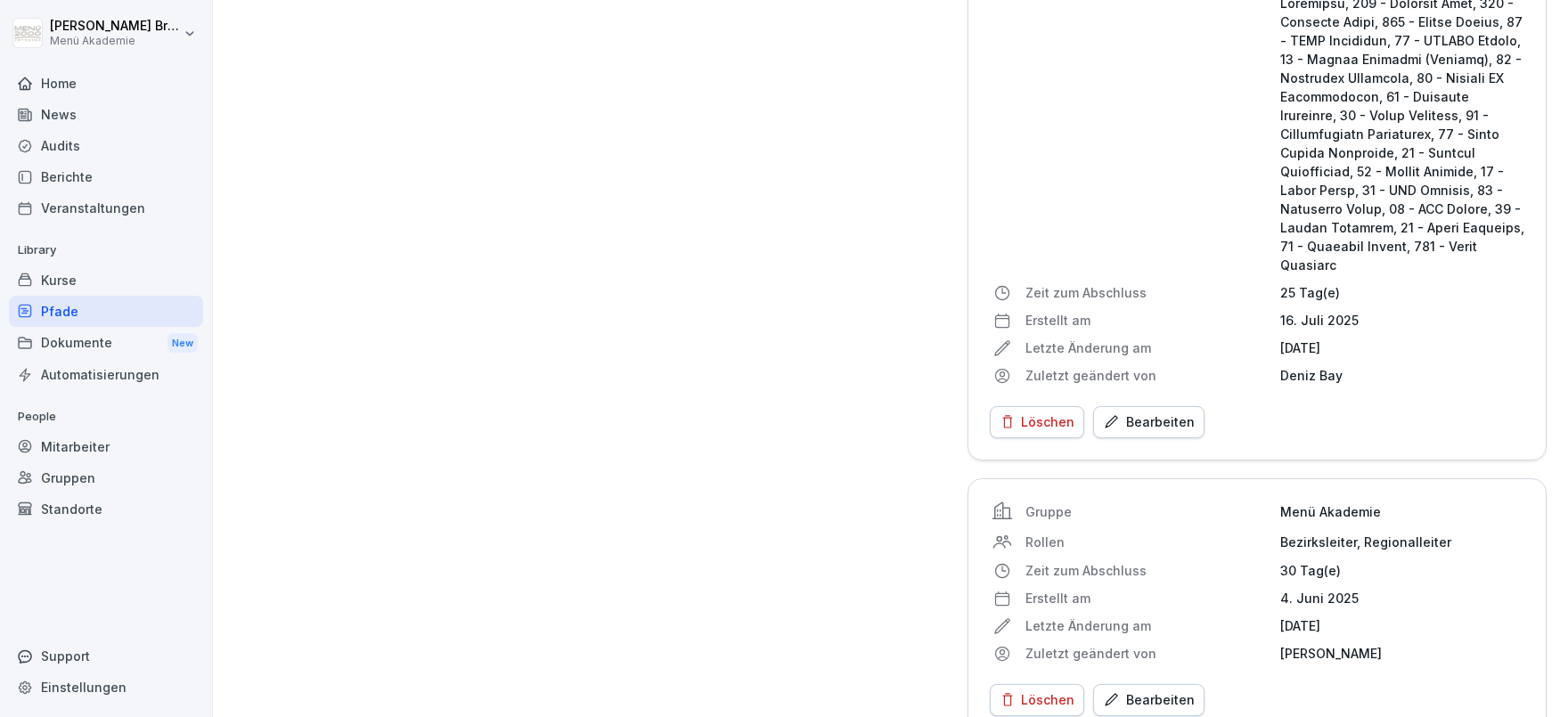
click at [1176, 412] on div "Bearbeiten" at bounding box center [1150, 422] width 92 height 20
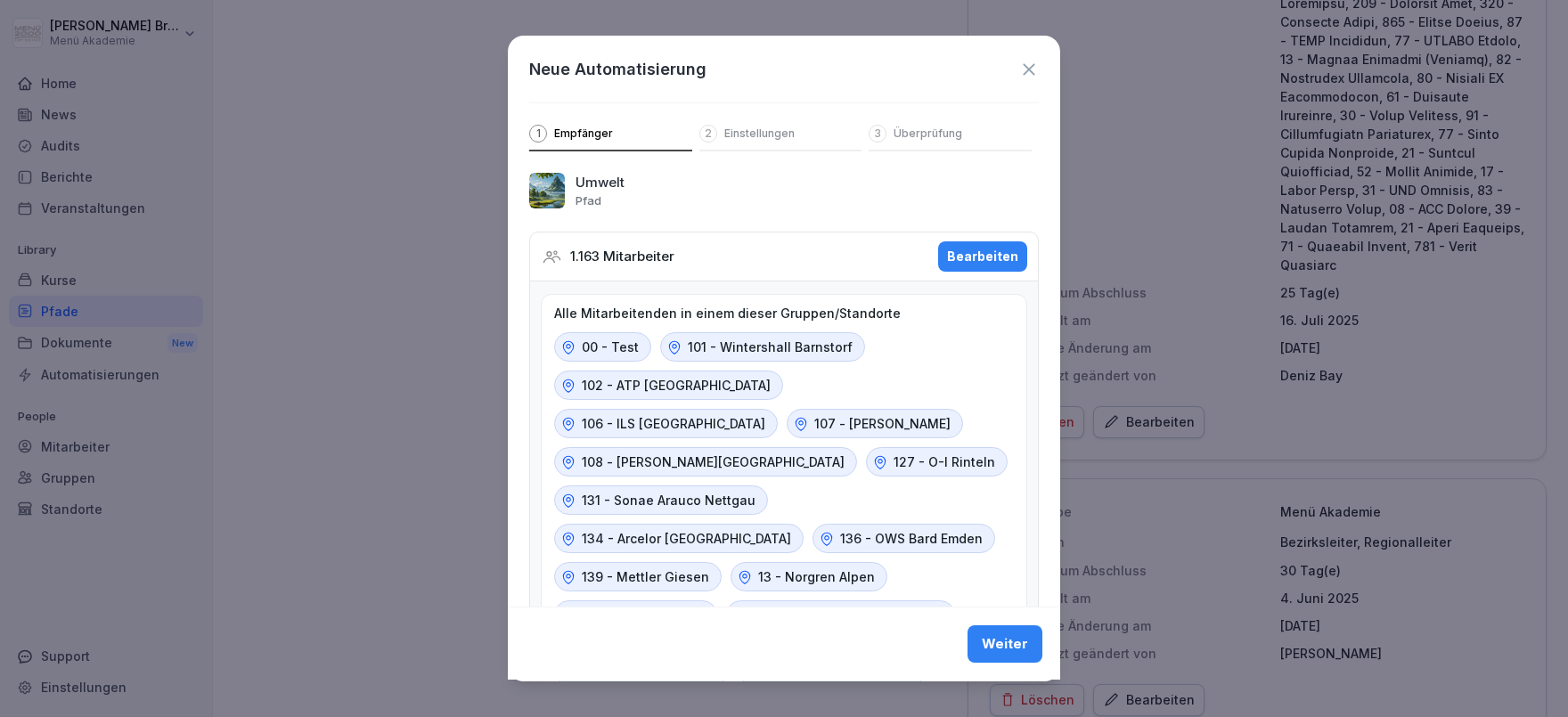
click at [986, 256] on div "Bearbeiten" at bounding box center [982, 257] width 71 height 20
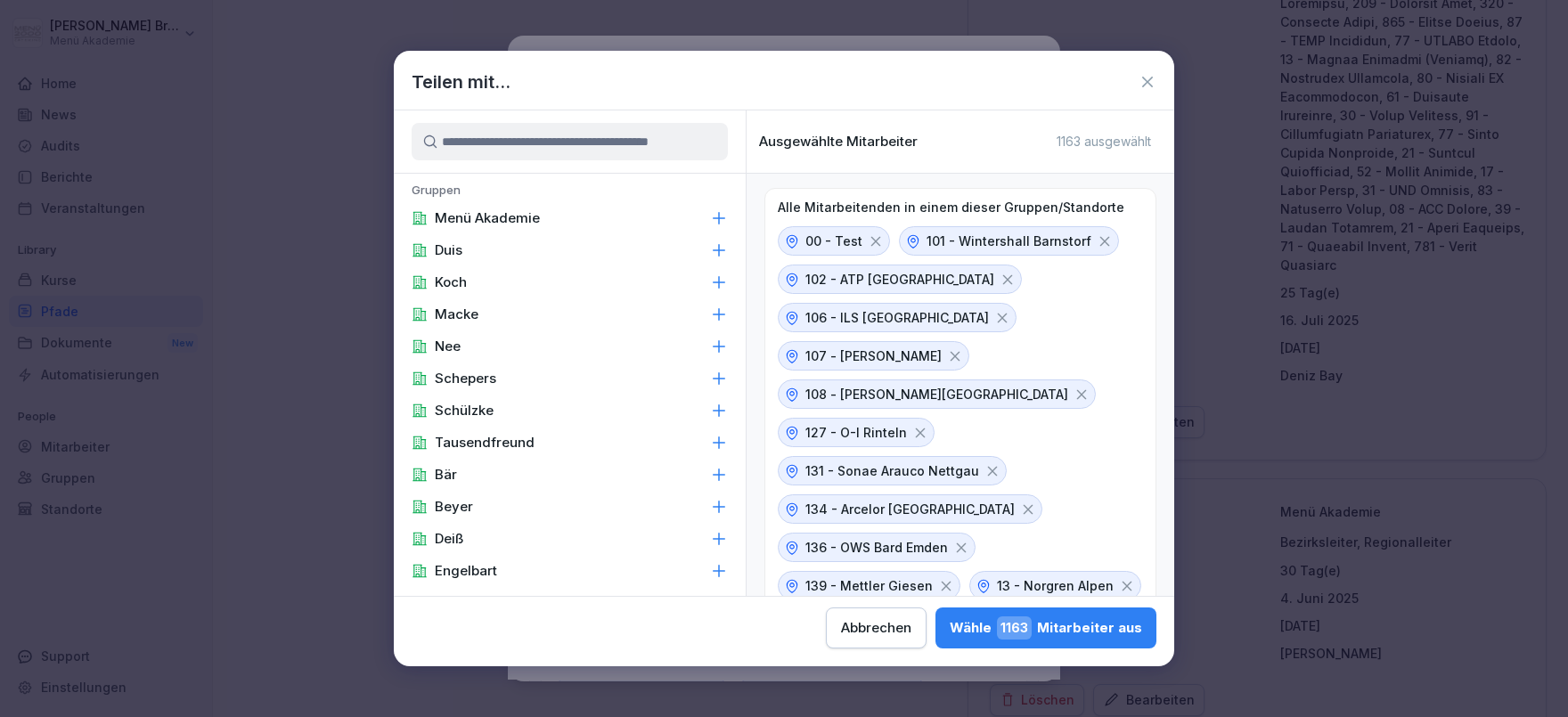
click at [604, 143] on input at bounding box center [569, 141] width 317 height 37
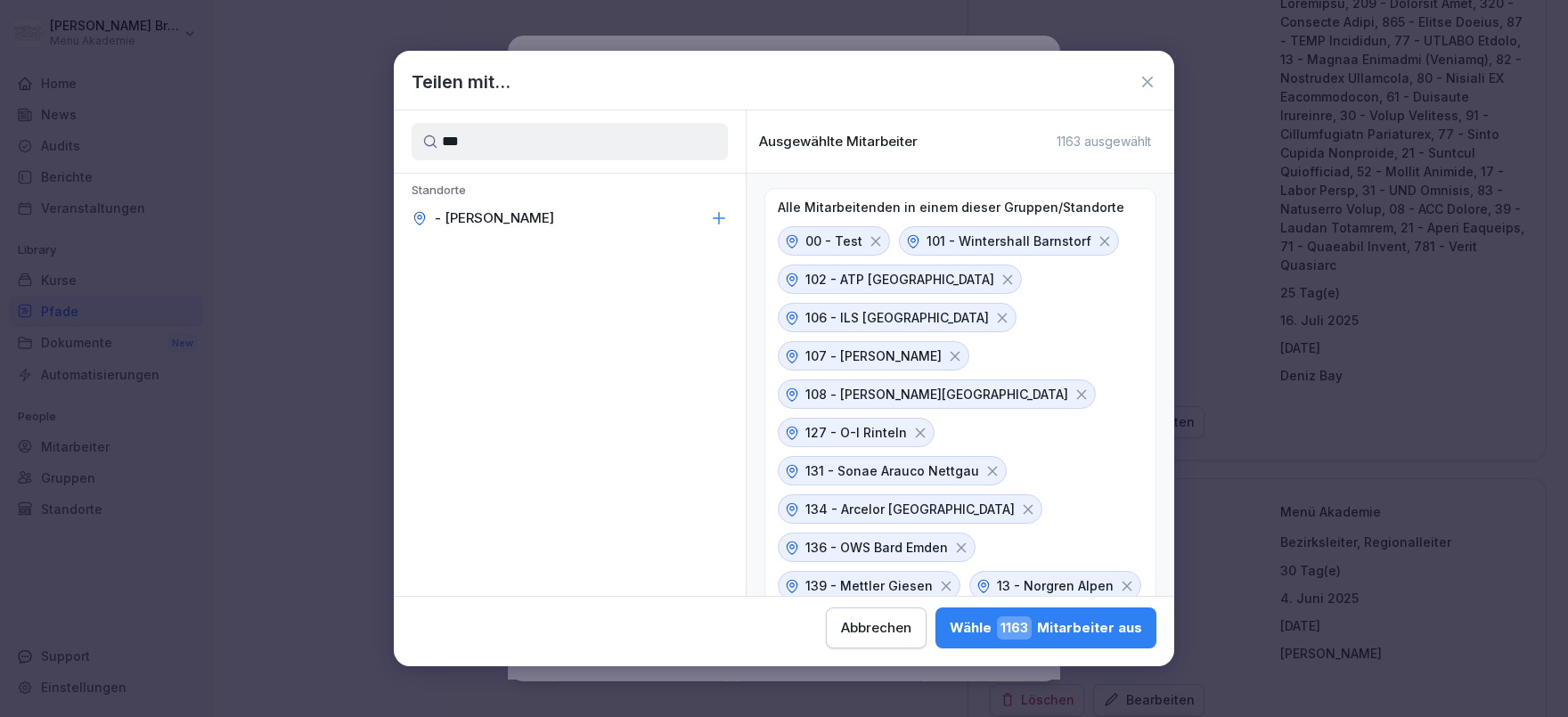
type input "***"
click at [557, 215] on div "- [PERSON_NAME]" at bounding box center [569, 219] width 352 height 32
click at [997, 629] on span "1165" at bounding box center [1014, 627] width 35 height 23
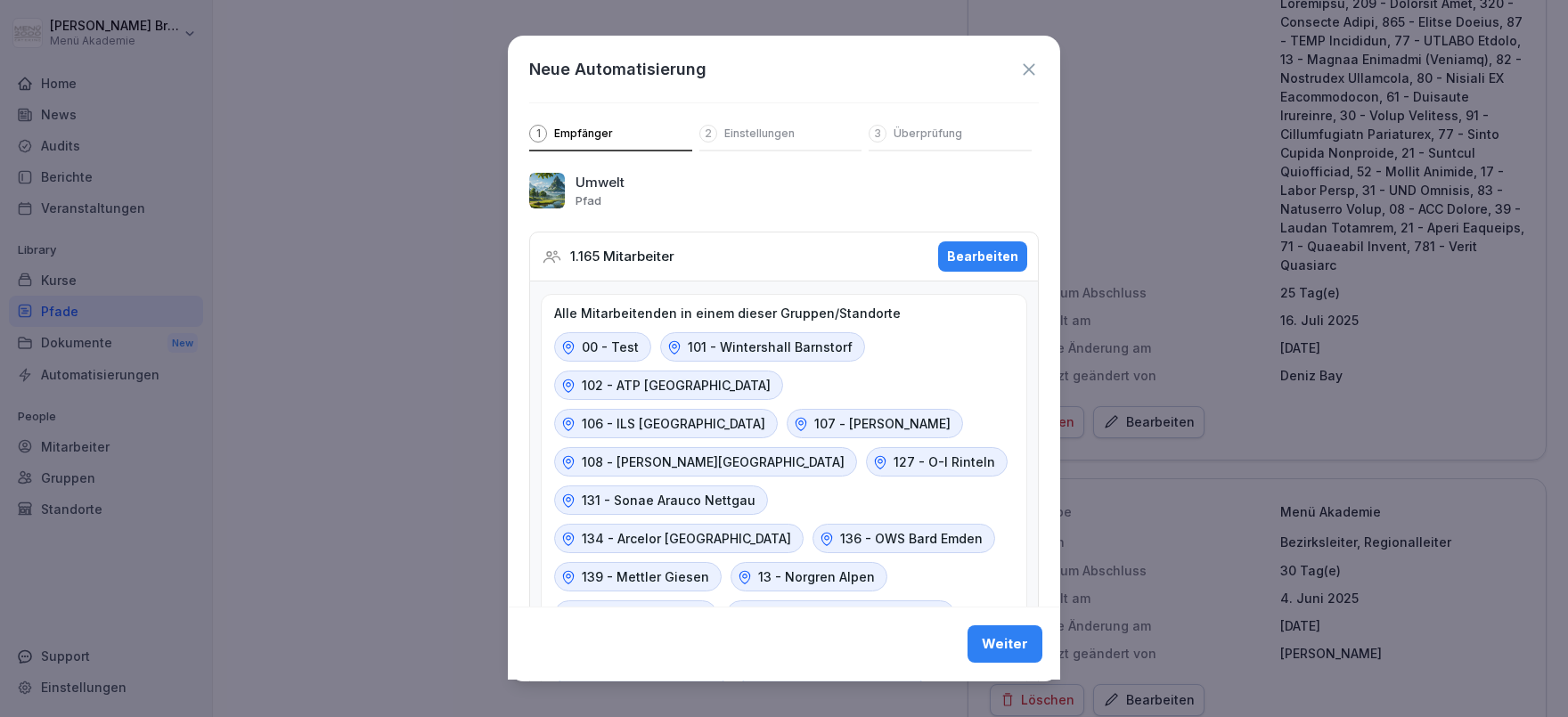
click at [1025, 655] on button "Weiter" at bounding box center [1005, 644] width 75 height 37
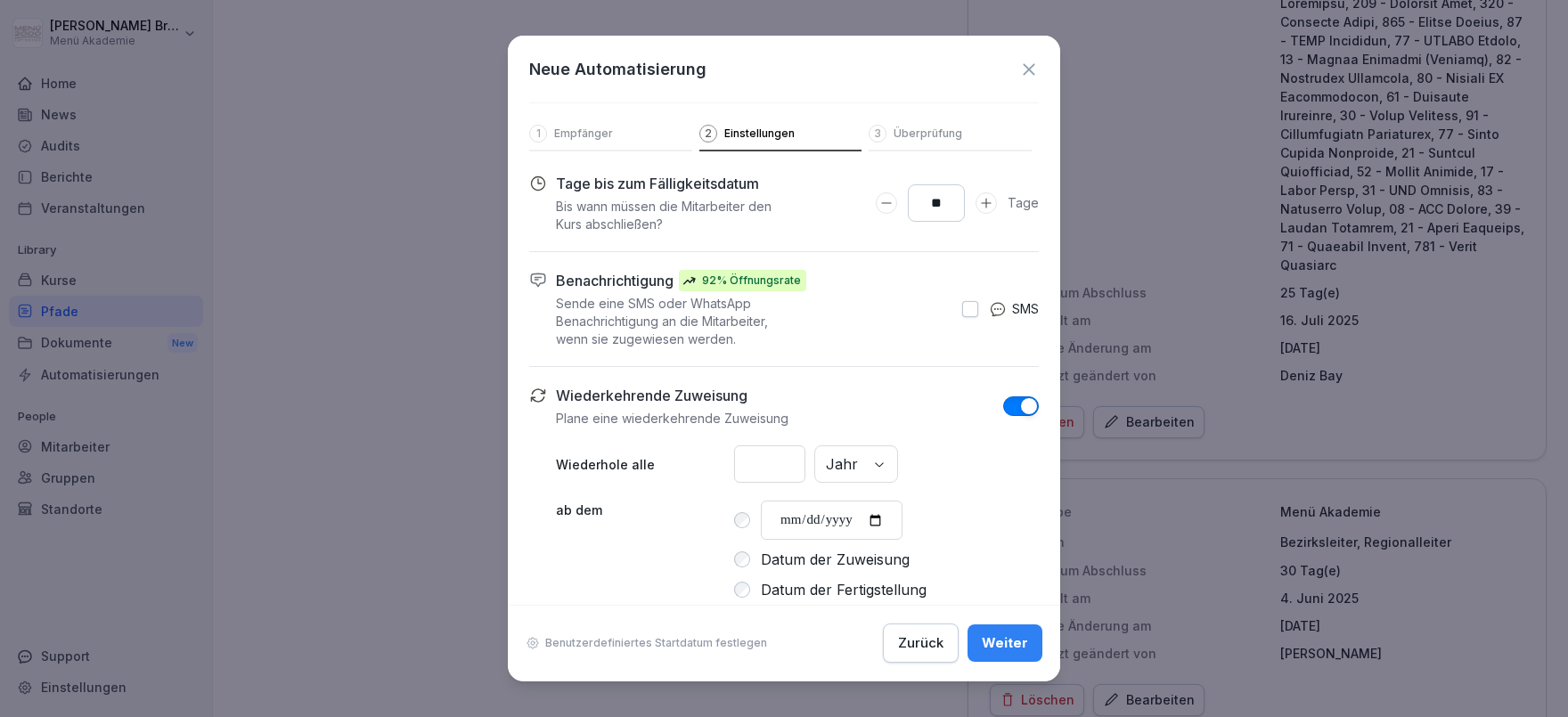
click at [1025, 655] on button "Weiter" at bounding box center [1005, 643] width 75 height 37
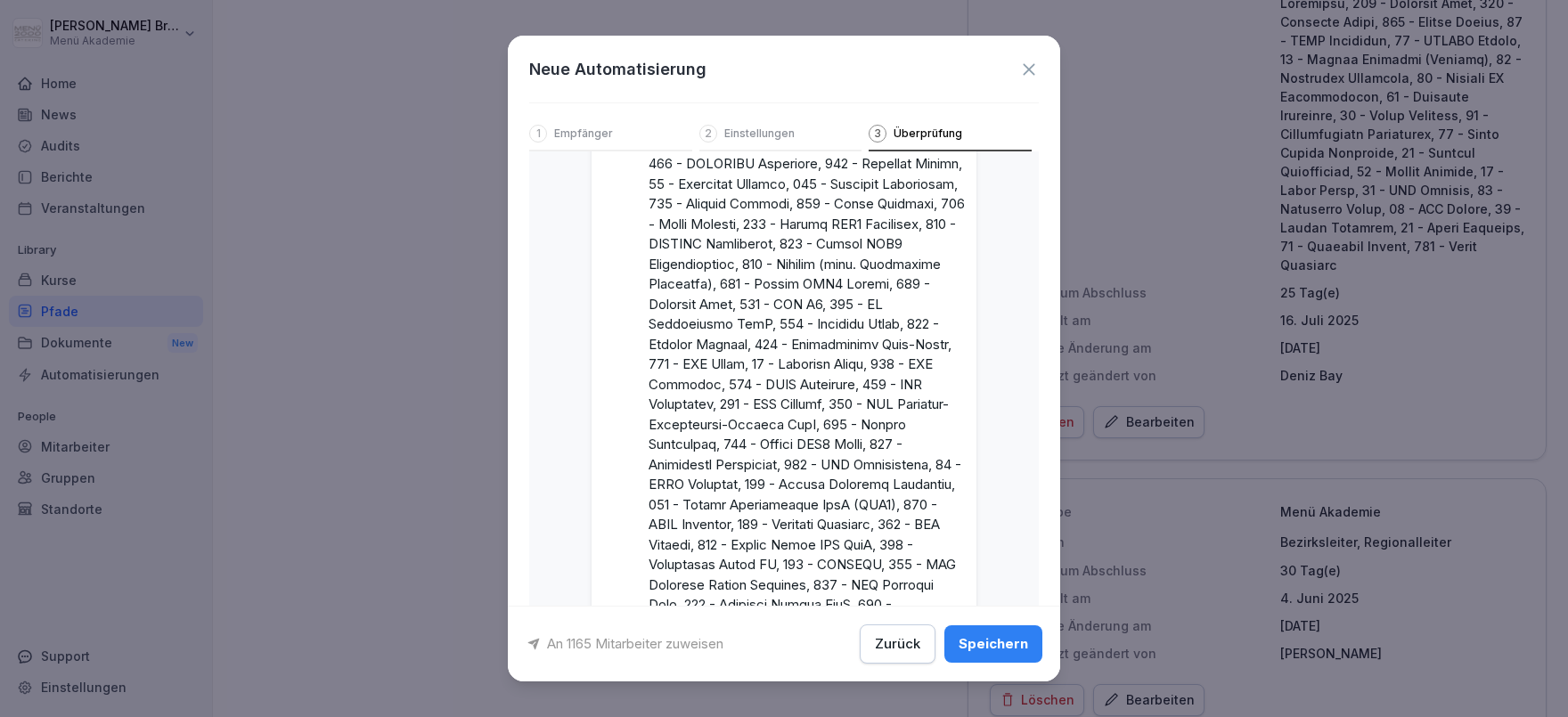
scroll to position [2549, 0]
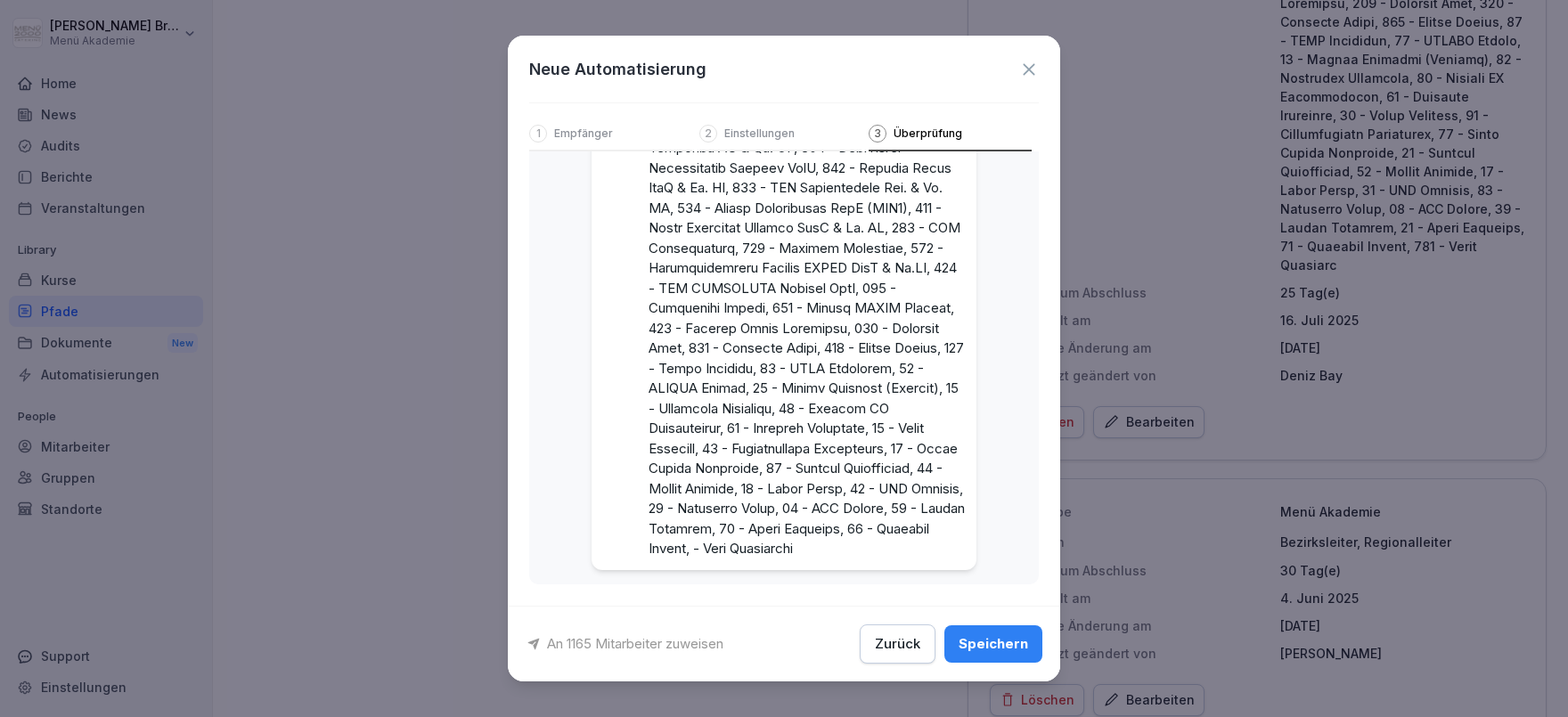
click at [1032, 645] on button "Speichern" at bounding box center [994, 643] width 98 height 37
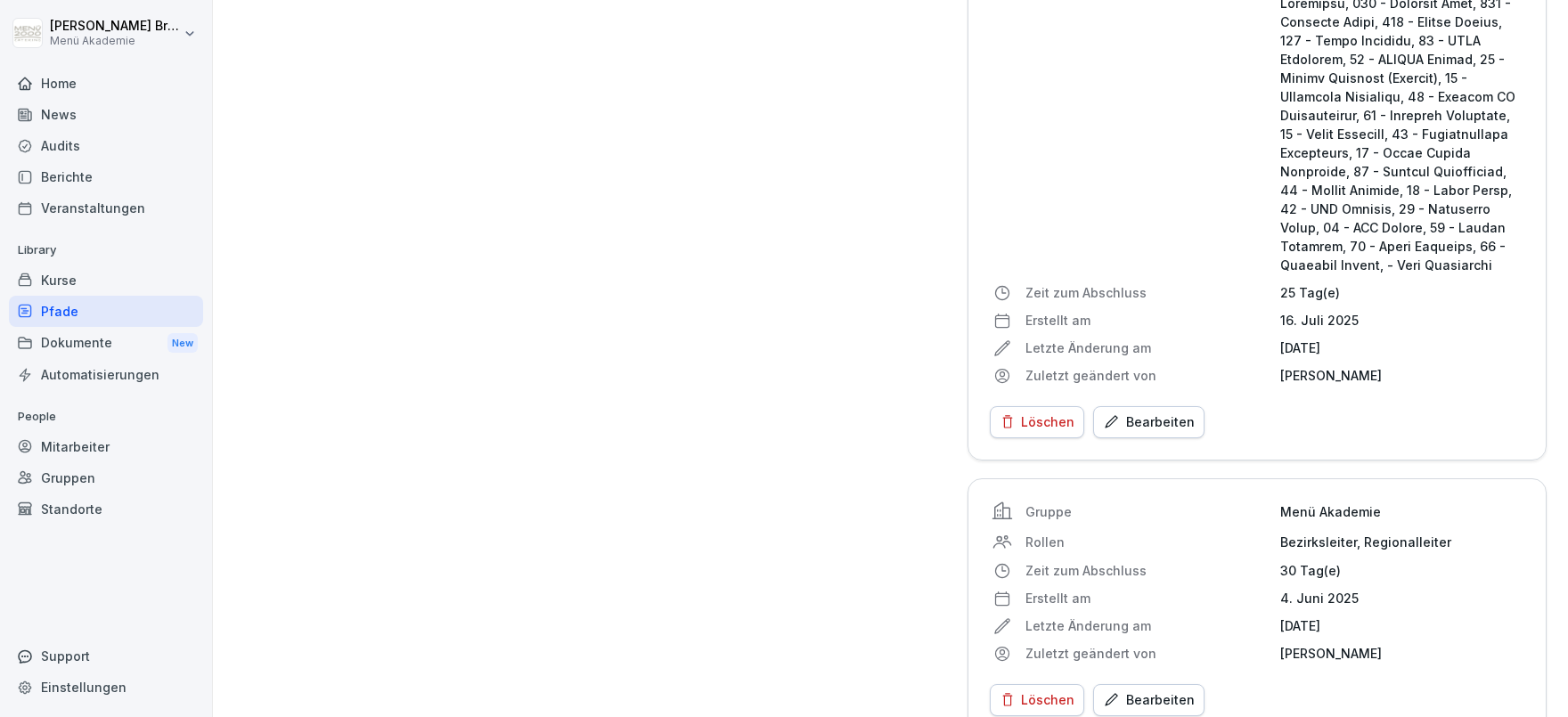
scroll to position [3576, 0]
click at [66, 312] on div "Pfade" at bounding box center [106, 311] width 195 height 31
